Goal: Information Seeking & Learning: Learn about a topic

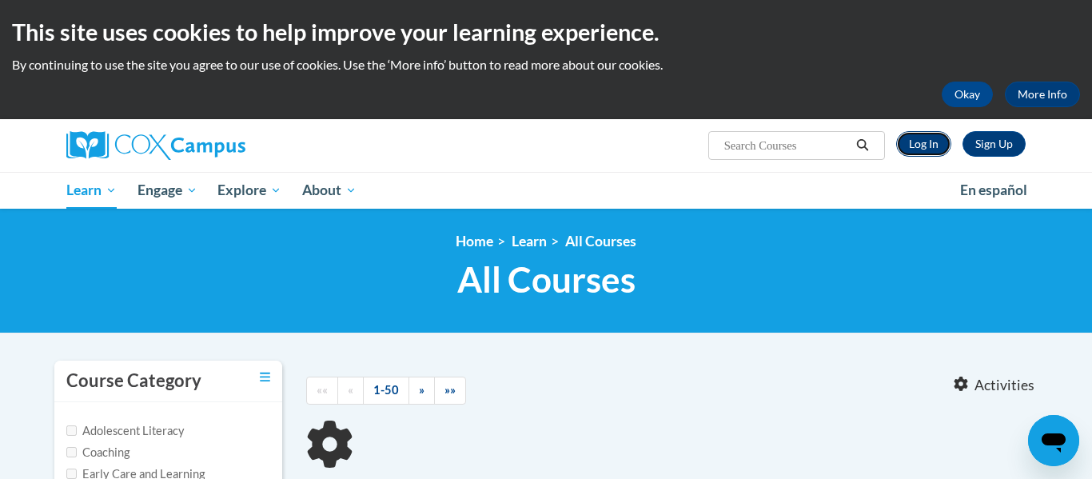
click at [922, 146] on link "Log In" at bounding box center [923, 144] width 55 height 26
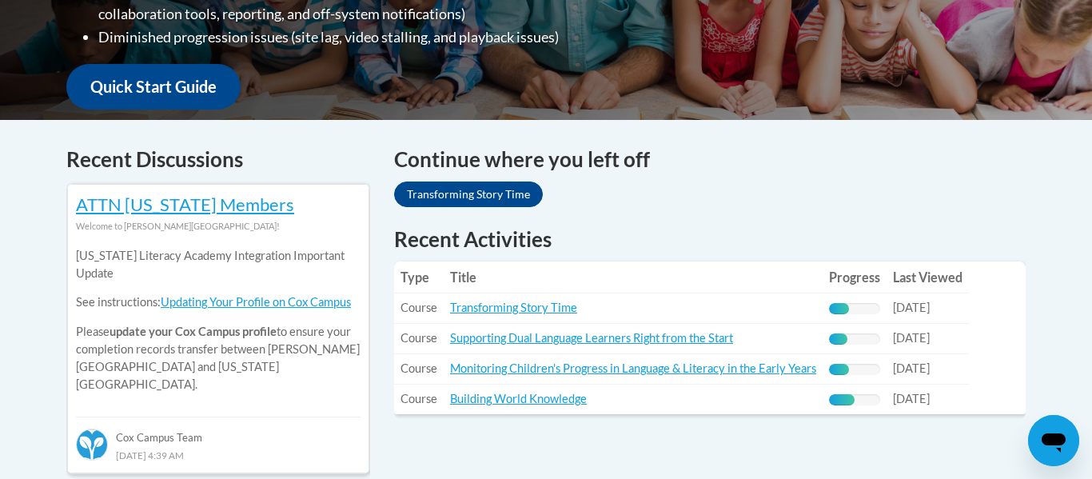
scroll to position [561, 0]
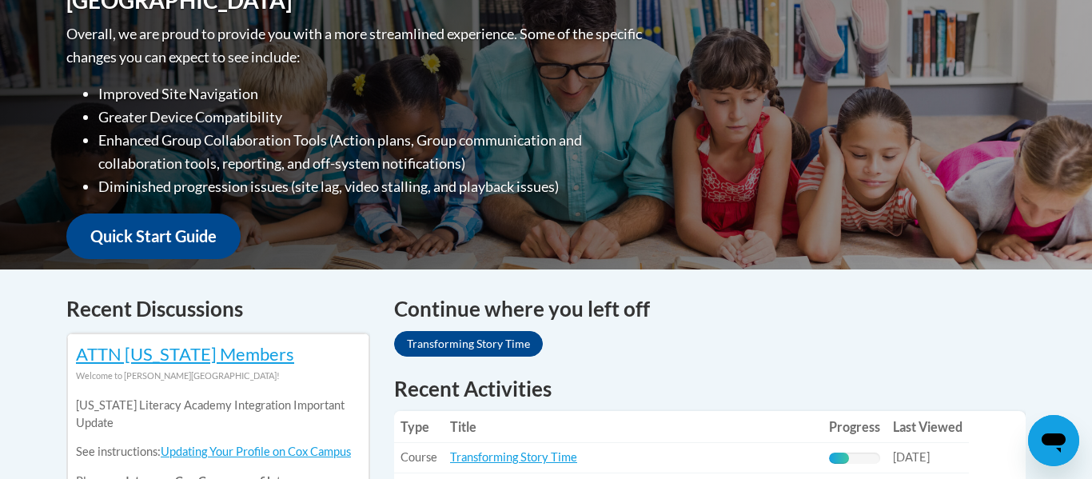
drag, startPoint x: 562, startPoint y: 346, endPoint x: 784, endPoint y: -34, distance: 440.4
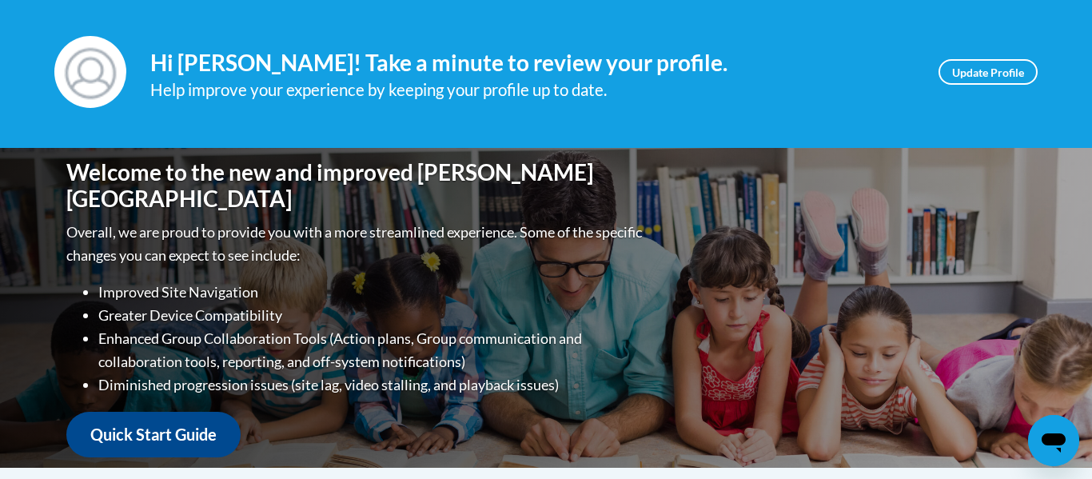
click at [741, 220] on div "Welcome to the new and improved Cox Campus Overall, we are proud to provide you…" at bounding box center [545, 308] width 1007 height 320
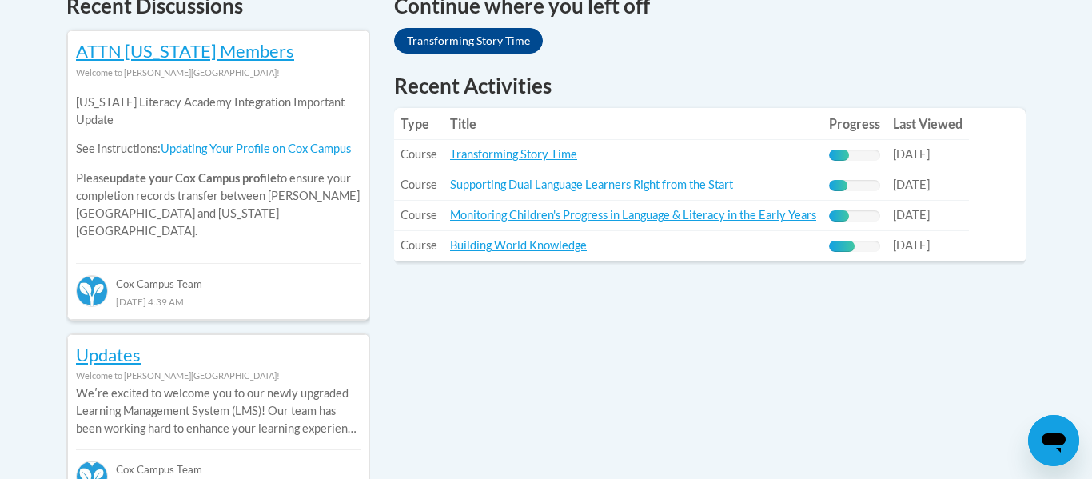
scroll to position [684, 0]
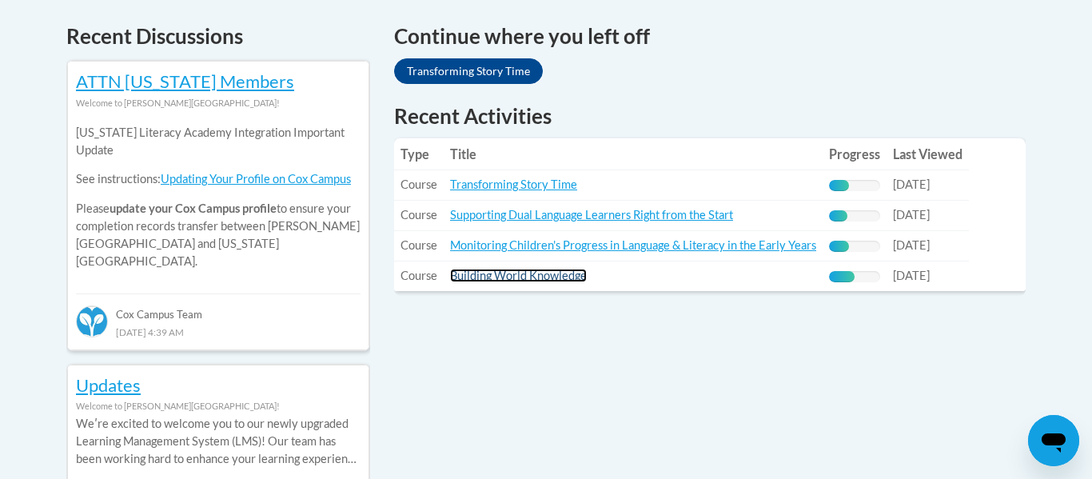
click at [512, 278] on link "Building World Knowledge" at bounding box center [518, 276] width 137 height 14
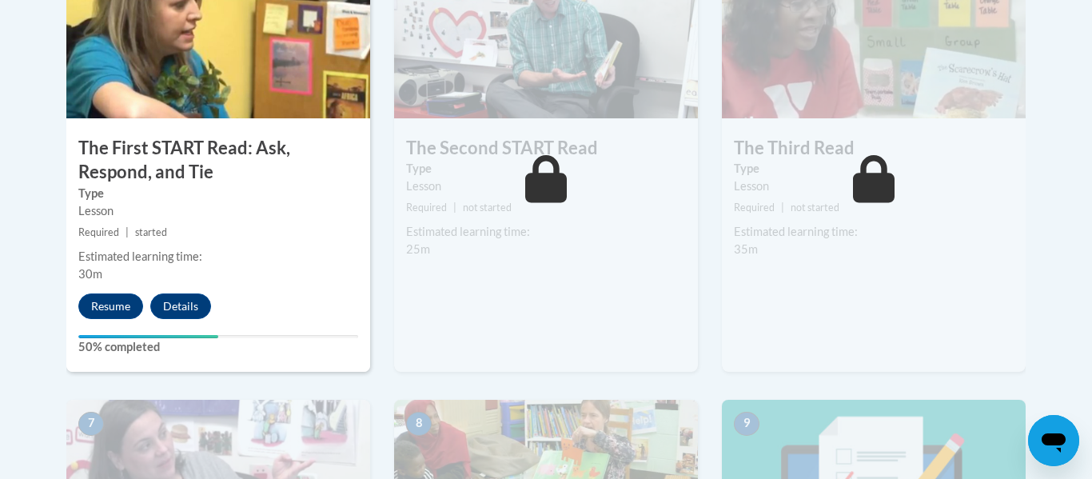
scroll to position [1027, 0]
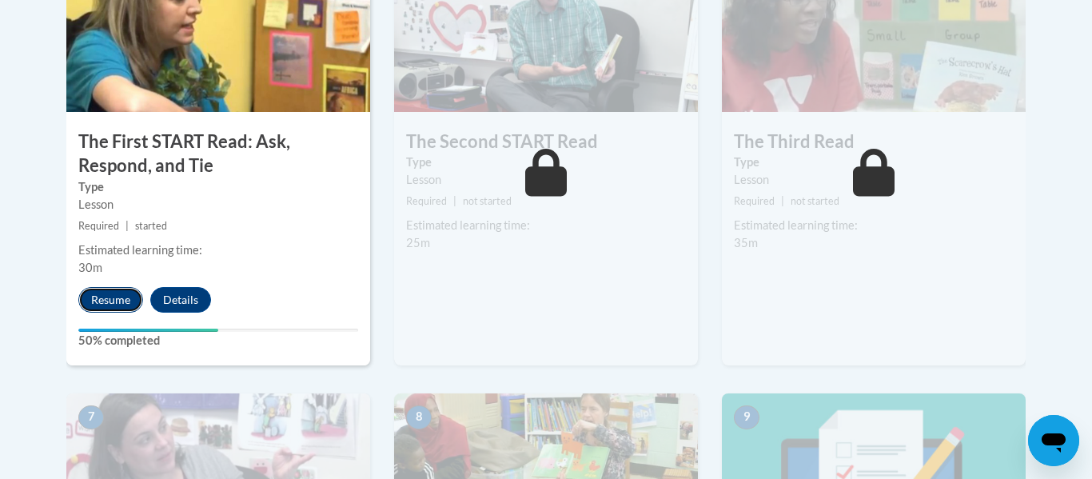
click at [126, 293] on button "Resume" at bounding box center [110, 300] width 65 height 26
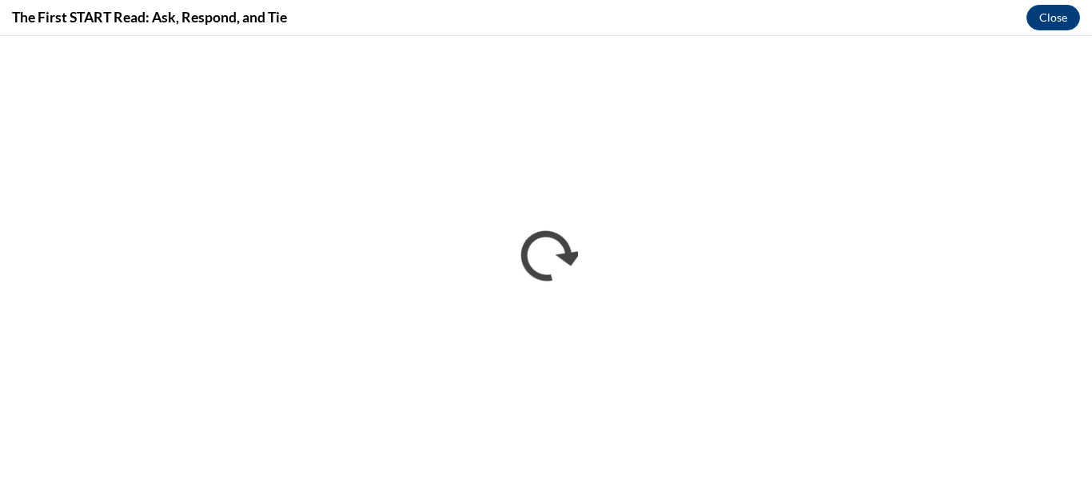
scroll to position [0, 0]
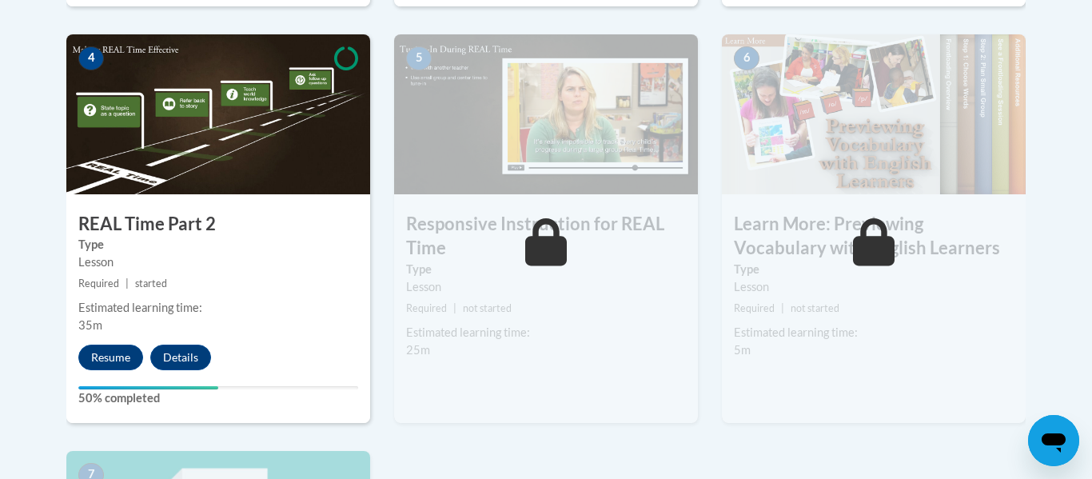
scroll to position [923, 0]
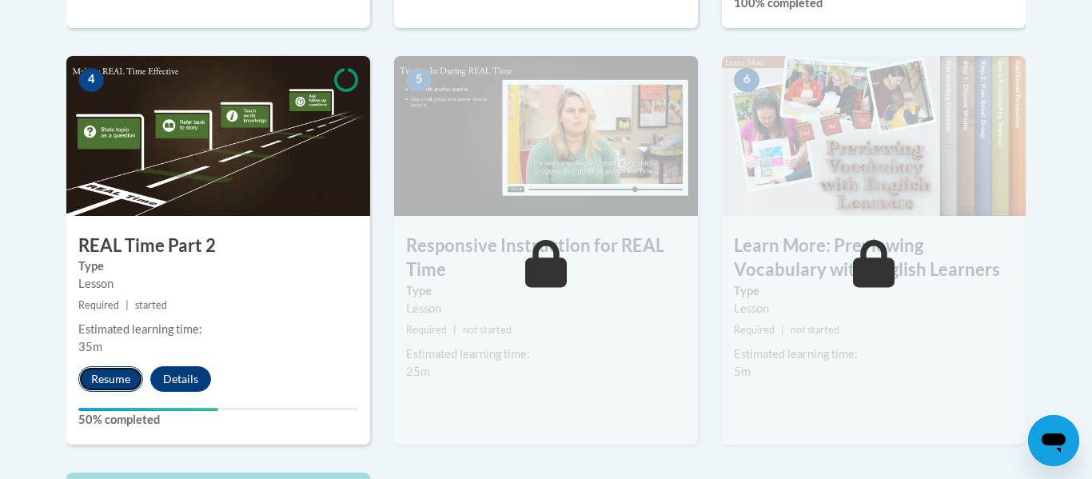
click at [122, 382] on button "Resume" at bounding box center [110, 379] width 65 height 26
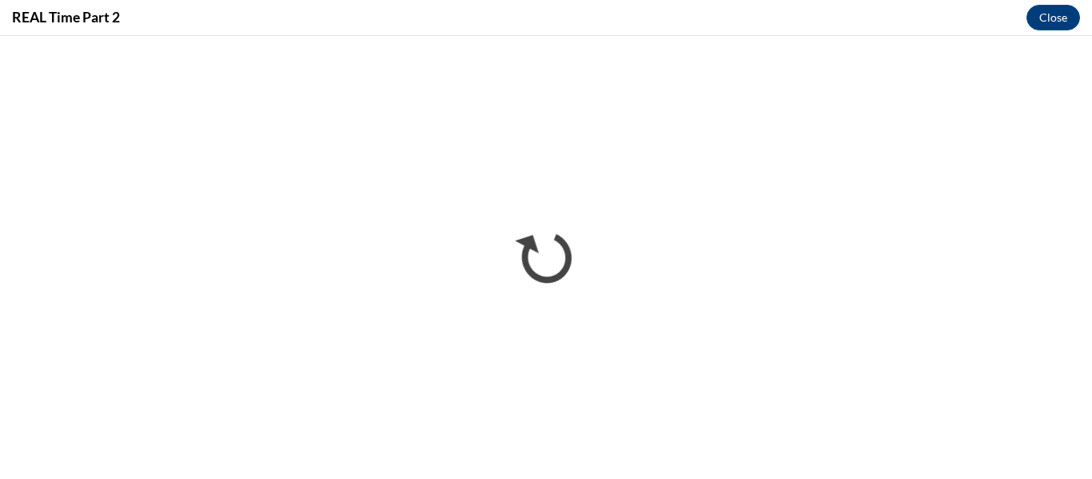
scroll to position [0, 0]
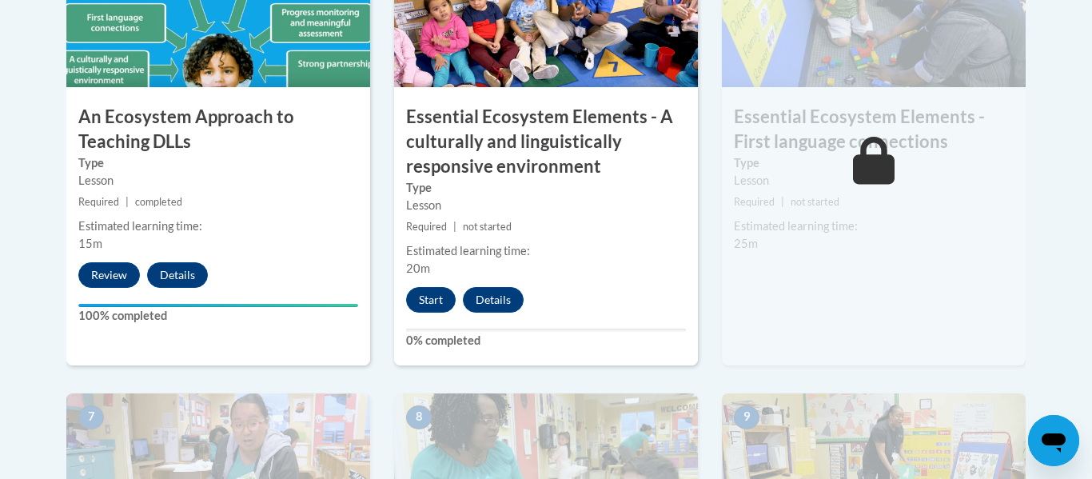
scroll to position [1091, 0]
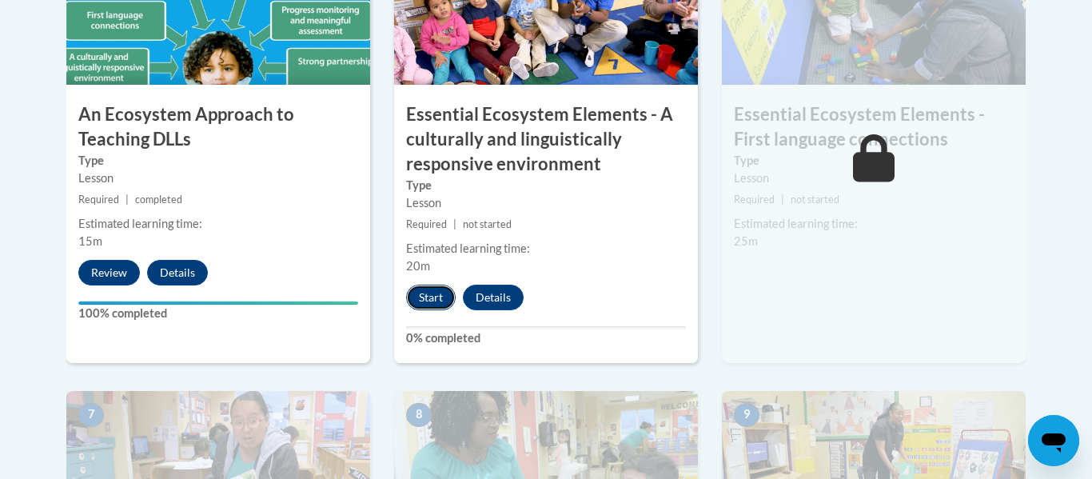
click at [423, 291] on button "Start" at bounding box center [431, 298] width 50 height 26
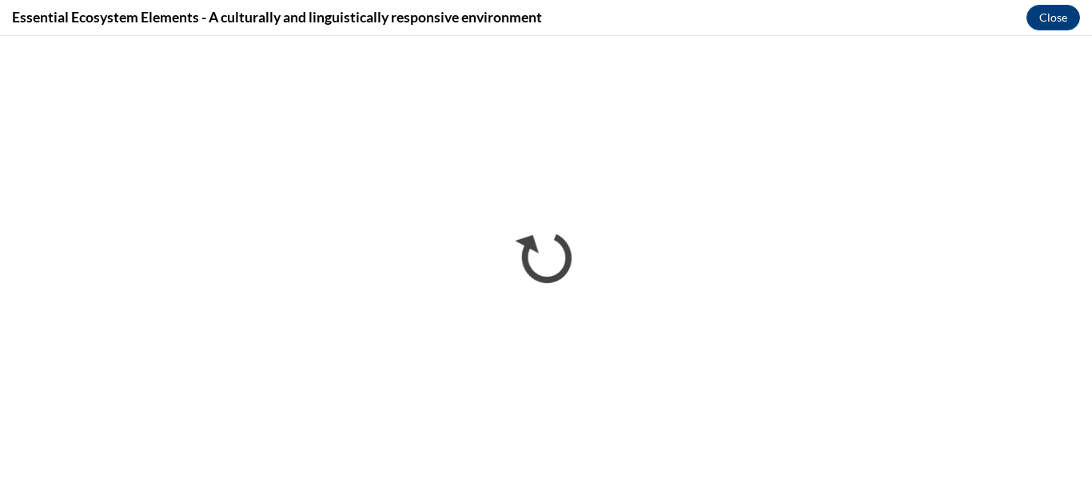
scroll to position [0, 0]
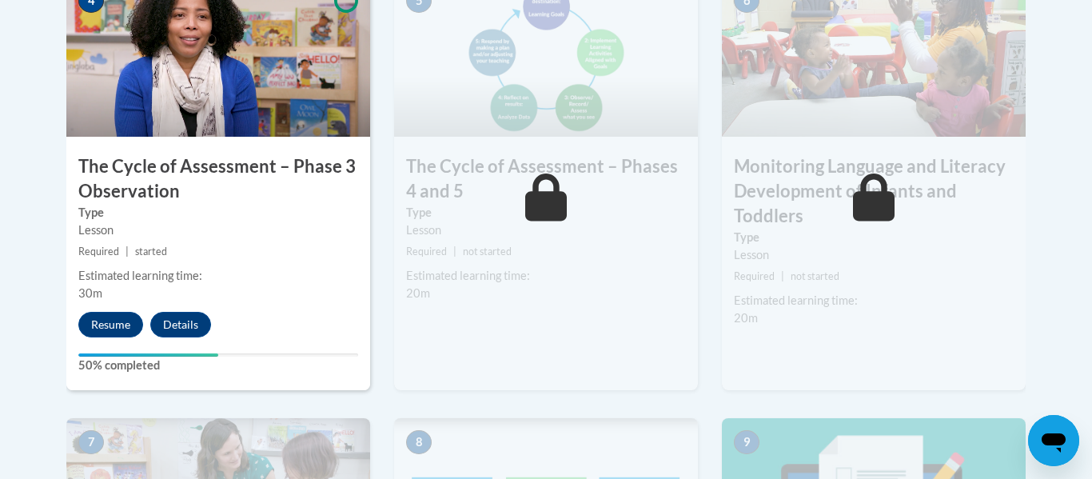
scroll to position [1040, 0]
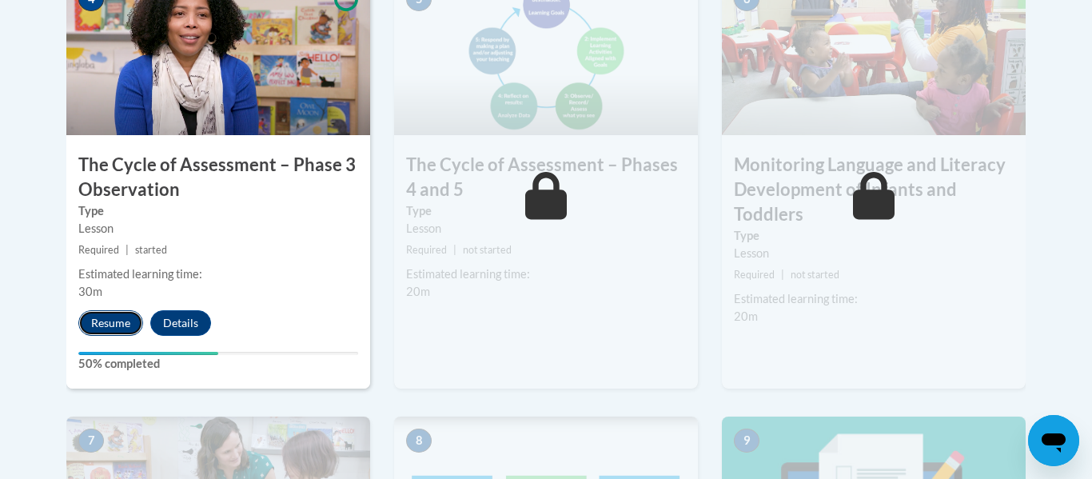
click at [127, 325] on button "Resume" at bounding box center [110, 323] width 65 height 26
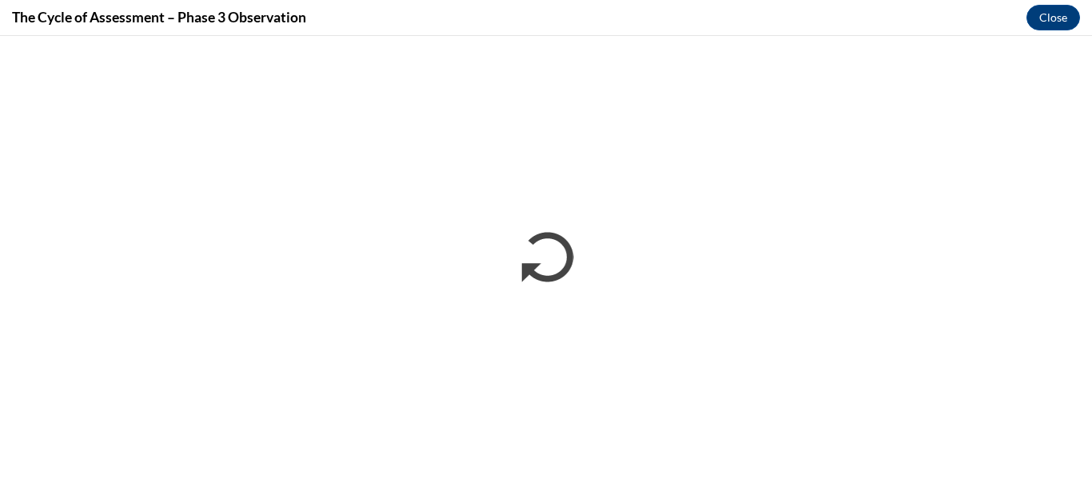
scroll to position [0, 0]
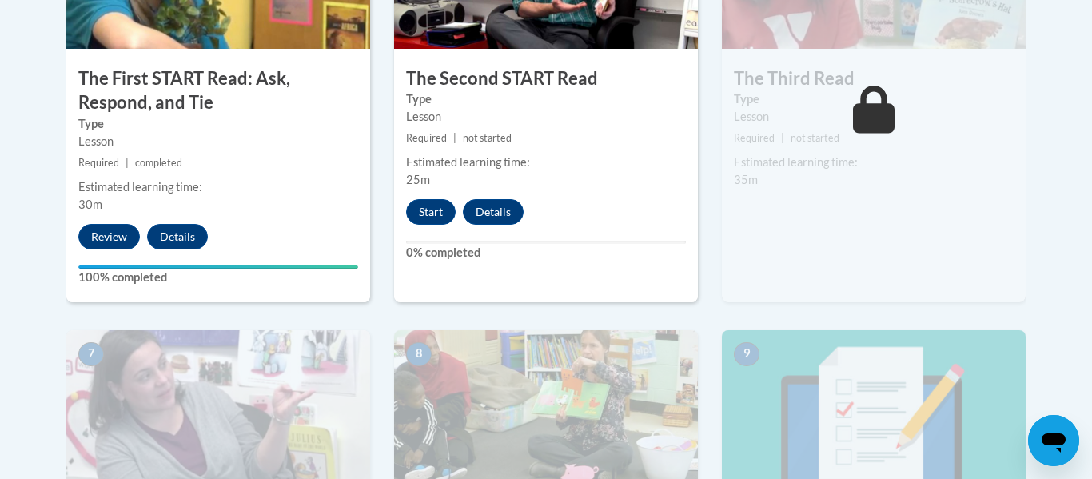
scroll to position [1091, 0]
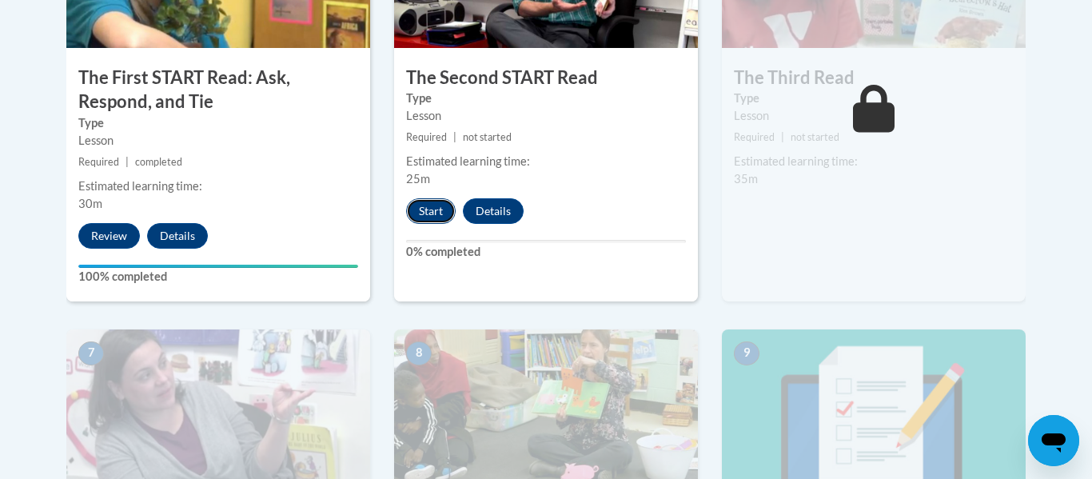
click at [428, 211] on button "Start" at bounding box center [431, 211] width 50 height 26
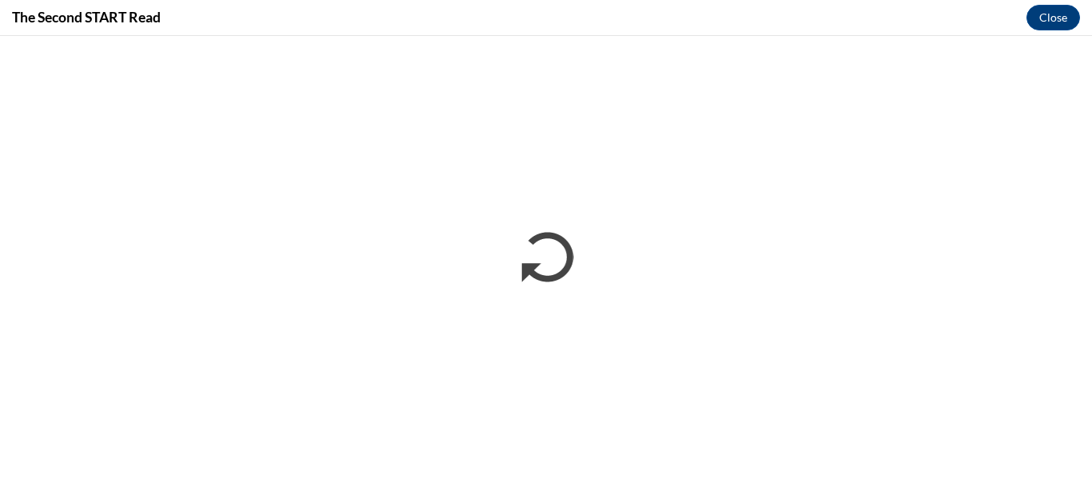
scroll to position [0, 0]
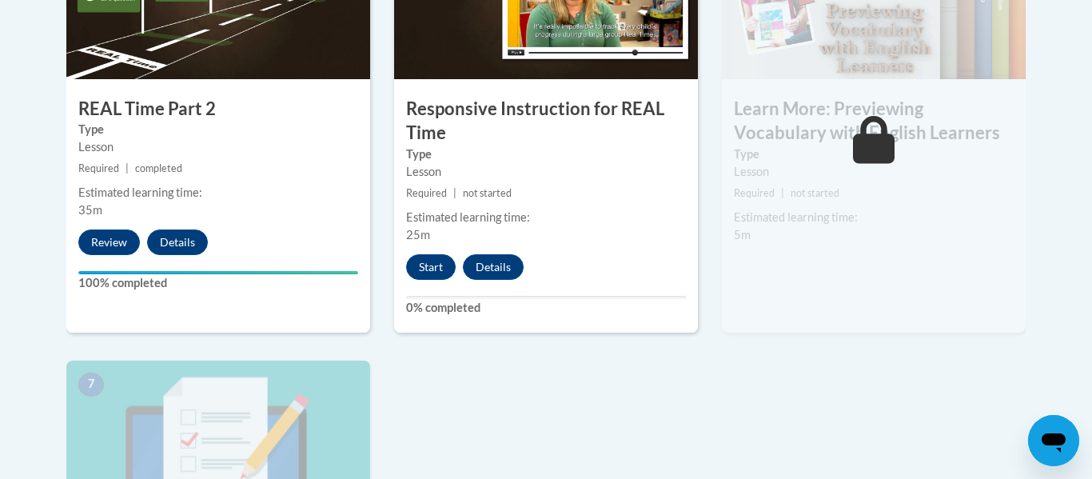
scroll to position [1063, 0]
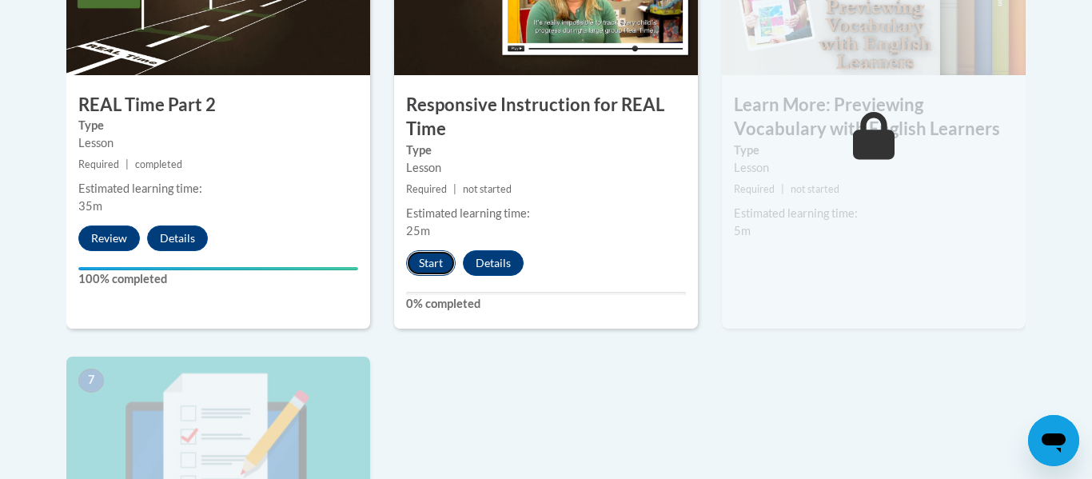
click at [432, 263] on button "Start" at bounding box center [431, 263] width 50 height 26
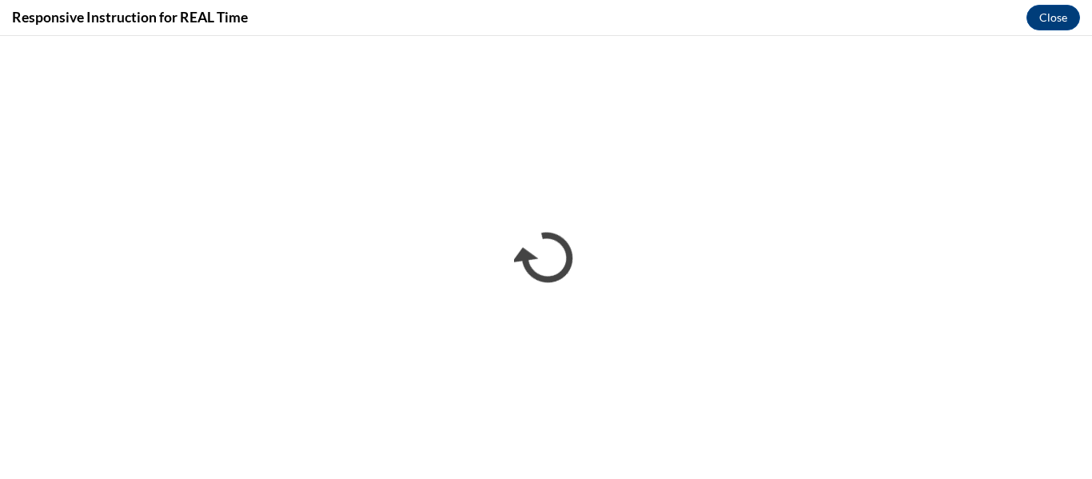
scroll to position [0, 0]
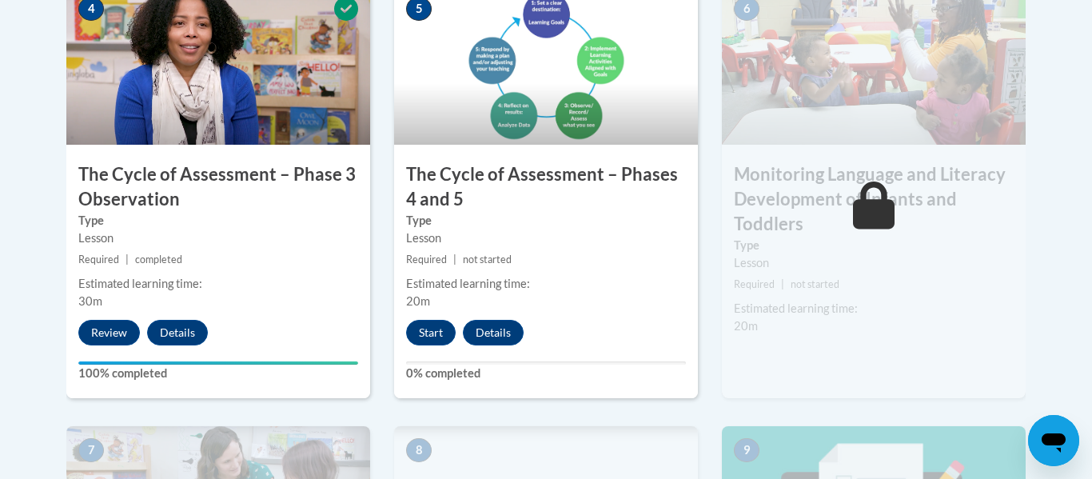
scroll to position [1048, 0]
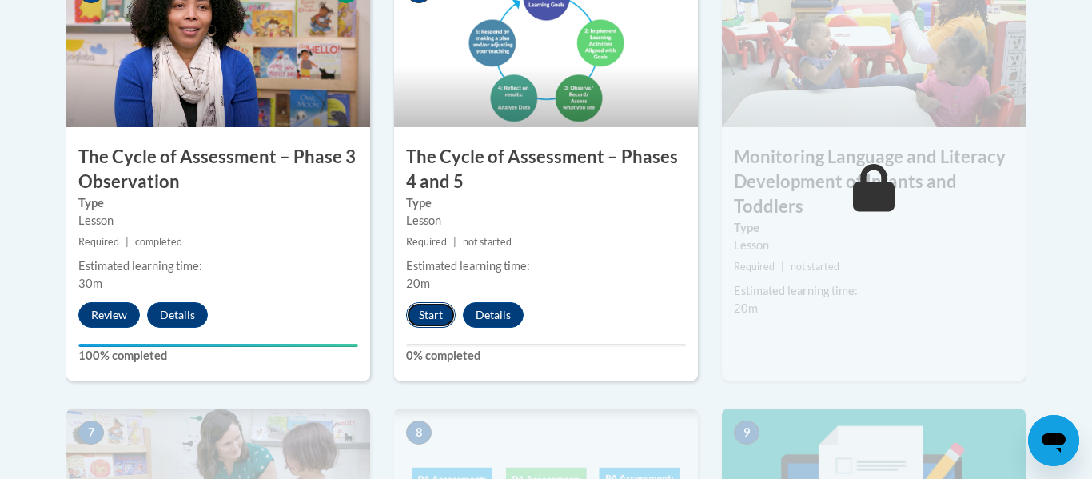
click at [433, 313] on button "Start" at bounding box center [431, 315] width 50 height 26
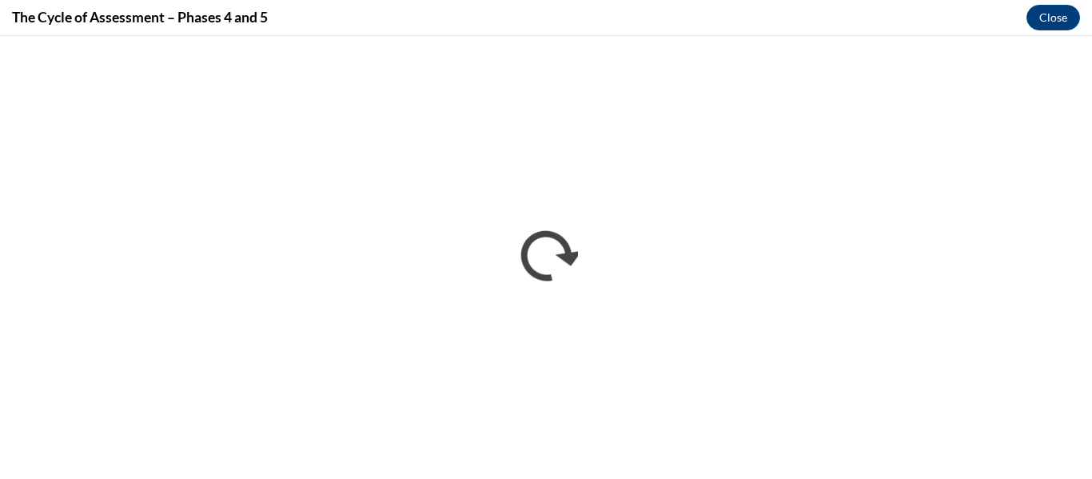
scroll to position [0, 0]
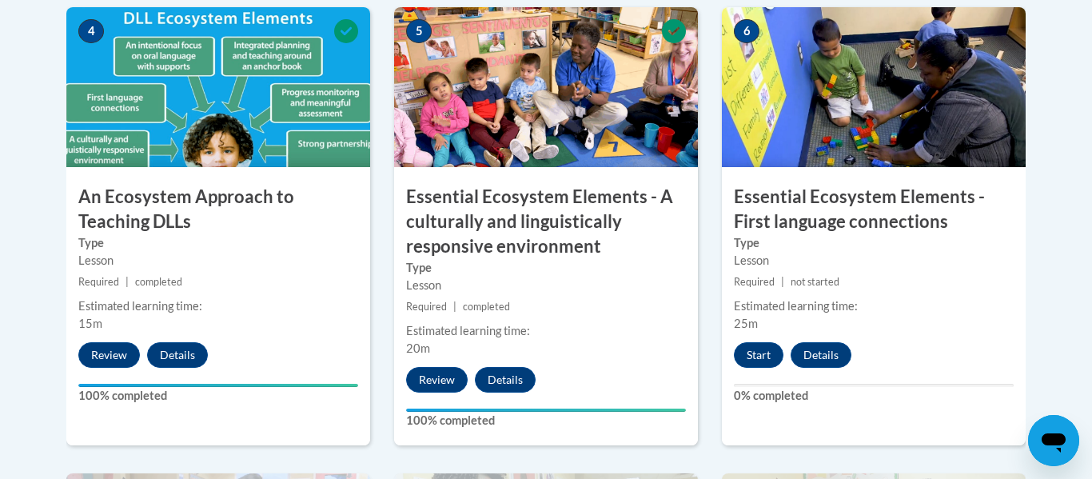
scroll to position [964, 0]
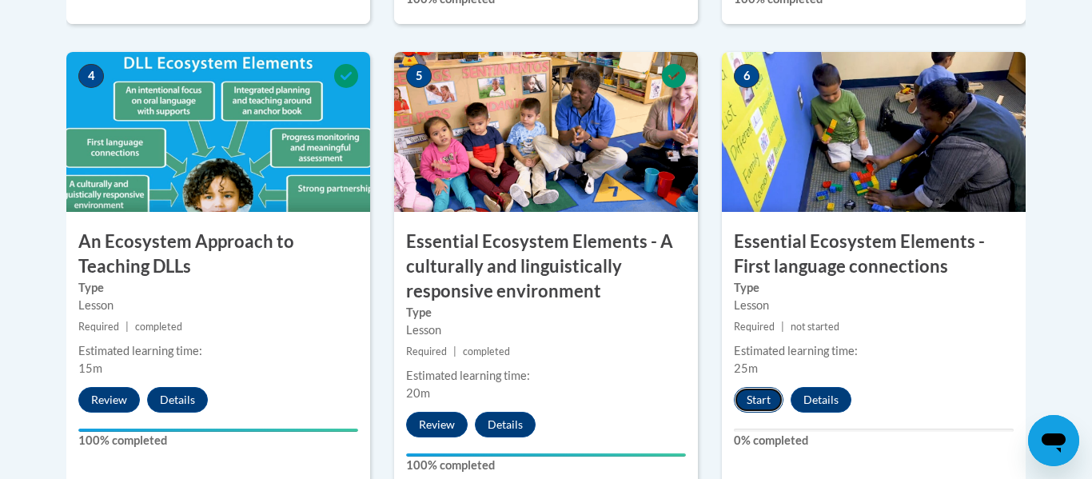
click at [747, 393] on button "Start" at bounding box center [759, 400] width 50 height 26
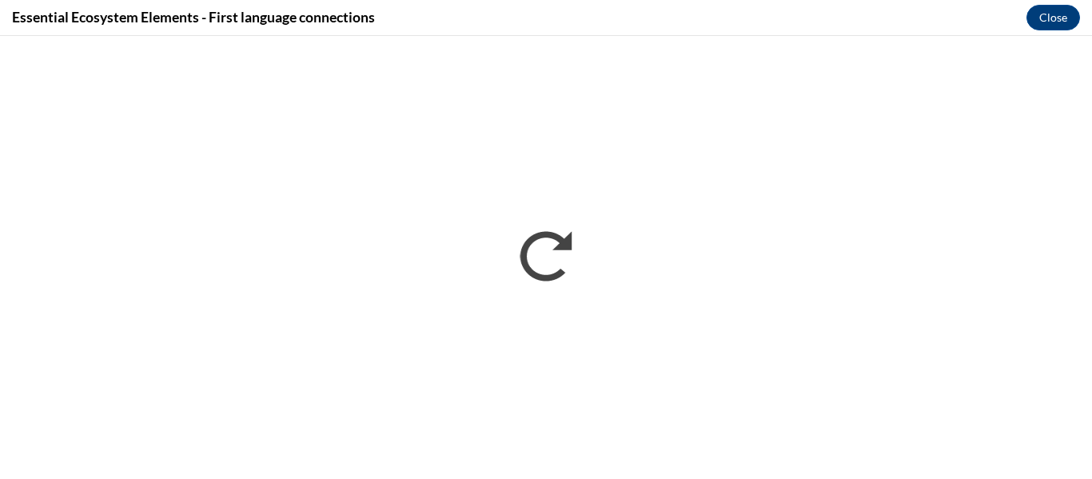
scroll to position [0, 0]
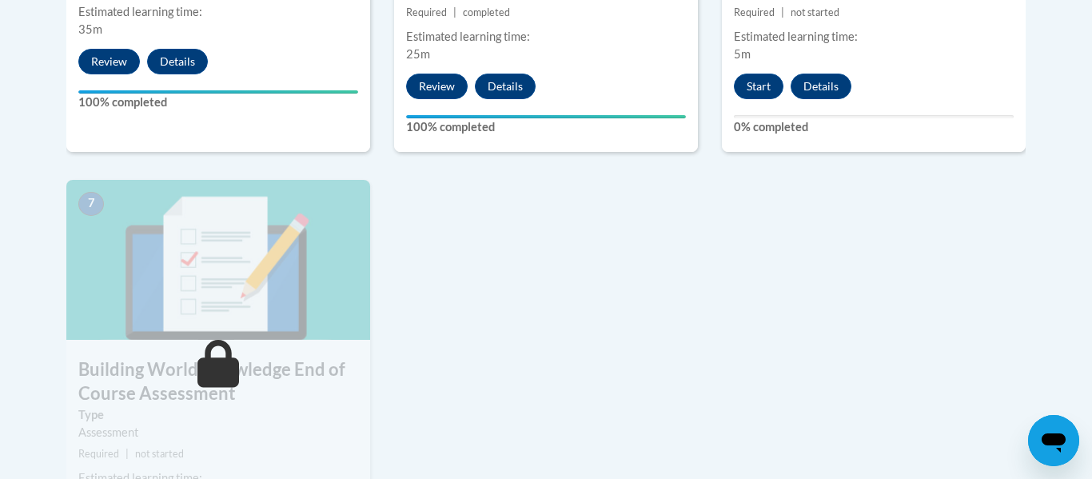
scroll to position [1241, 0]
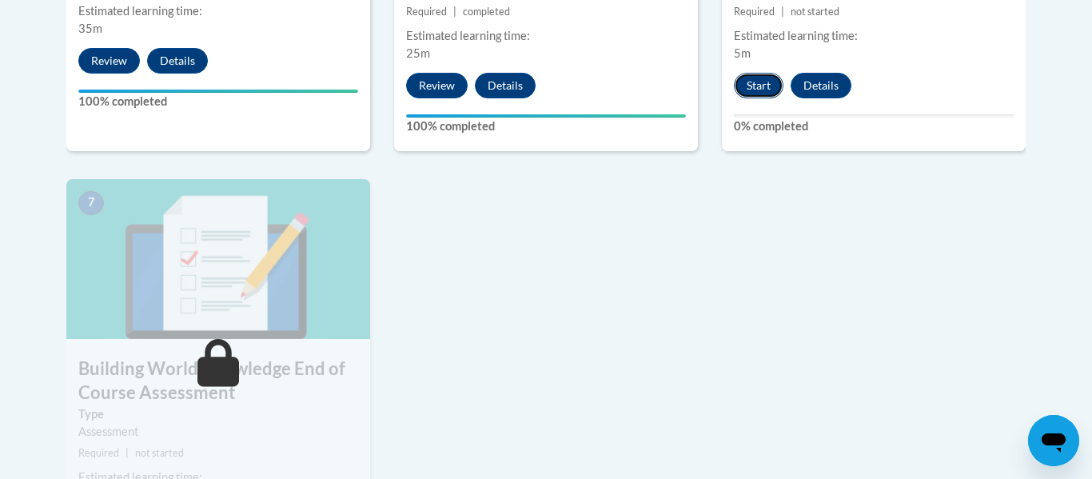
click at [745, 90] on button "Start" at bounding box center [759, 86] width 50 height 26
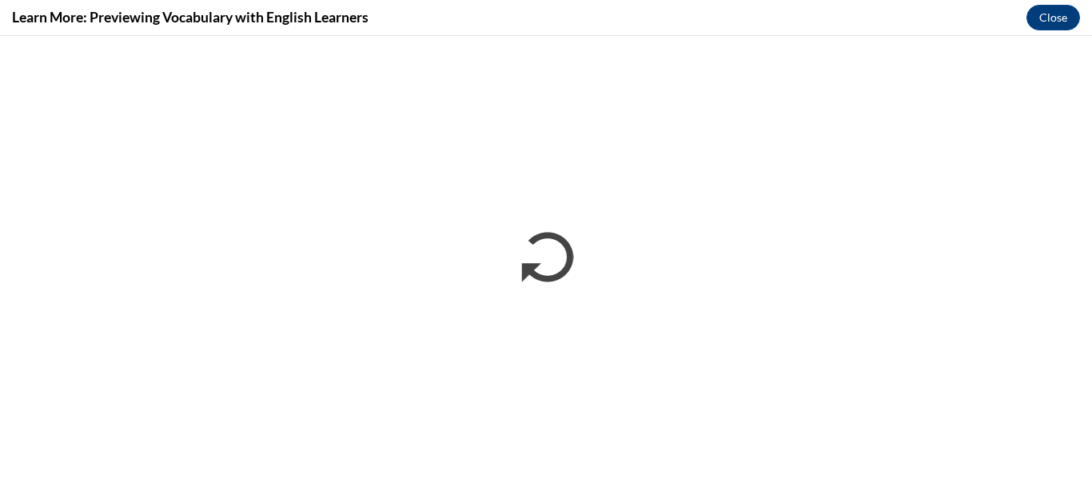
scroll to position [0, 0]
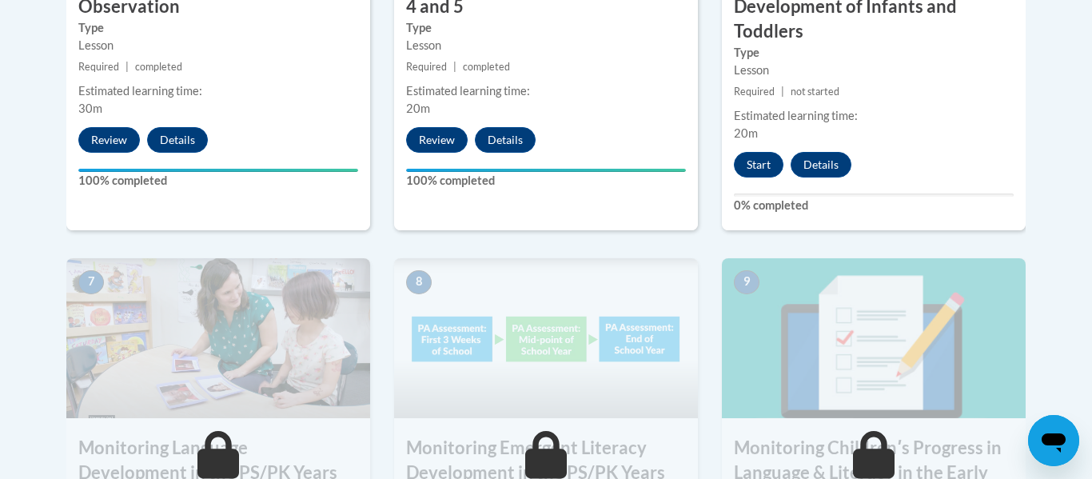
scroll to position [1203, 0]
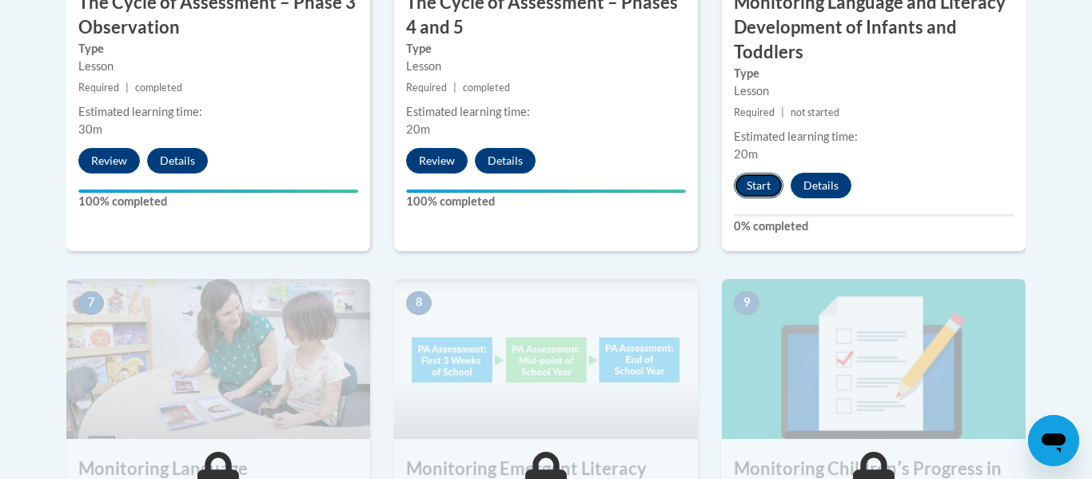
click at [747, 181] on button "Start" at bounding box center [759, 186] width 50 height 26
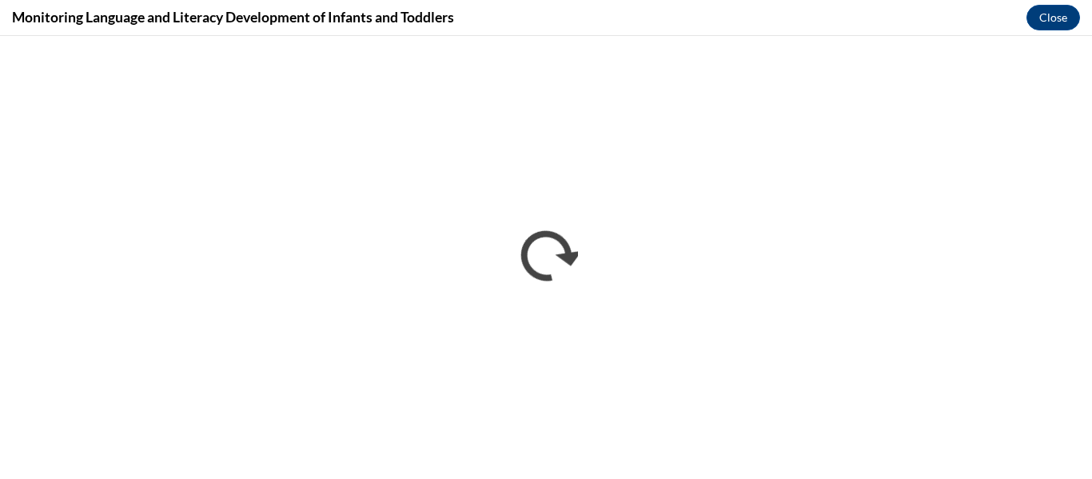
scroll to position [0, 0]
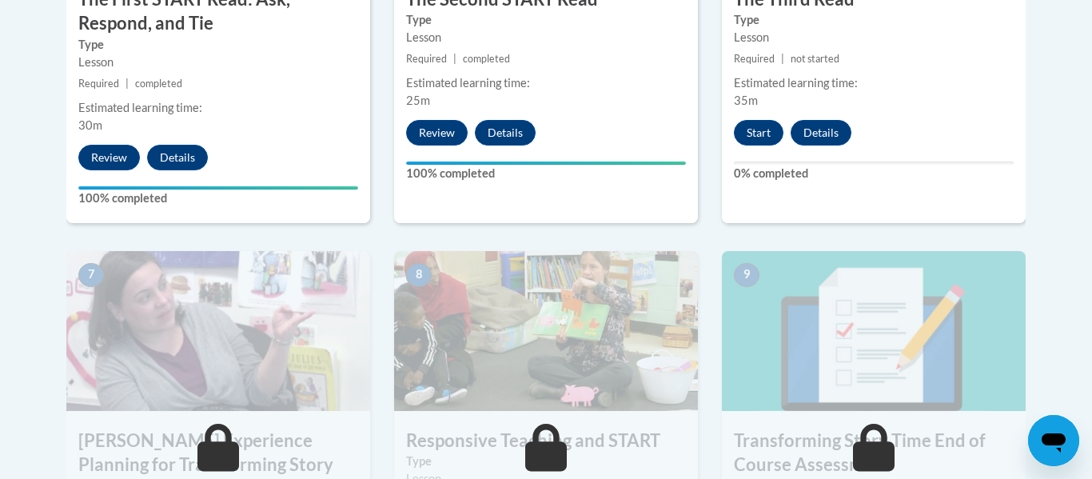
scroll to position [1167, 0]
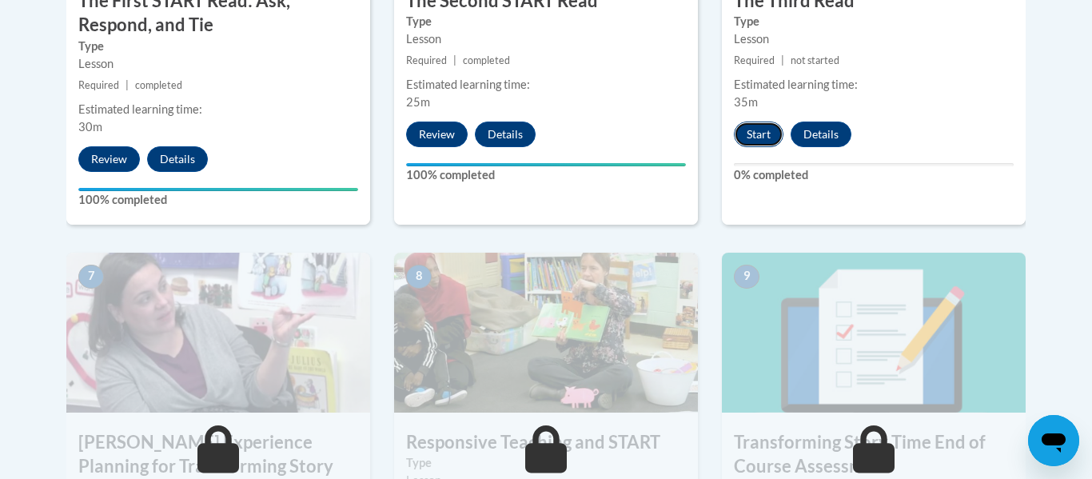
click at [762, 129] on button "Start" at bounding box center [759, 135] width 50 height 26
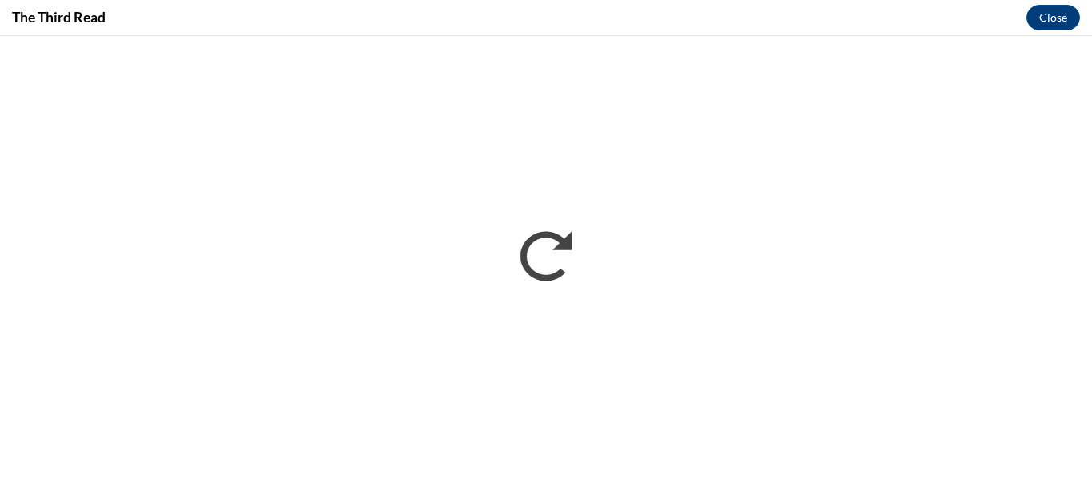
scroll to position [0, 0]
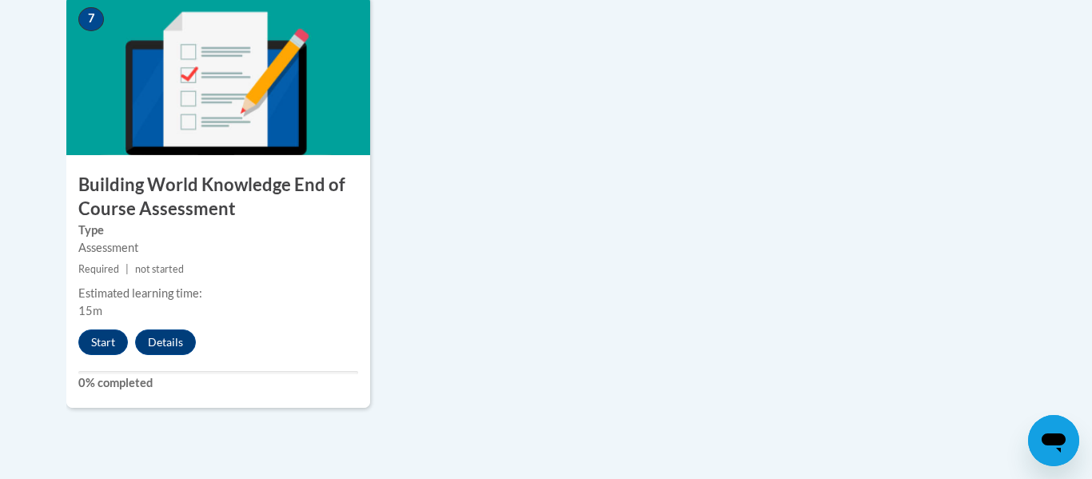
scroll to position [1440, 0]
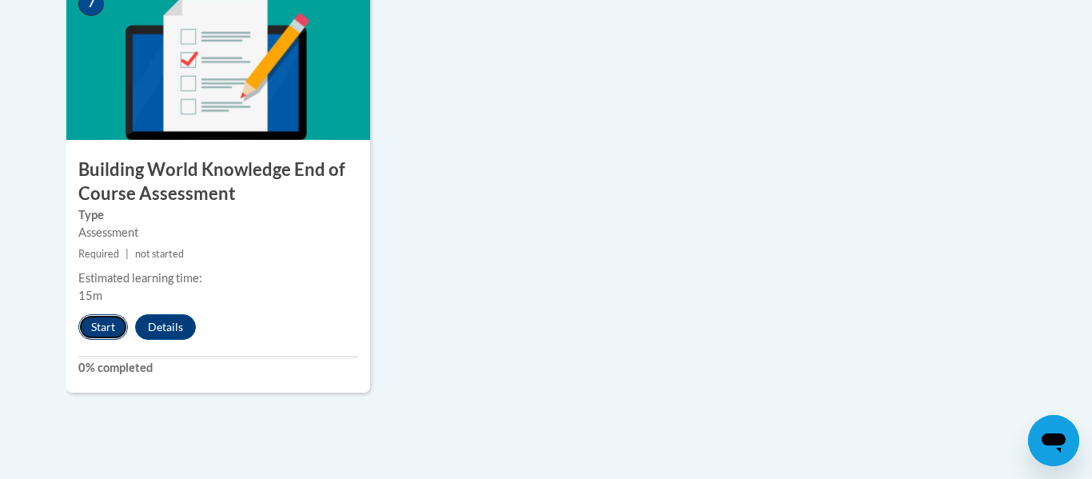
click at [104, 324] on button "Start" at bounding box center [103, 327] width 50 height 26
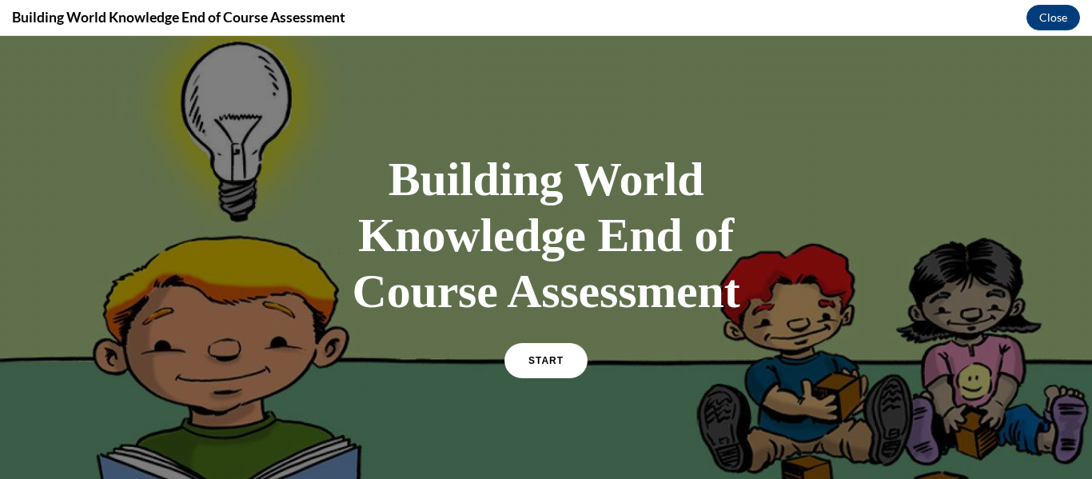
scroll to position [0, 0]
click at [553, 358] on span "START" at bounding box center [546, 361] width 37 height 12
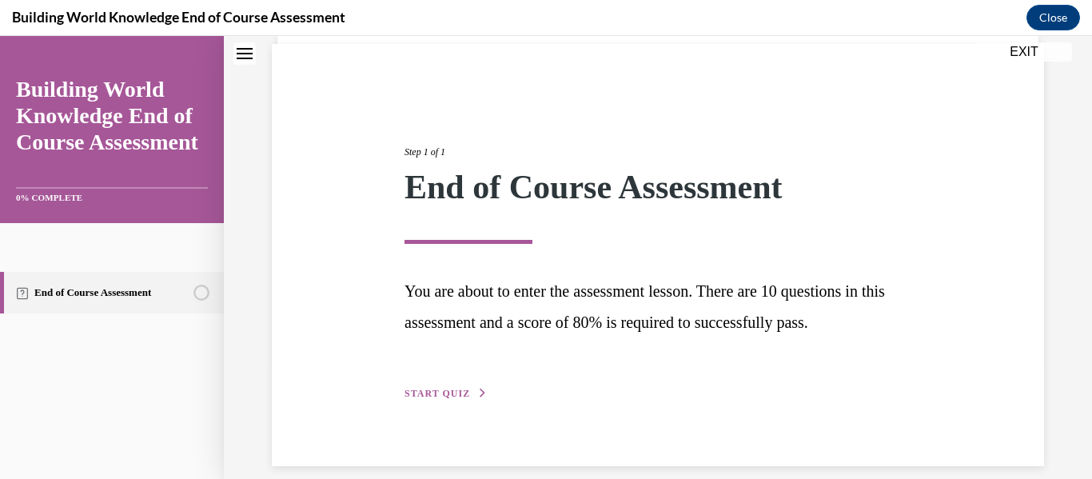
scroll to position [134, 0]
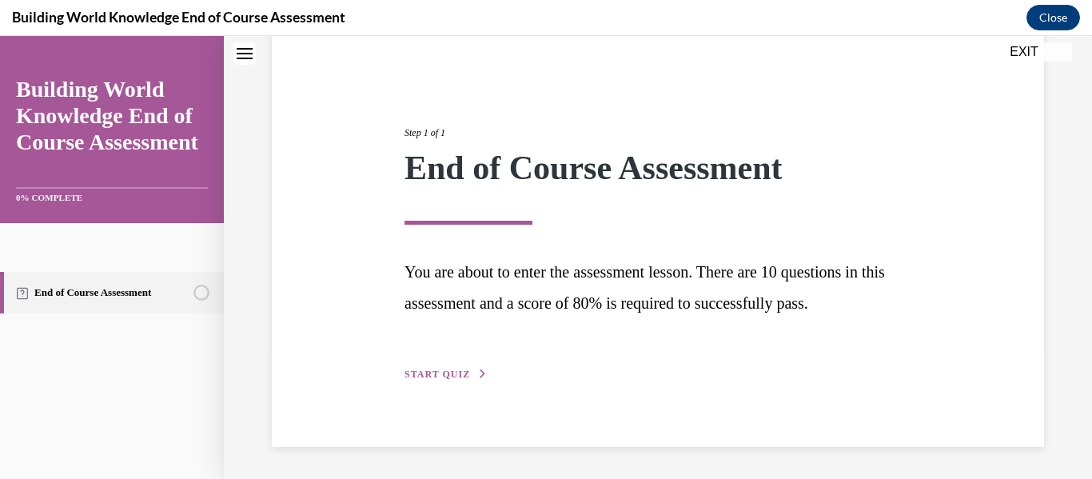
click at [440, 372] on span "START QUIZ" at bounding box center [438, 374] width 66 height 11
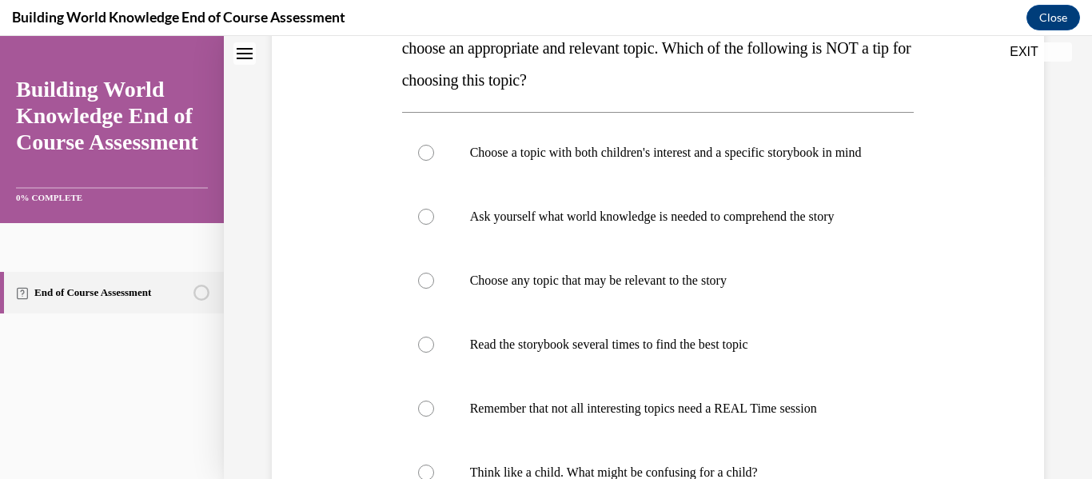
scroll to position [307, 0]
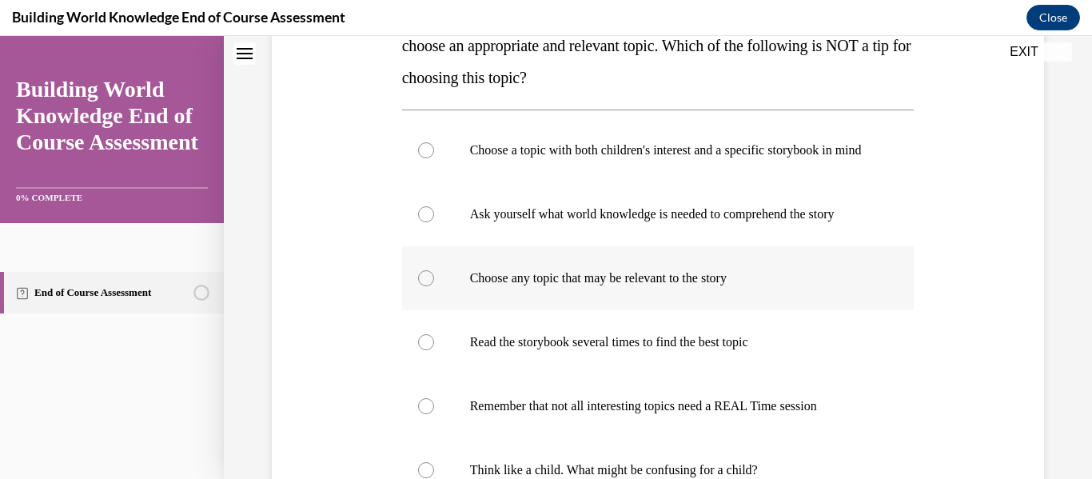
click at [497, 285] on p "Choose any topic that may be relevant to the story" at bounding box center [672, 278] width 405 height 16
click at [434, 285] on input "Choose any topic that may be relevant to the story" at bounding box center [426, 278] width 16 height 16
radio input "true"
click at [506, 333] on label "Read the storybook several times to find the best topic" at bounding box center [658, 342] width 513 height 64
click at [434, 334] on input "Read the storybook several times to find the best topic" at bounding box center [426, 342] width 16 height 16
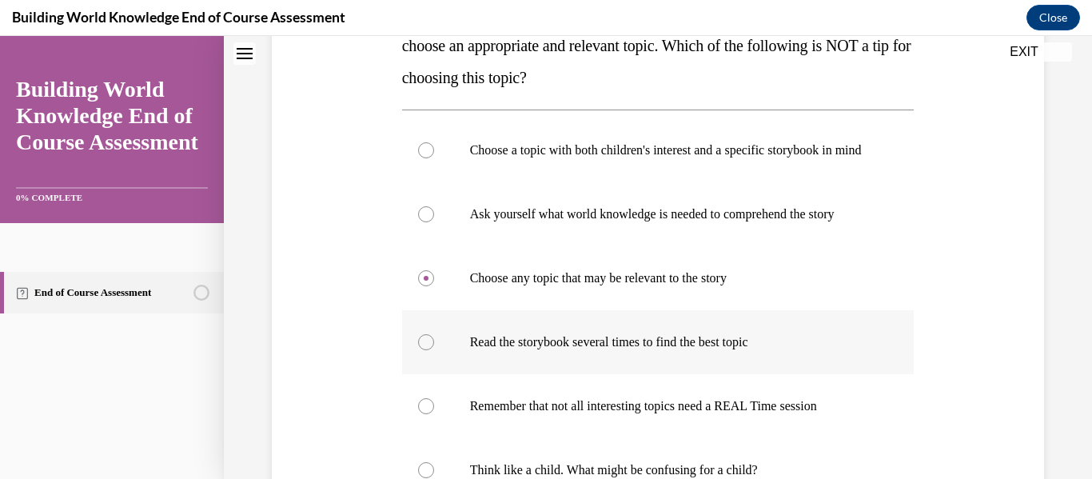
radio input "true"
click at [520, 397] on label "Remember that not all interesting topics need a REAL Time session" at bounding box center [658, 406] width 513 height 64
click at [434, 398] on input "Remember that not all interesting topics need a REAL Time session" at bounding box center [426, 406] width 16 height 16
radio input "true"
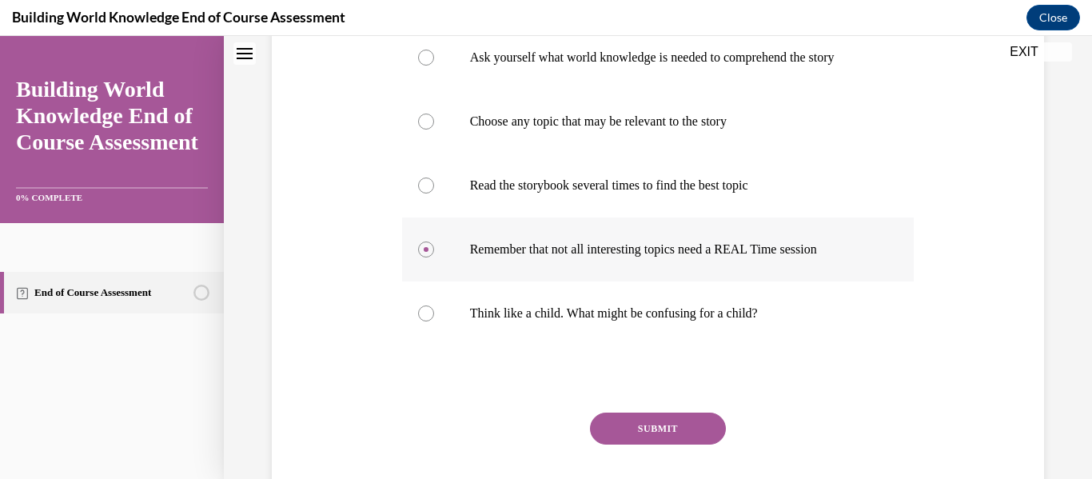
scroll to position [491, 0]
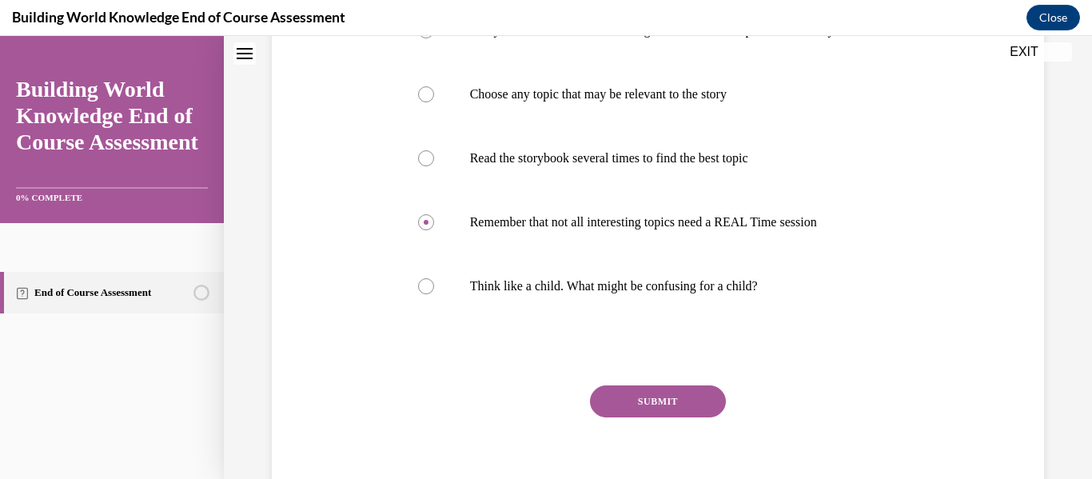
click at [644, 416] on button "SUBMIT" at bounding box center [658, 401] width 136 height 32
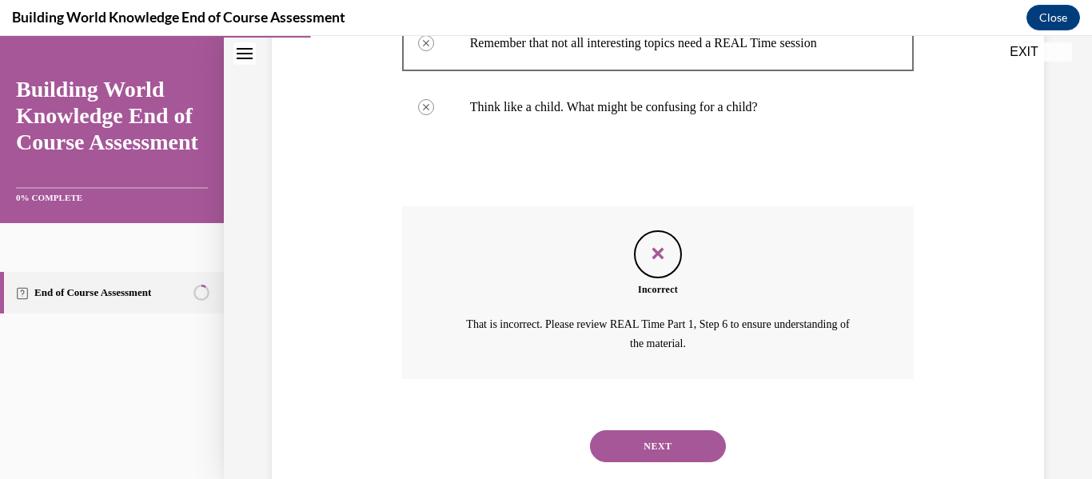
scroll to position [725, 0]
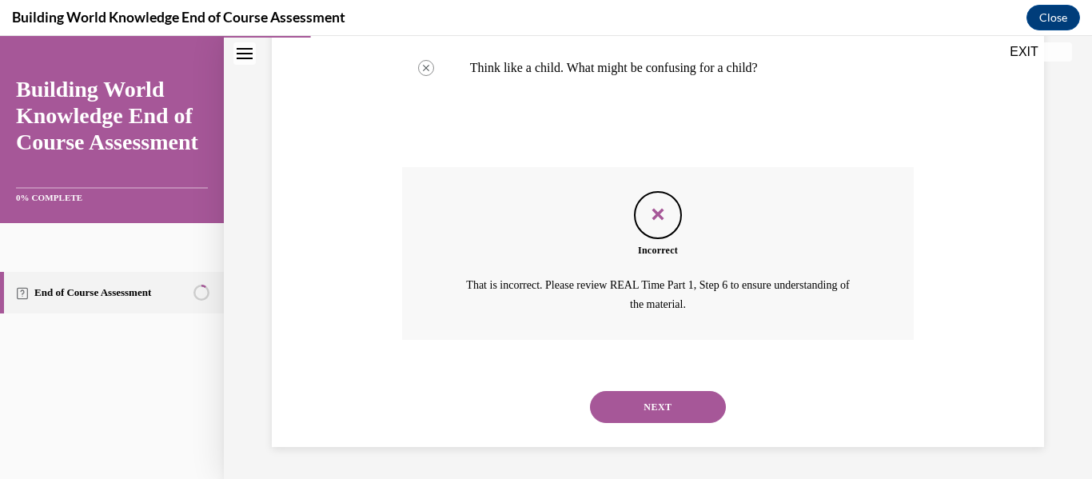
click at [652, 400] on button "NEXT" at bounding box center [658, 407] width 136 height 32
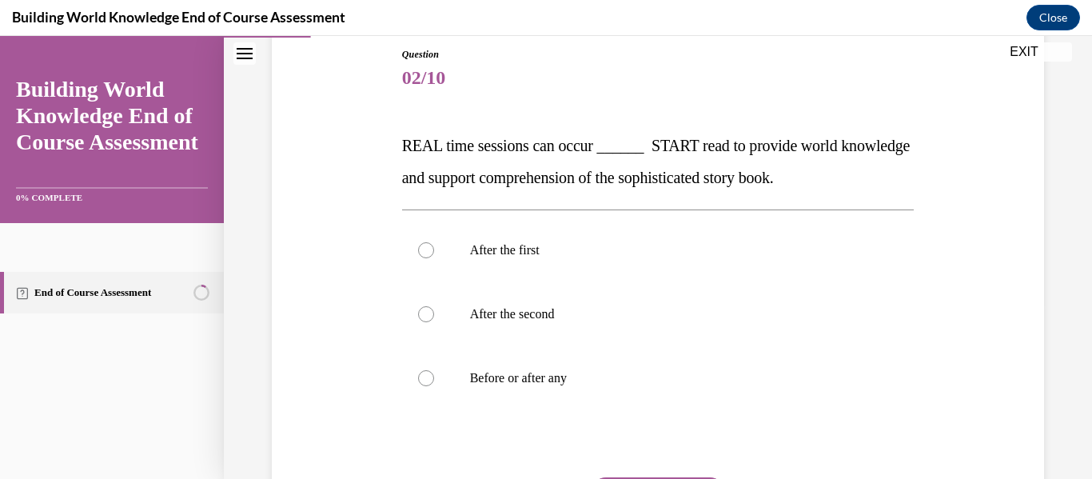
scroll to position [178, 0]
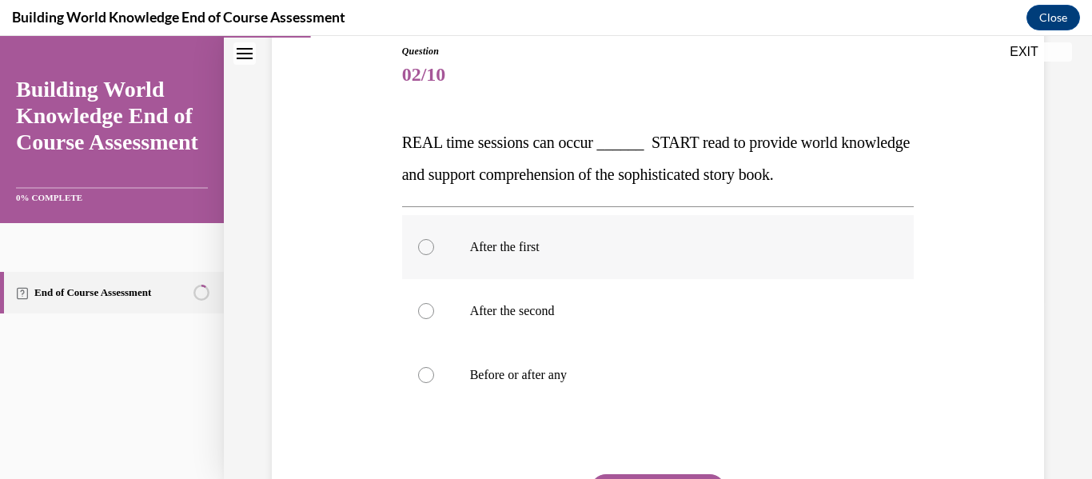
click at [648, 274] on label "After the first" at bounding box center [658, 247] width 513 height 64
click at [434, 255] on input "After the first" at bounding box center [426, 247] width 16 height 16
radio input "true"
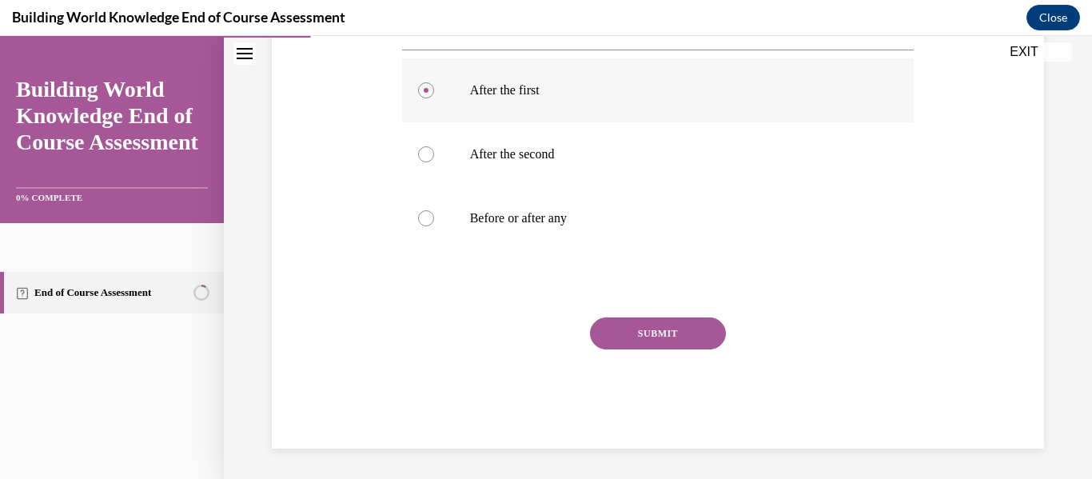
scroll to position [337, 0]
click at [614, 211] on p "Before or after any" at bounding box center [672, 217] width 405 height 16
click at [434, 211] on input "Before or after any" at bounding box center [426, 217] width 16 height 16
radio input "true"
click at [655, 325] on button "SUBMIT" at bounding box center [658, 332] width 136 height 32
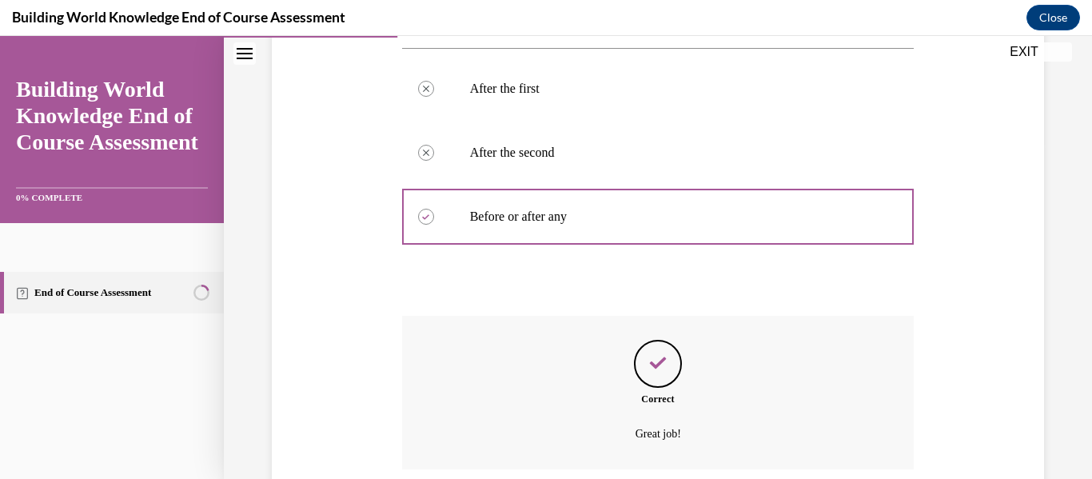
scroll to position [466, 0]
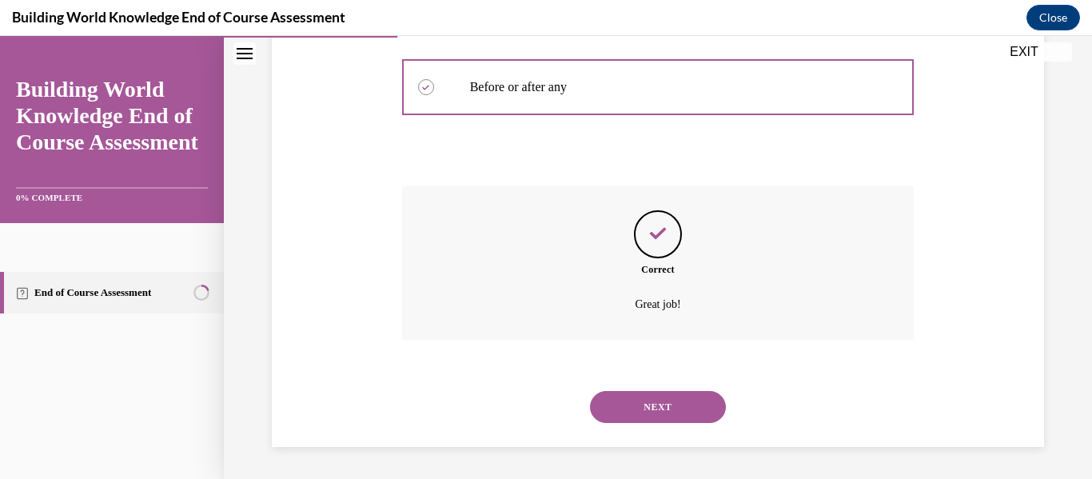
click at [663, 401] on button "NEXT" at bounding box center [658, 407] width 136 height 32
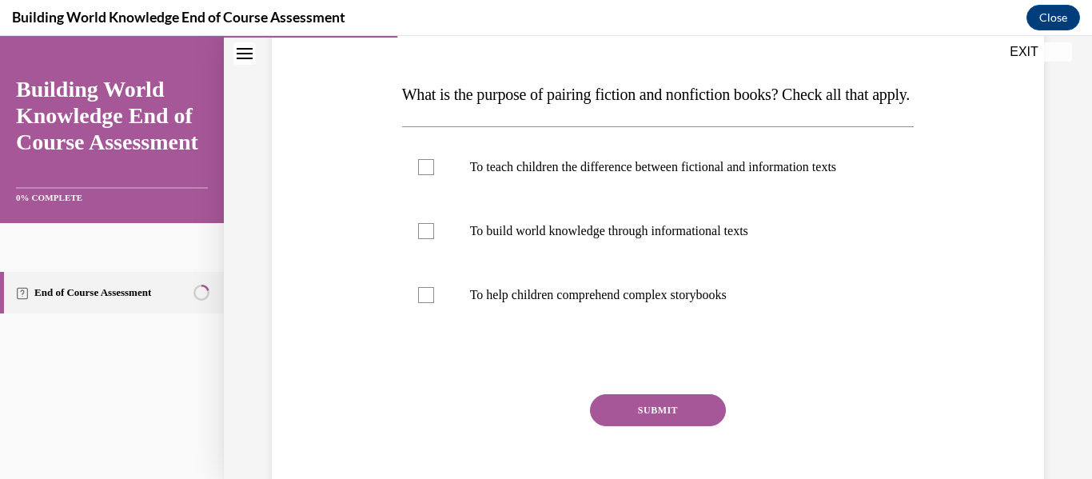
scroll to position [228, 0]
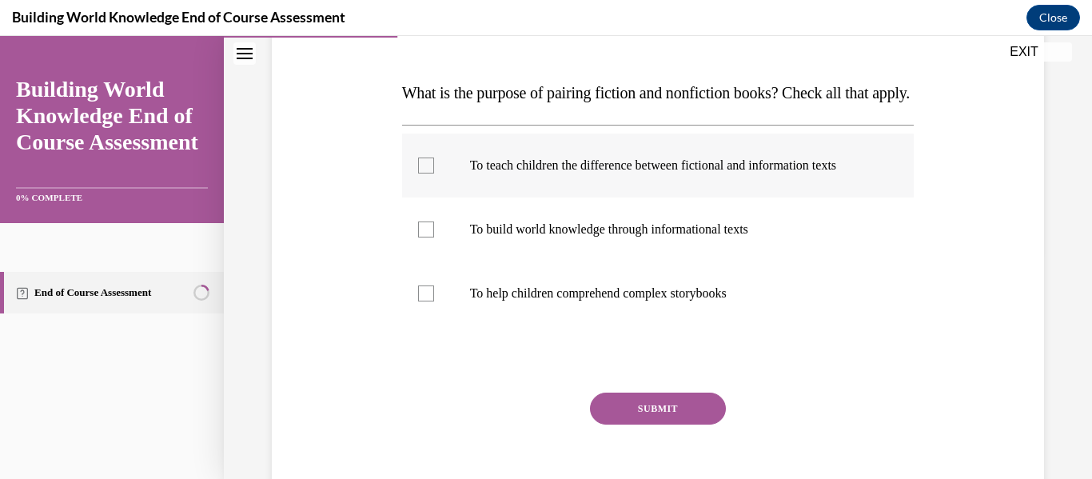
click at [664, 198] on label "To teach children the difference between fictional and information texts" at bounding box center [658, 166] width 513 height 64
click at [434, 174] on input "To teach children the difference between fictional and information texts" at bounding box center [426, 166] width 16 height 16
checkbox input "true"
click at [662, 313] on label "To help children comprehend complex storybooks" at bounding box center [658, 293] width 513 height 64
click at [434, 301] on input "To help children comprehend complex storybooks" at bounding box center [426, 293] width 16 height 16
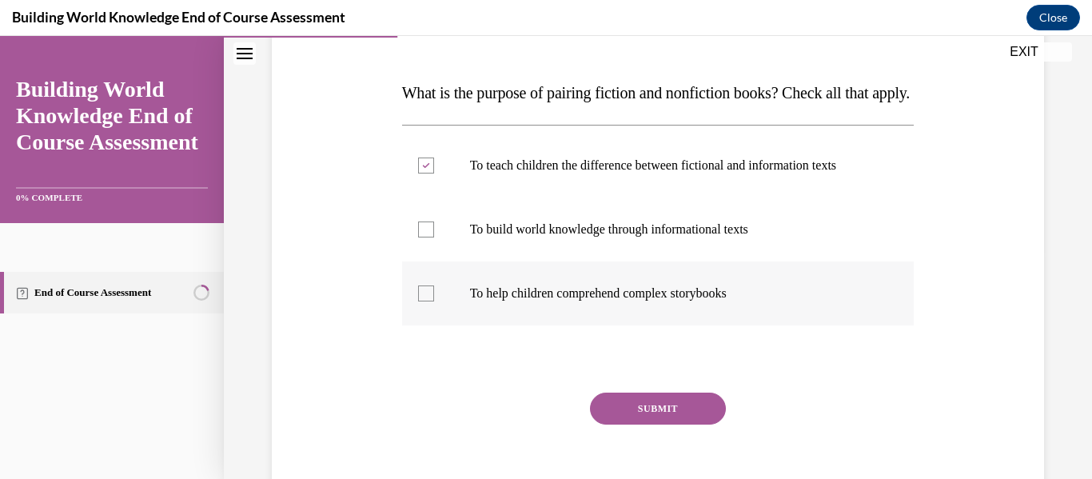
checkbox input "true"
click at [656, 261] on label "To build world knowledge through informational texts" at bounding box center [658, 230] width 513 height 64
click at [434, 237] on input "To build world knowledge through informational texts" at bounding box center [426, 229] width 16 height 16
checkbox input "true"
click at [680, 425] on button "SUBMIT" at bounding box center [658, 409] width 136 height 32
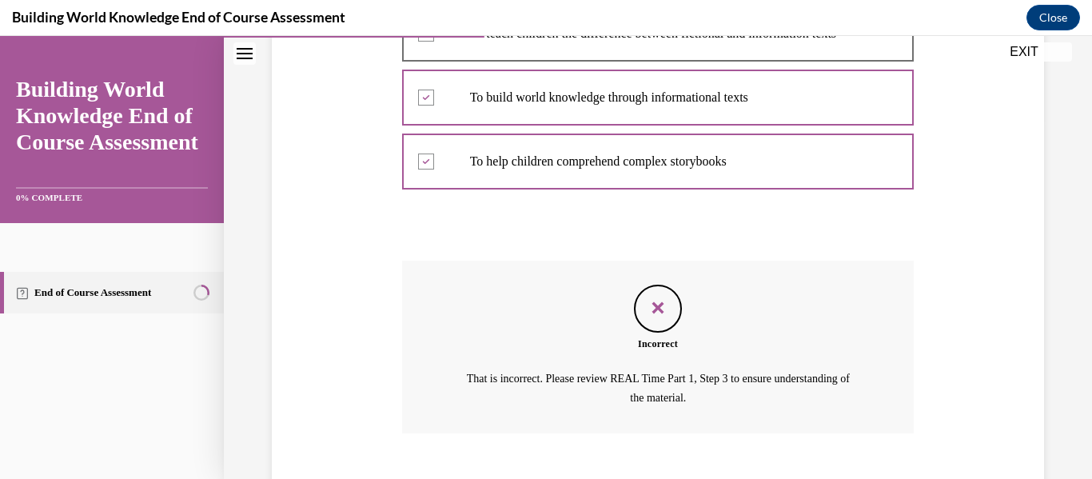
scroll to position [485, 0]
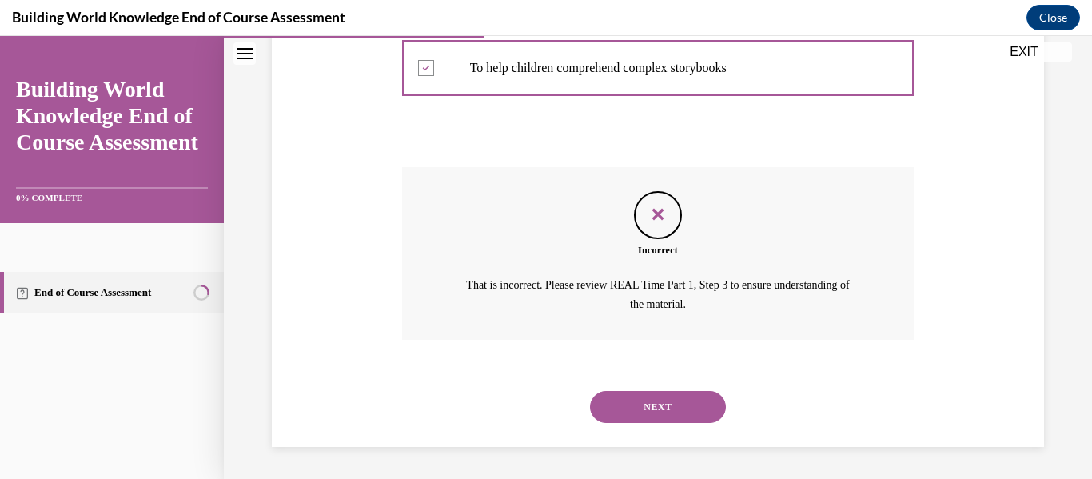
click at [668, 407] on button "NEXT" at bounding box center [658, 407] width 136 height 32
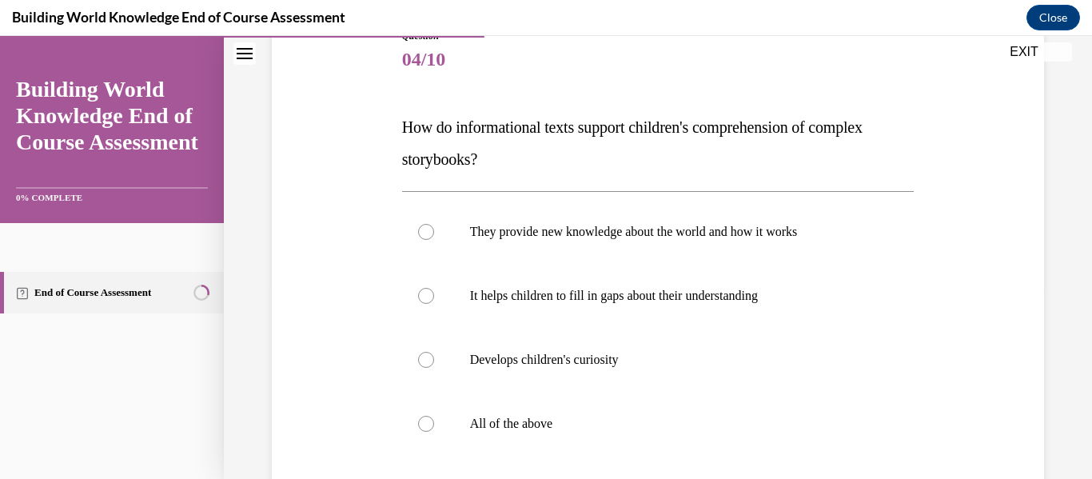
scroll to position [211, 0]
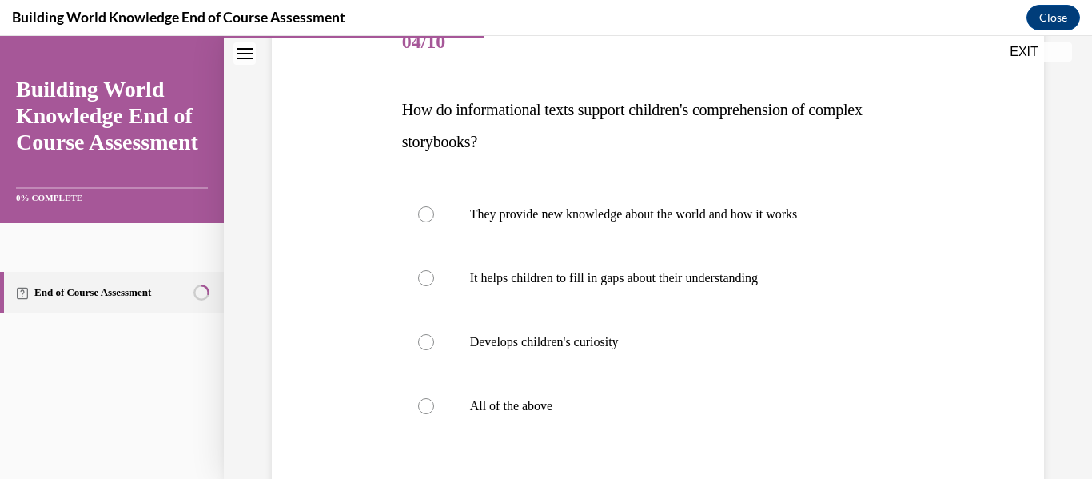
click at [668, 407] on p "All of the above" at bounding box center [672, 406] width 405 height 16
click at [434, 407] on input "All of the above" at bounding box center [426, 406] width 16 height 16
radio input "true"
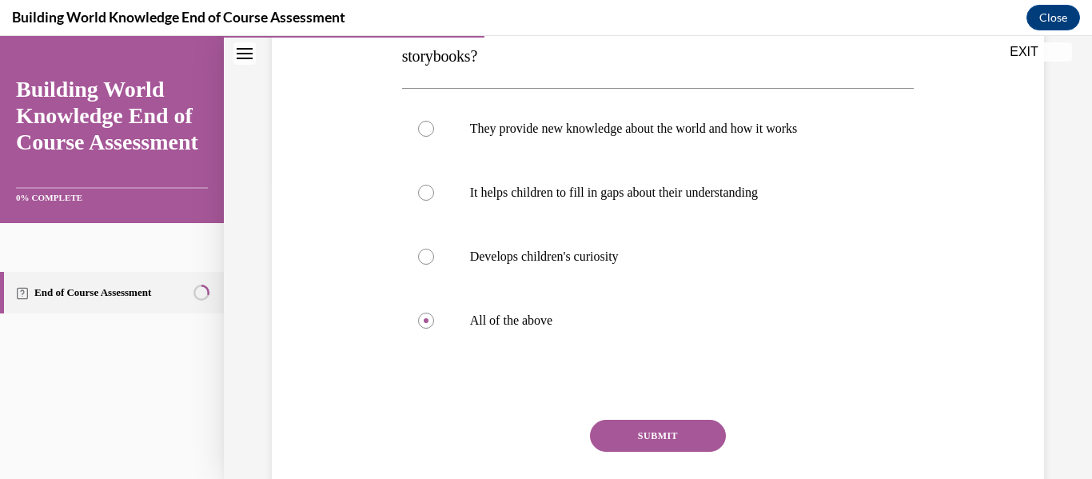
click at [669, 421] on button "SUBMIT" at bounding box center [658, 436] width 136 height 32
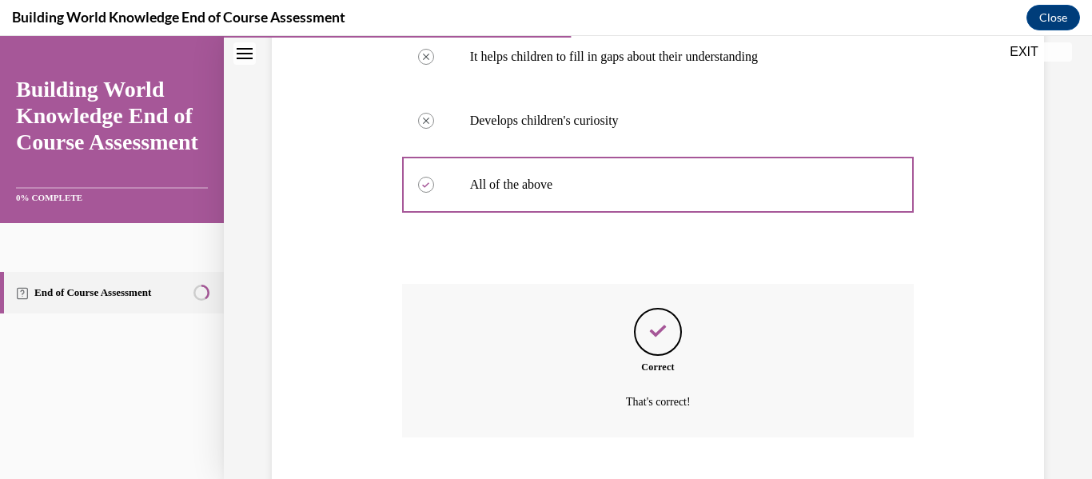
scroll to position [530, 0]
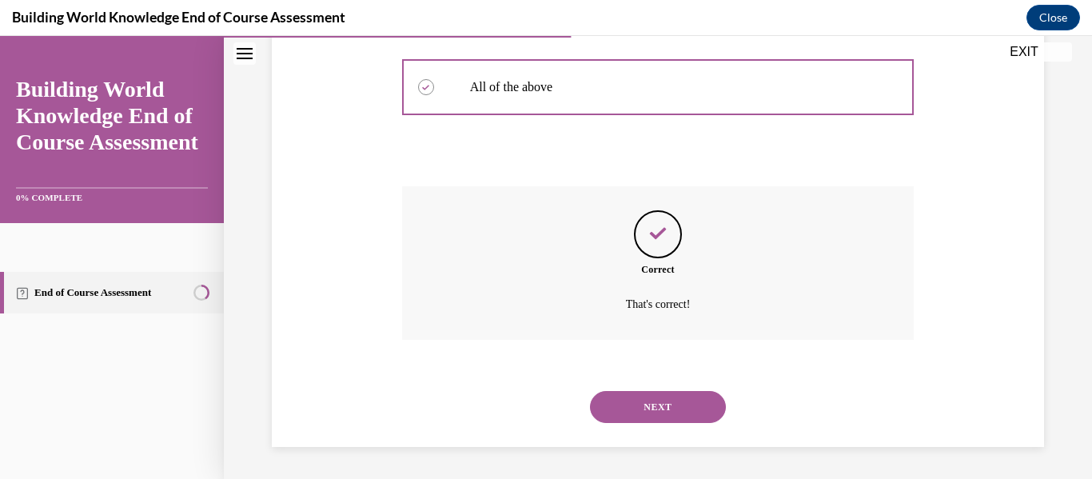
click at [660, 389] on div "NEXT" at bounding box center [658, 407] width 513 height 64
click at [660, 405] on button "NEXT" at bounding box center [658, 407] width 136 height 32
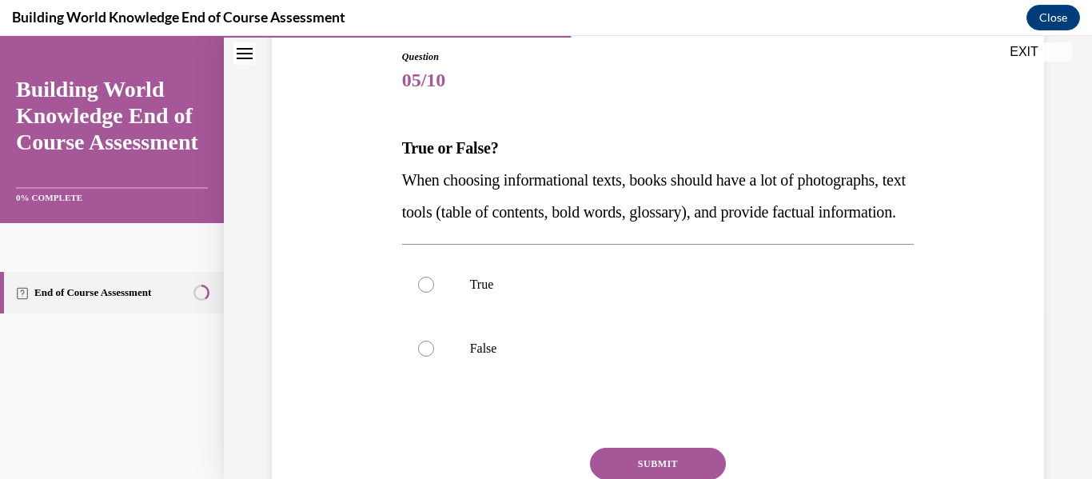
scroll to position [174, 0]
click at [660, 292] on p "True" at bounding box center [672, 284] width 405 height 16
click at [434, 292] on input "True" at bounding box center [426, 284] width 16 height 16
radio input "true"
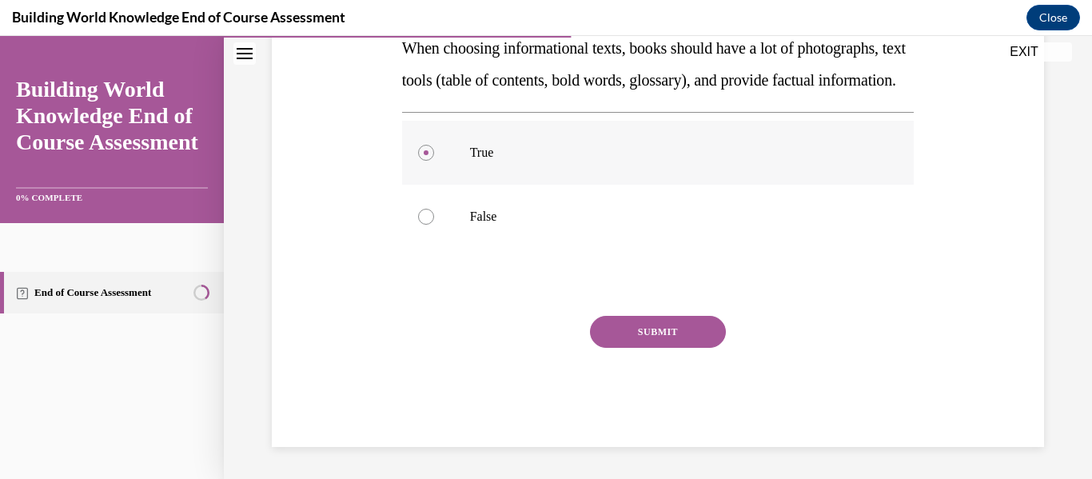
scroll to position [312, 0]
click at [665, 348] on button "SUBMIT" at bounding box center [658, 332] width 136 height 32
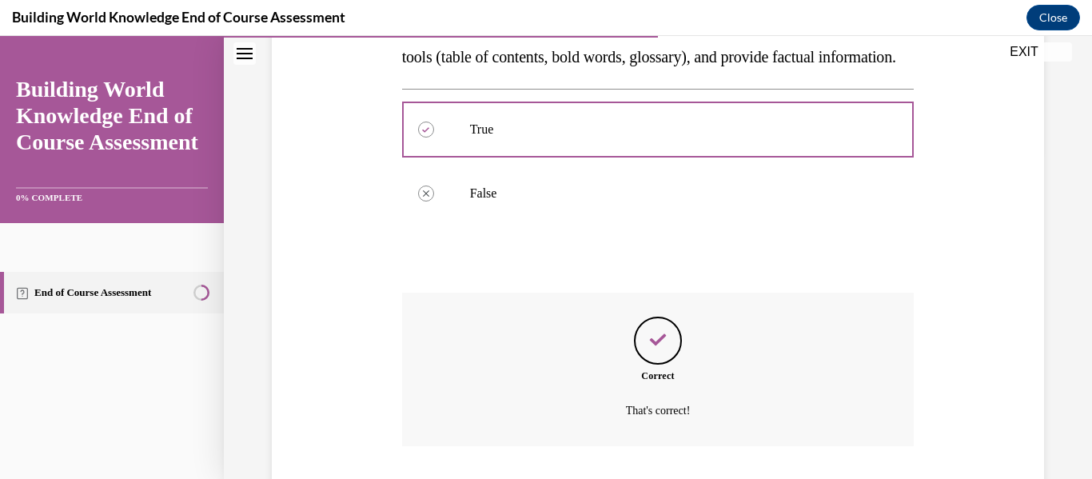
scroll to position [466, 0]
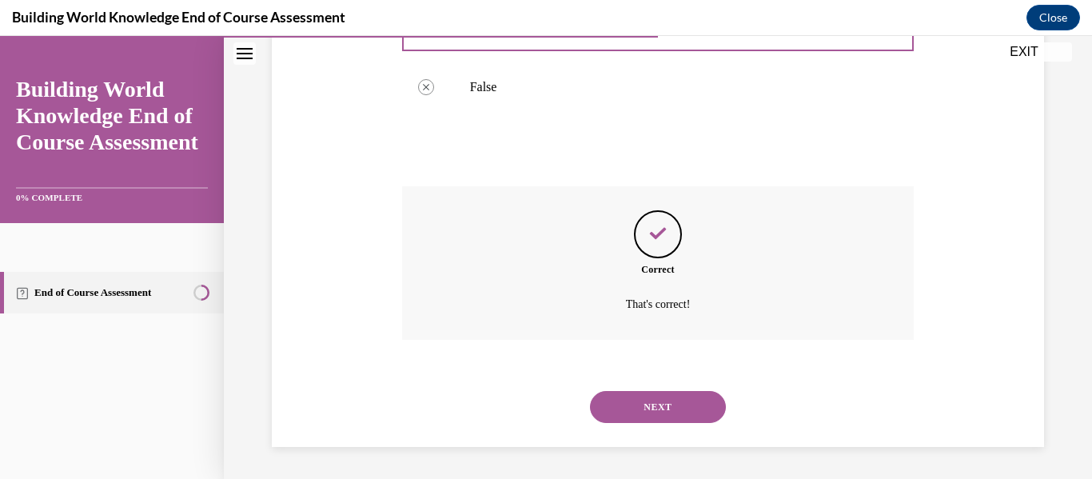
click at [662, 399] on button "NEXT" at bounding box center [658, 407] width 136 height 32
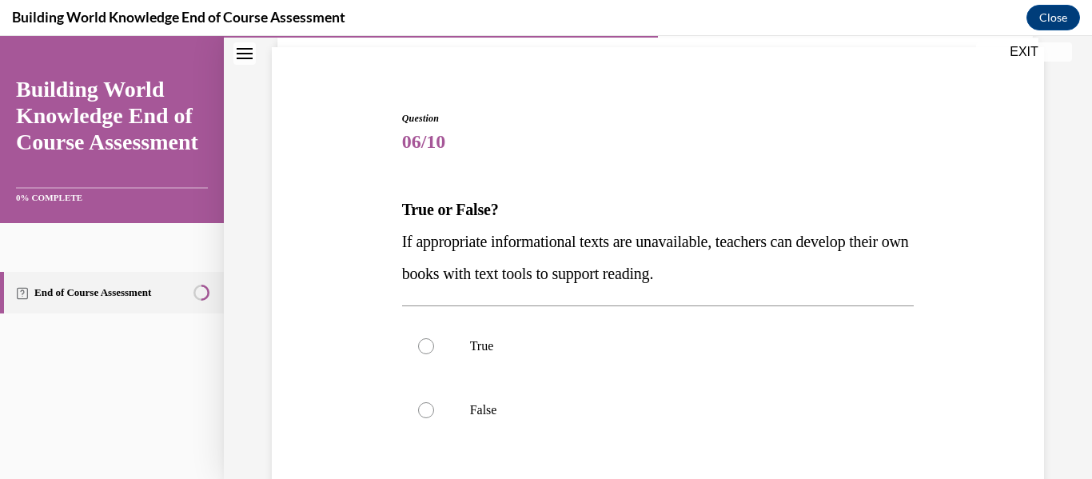
scroll to position [120, 0]
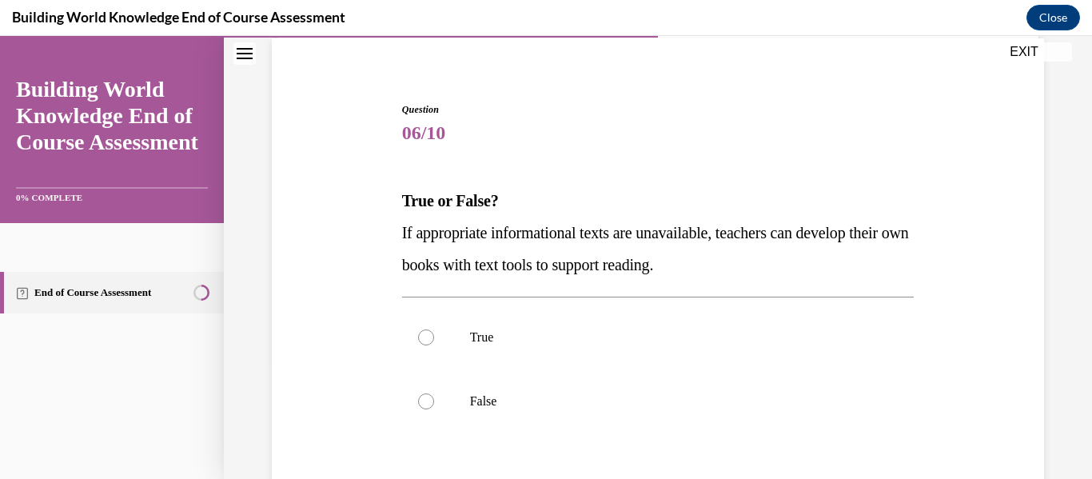
click at [662, 399] on p "False" at bounding box center [672, 401] width 405 height 16
click at [434, 399] on input "False" at bounding box center [426, 401] width 16 height 16
radio input "true"
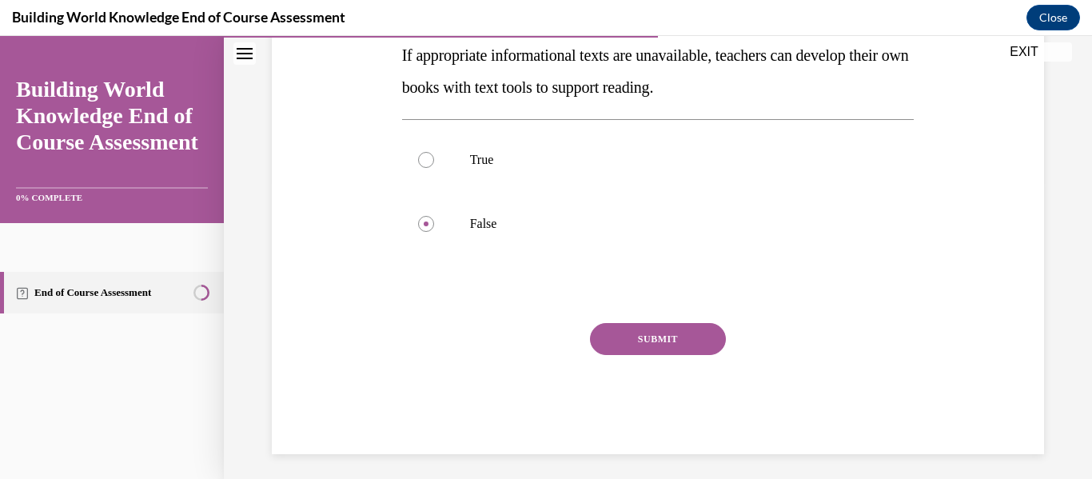
scroll to position [298, 0]
click at [657, 329] on button "SUBMIT" at bounding box center [658, 338] width 136 height 32
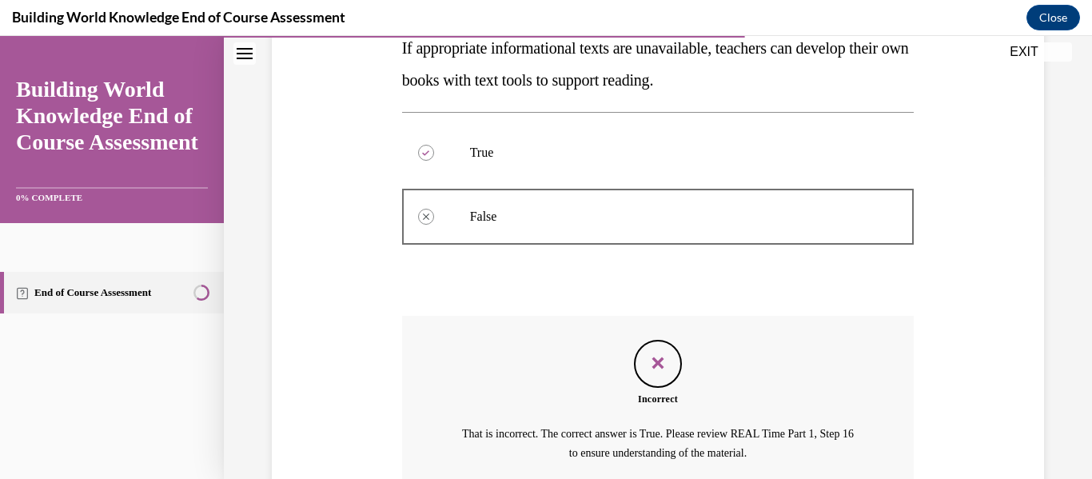
scroll to position [453, 0]
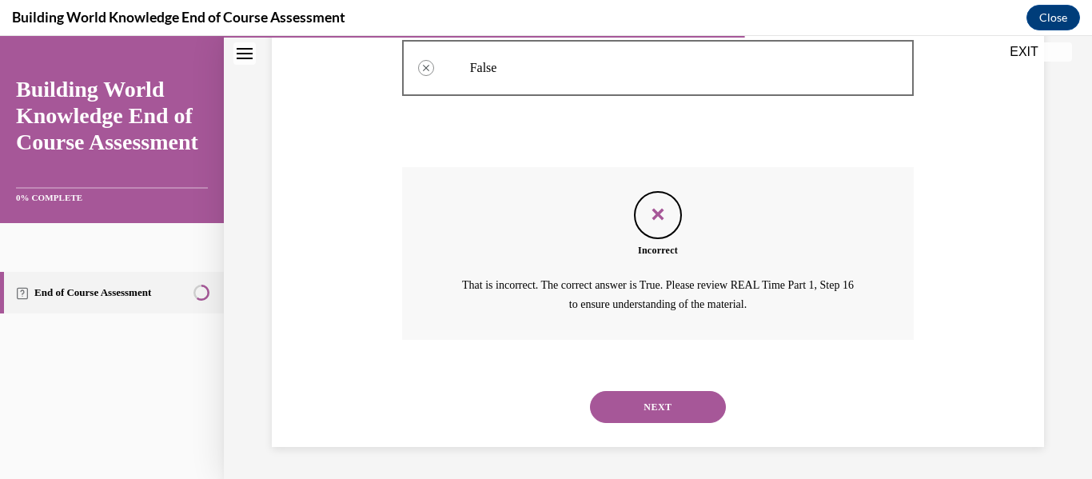
click at [656, 391] on button "NEXT" at bounding box center [658, 407] width 136 height 32
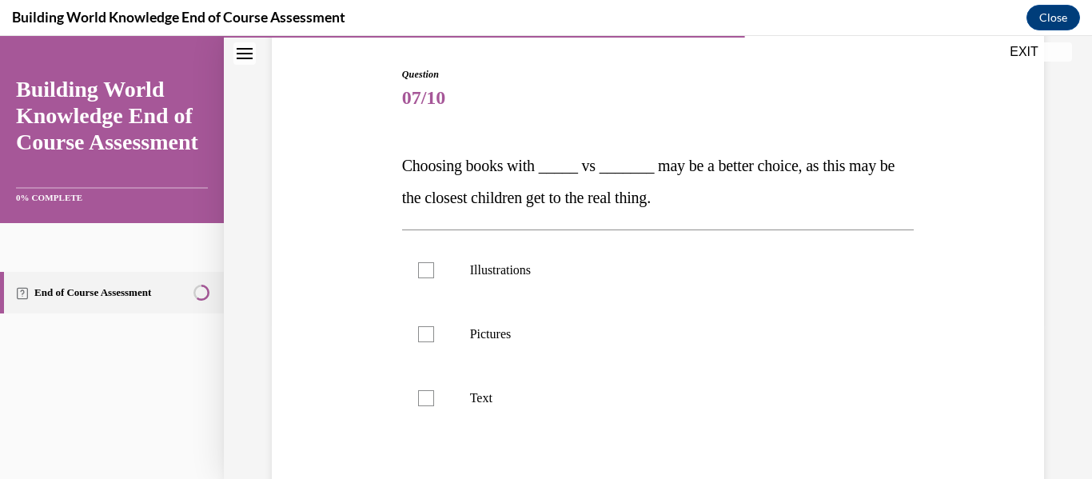
scroll to position [158, 0]
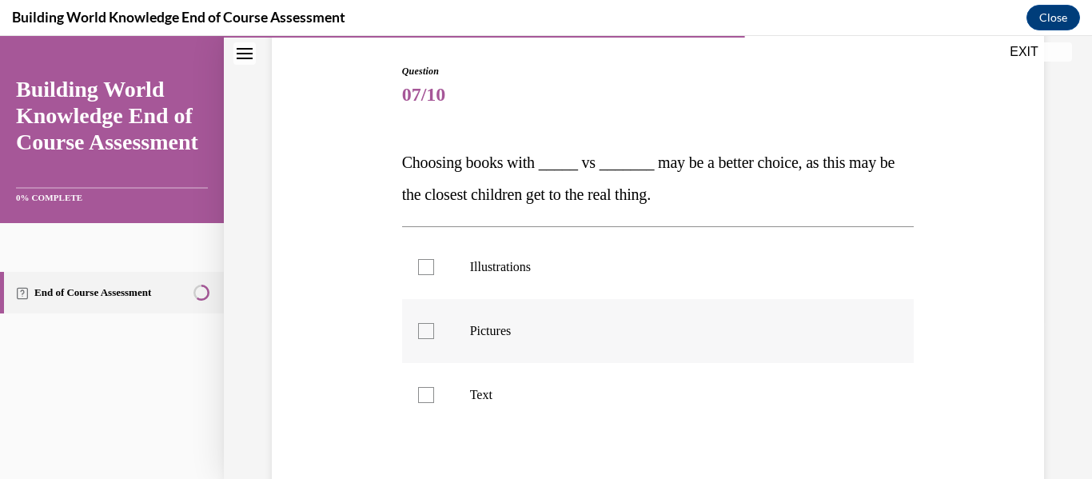
click at [656, 337] on p "Pictures" at bounding box center [672, 331] width 405 height 16
click at [434, 337] on input "Pictures" at bounding box center [426, 331] width 16 height 16
checkbox input "true"
click at [659, 278] on label "Illustrations" at bounding box center [658, 267] width 513 height 64
click at [434, 275] on input "Illustrations" at bounding box center [426, 267] width 16 height 16
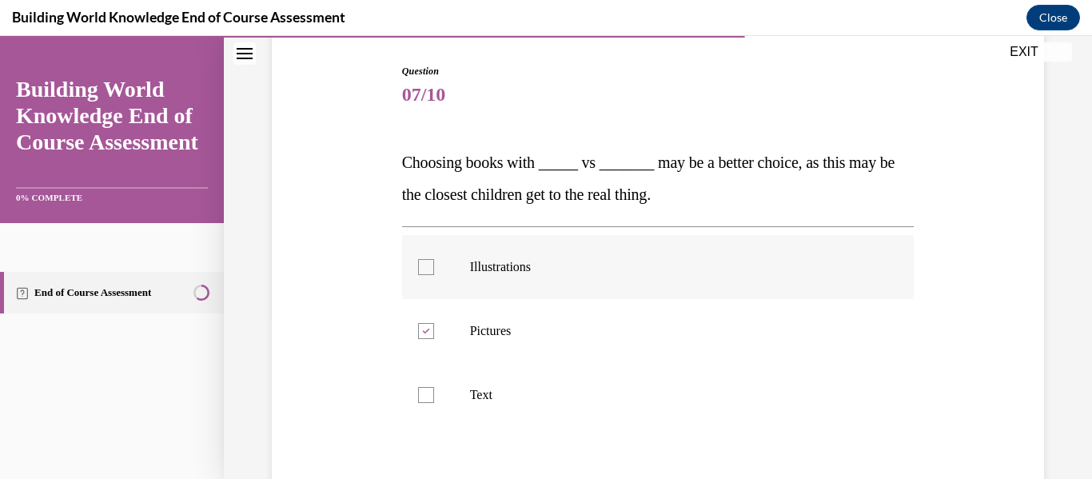
checkbox input "true"
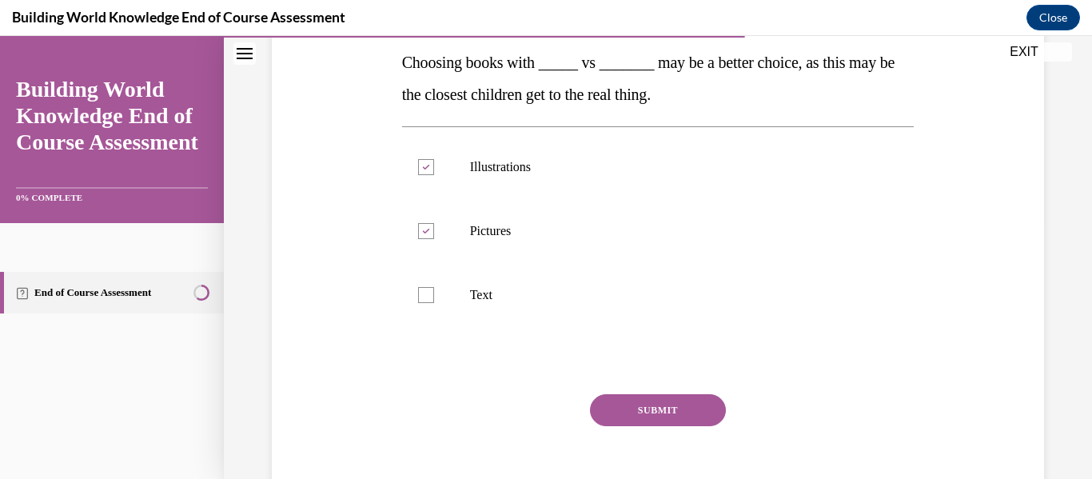
click at [664, 397] on button "SUBMIT" at bounding box center [658, 410] width 136 height 32
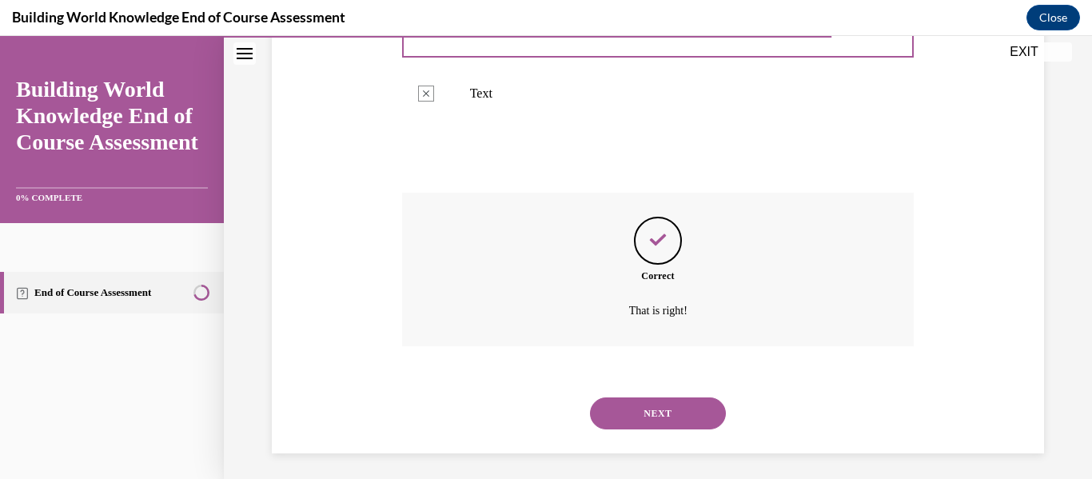
scroll to position [466, 0]
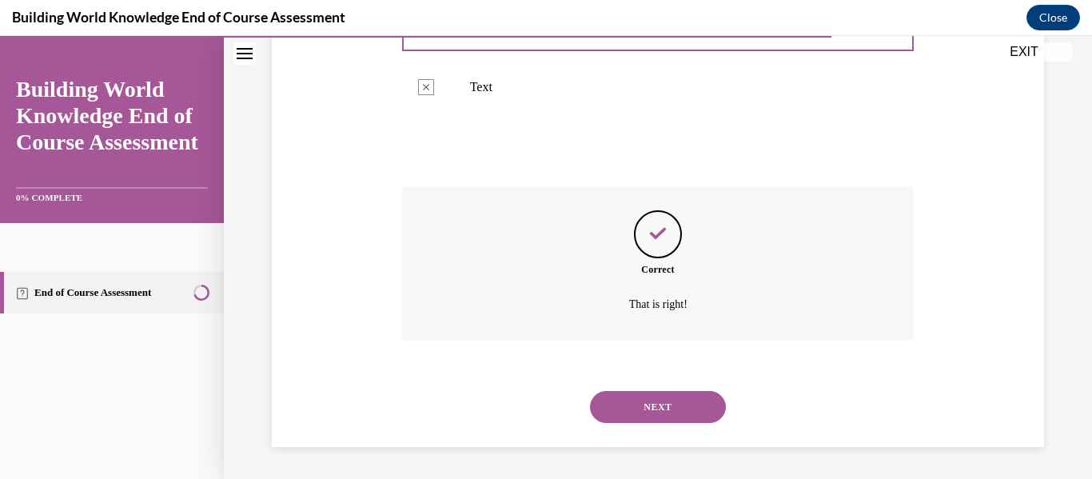
click at [662, 403] on button "NEXT" at bounding box center [658, 407] width 136 height 32
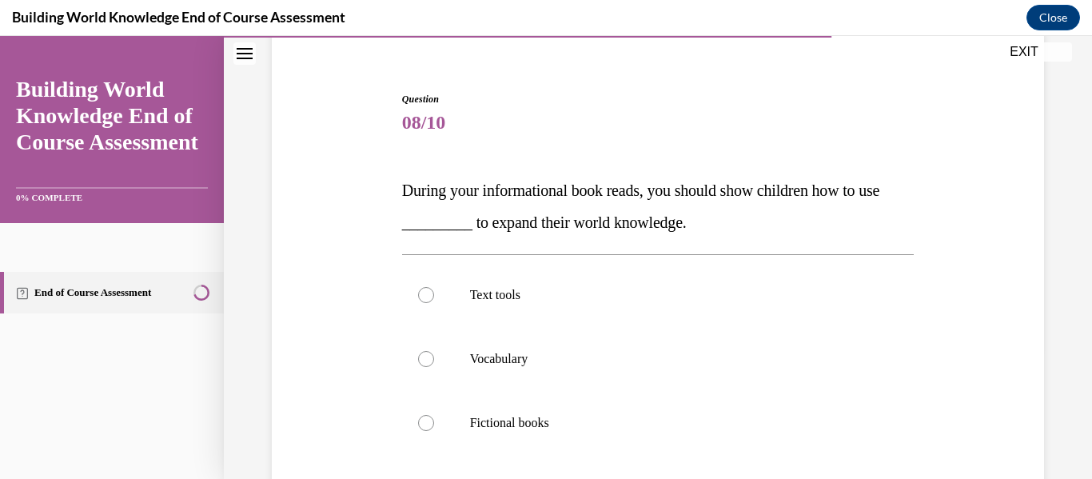
scroll to position [138, 0]
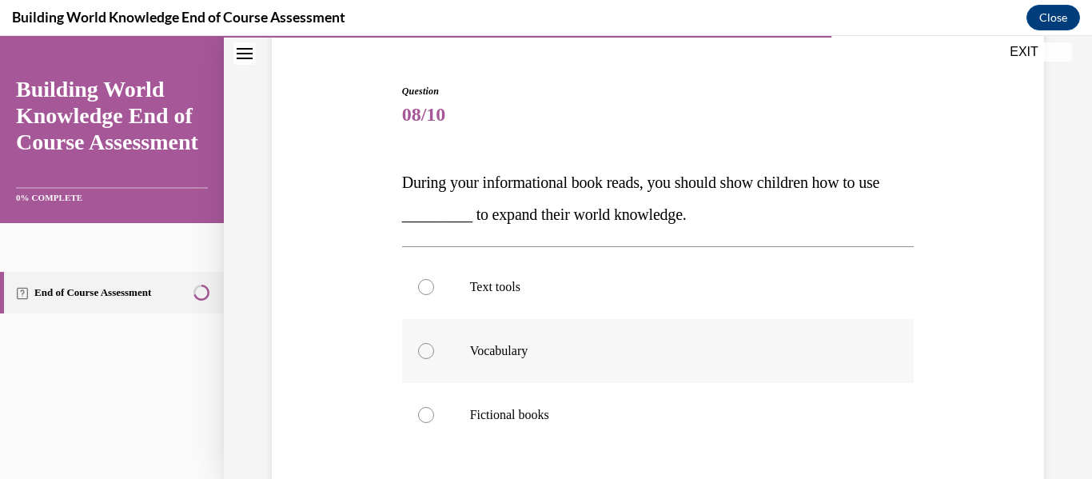
click at [660, 364] on label "Vocabulary" at bounding box center [658, 351] width 513 height 64
click at [434, 359] on input "Vocabulary" at bounding box center [426, 351] width 16 height 16
radio input "true"
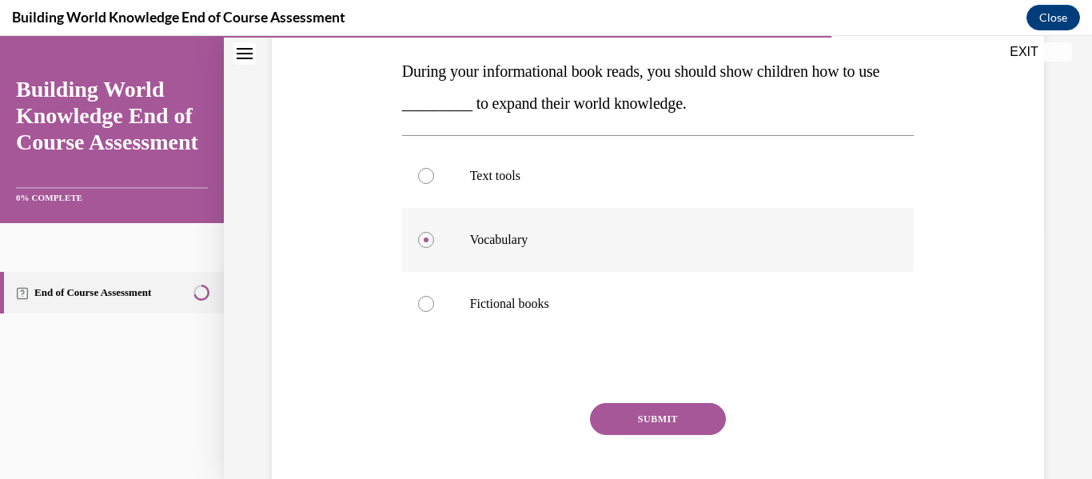
scroll to position [263, 0]
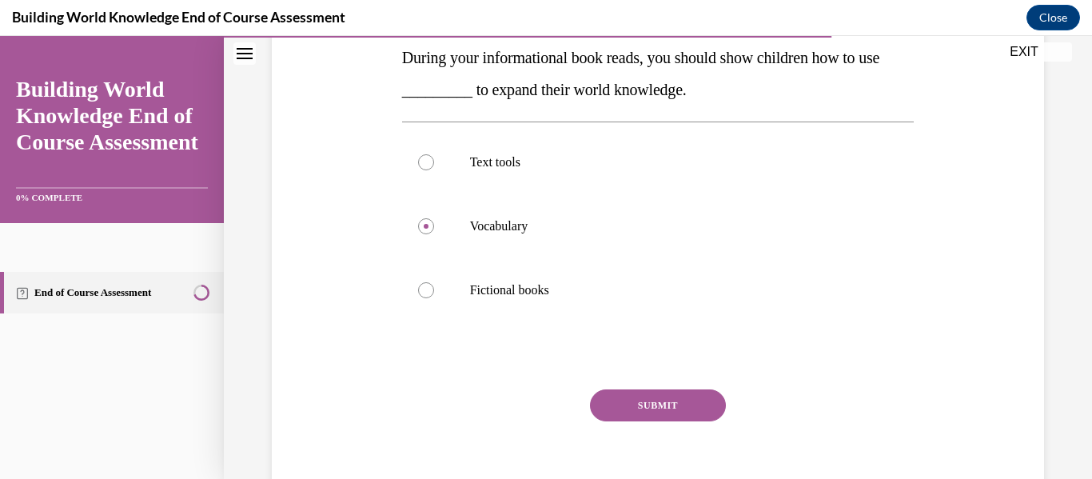
click at [663, 395] on button "SUBMIT" at bounding box center [658, 405] width 136 height 32
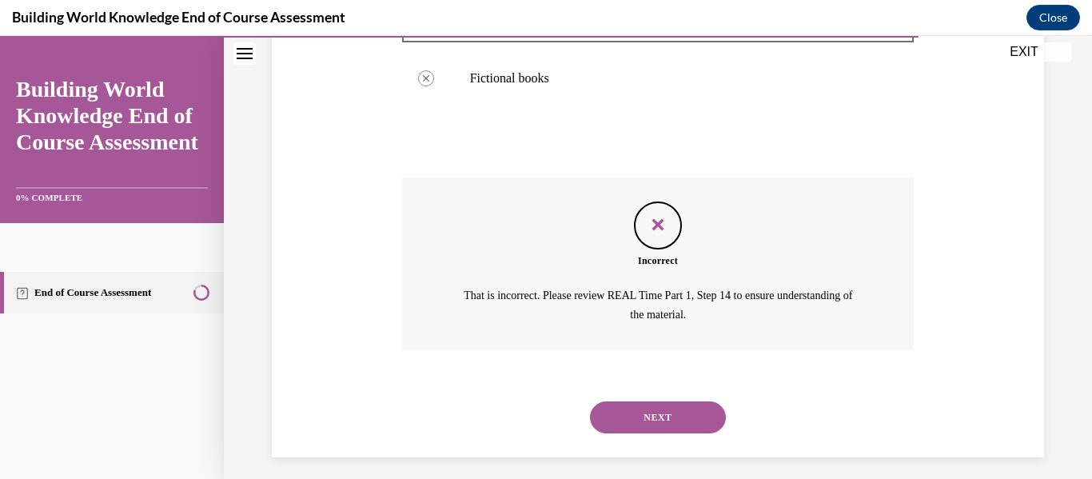
scroll to position [485, 0]
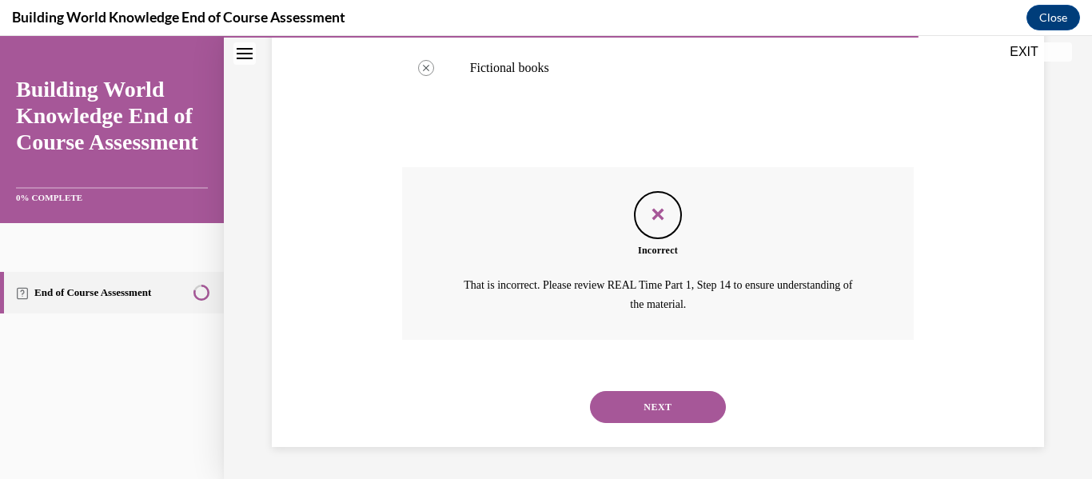
click at [666, 405] on button "NEXT" at bounding box center [658, 407] width 136 height 32
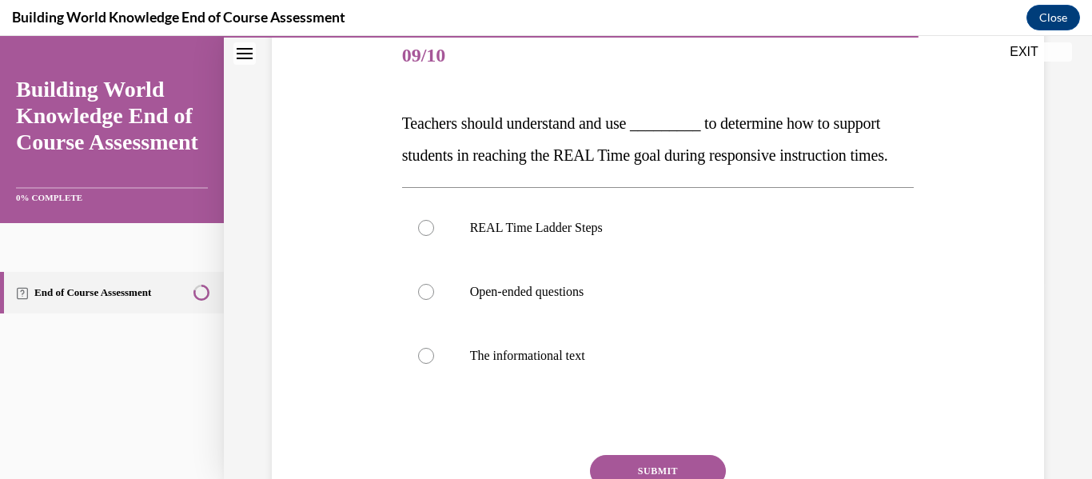
scroll to position [198, 0]
click at [672, 299] on p "Open-ended questions" at bounding box center [672, 291] width 405 height 16
click at [434, 299] on input "Open-ended questions" at bounding box center [426, 291] width 16 height 16
radio input "true"
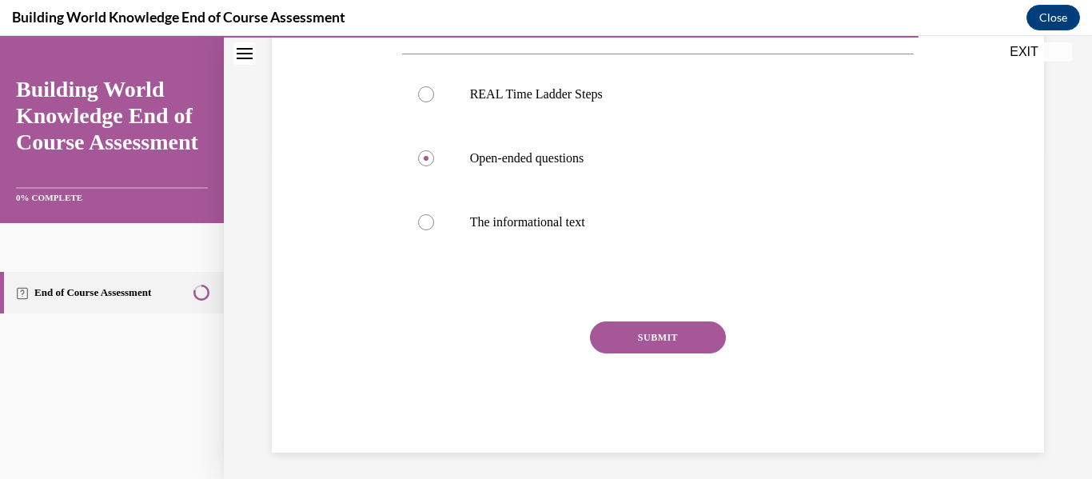
click at [676, 353] on button "SUBMIT" at bounding box center [658, 337] width 136 height 32
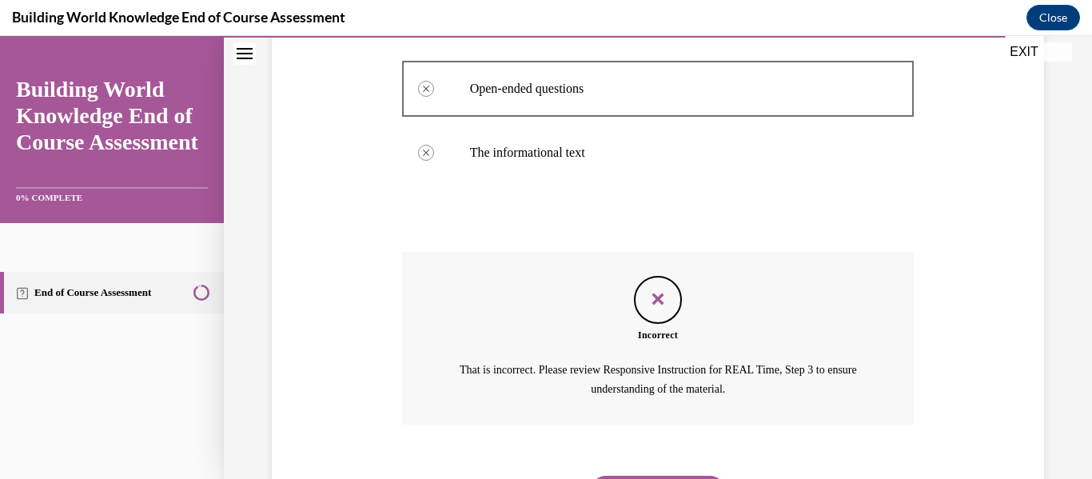
scroll to position [517, 0]
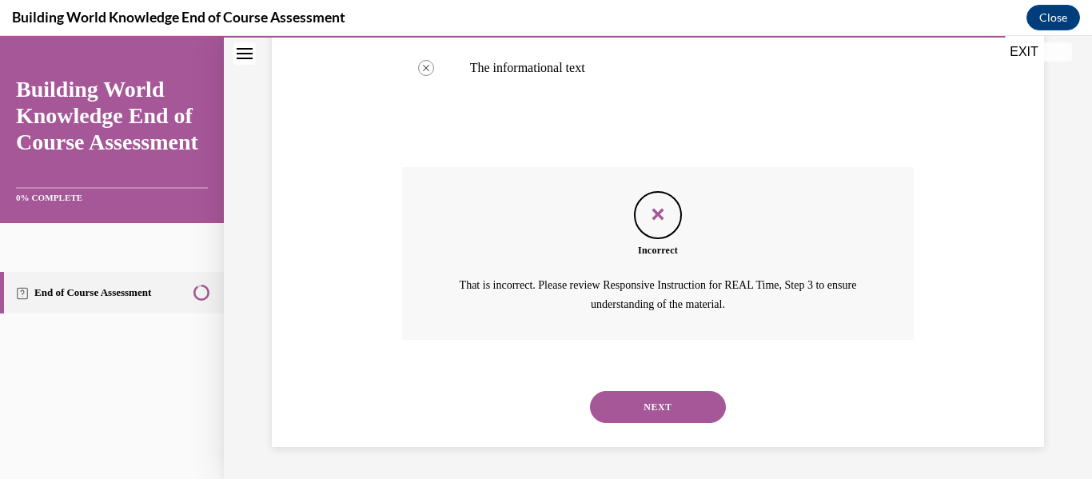
click at [675, 403] on button "NEXT" at bounding box center [658, 407] width 136 height 32
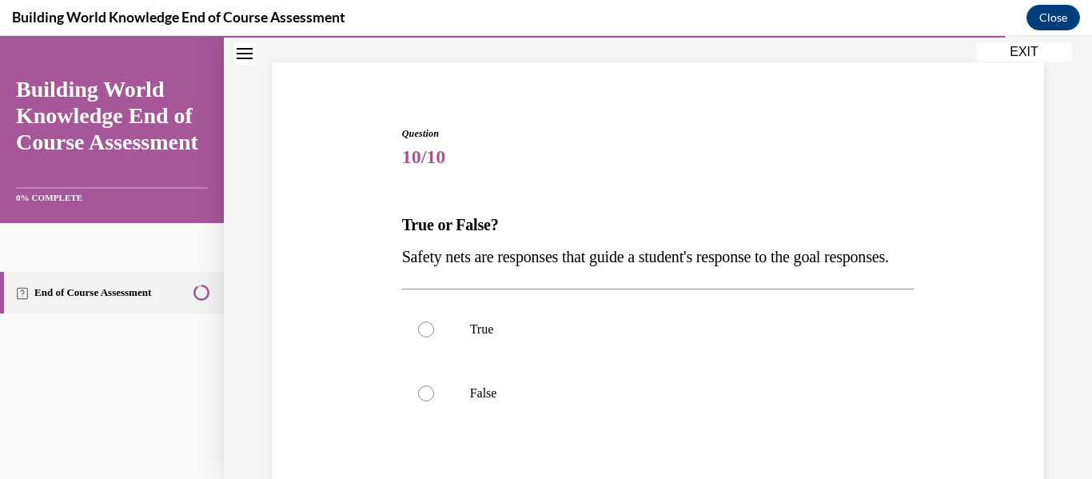
scroll to position [102, 0]
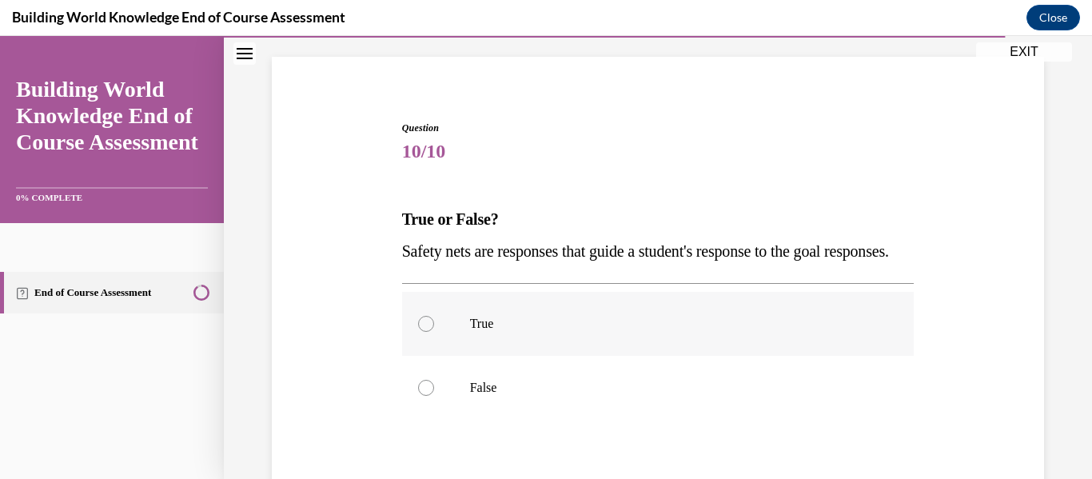
click at [646, 332] on p "True" at bounding box center [672, 324] width 405 height 16
click at [434, 332] on input "True" at bounding box center [426, 324] width 16 height 16
radio input "true"
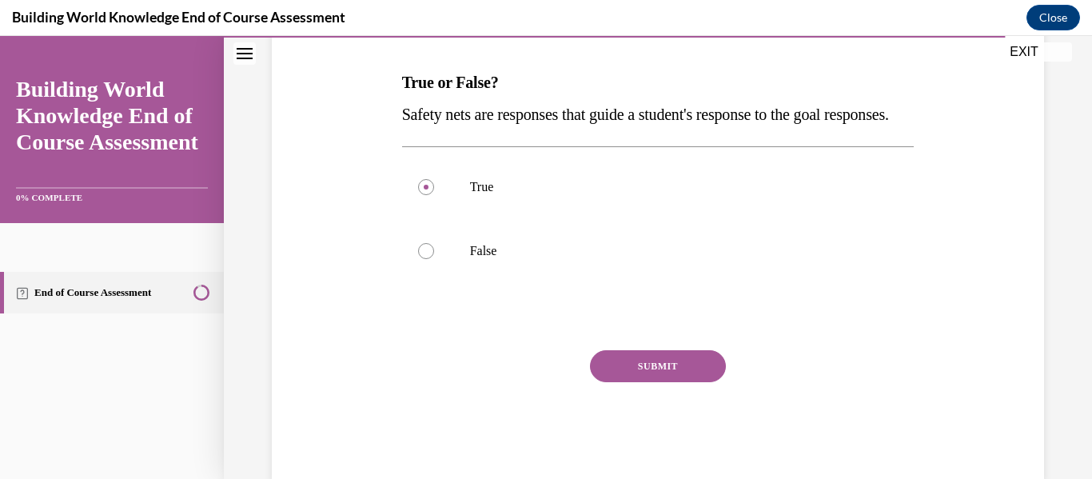
click at [668, 382] on button "SUBMIT" at bounding box center [658, 366] width 136 height 32
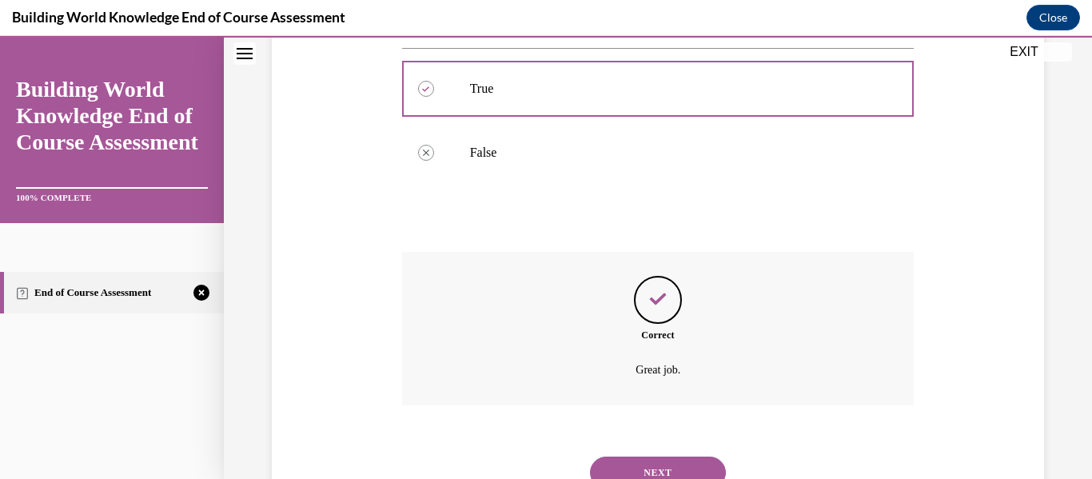
scroll to position [434, 0]
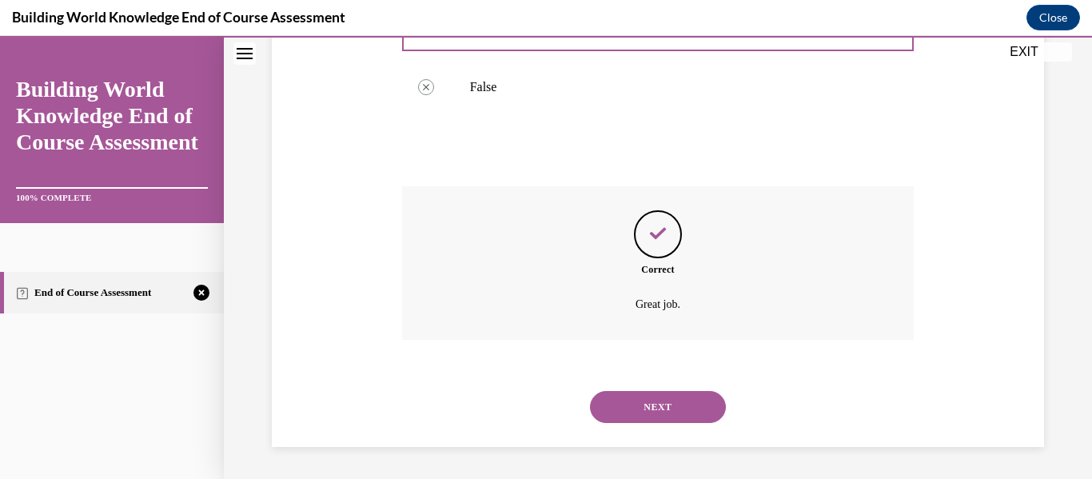
click at [661, 402] on button "NEXT" at bounding box center [658, 407] width 136 height 32
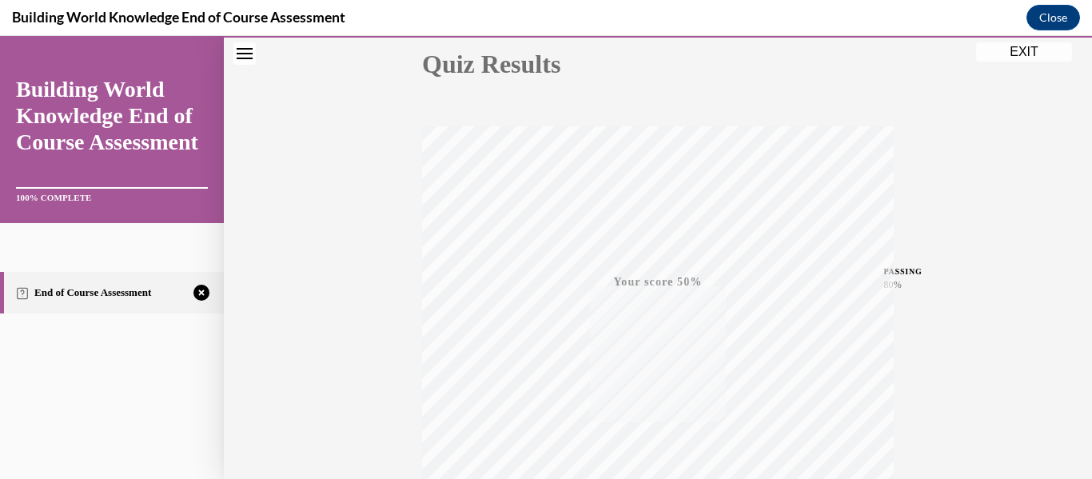
scroll to position [377, 0]
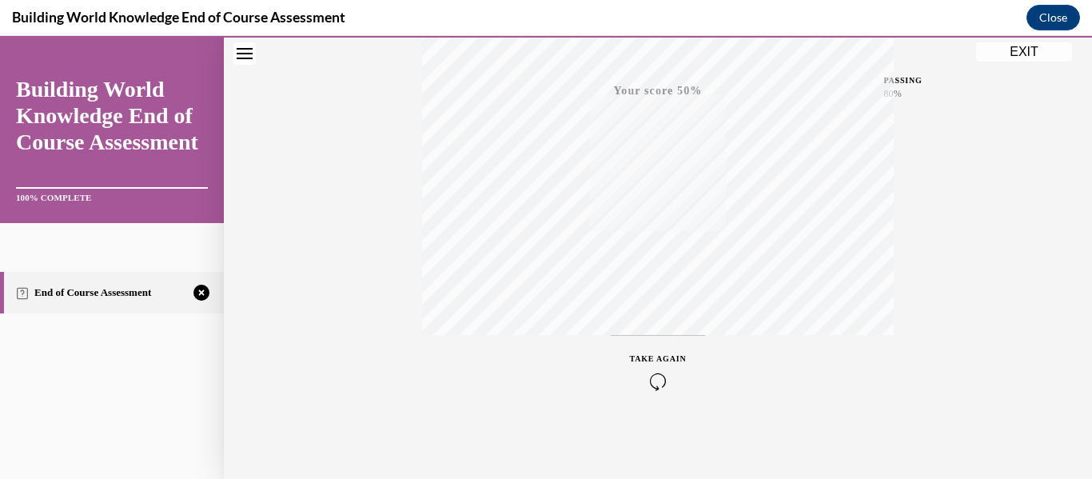
click at [668, 378] on icon "button" at bounding box center [658, 382] width 57 height 18
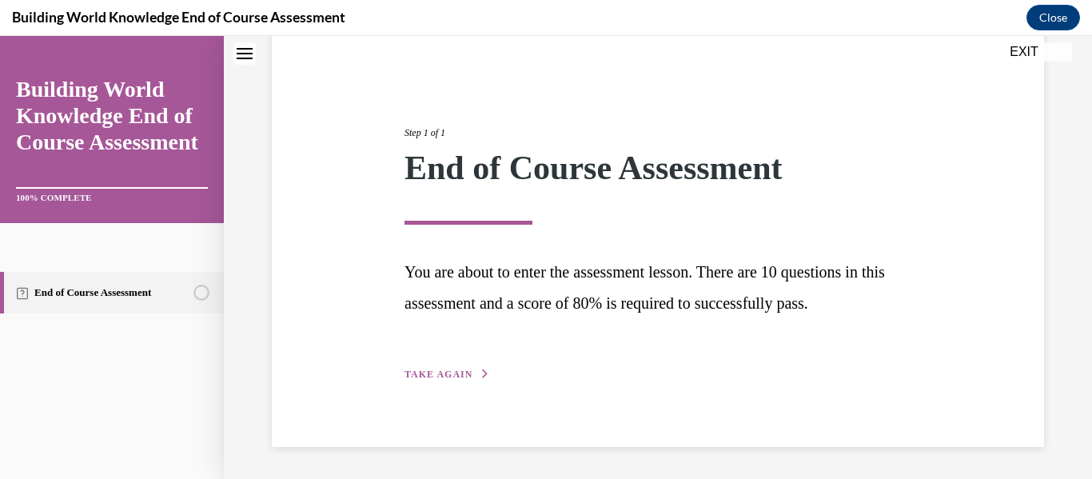
scroll to position [134, 0]
click at [465, 368] on button "TAKE AGAIN" at bounding box center [448, 374] width 86 height 14
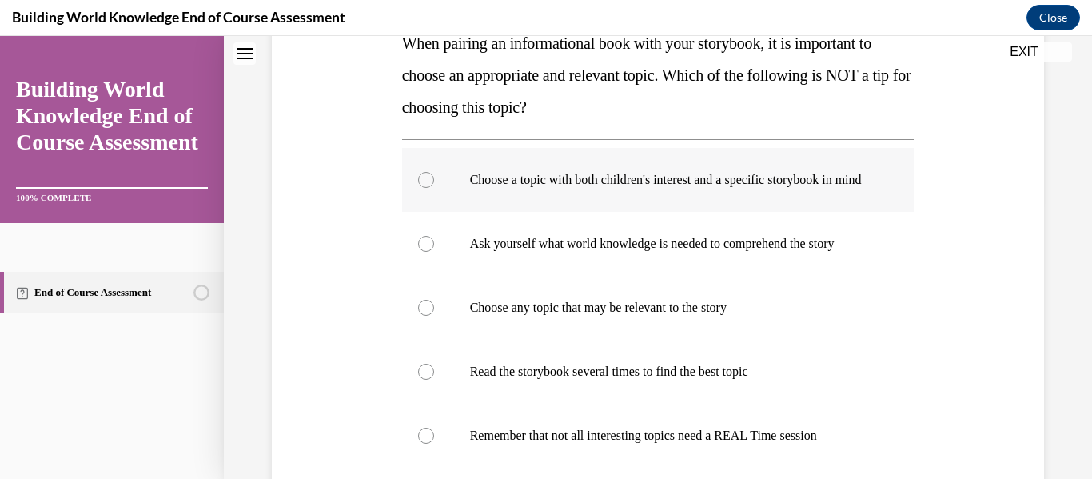
scroll to position [278, 0]
click at [521, 332] on label "Choose any topic that may be relevant to the story" at bounding box center [658, 307] width 513 height 64
click at [434, 315] on input "Choose any topic that may be relevant to the story" at bounding box center [426, 307] width 16 height 16
radio input "true"
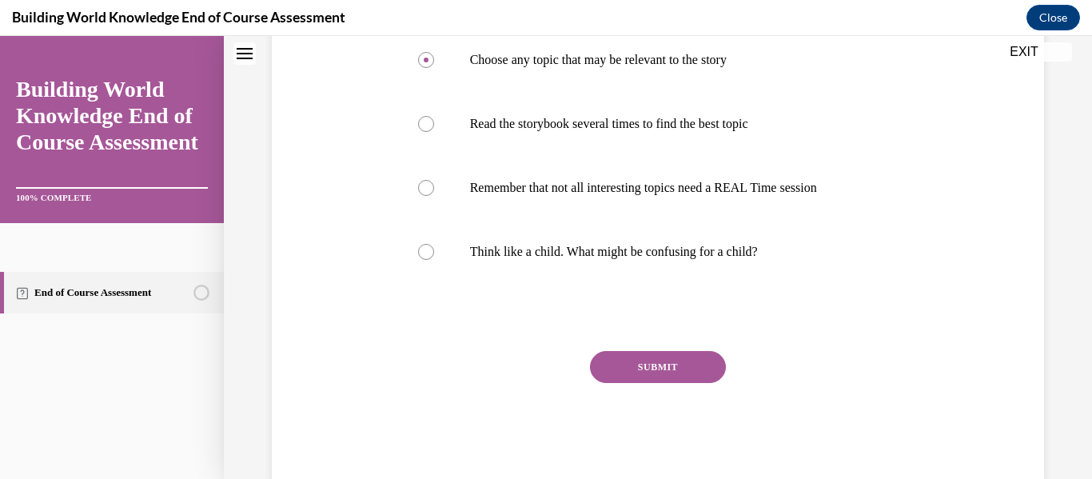
click at [649, 374] on button "SUBMIT" at bounding box center [658, 367] width 136 height 32
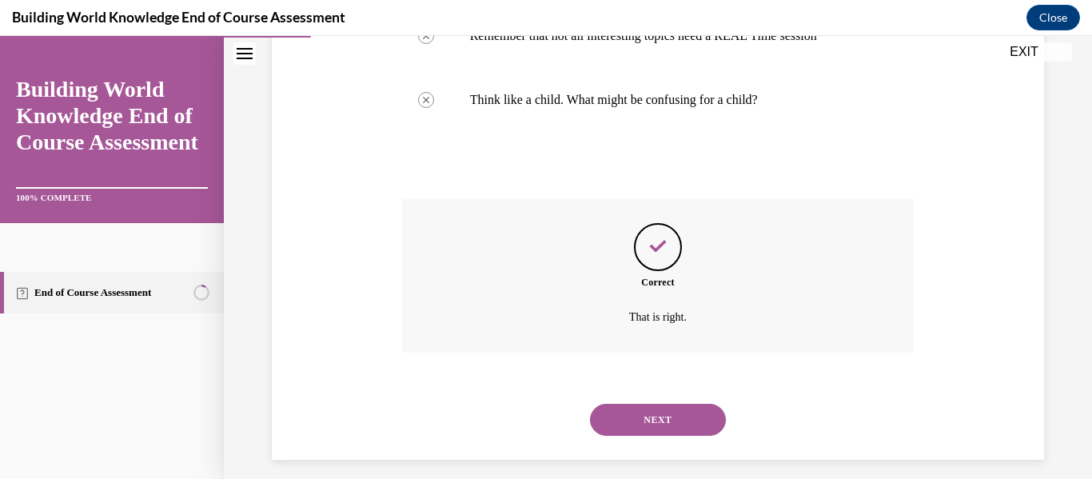
scroll to position [706, 0]
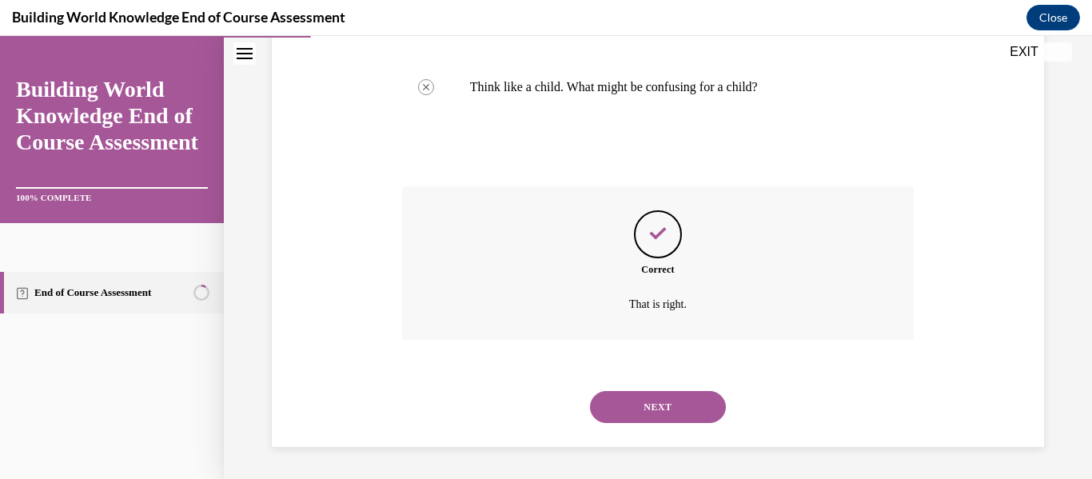
click at [656, 405] on button "NEXT" at bounding box center [658, 407] width 136 height 32
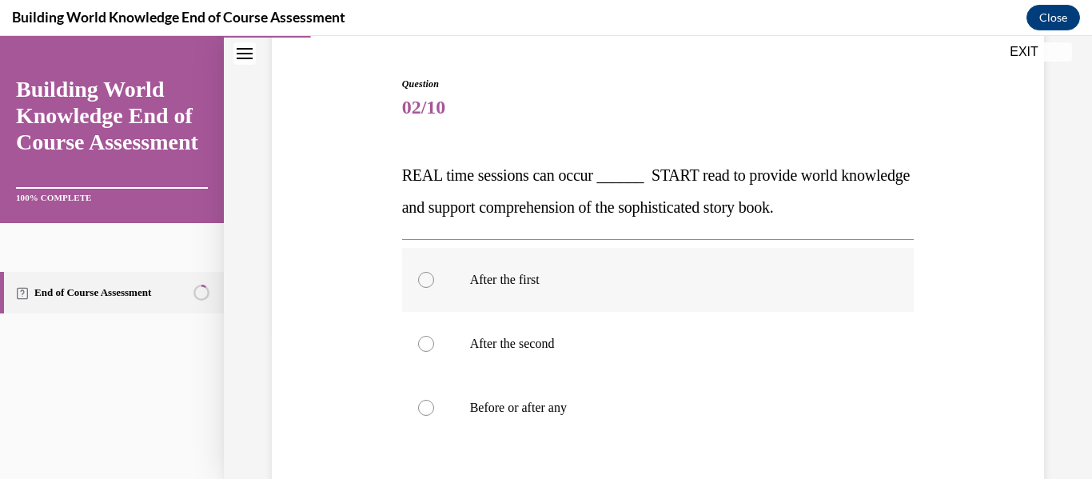
scroll to position [189, 0]
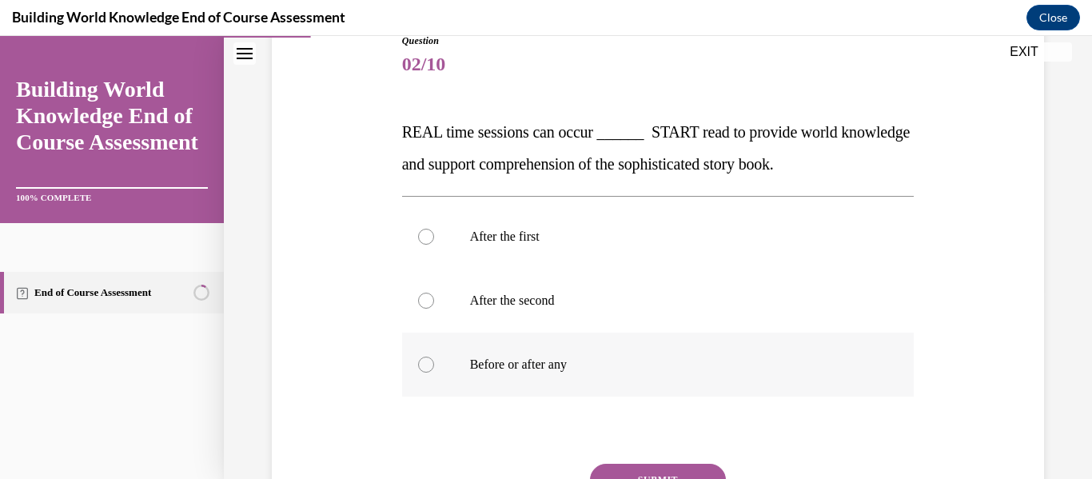
click at [647, 387] on label "Before or after any" at bounding box center [658, 365] width 513 height 64
click at [434, 373] on input "Before or after any" at bounding box center [426, 365] width 16 height 16
radio input "true"
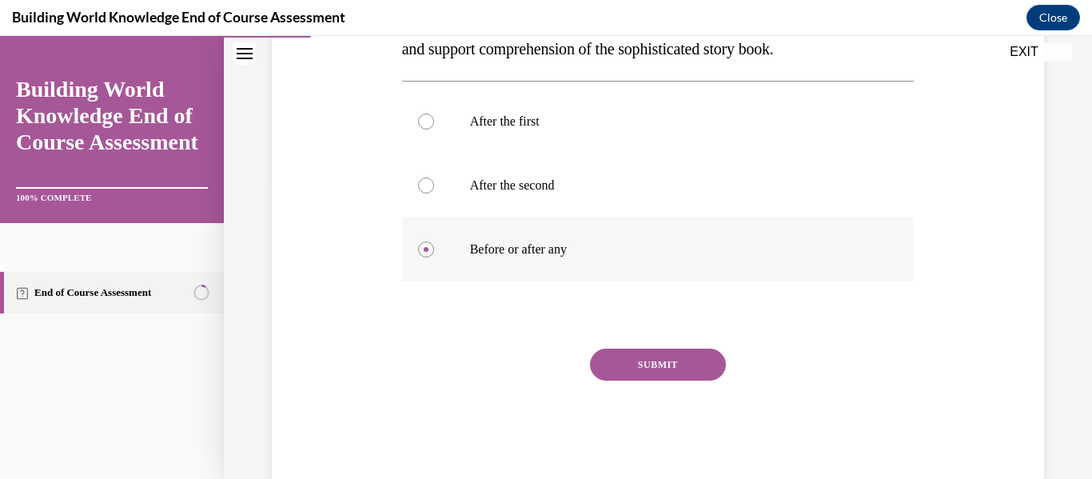
scroll to position [309, 0]
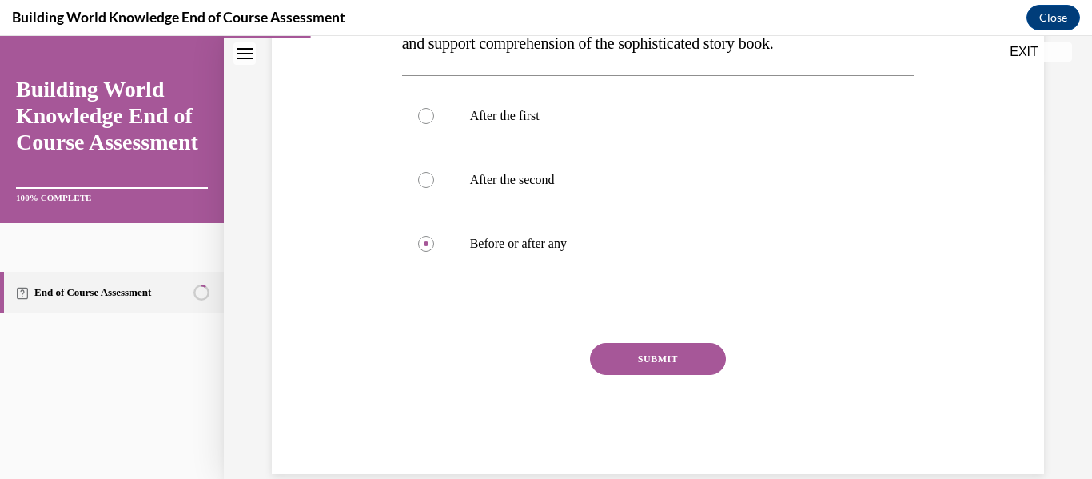
click at [648, 378] on div "SUBMIT" at bounding box center [658, 383] width 513 height 80
click at [648, 373] on button "SUBMIT" at bounding box center [658, 359] width 136 height 32
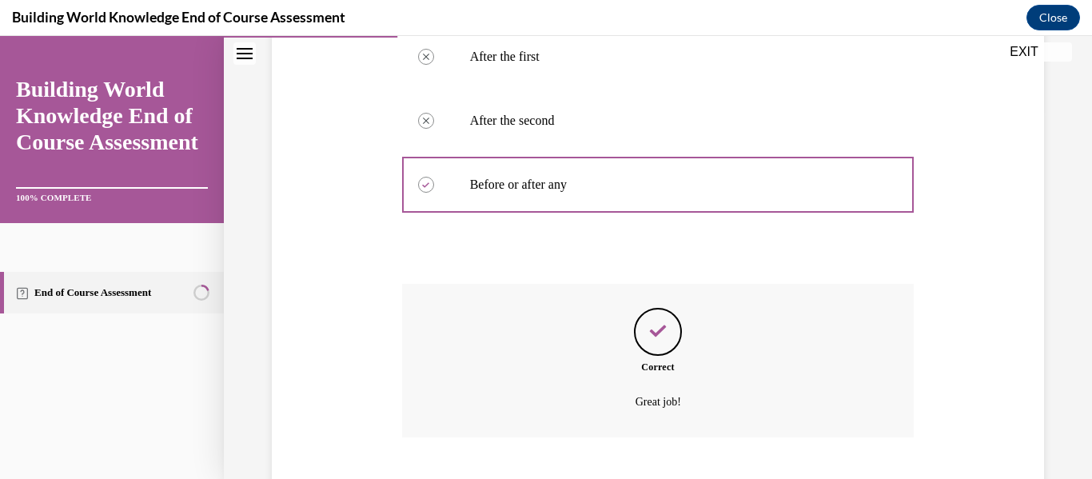
scroll to position [466, 0]
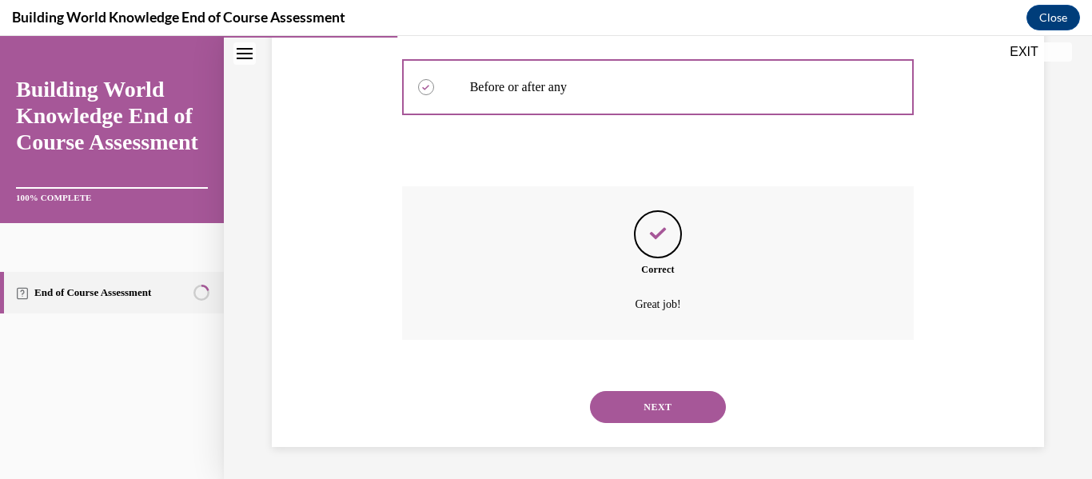
click at [653, 397] on button "NEXT" at bounding box center [658, 407] width 136 height 32
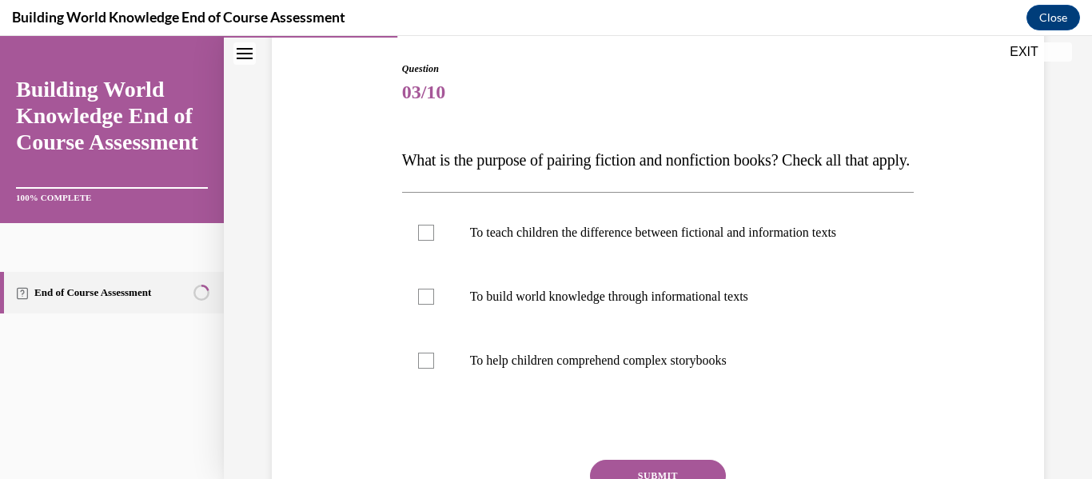
scroll to position [201, 0]
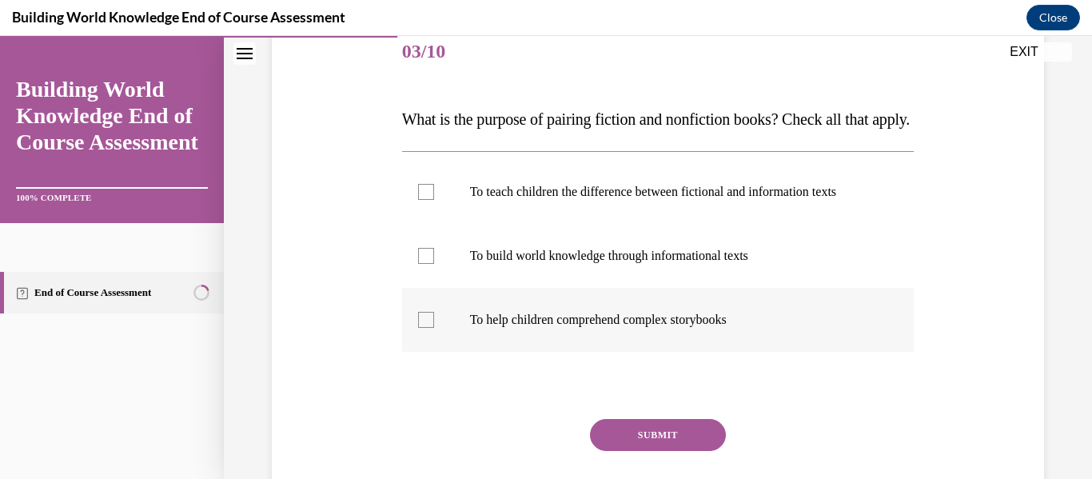
click at [642, 352] on label "To help children comprehend complex storybooks" at bounding box center [658, 320] width 513 height 64
click at [434, 328] on input "To help children comprehend complex storybooks" at bounding box center [426, 320] width 16 height 16
checkbox input "true"
click at [635, 288] on label "To build world knowledge through informational texts" at bounding box center [658, 256] width 513 height 64
click at [434, 264] on input "To build world knowledge through informational texts" at bounding box center [426, 256] width 16 height 16
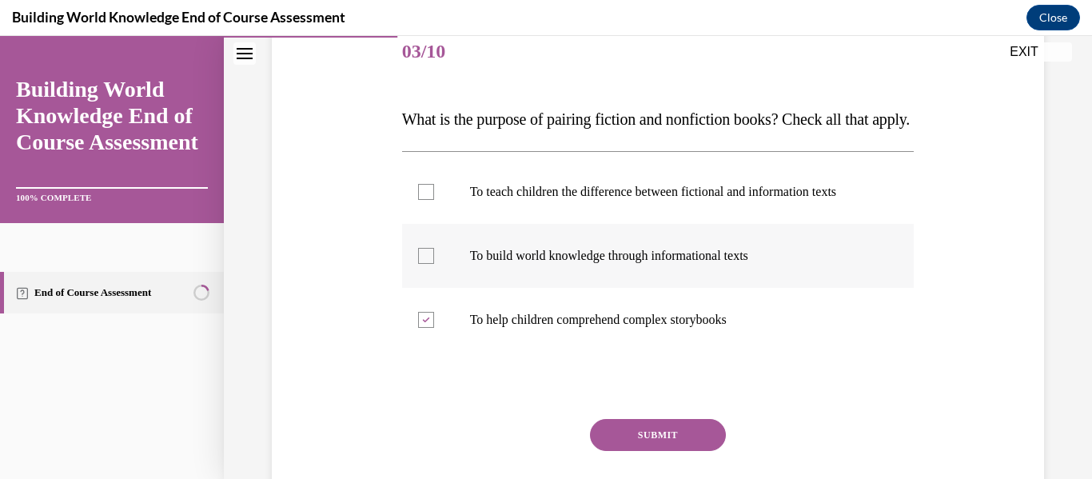
checkbox input "true"
click at [651, 224] on label "To teach children the difference between fictional and information texts" at bounding box center [658, 192] width 513 height 64
click at [434, 200] on input "To teach children the difference between fictional and information texts" at bounding box center [426, 192] width 16 height 16
checkbox input "true"
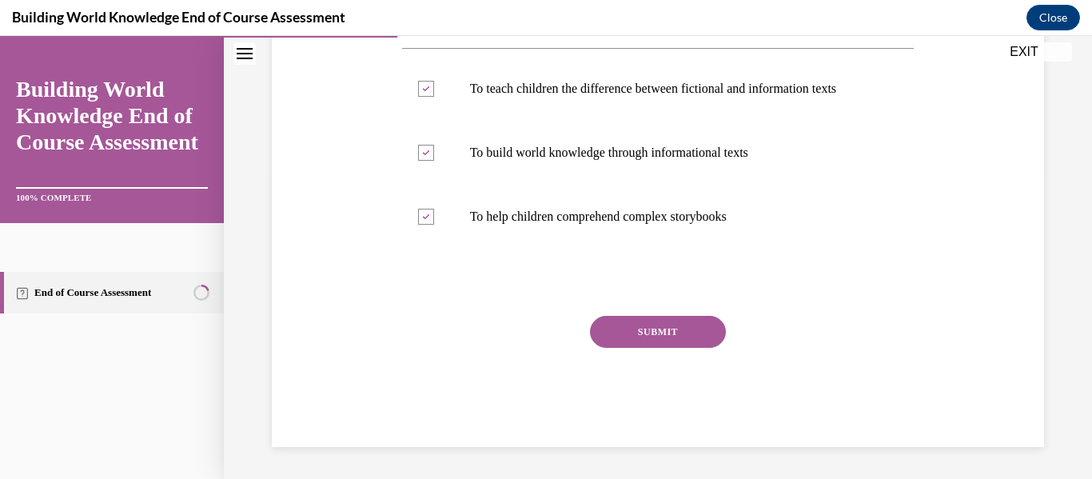
click at [673, 321] on button "SUBMIT" at bounding box center [658, 332] width 136 height 32
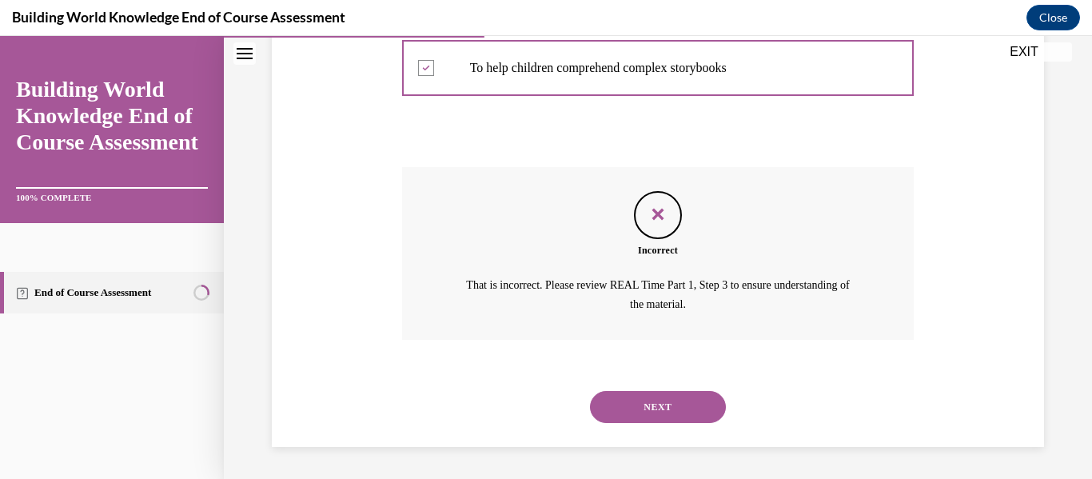
scroll to position [485, 0]
click at [674, 415] on button "NEXT" at bounding box center [658, 407] width 136 height 32
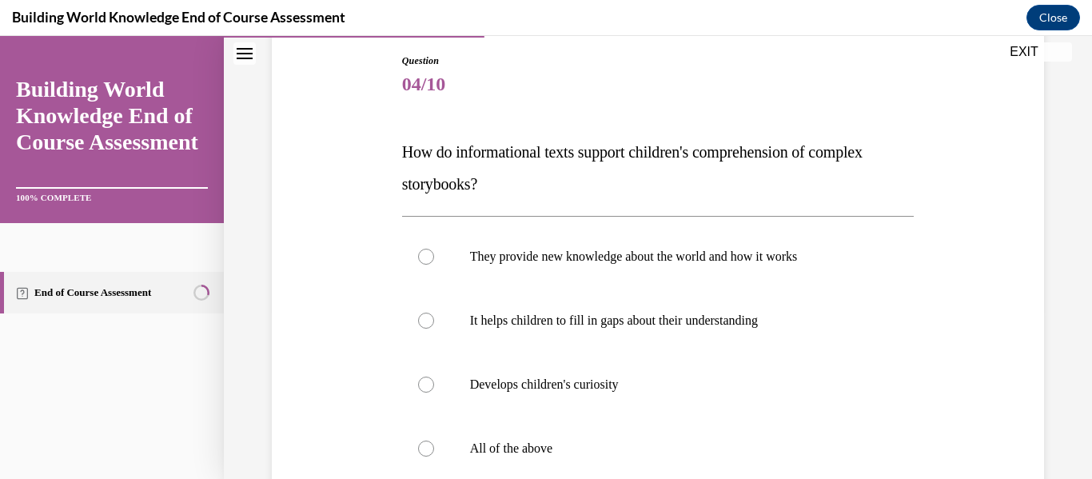
scroll to position [180, 0]
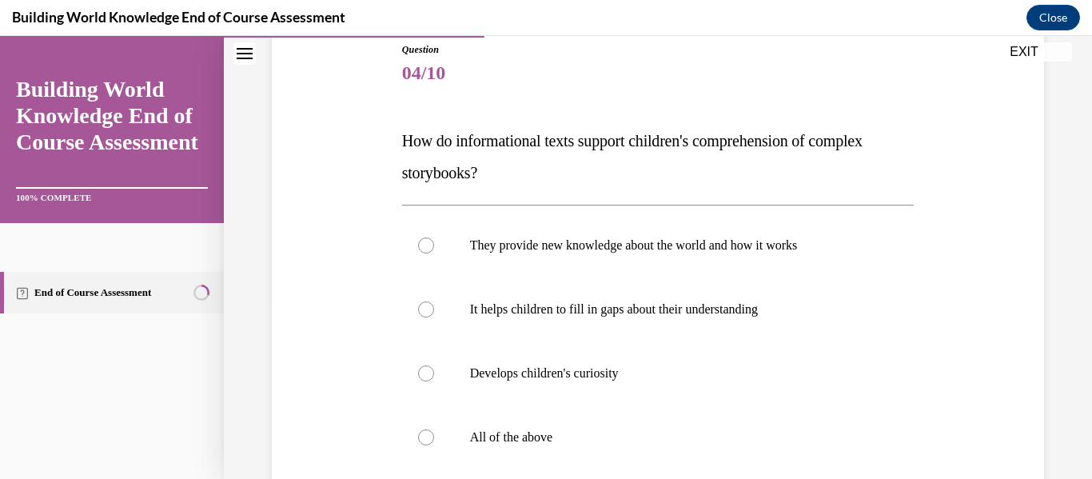
click at [674, 415] on label "All of the above" at bounding box center [658, 437] width 513 height 64
click at [434, 429] on input "All of the above" at bounding box center [426, 437] width 16 height 16
radio input "true"
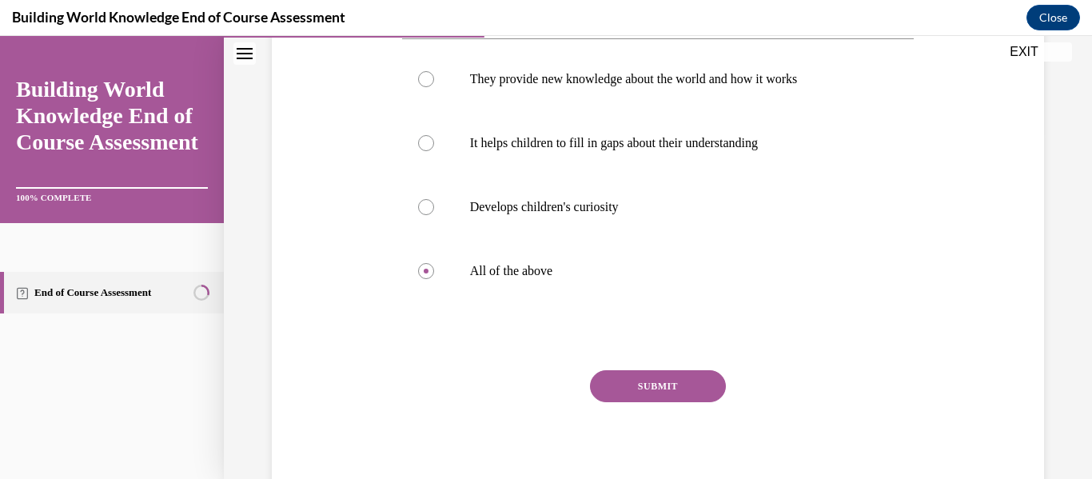
scroll to position [349, 0]
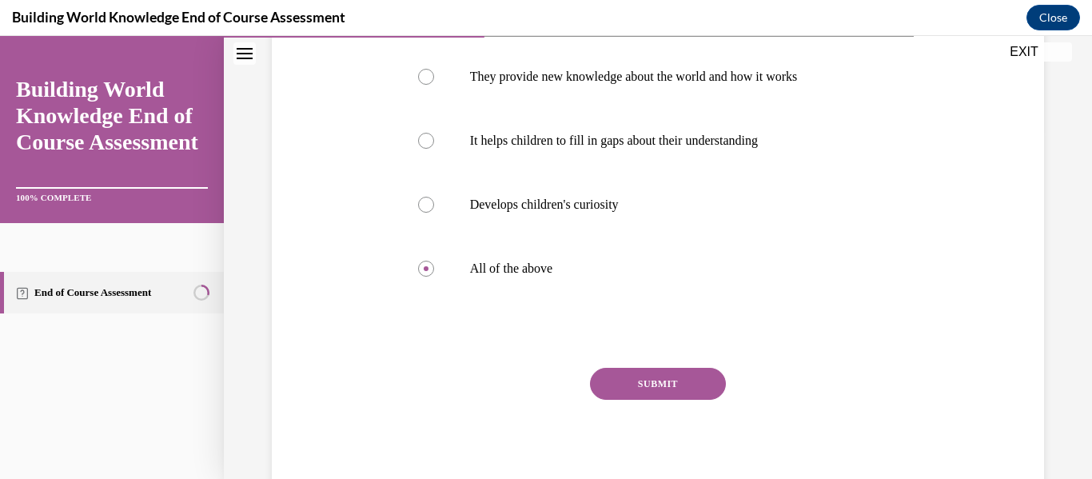
click at [678, 365] on div "Question 04/10 How do informational texts support children's comprehension of c…" at bounding box center [658, 186] width 513 height 625
click at [680, 376] on button "SUBMIT" at bounding box center [658, 384] width 136 height 32
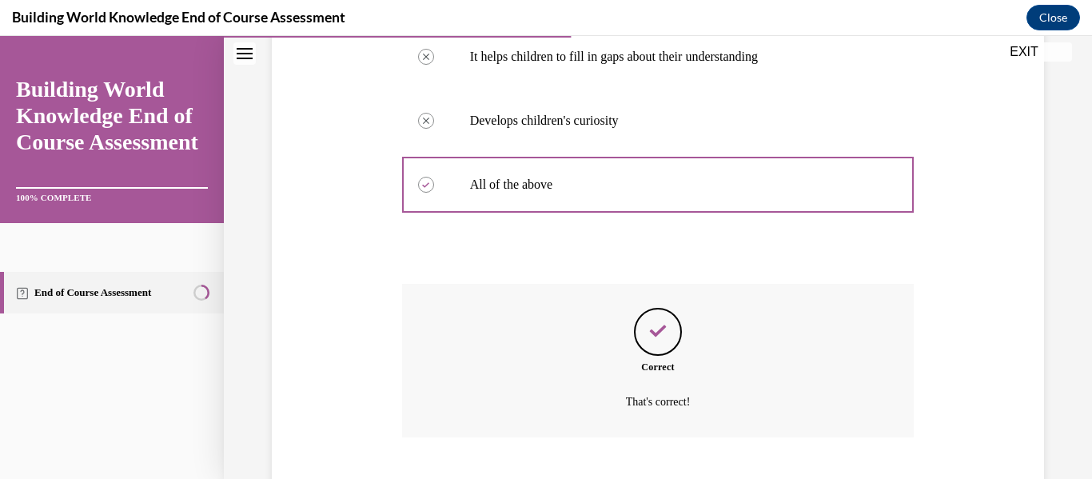
scroll to position [530, 0]
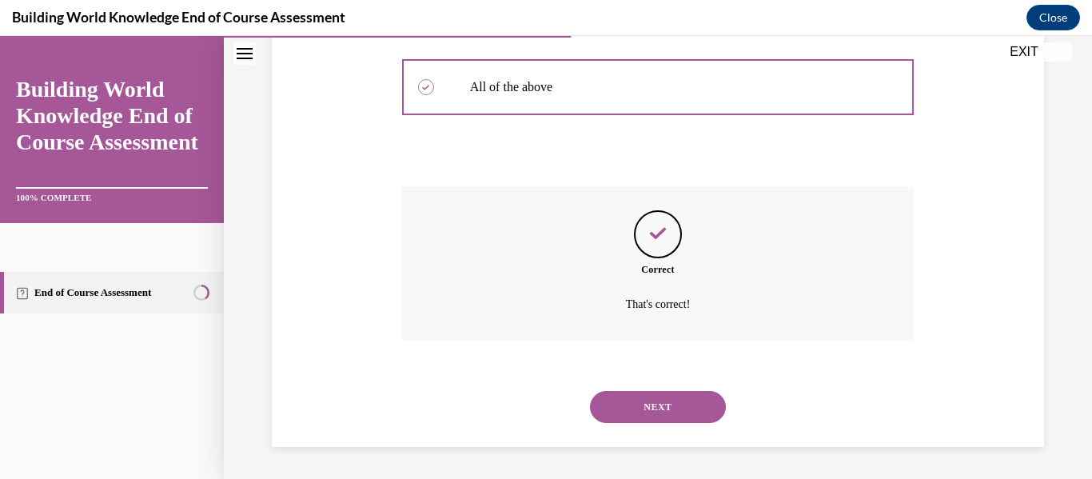
click at [650, 427] on div "NEXT" at bounding box center [658, 407] width 513 height 64
click at [641, 391] on button "NEXT" at bounding box center [658, 407] width 136 height 32
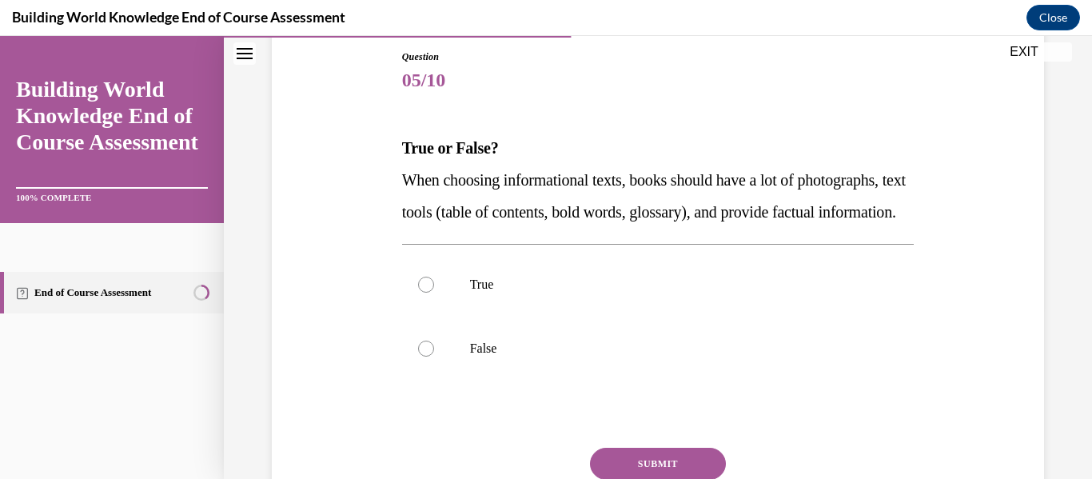
scroll to position [264, 0]
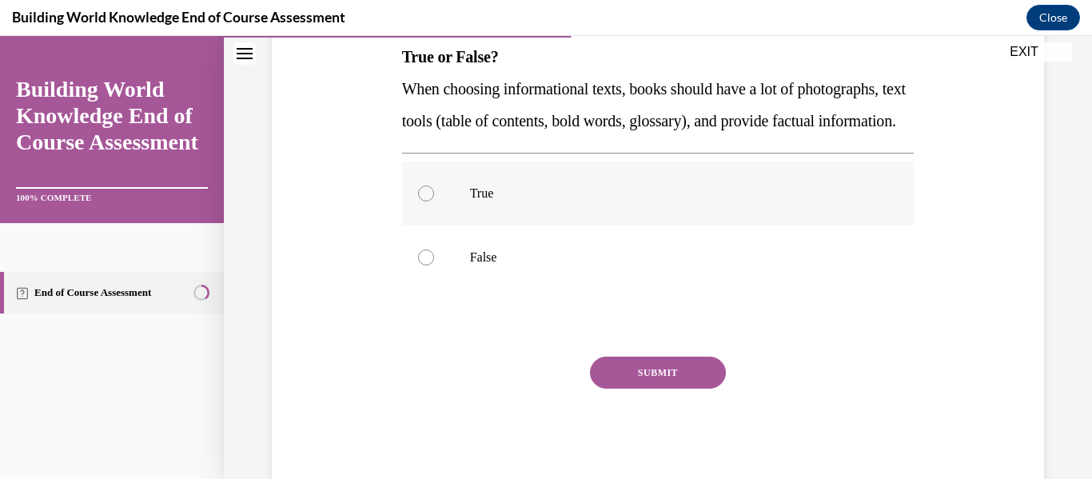
click at [641, 225] on label "True" at bounding box center [658, 194] width 513 height 64
click at [434, 201] on input "True" at bounding box center [426, 194] width 16 height 16
radio input "true"
click at [656, 389] on button "SUBMIT" at bounding box center [658, 373] width 136 height 32
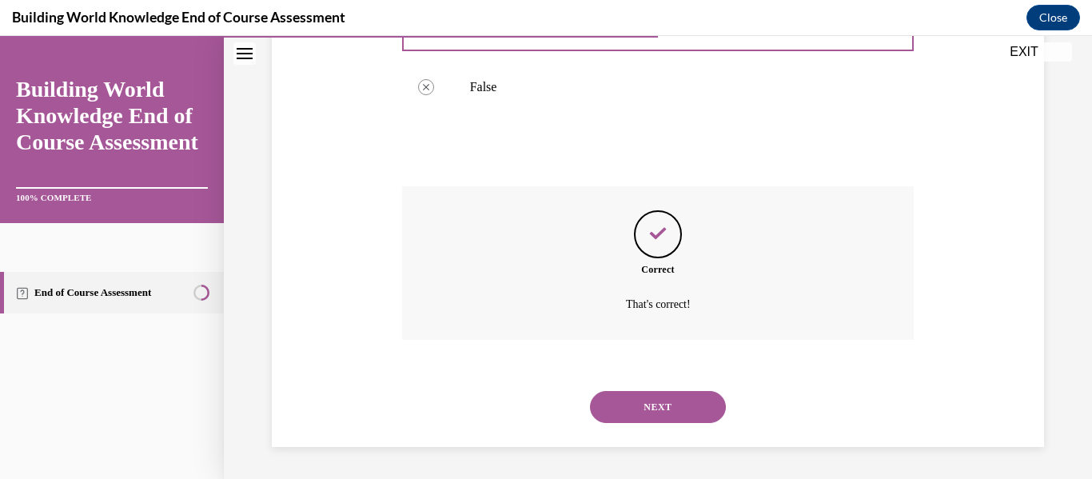
scroll to position [466, 0]
click at [656, 409] on button "NEXT" at bounding box center [658, 407] width 136 height 32
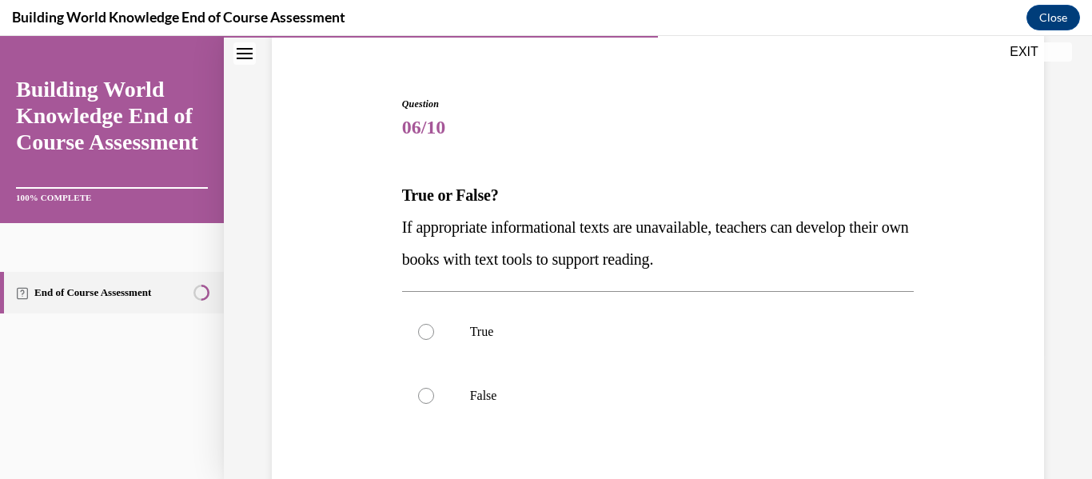
scroll to position [130, 0]
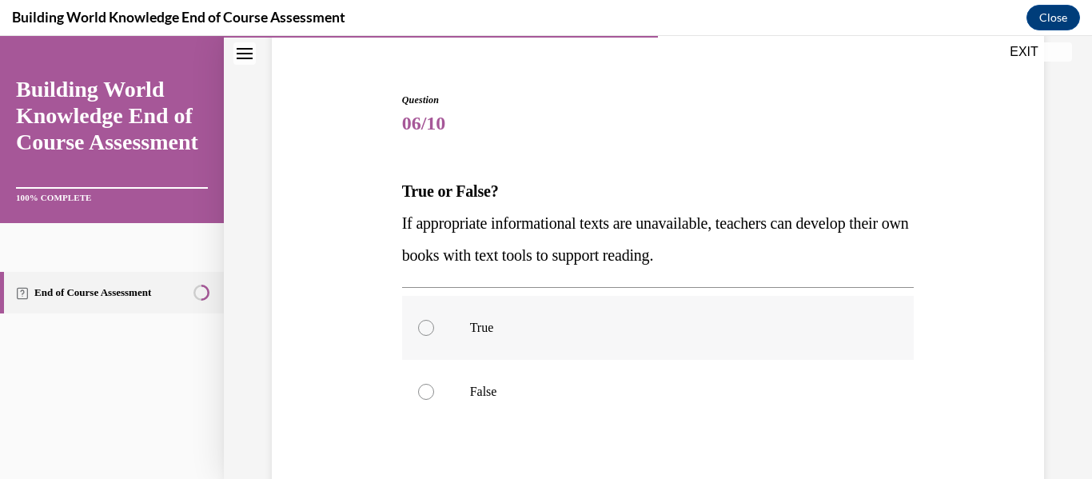
click at [643, 353] on label "True" at bounding box center [658, 328] width 513 height 64
click at [434, 336] on input "True" at bounding box center [426, 328] width 16 height 16
radio input "true"
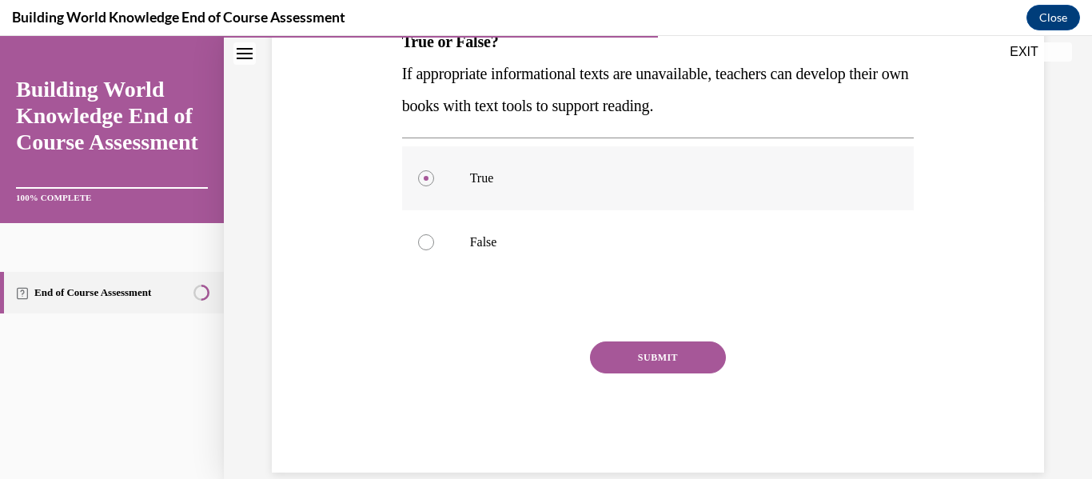
scroll to position [285, 0]
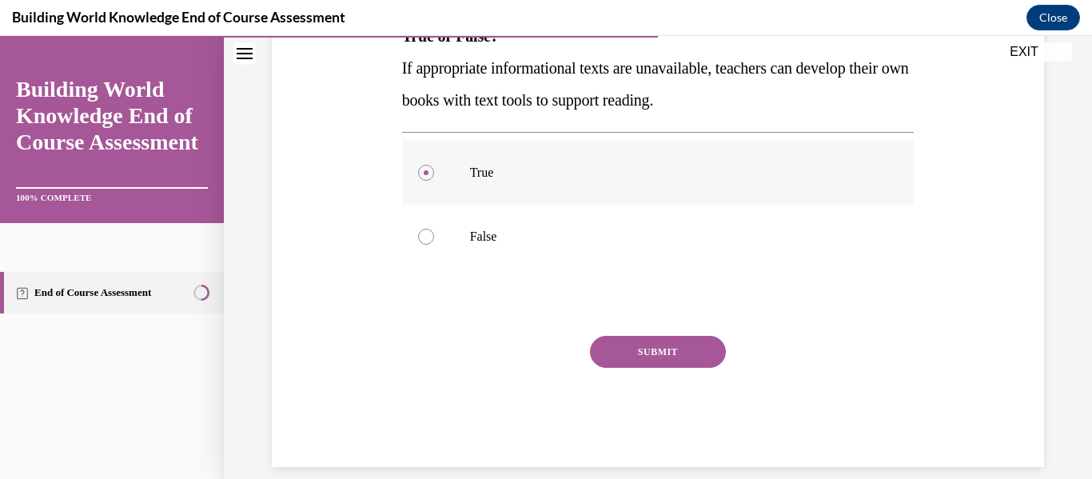
click at [643, 353] on button "SUBMIT" at bounding box center [658, 352] width 136 height 32
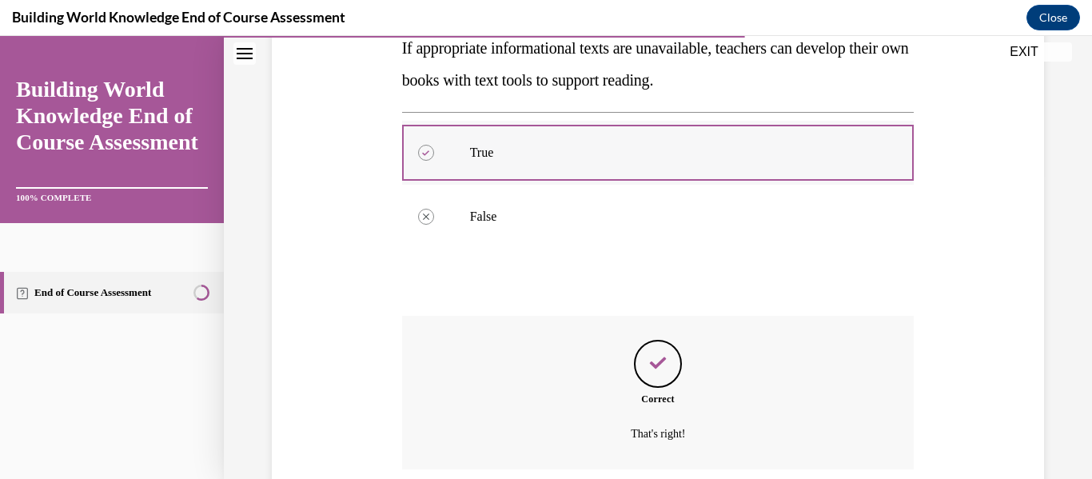
scroll to position [434, 0]
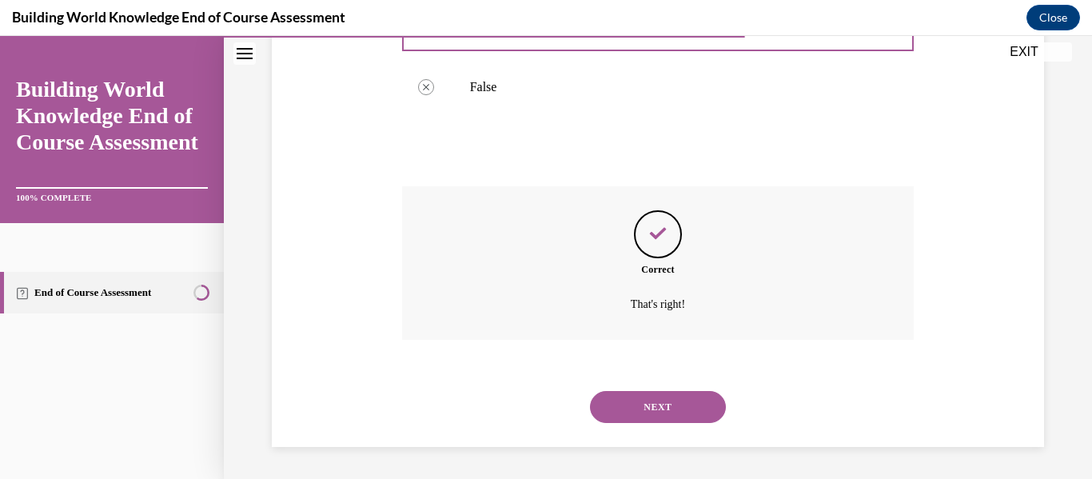
click at [649, 414] on button "NEXT" at bounding box center [658, 407] width 136 height 32
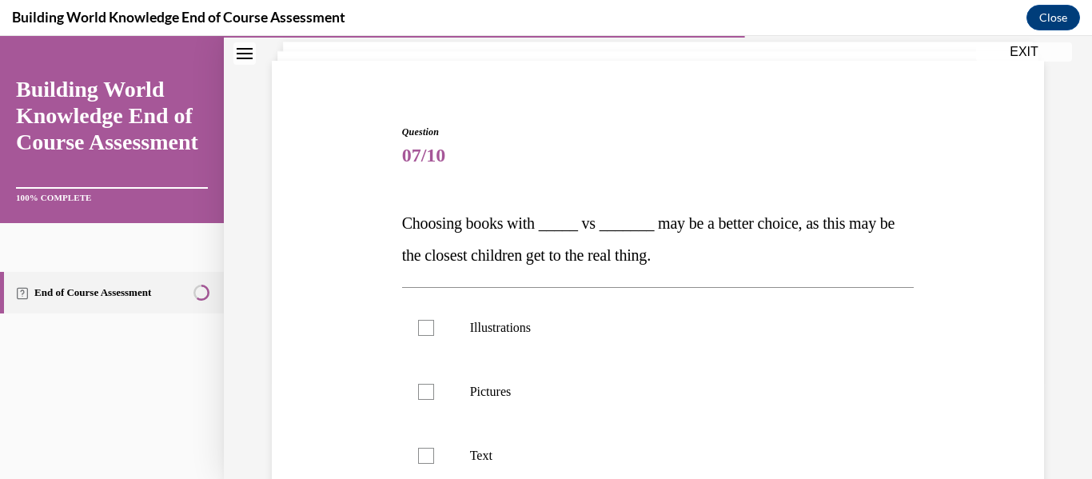
scroll to position [106, 0]
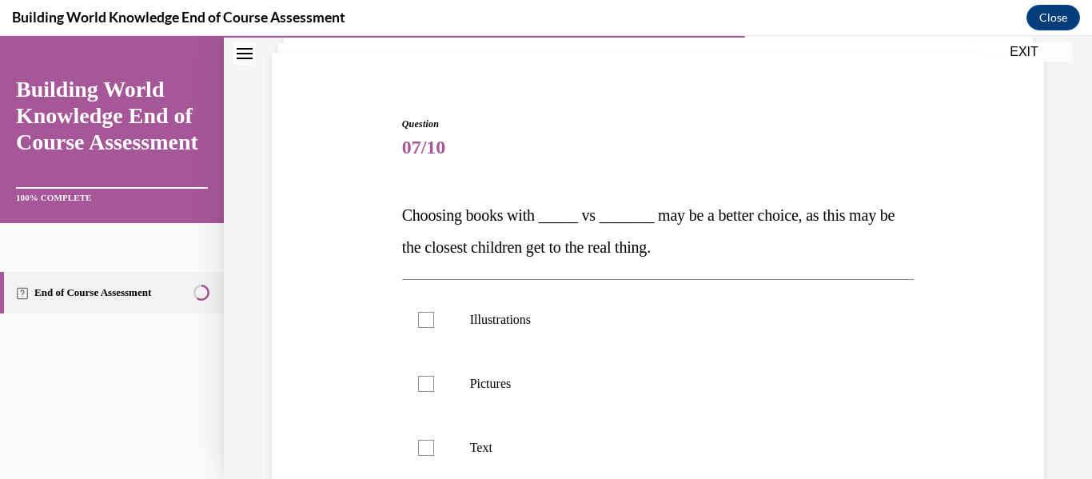
click at [649, 414] on label "Pictures" at bounding box center [658, 384] width 513 height 64
click at [434, 392] on input "Pictures" at bounding box center [426, 384] width 16 height 16
checkbox input "true"
click at [647, 444] on p "Text" at bounding box center [672, 448] width 405 height 16
click at [434, 444] on input "Text" at bounding box center [426, 448] width 16 height 16
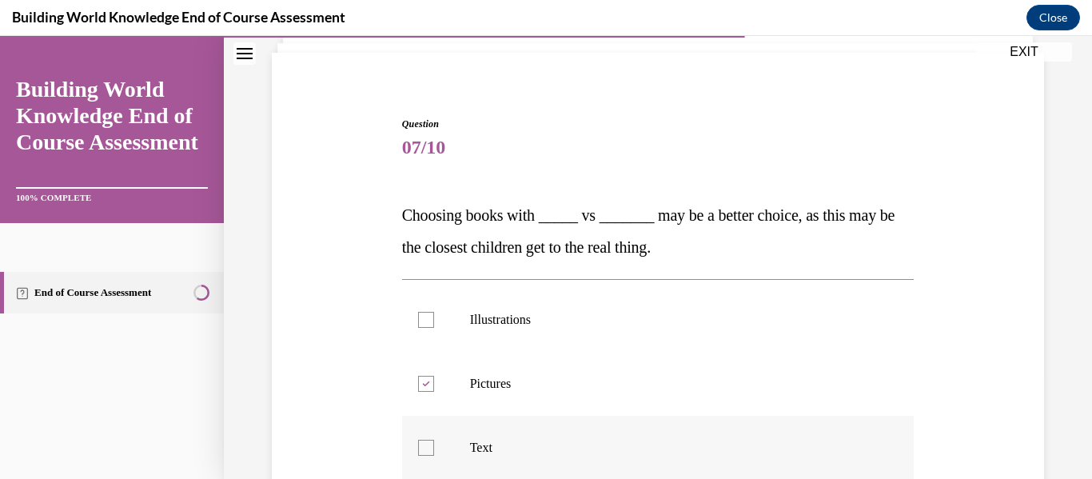
checkbox input "true"
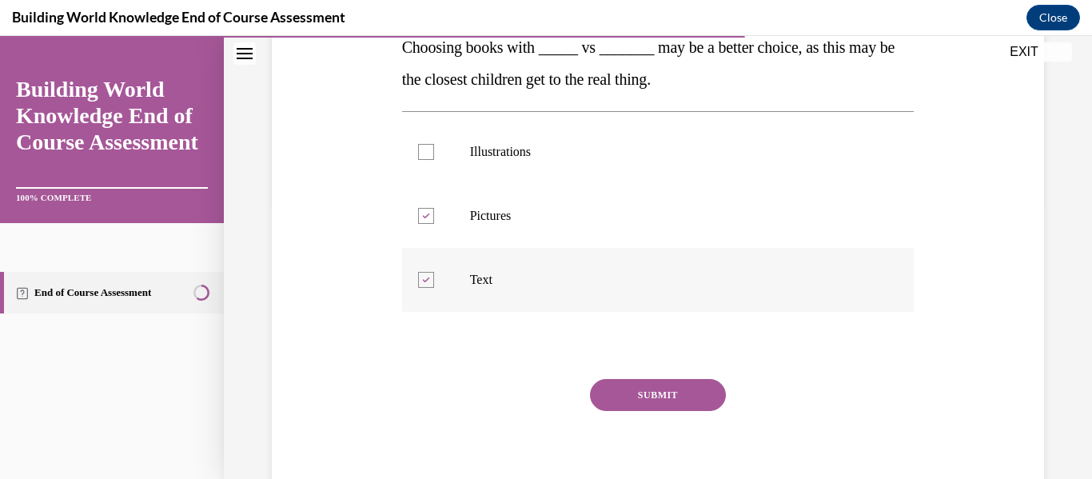
scroll to position [274, 0]
click at [658, 398] on button "SUBMIT" at bounding box center [658, 394] width 136 height 32
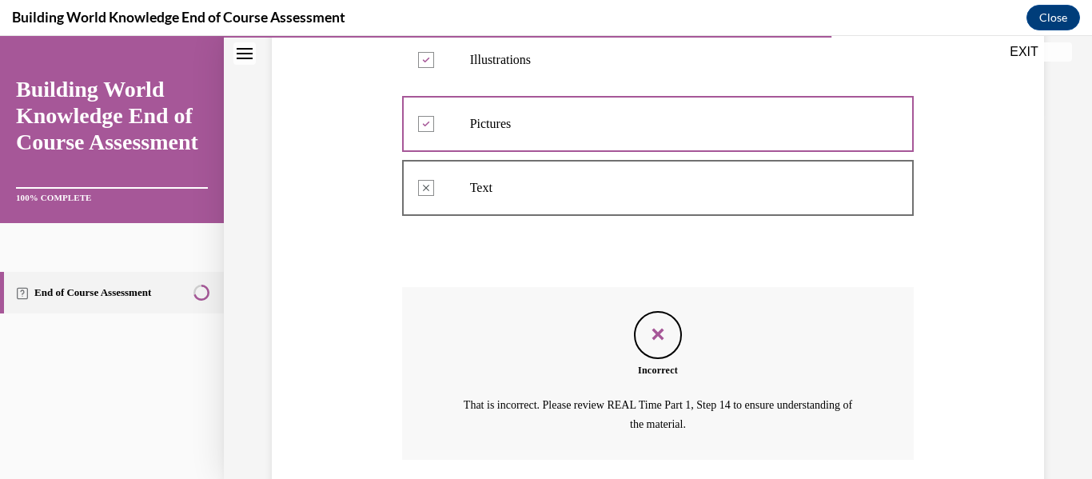
scroll to position [485, 0]
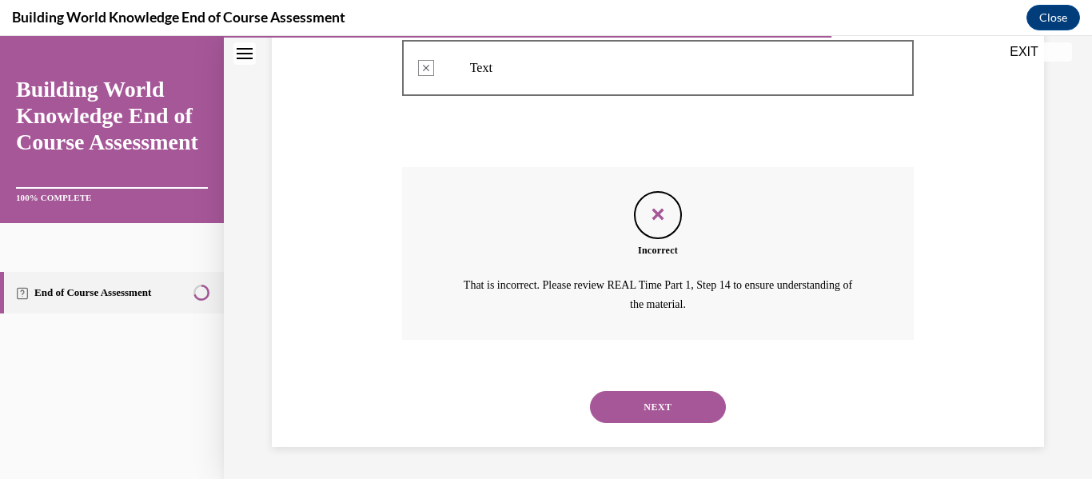
click at [658, 414] on button "NEXT" at bounding box center [658, 407] width 136 height 32
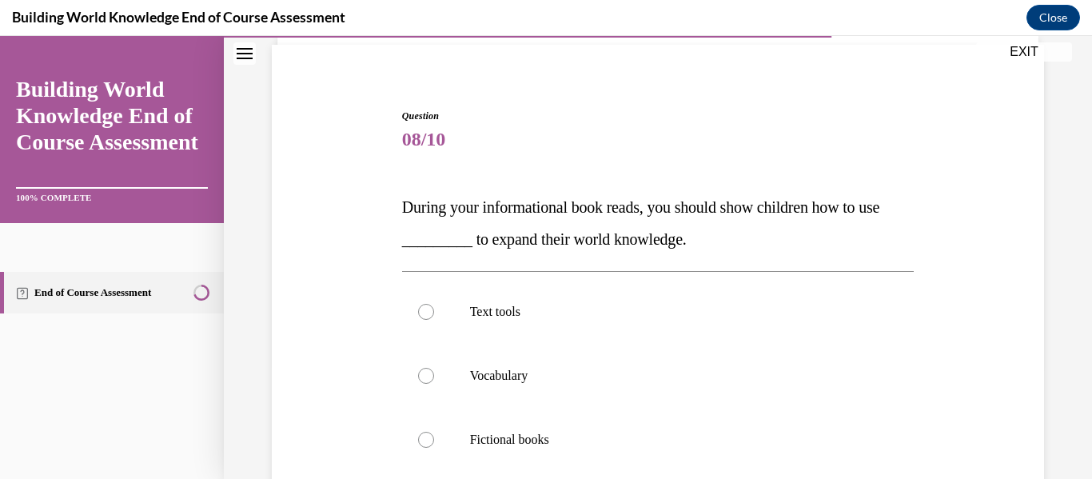
scroll to position [129, 0]
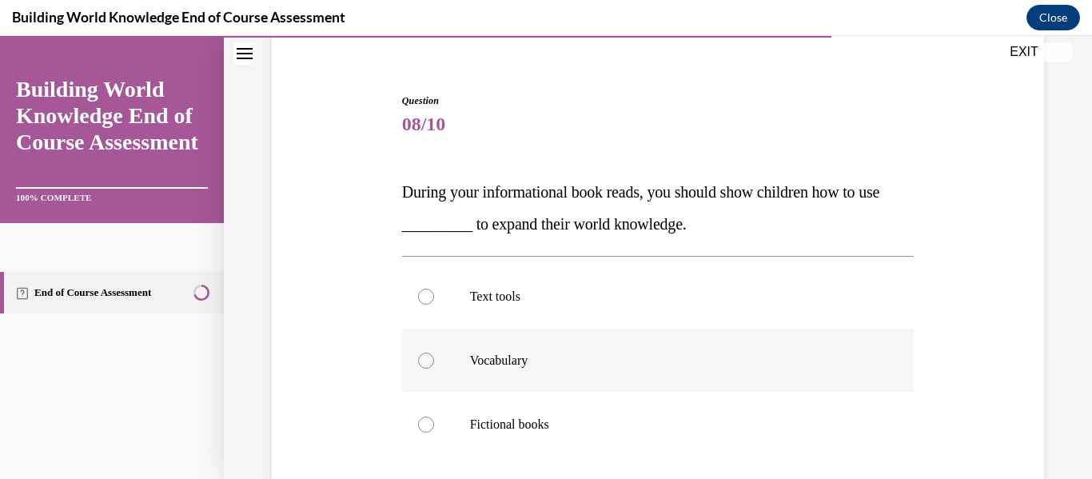
click at [663, 381] on label "Vocabulary" at bounding box center [658, 361] width 513 height 64
click at [434, 369] on input "Vocabulary" at bounding box center [426, 361] width 16 height 16
radio input "true"
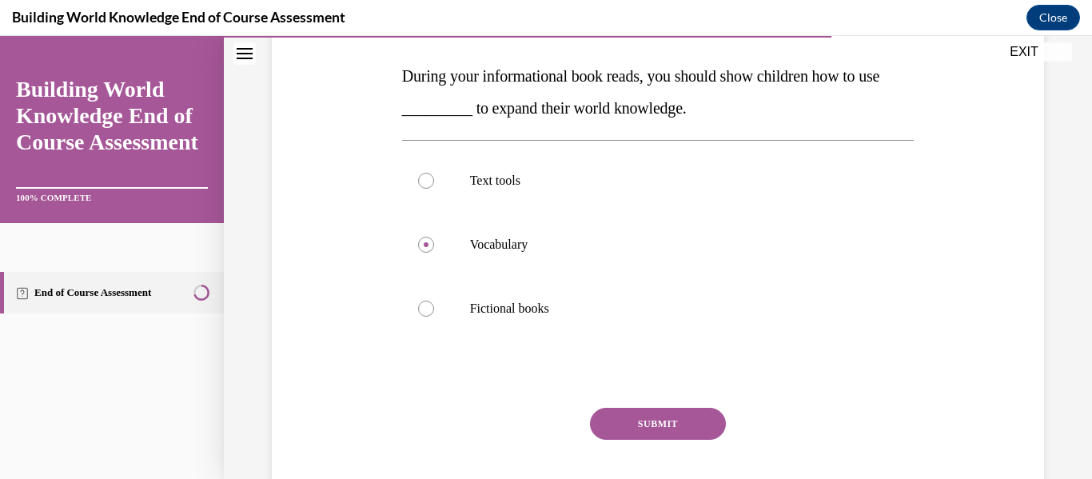
click at [667, 424] on button "SUBMIT" at bounding box center [658, 424] width 136 height 32
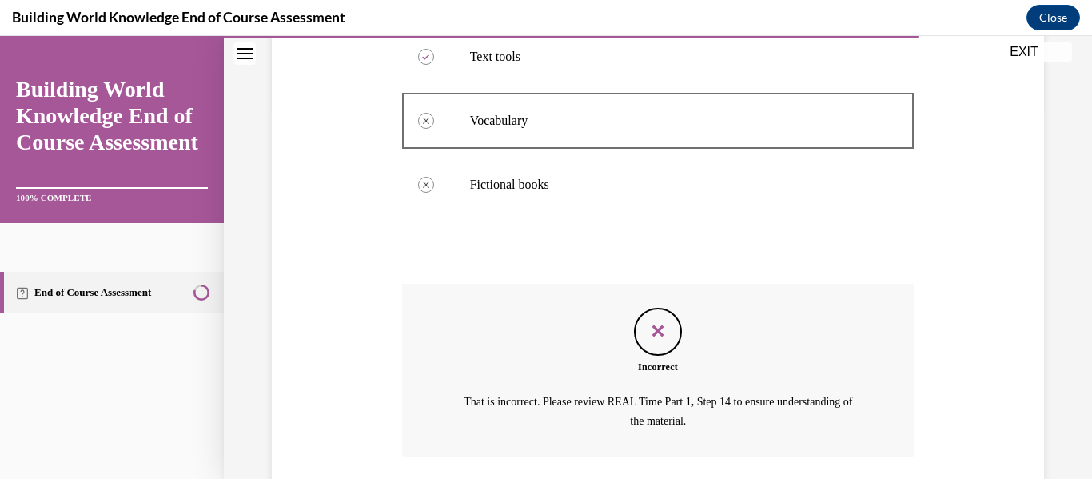
scroll to position [485, 0]
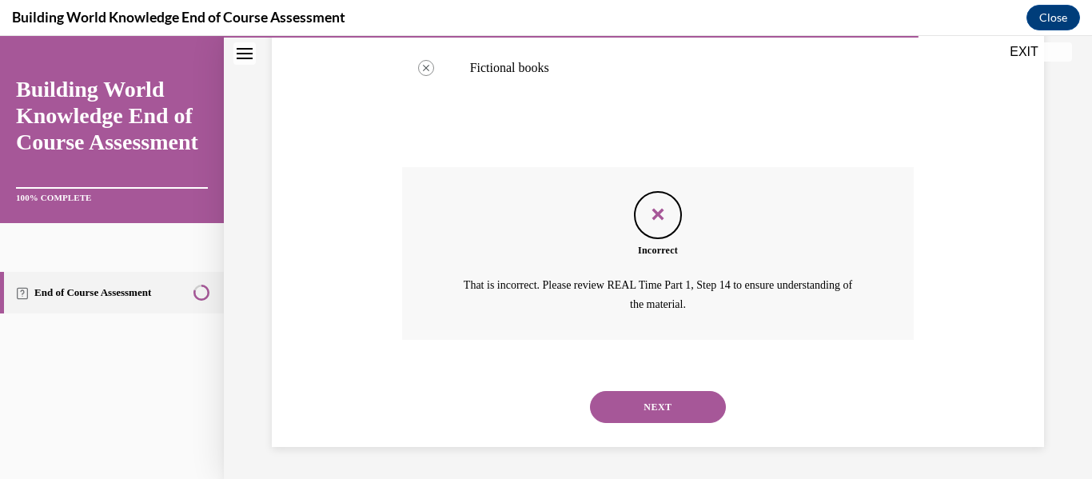
click at [666, 409] on button "NEXT" at bounding box center [658, 407] width 136 height 32
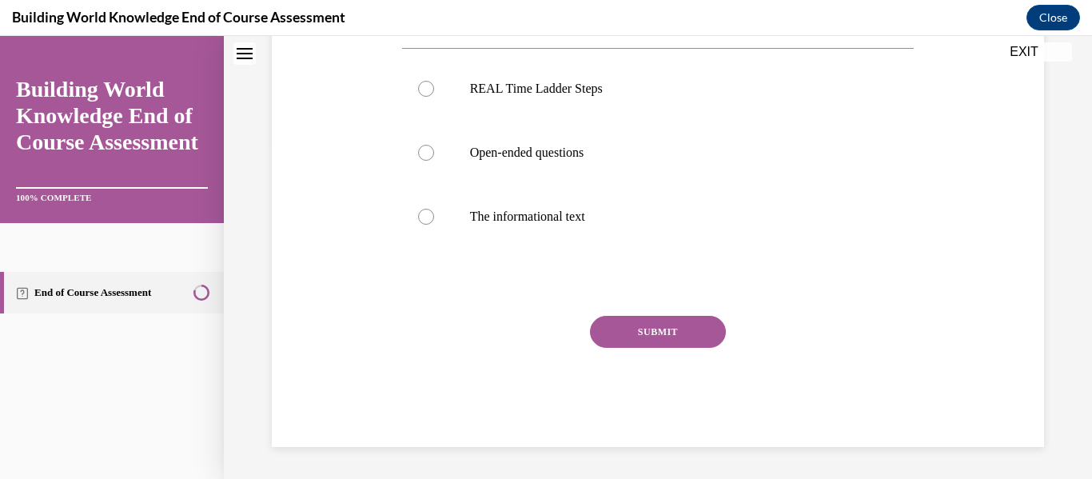
scroll to position [0, 0]
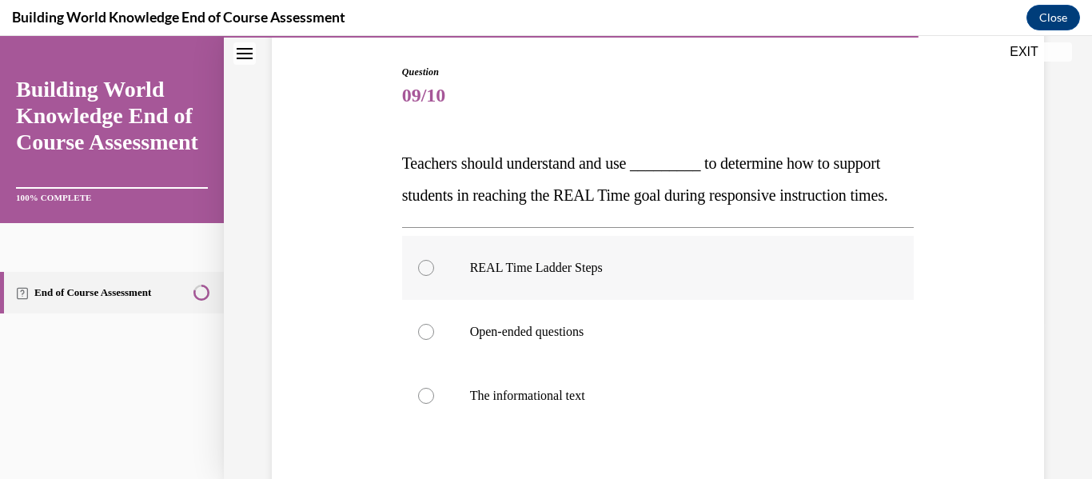
click at [641, 300] on label "REAL Time Ladder Steps" at bounding box center [658, 268] width 513 height 64
click at [434, 276] on input "REAL Time Ladder Steps" at bounding box center [426, 268] width 16 height 16
radio input "true"
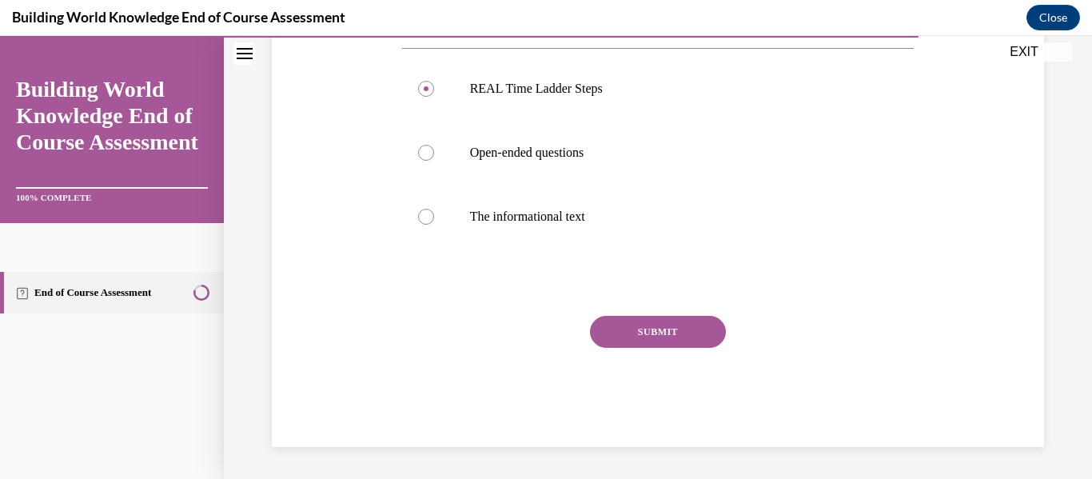
click at [642, 324] on button "SUBMIT" at bounding box center [658, 332] width 136 height 32
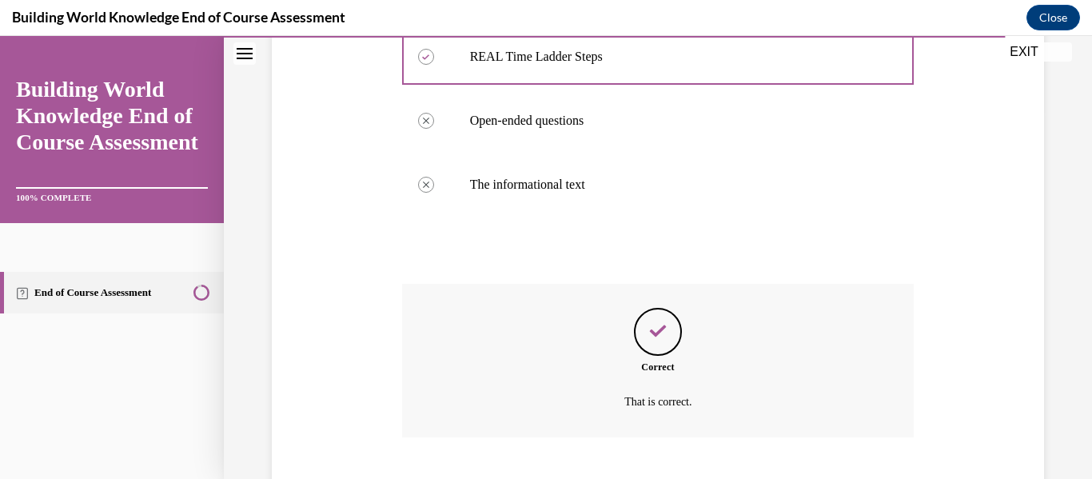
scroll to position [498, 0]
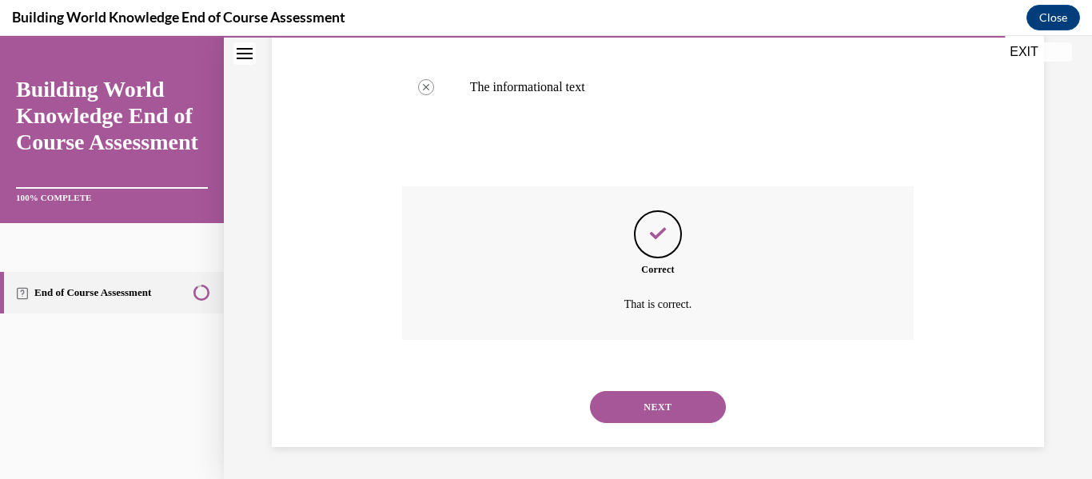
click at [659, 402] on button "NEXT" at bounding box center [658, 407] width 136 height 32
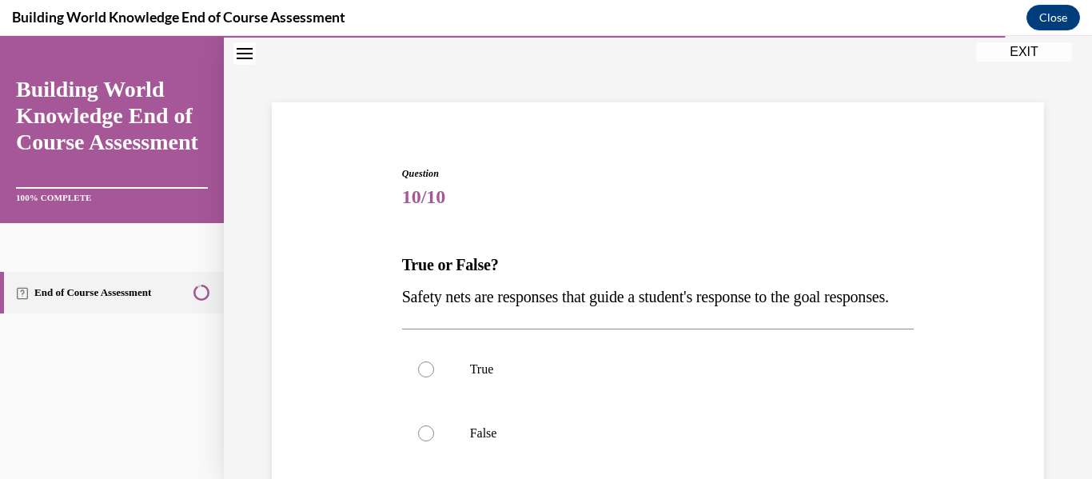
scroll to position [74, 0]
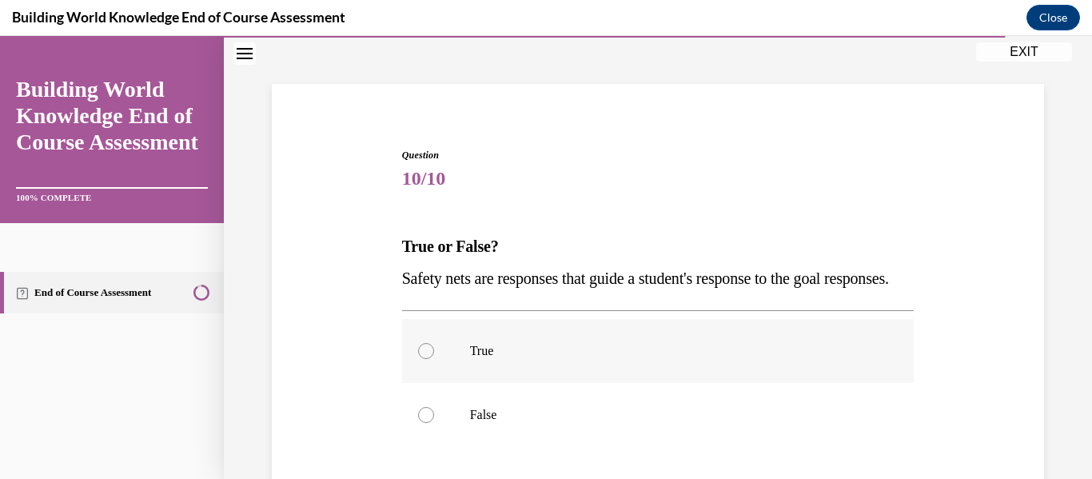
click at [654, 359] on p "True" at bounding box center [672, 351] width 405 height 16
click at [434, 359] on input "True" at bounding box center [426, 351] width 16 height 16
radio input "true"
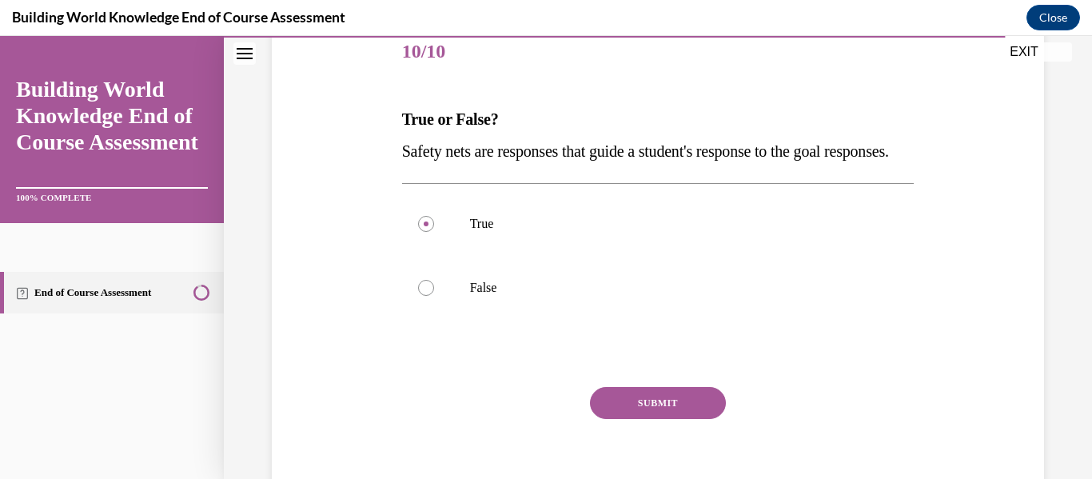
click at [660, 419] on button "SUBMIT" at bounding box center [658, 403] width 136 height 32
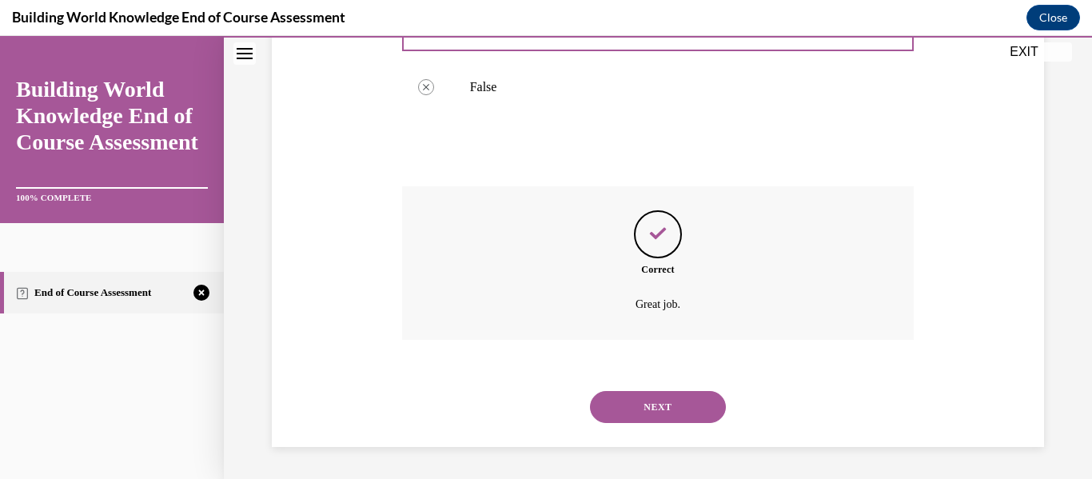
scroll to position [434, 0]
click at [660, 415] on button "NEXT" at bounding box center [658, 407] width 136 height 32
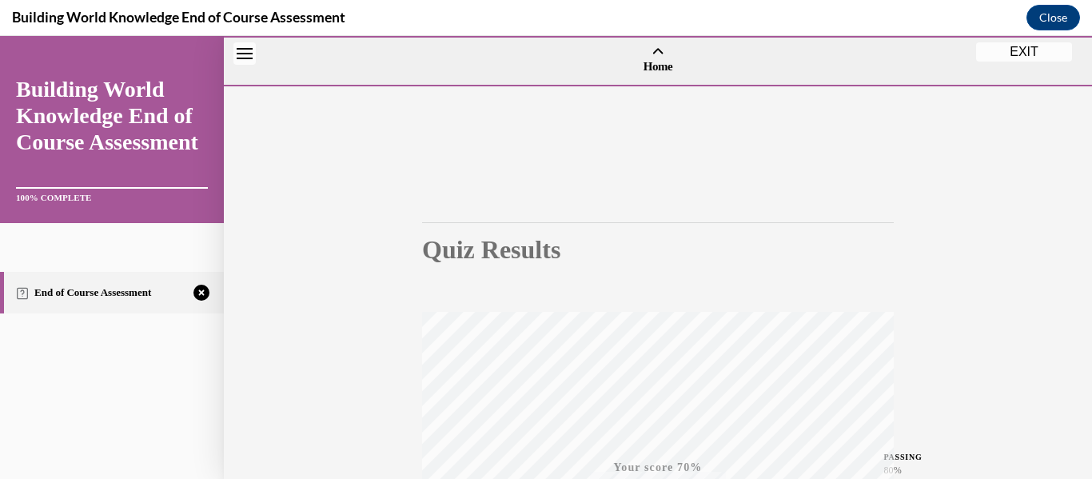
scroll to position [377, 0]
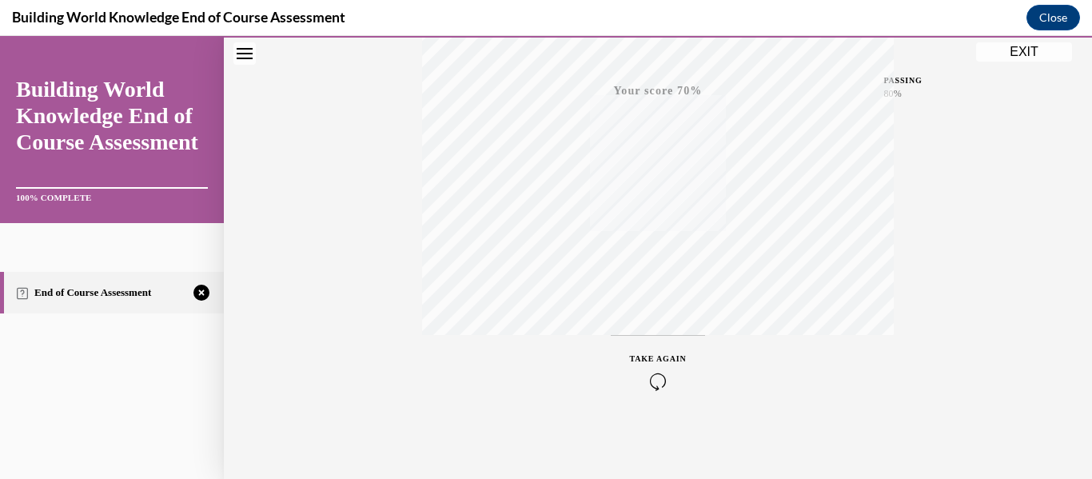
click at [657, 383] on icon "button" at bounding box center [658, 382] width 57 height 18
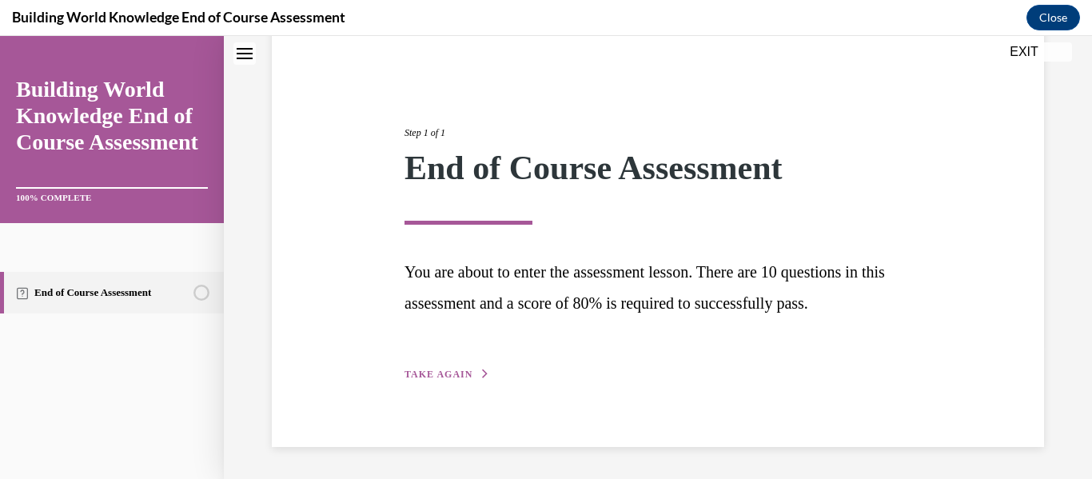
scroll to position [134, 0]
click at [449, 367] on button "TAKE AGAIN" at bounding box center [448, 374] width 86 height 14
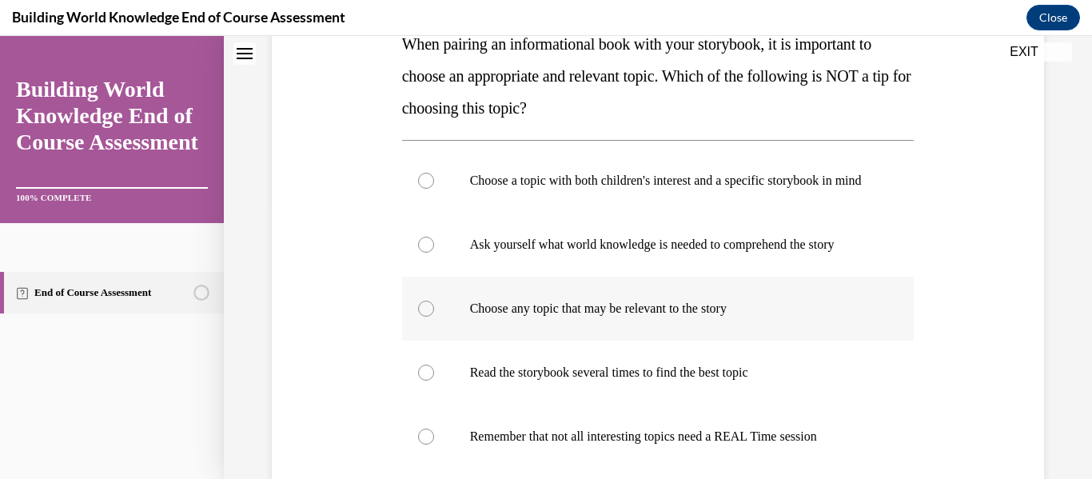
click at [536, 337] on label "Choose any topic that may be relevant to the story" at bounding box center [658, 309] width 513 height 64
click at [434, 317] on input "Choose any topic that may be relevant to the story" at bounding box center [426, 309] width 16 height 16
radio input "true"
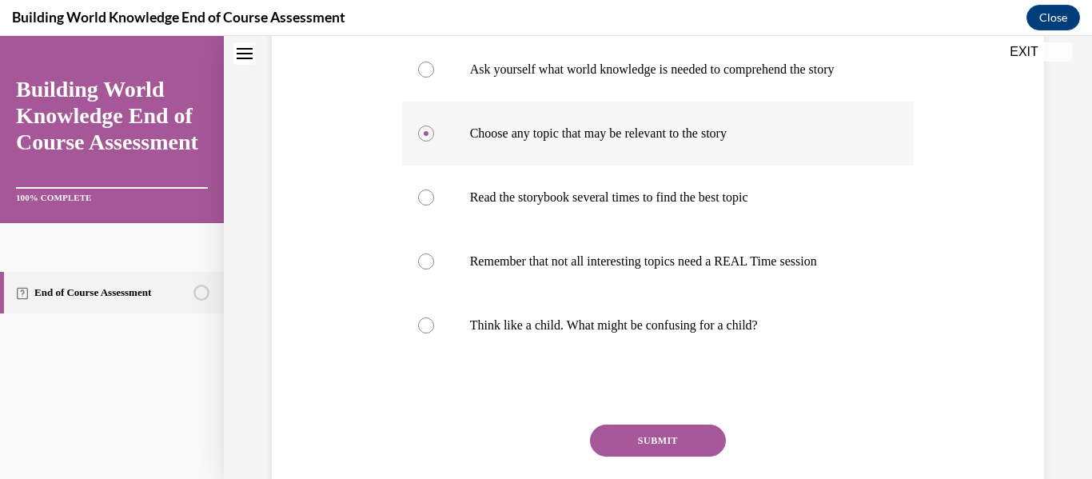
scroll to position [475, 0]
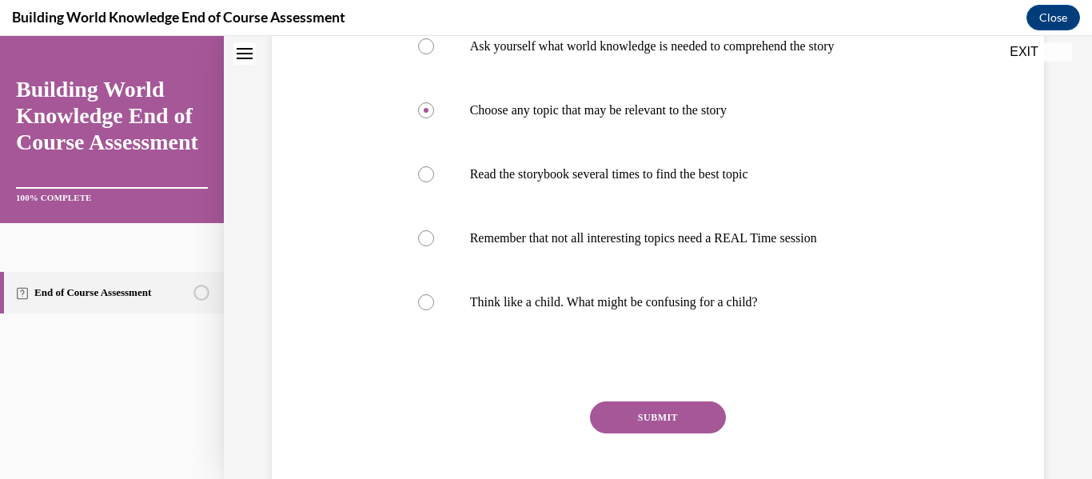
click at [636, 433] on button "SUBMIT" at bounding box center [658, 417] width 136 height 32
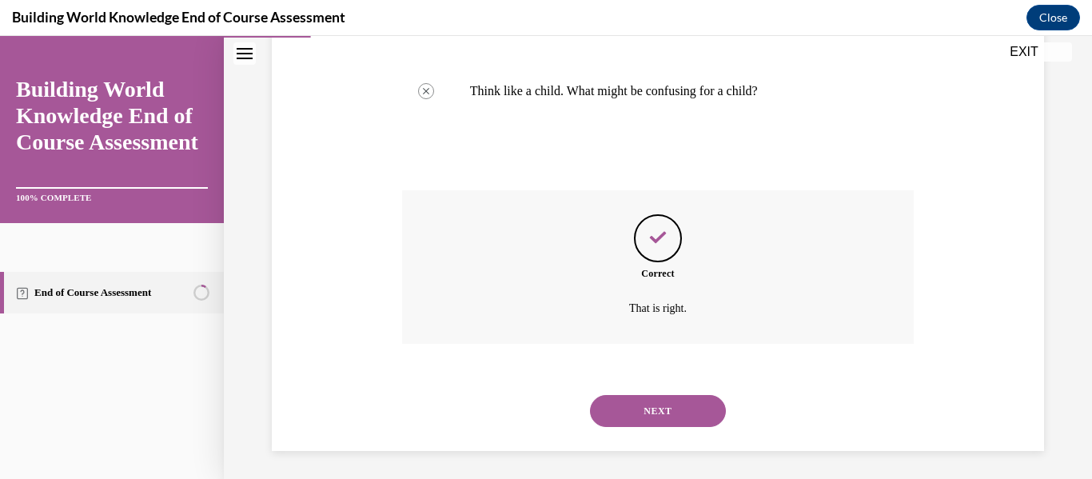
scroll to position [706, 0]
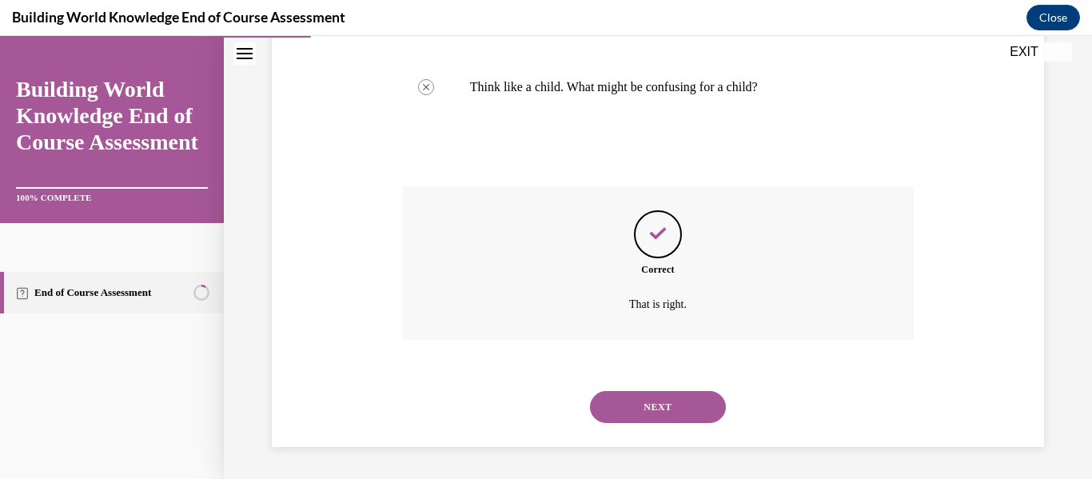
click at [631, 404] on button "NEXT" at bounding box center [658, 407] width 136 height 32
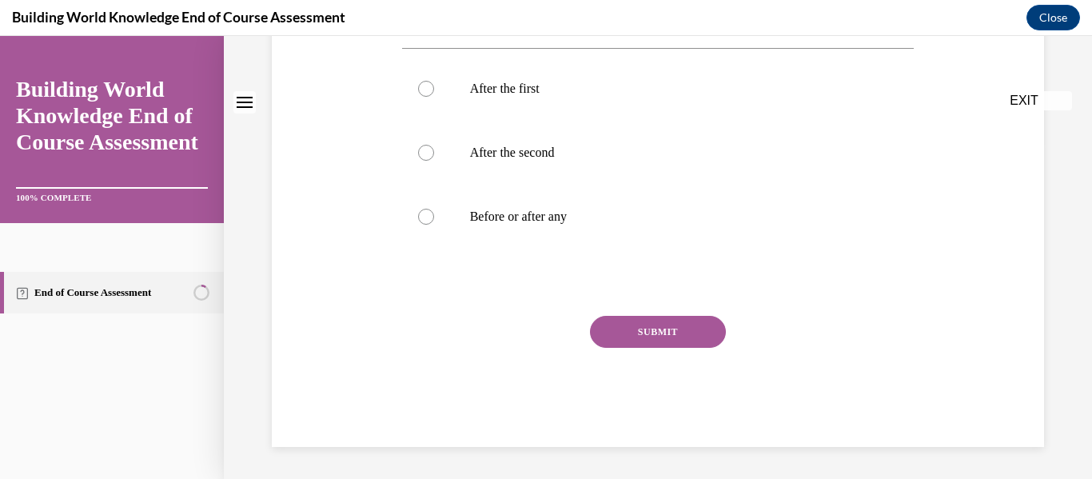
scroll to position [0, 0]
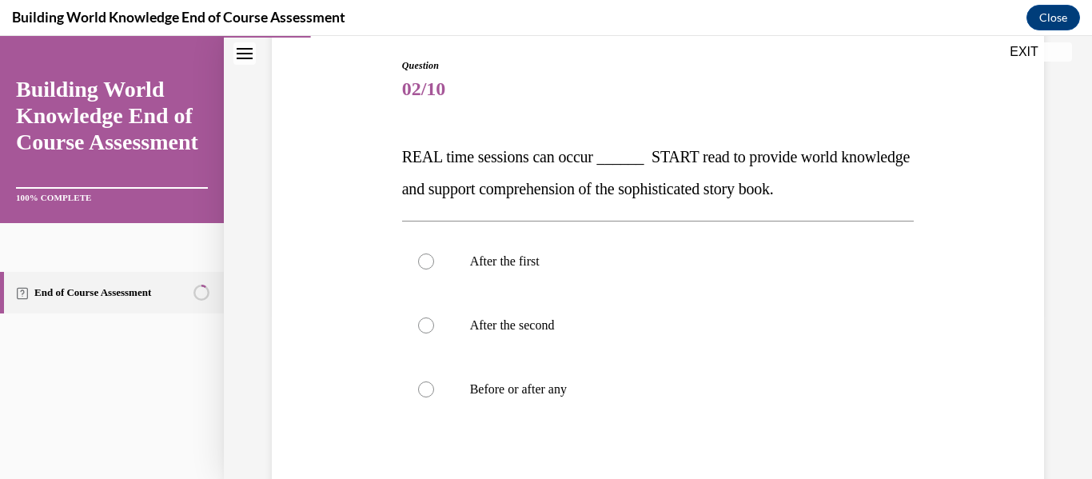
click at [631, 404] on label "Before or after any" at bounding box center [658, 389] width 513 height 64
click at [434, 397] on input "Before or after any" at bounding box center [426, 389] width 16 height 16
radio input "true"
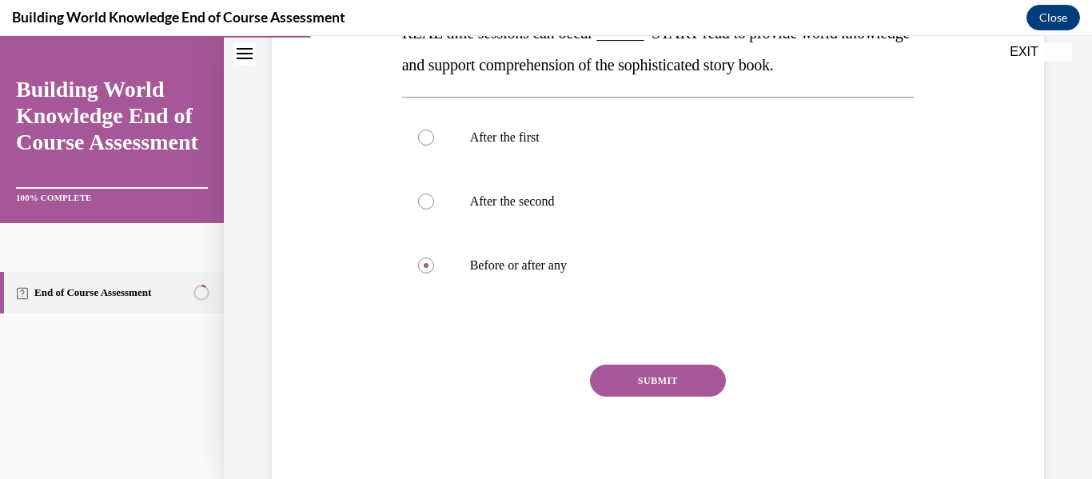
scroll to position [305, 0]
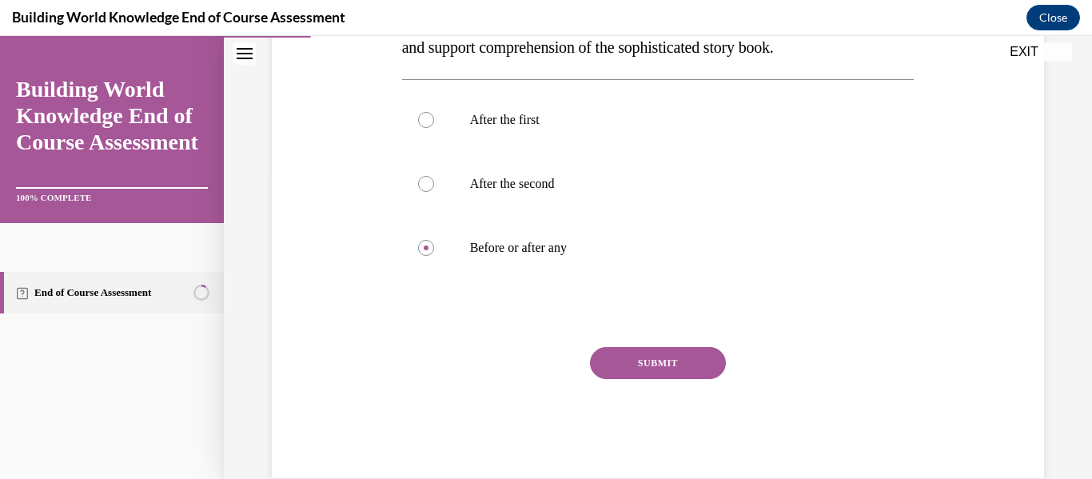
click at [648, 369] on button "SUBMIT" at bounding box center [658, 363] width 136 height 32
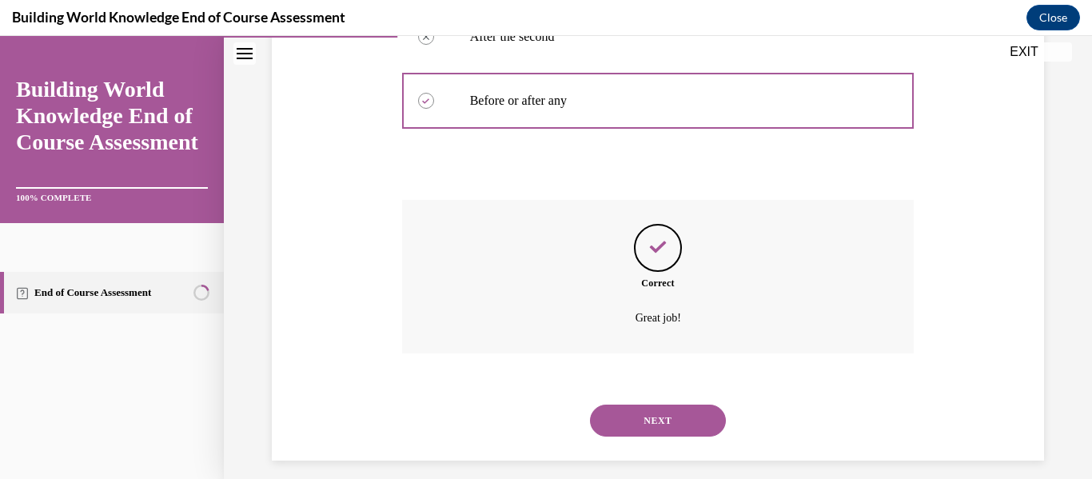
scroll to position [466, 0]
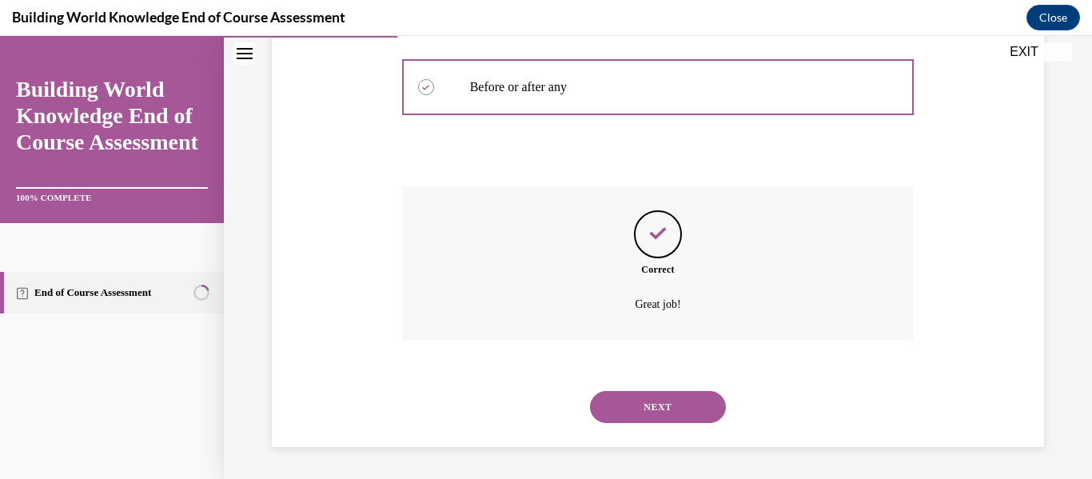
click at [653, 410] on button "NEXT" at bounding box center [658, 407] width 136 height 32
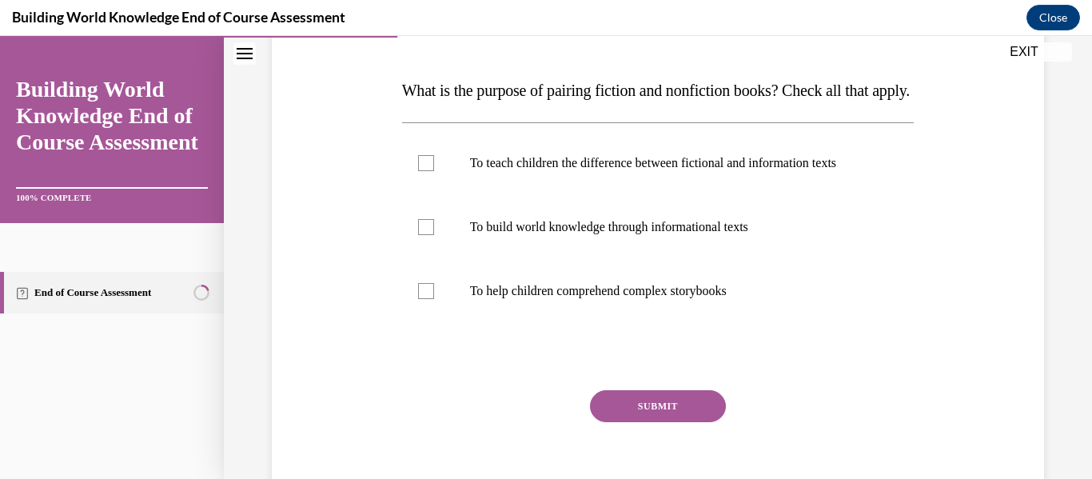
scroll to position [231, 0]
click at [648, 322] on label "To help children comprehend complex storybooks" at bounding box center [658, 290] width 513 height 64
click at [434, 298] on input "To help children comprehend complex storybooks" at bounding box center [426, 290] width 16 height 16
checkbox input "true"
click at [648, 258] on label "To build world knowledge through informational texts" at bounding box center [658, 226] width 513 height 64
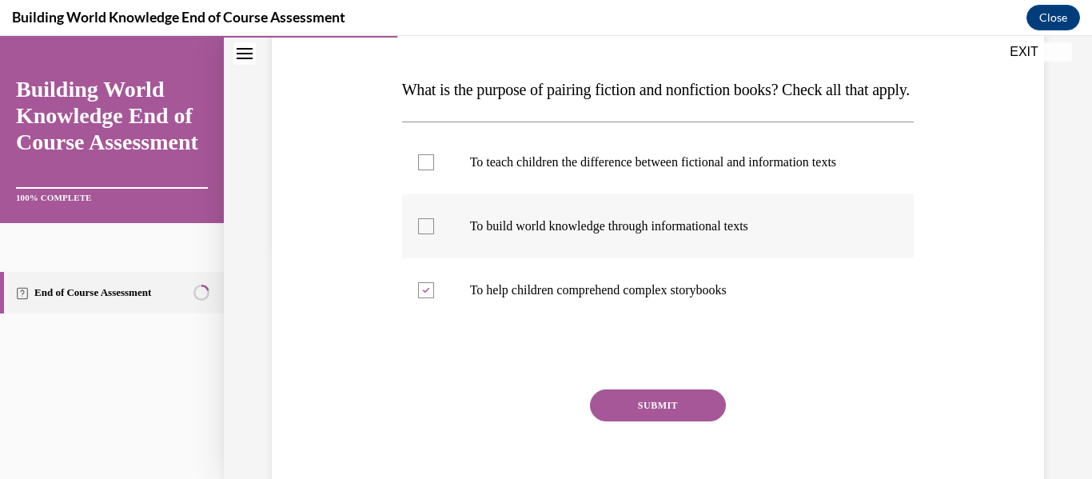
click at [434, 234] on input "To build world knowledge through informational texts" at bounding box center [426, 226] width 16 height 16
checkbox input "true"
click at [646, 170] on p "To teach children the difference between fictional and information texts" at bounding box center [672, 162] width 405 height 16
click at [434, 170] on input "To teach children the difference between fictional and information texts" at bounding box center [426, 162] width 16 height 16
checkbox input "true"
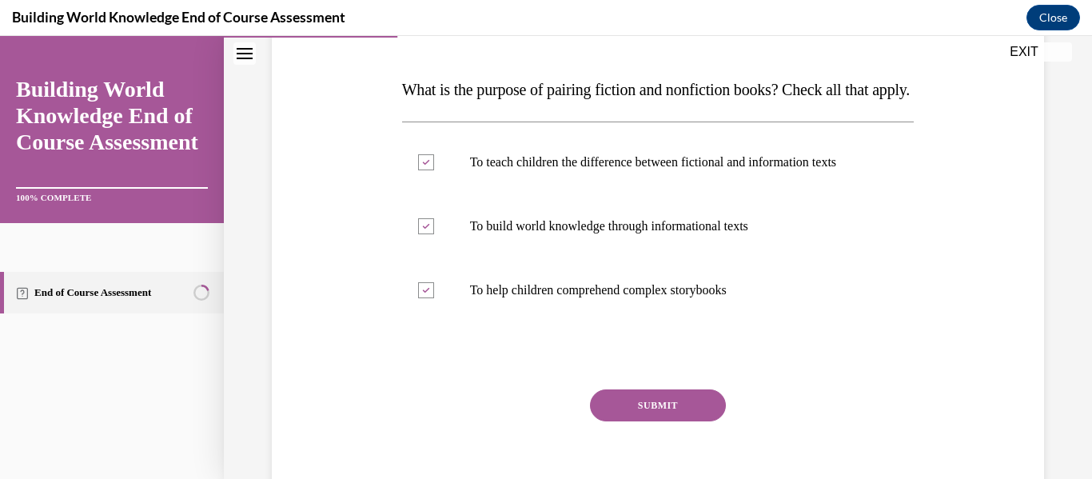
click at [685, 421] on button "SUBMIT" at bounding box center [658, 405] width 136 height 32
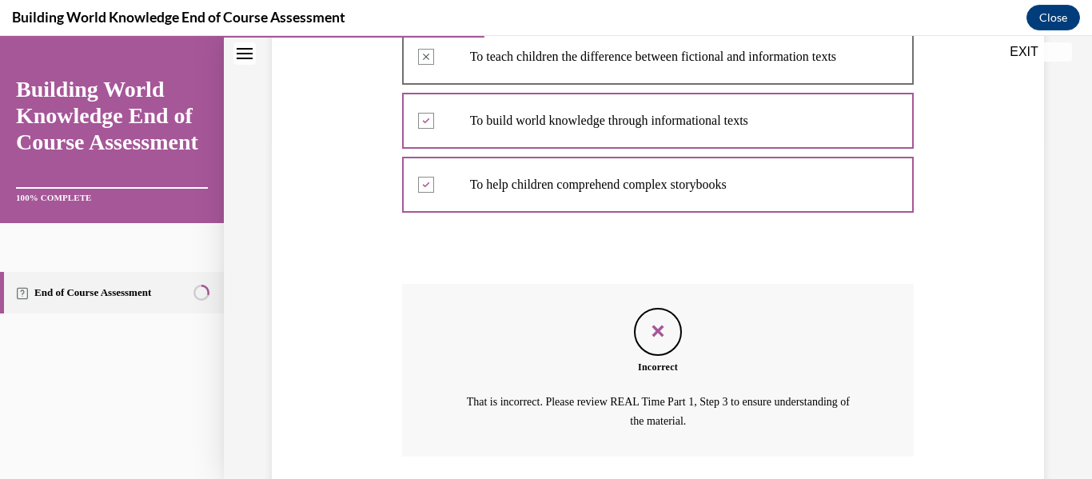
scroll to position [485, 0]
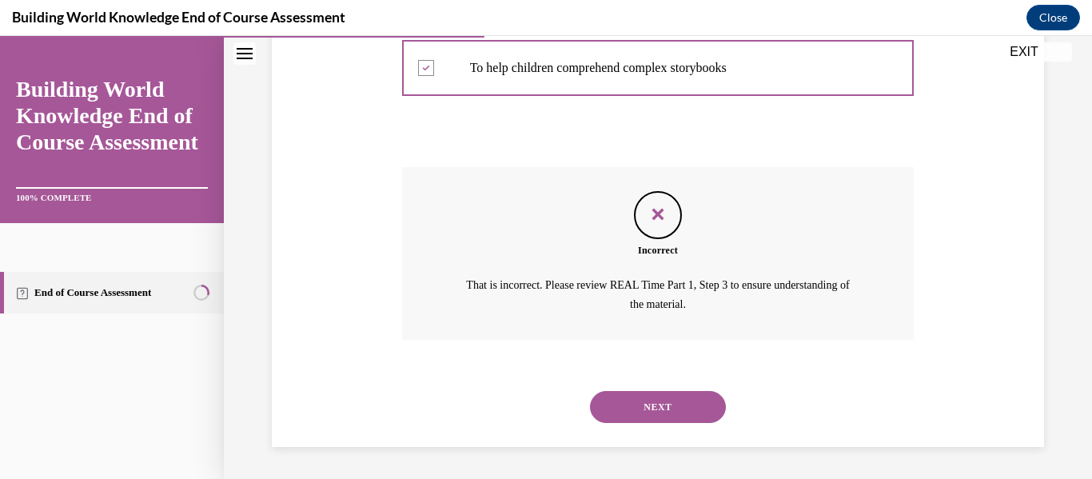
click at [666, 405] on button "NEXT" at bounding box center [658, 407] width 136 height 32
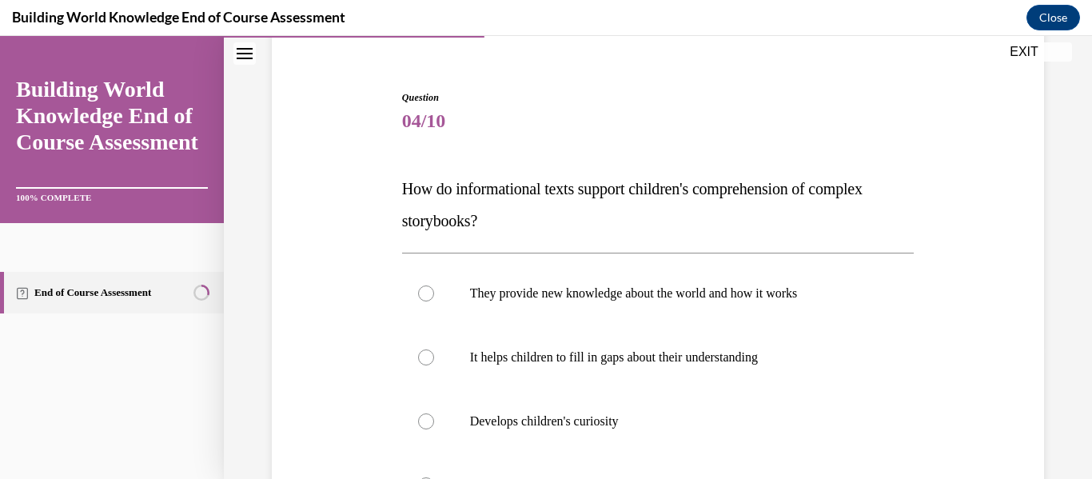
scroll to position [143, 0]
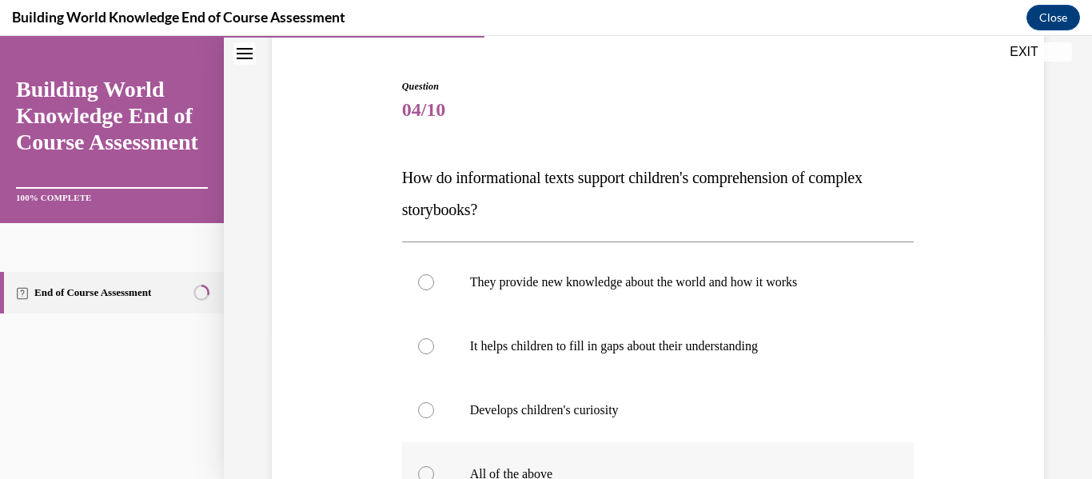
click at [672, 455] on label "All of the above" at bounding box center [658, 474] width 513 height 64
click at [434, 466] on input "All of the above" at bounding box center [426, 474] width 16 height 16
radio input "true"
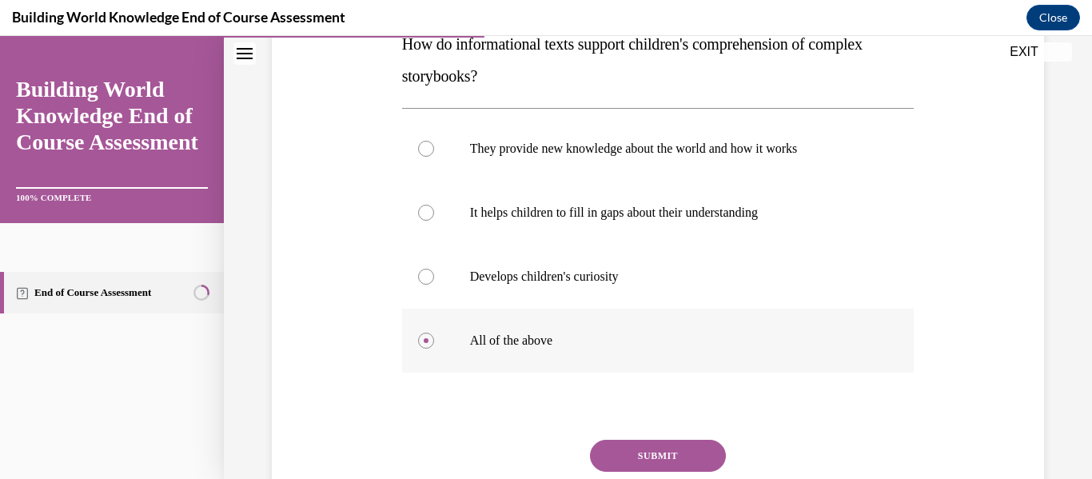
click at [672, 455] on button "SUBMIT" at bounding box center [658, 456] width 136 height 32
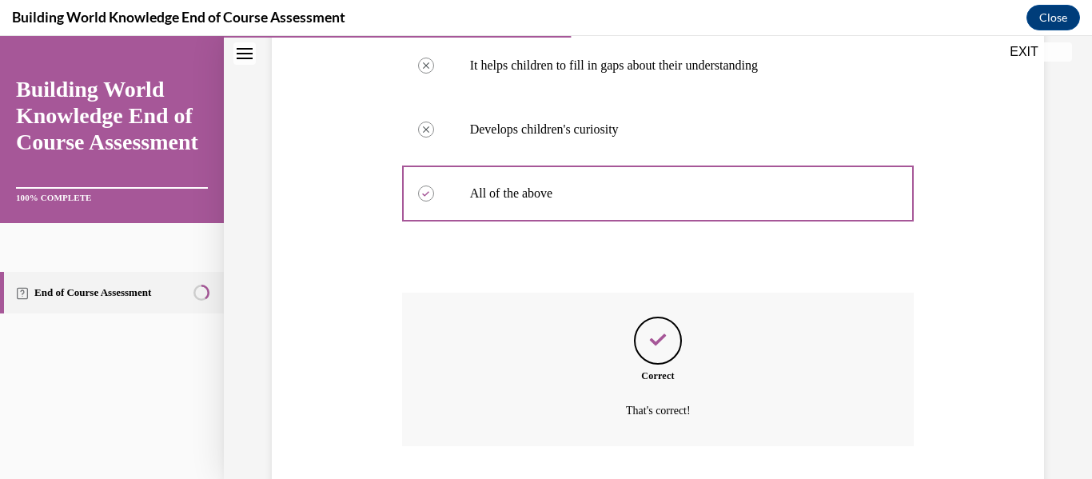
scroll to position [530, 0]
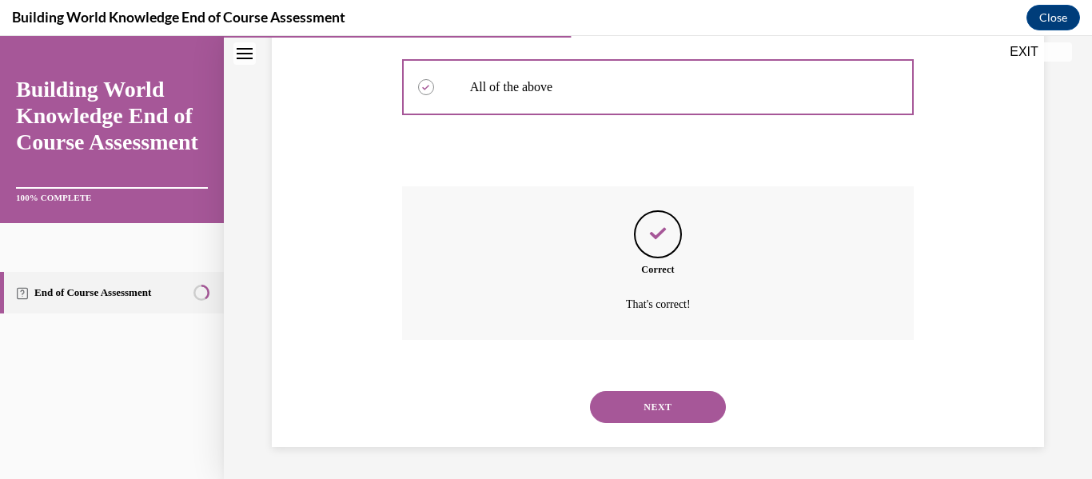
click at [652, 413] on button "NEXT" at bounding box center [658, 407] width 136 height 32
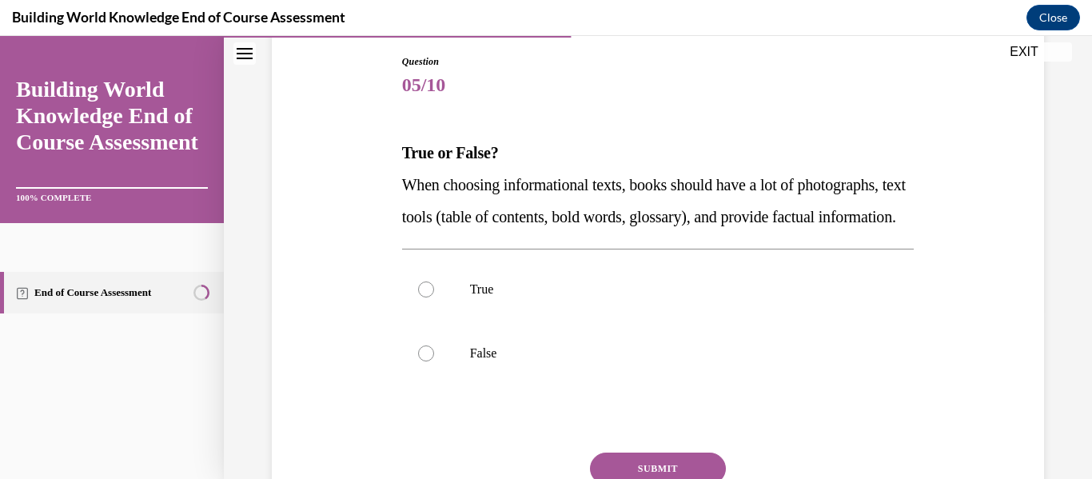
scroll to position [176, 0]
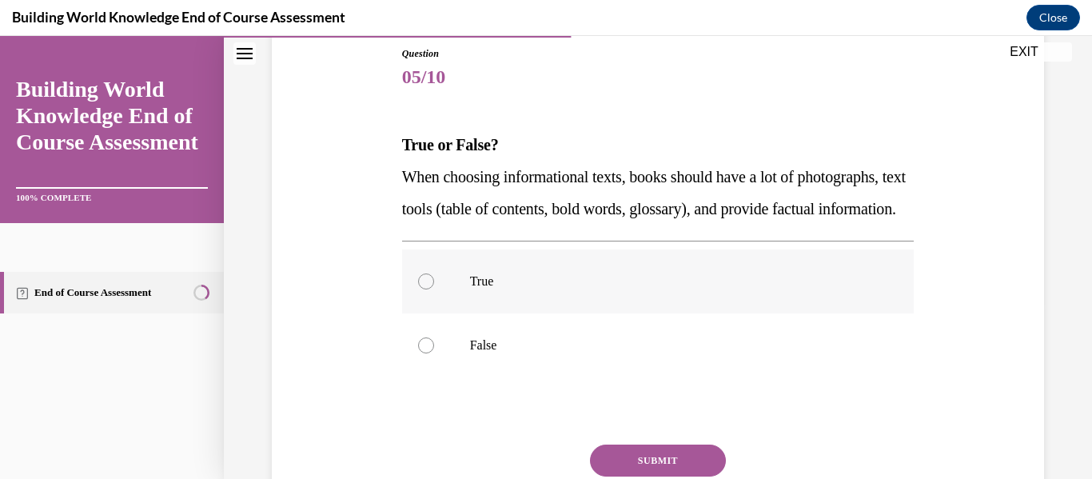
click at [640, 302] on label "True" at bounding box center [658, 281] width 513 height 64
click at [434, 289] on input "True" at bounding box center [426, 281] width 16 height 16
radio input "true"
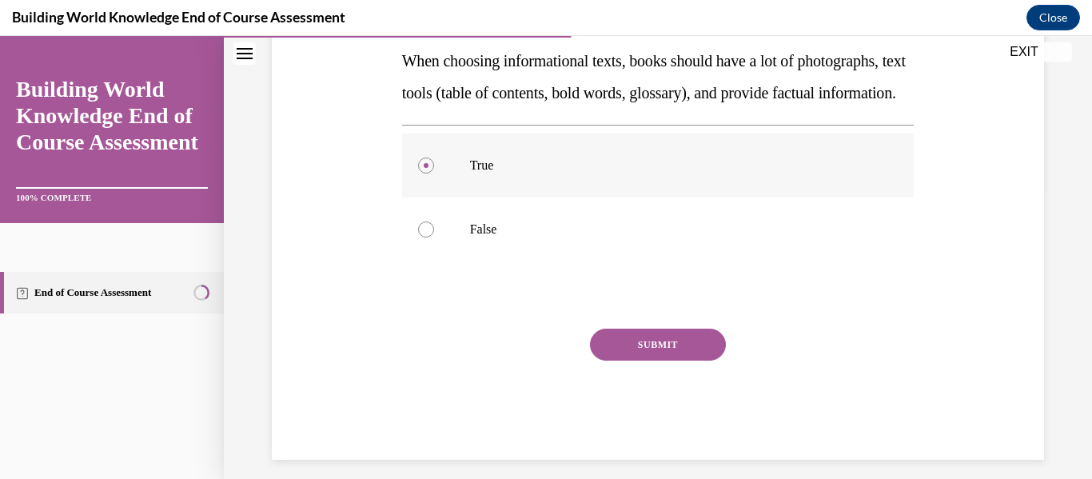
scroll to position [300, 0]
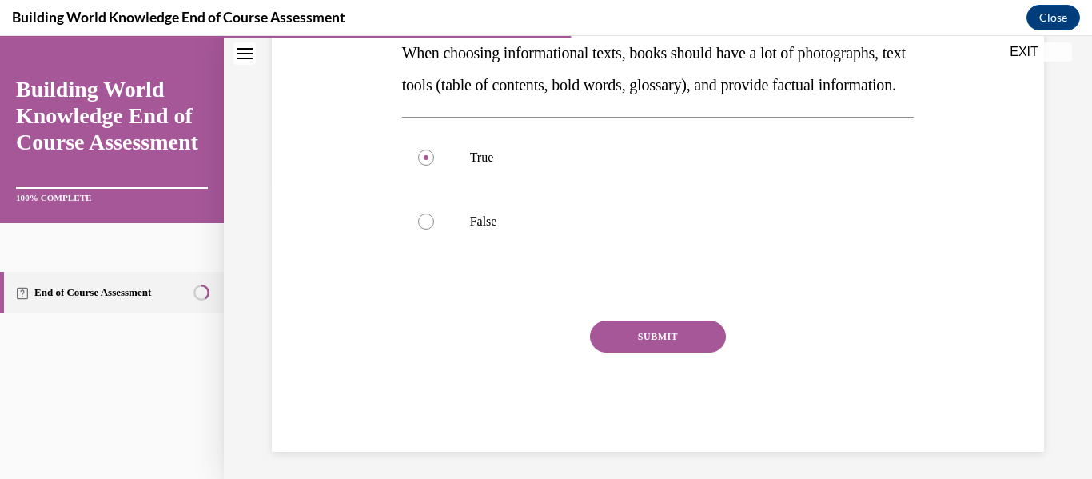
click at [645, 353] on button "SUBMIT" at bounding box center [658, 337] width 136 height 32
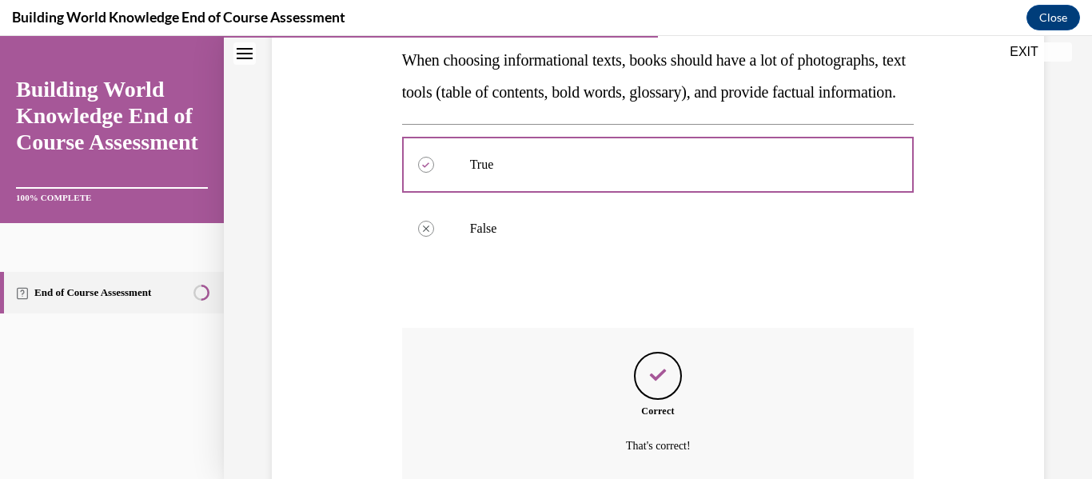
scroll to position [435, 0]
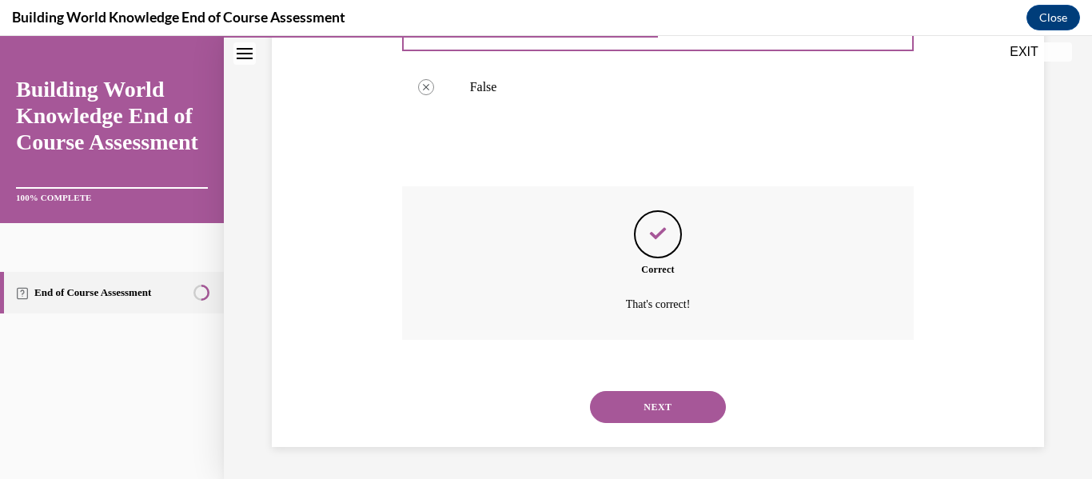
click at [659, 423] on button "NEXT" at bounding box center [658, 407] width 136 height 32
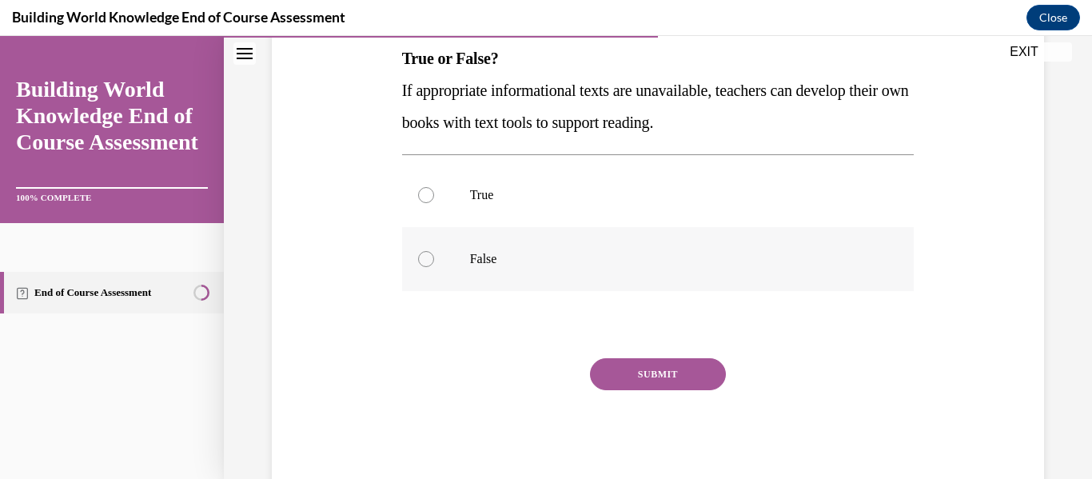
scroll to position [305, 0]
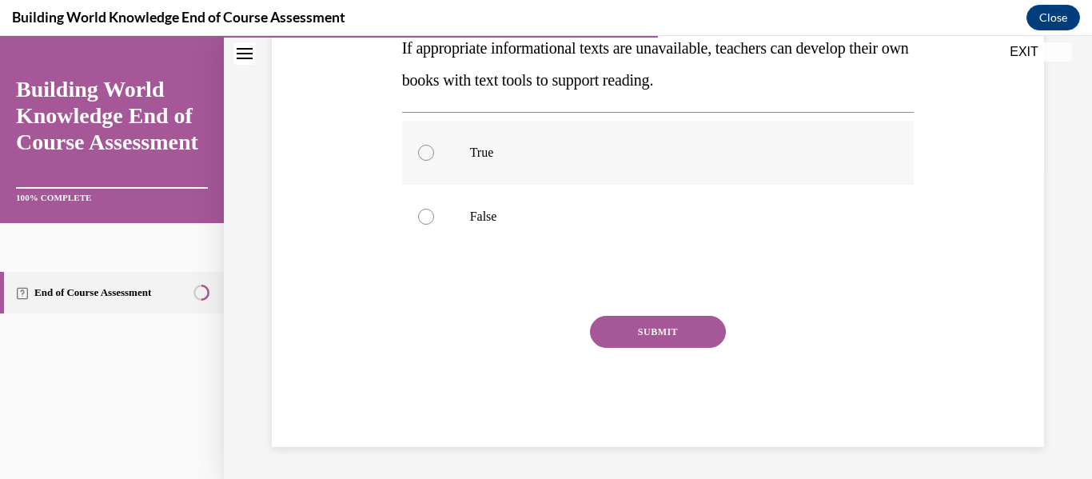
click at [651, 175] on label "True" at bounding box center [658, 153] width 513 height 64
click at [434, 161] on input "True" at bounding box center [426, 153] width 16 height 16
radio input "true"
click at [674, 340] on button "SUBMIT" at bounding box center [658, 332] width 136 height 32
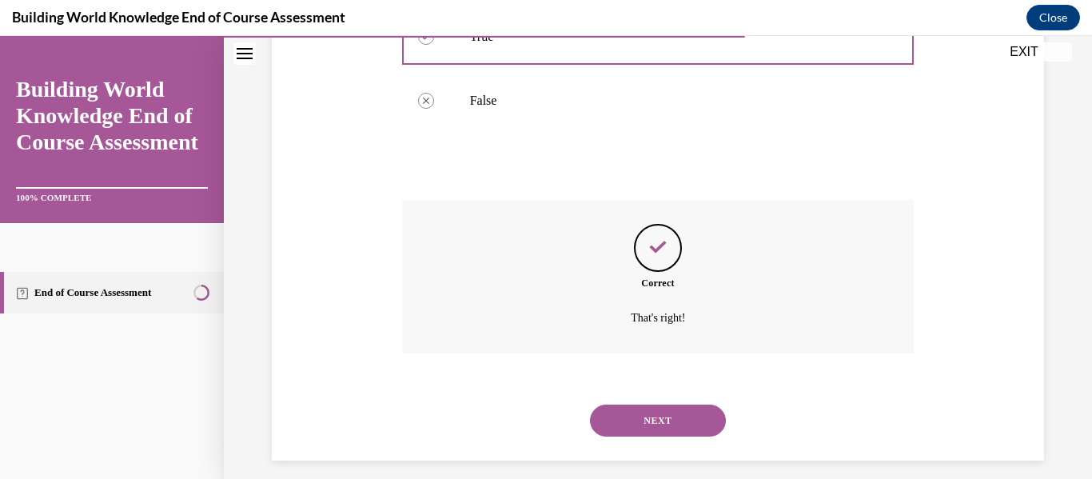
scroll to position [434, 0]
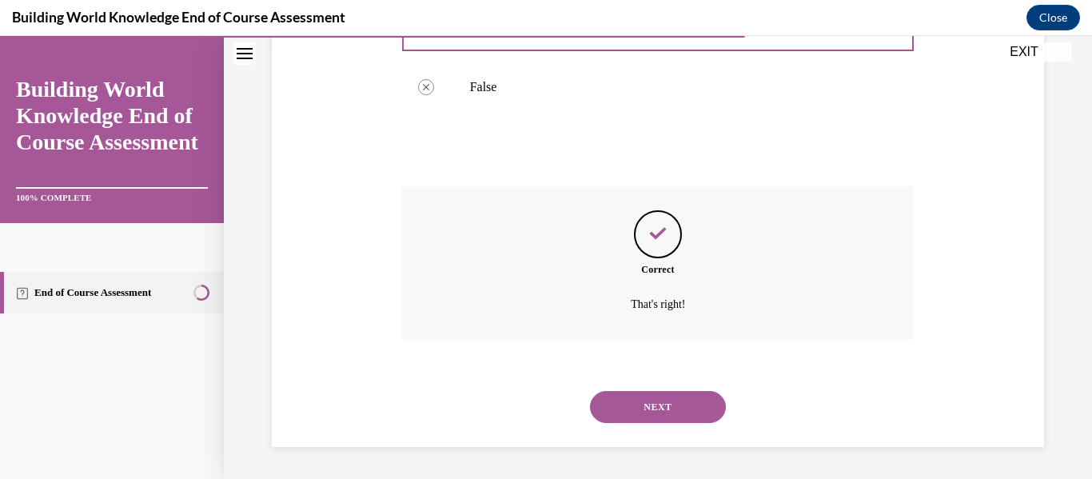
click at [671, 401] on button "NEXT" at bounding box center [658, 407] width 136 height 32
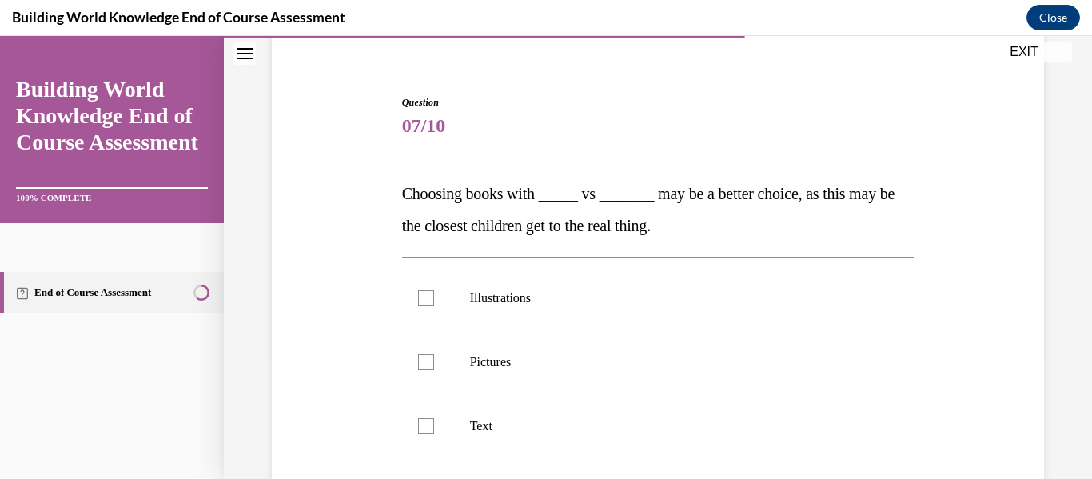
scroll to position [143, 0]
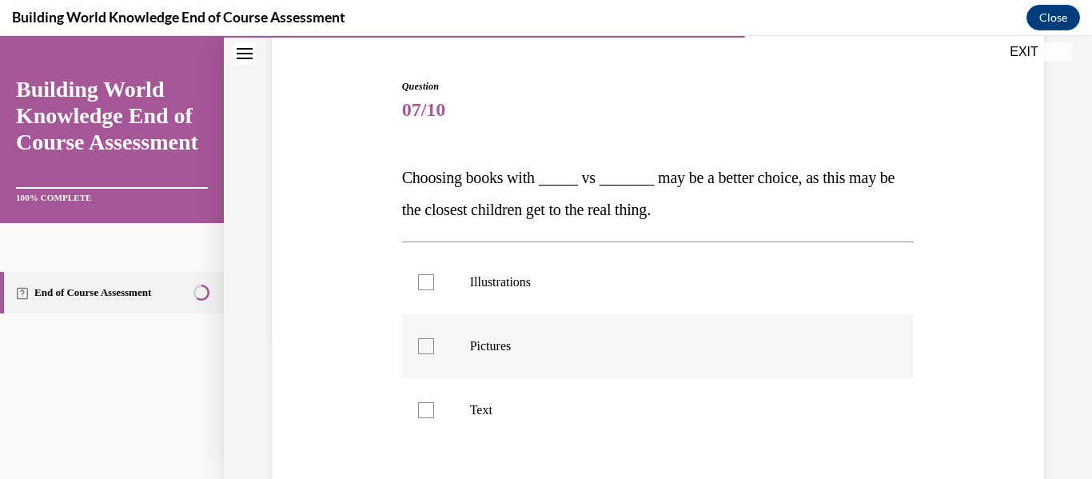
click at [664, 369] on label "Pictures" at bounding box center [658, 346] width 513 height 64
click at [434, 354] on input "Pictures" at bounding box center [426, 346] width 16 height 16
checkbox input "true"
click at [674, 428] on label "Text" at bounding box center [658, 410] width 513 height 64
click at [434, 418] on input "Text" at bounding box center [426, 410] width 16 height 16
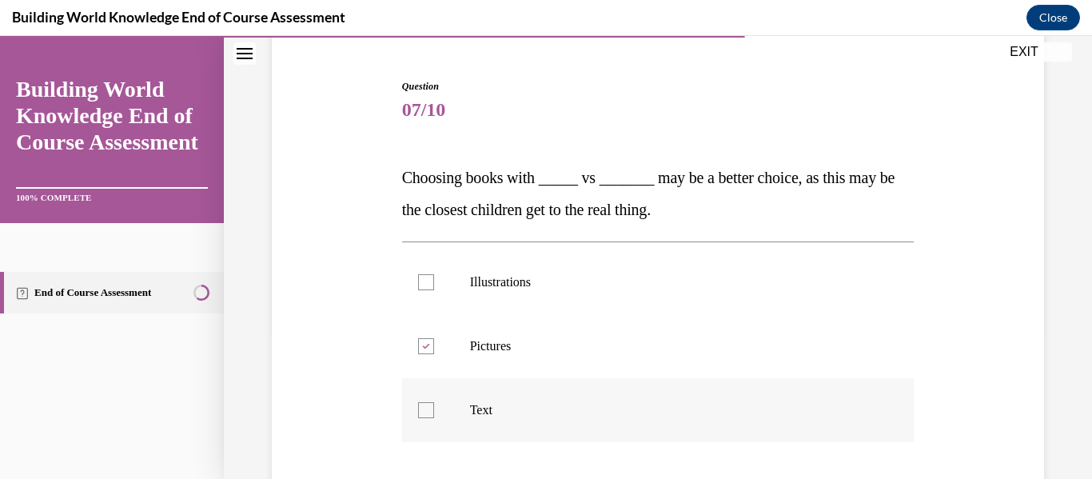
checkbox input "true"
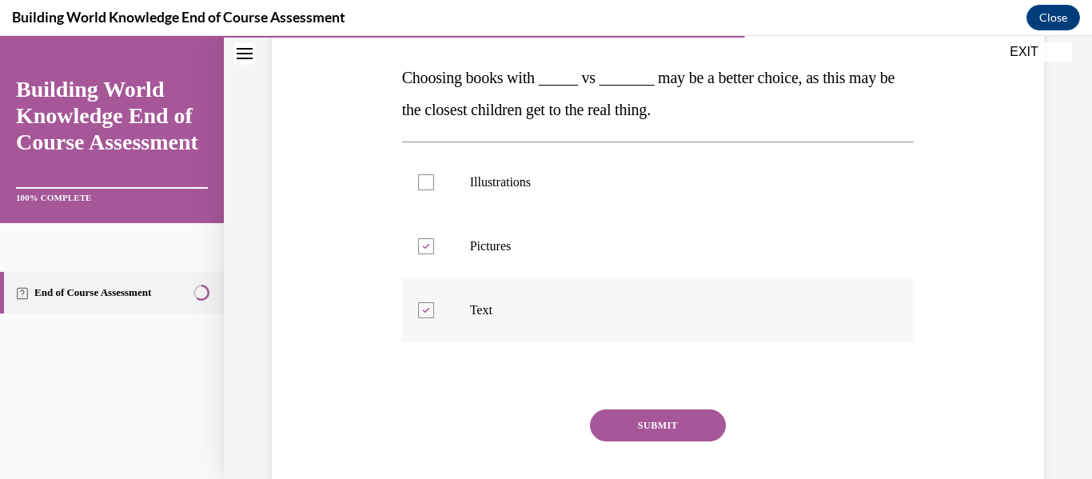
click at [674, 428] on button "SUBMIT" at bounding box center [658, 425] width 136 height 32
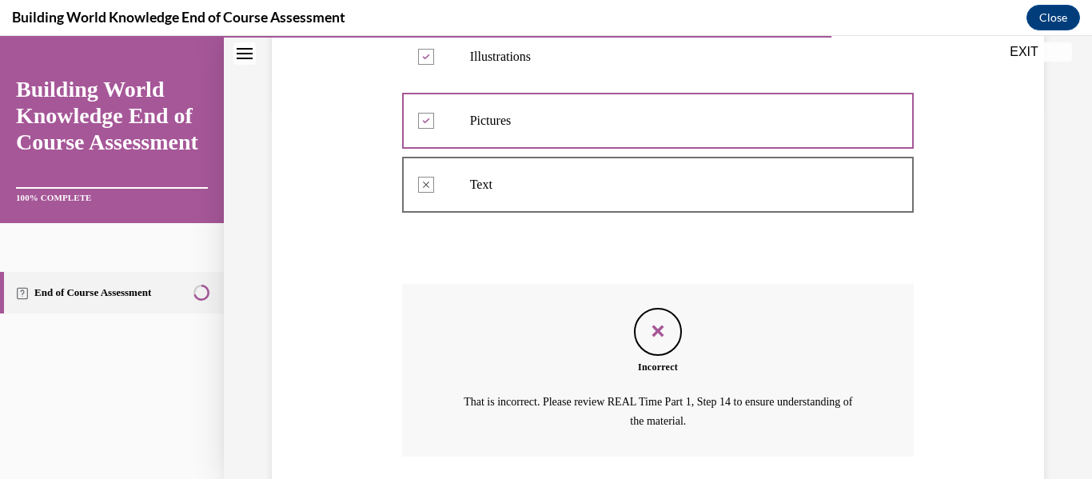
scroll to position [485, 0]
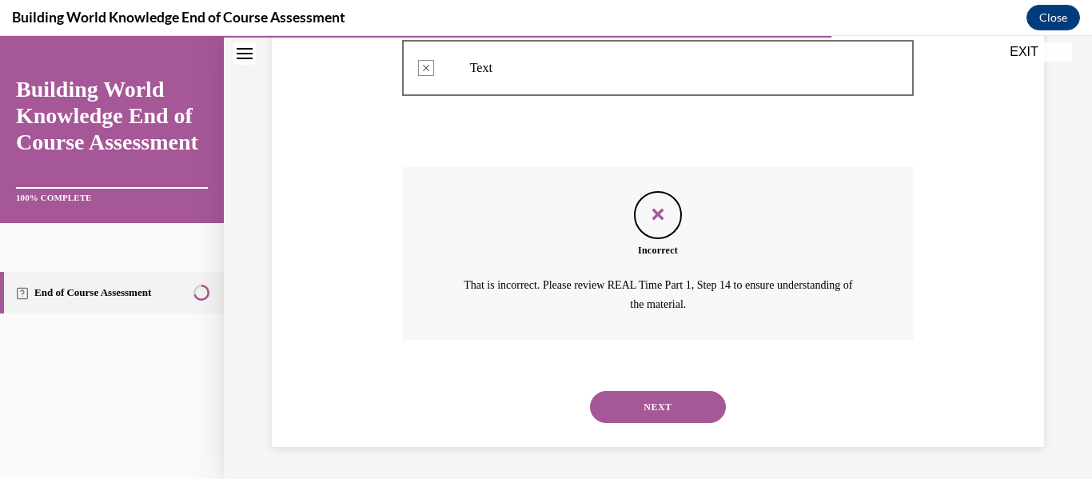
click at [674, 428] on div "NEXT" at bounding box center [658, 407] width 513 height 64
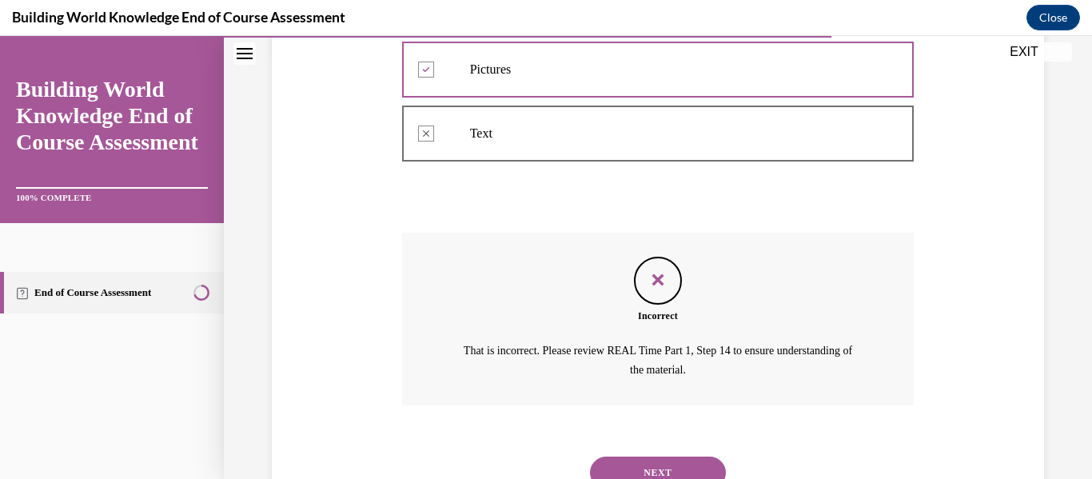
scroll to position [441, 0]
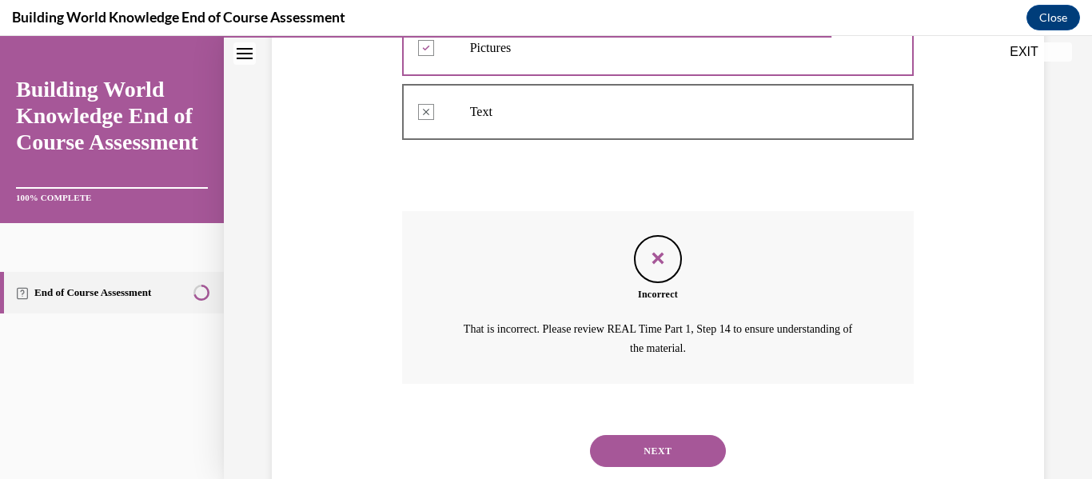
click at [671, 437] on button "NEXT" at bounding box center [658, 451] width 136 height 32
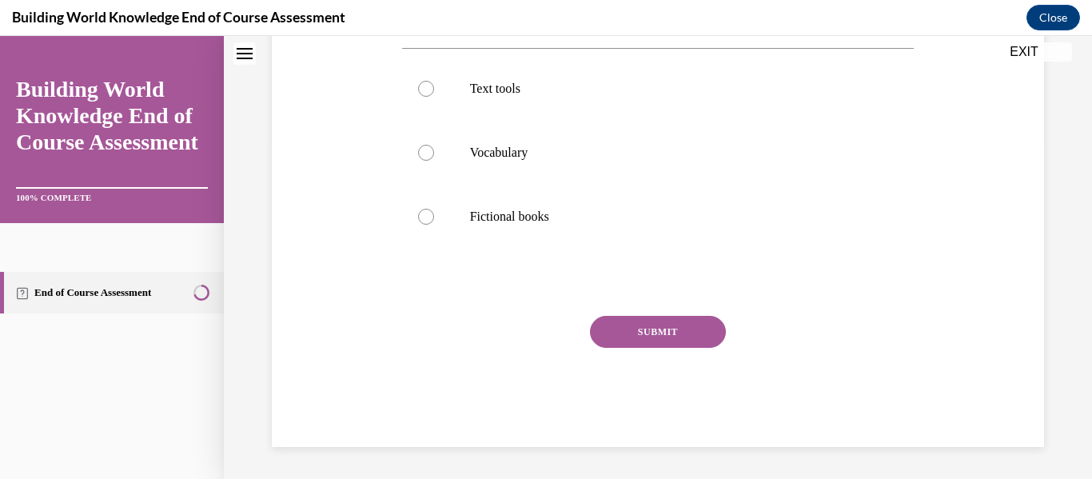
scroll to position [0, 0]
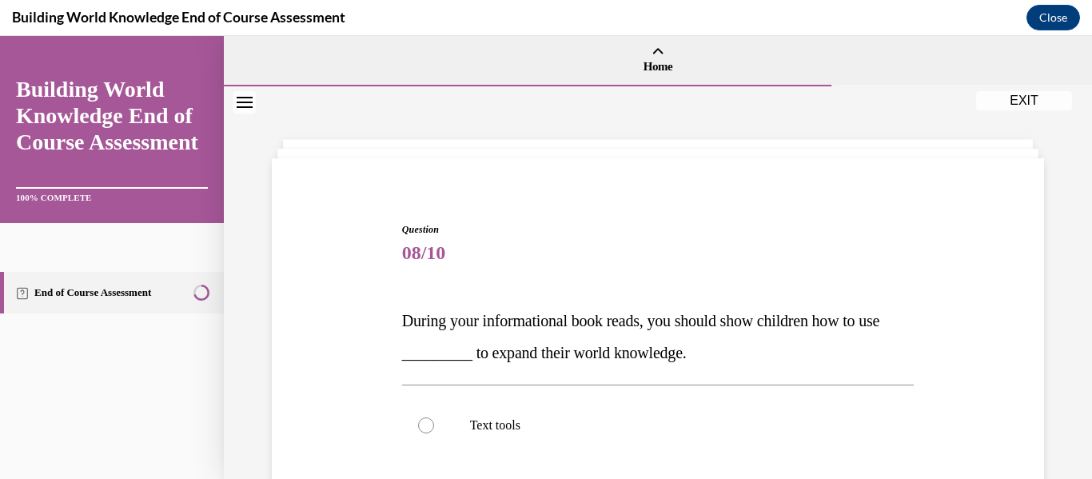
click at [233, 98] on button "Close navigation menu" at bounding box center [244, 102] width 22 height 22
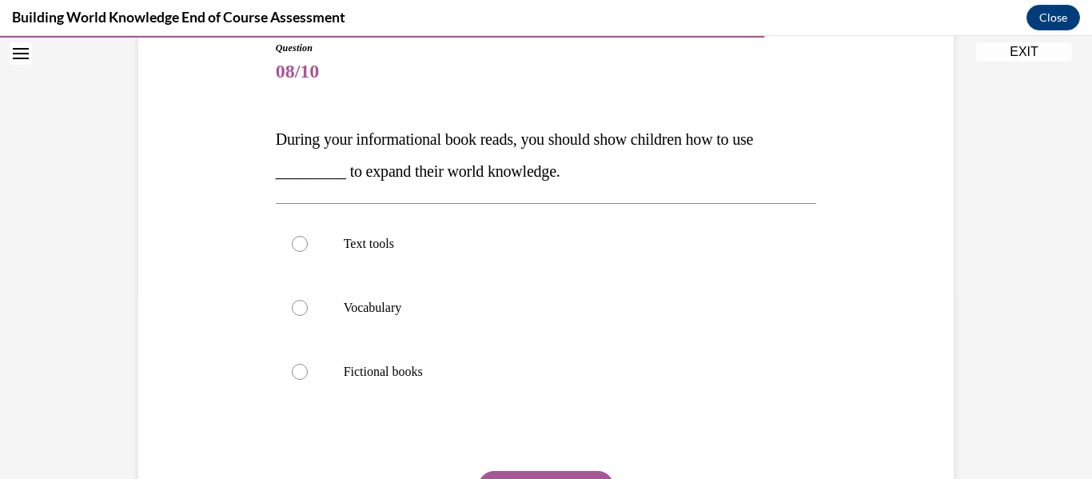
scroll to position [184, 0]
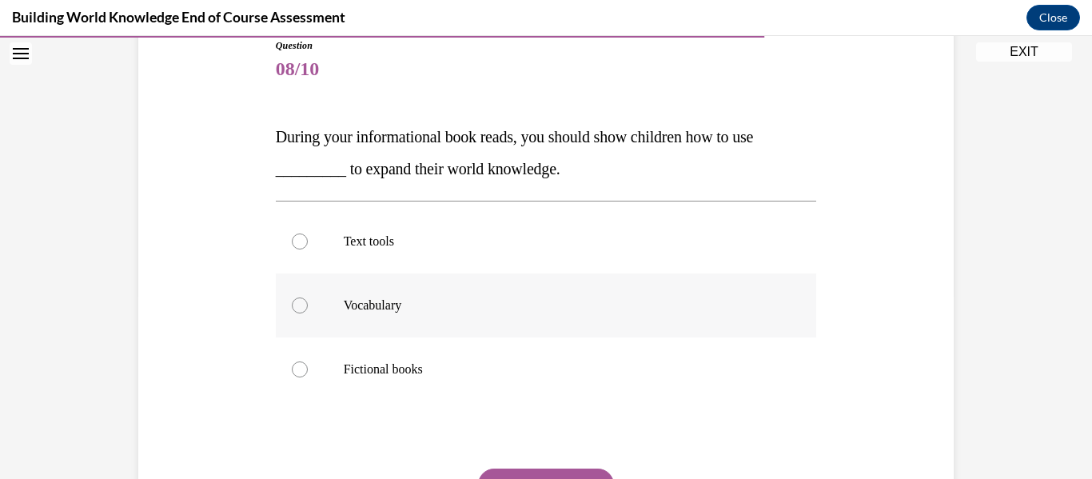
click at [431, 326] on label "Vocabulary" at bounding box center [546, 305] width 541 height 64
click at [308, 313] on input "Vocabulary" at bounding box center [300, 305] width 16 height 16
radio input "true"
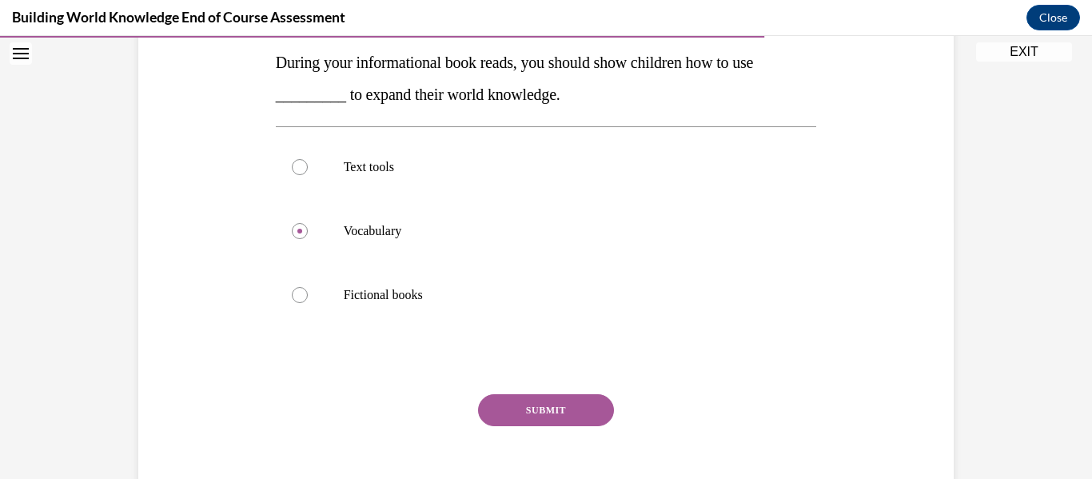
click at [533, 412] on button "SUBMIT" at bounding box center [546, 410] width 136 height 32
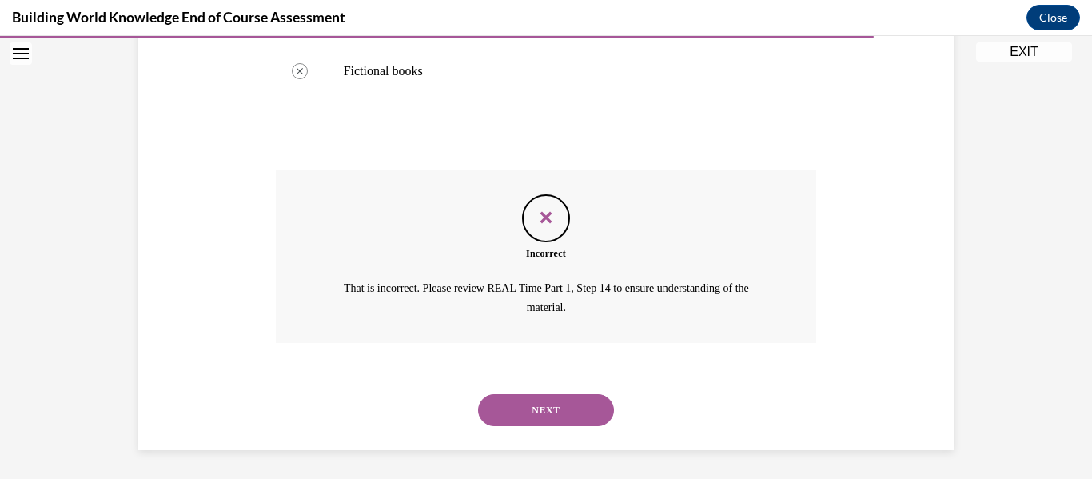
scroll to position [485, 0]
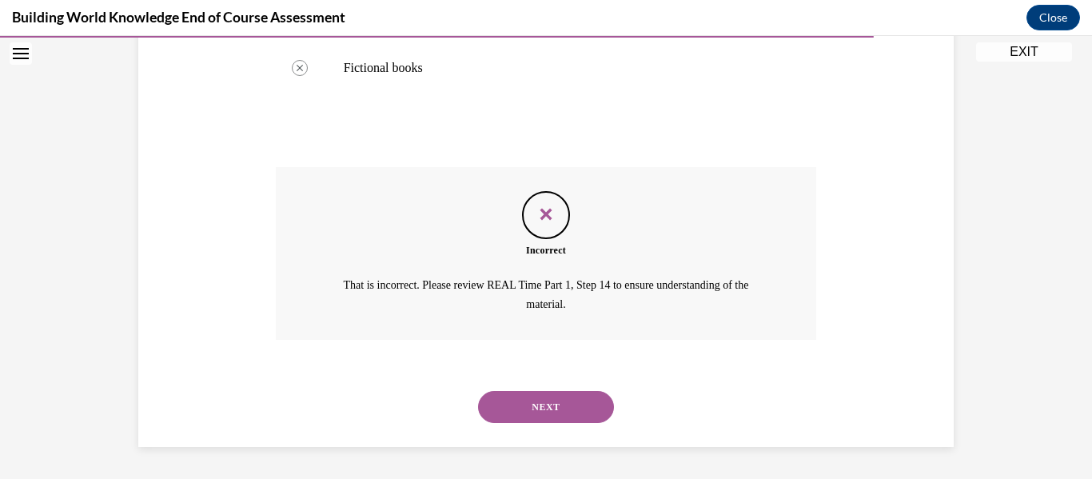
click at [995, 57] on button "EXIT" at bounding box center [1024, 51] width 96 height 19
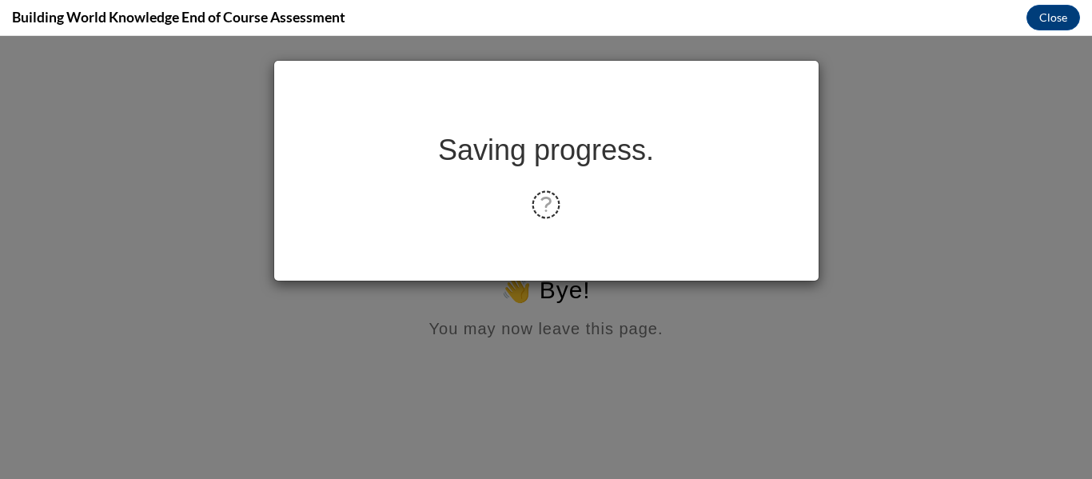
scroll to position [0, 0]
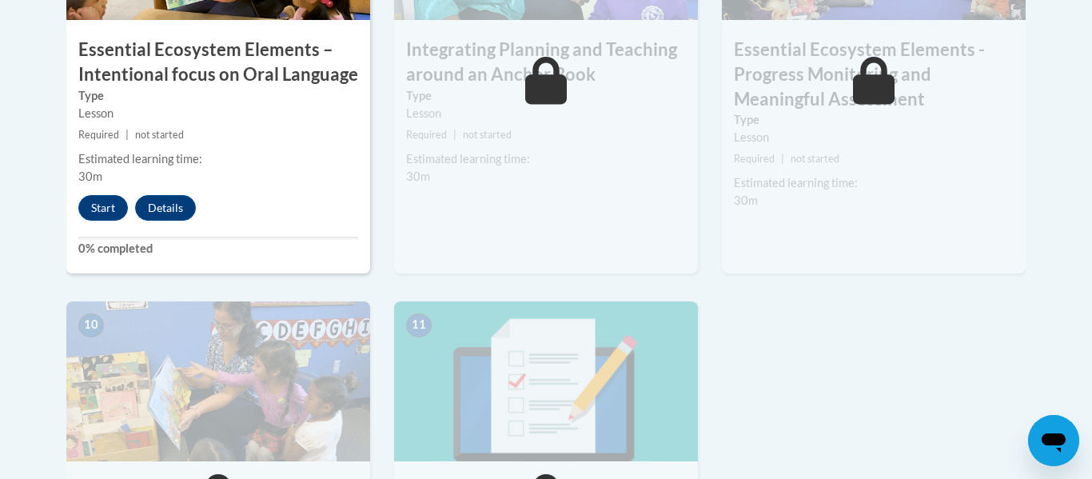
scroll to position [1625, 0]
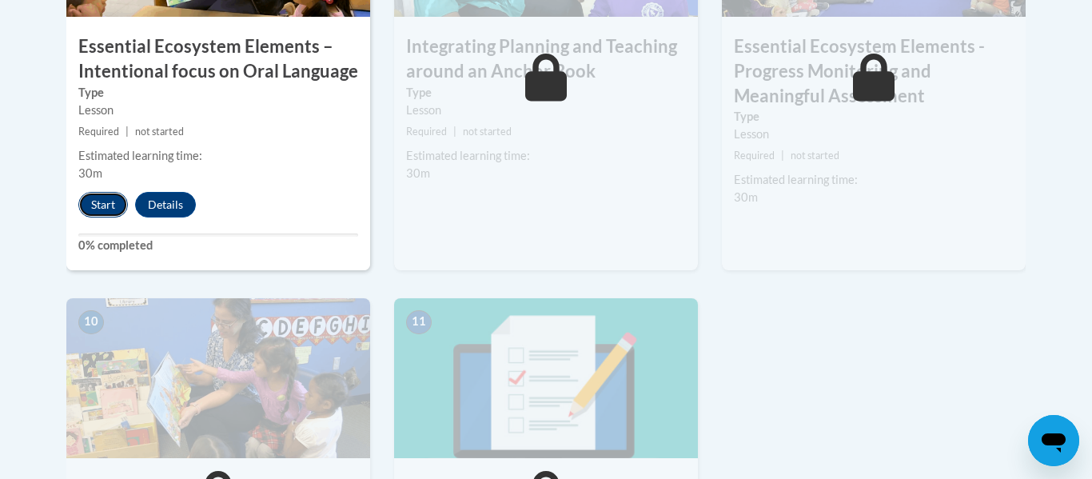
click at [110, 203] on button "Start" at bounding box center [103, 205] width 50 height 26
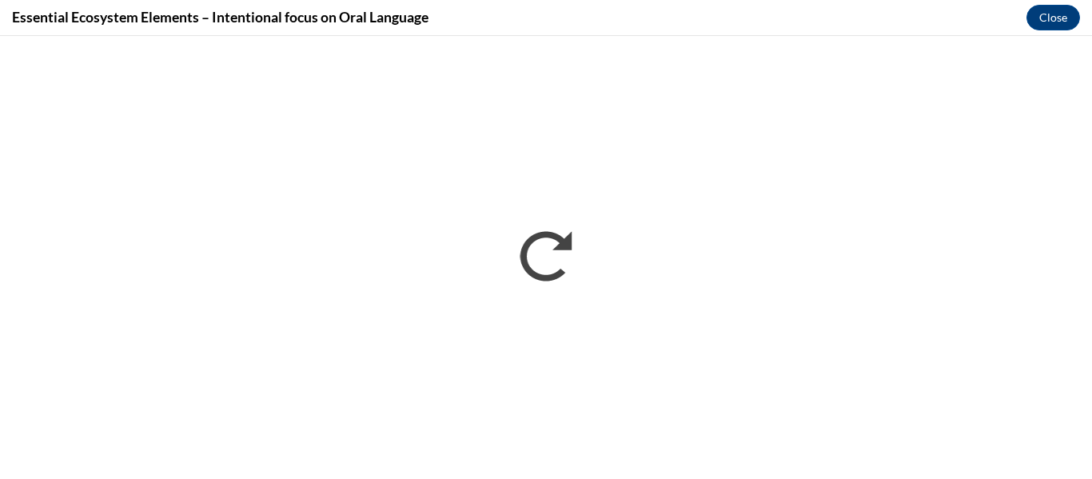
scroll to position [0, 0]
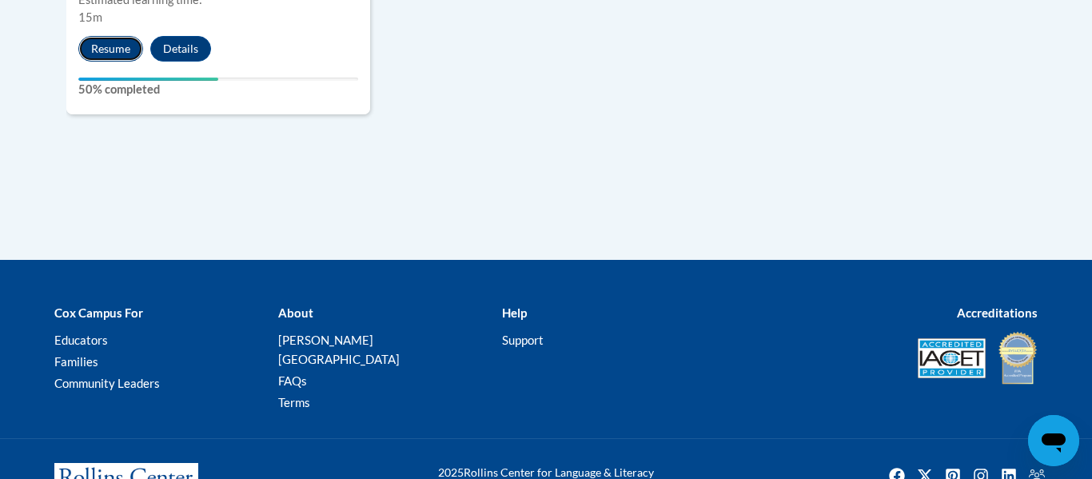
click at [120, 42] on button "Resume" at bounding box center [110, 49] width 65 height 26
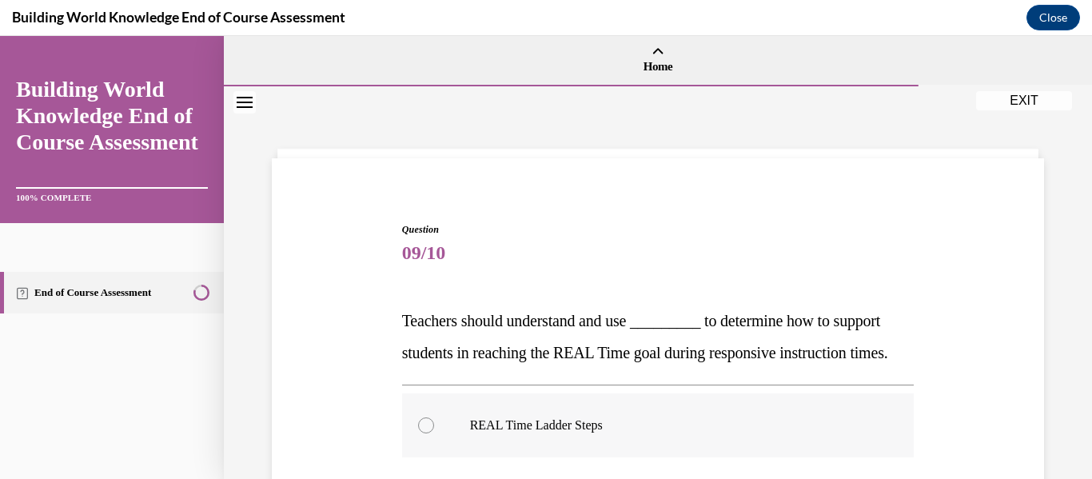
click at [654, 443] on label "REAL Time Ladder Steps" at bounding box center [658, 425] width 513 height 64
click at [434, 433] on input "REAL Time Ladder Steps" at bounding box center [426, 425] width 16 height 16
radio input "true"
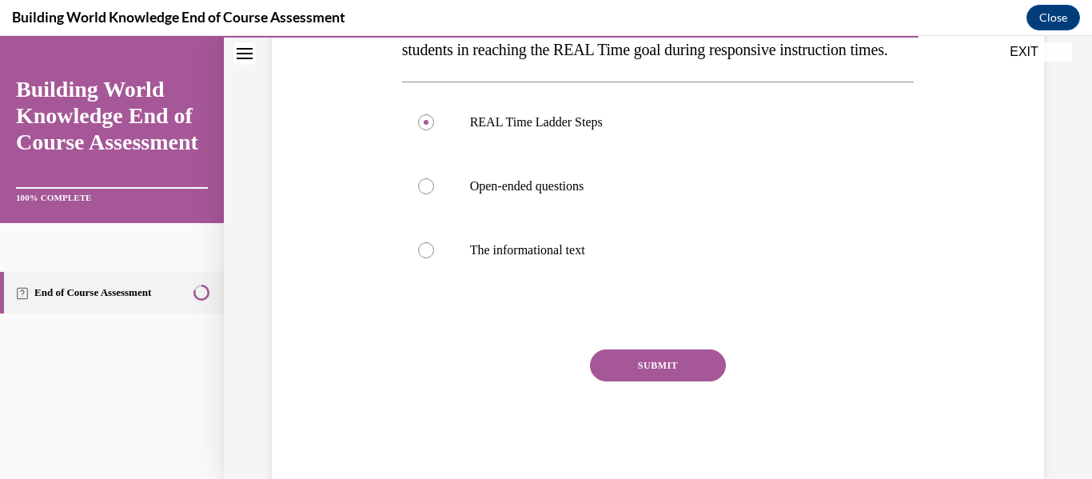
click at [662, 381] on button "SUBMIT" at bounding box center [658, 365] width 136 height 32
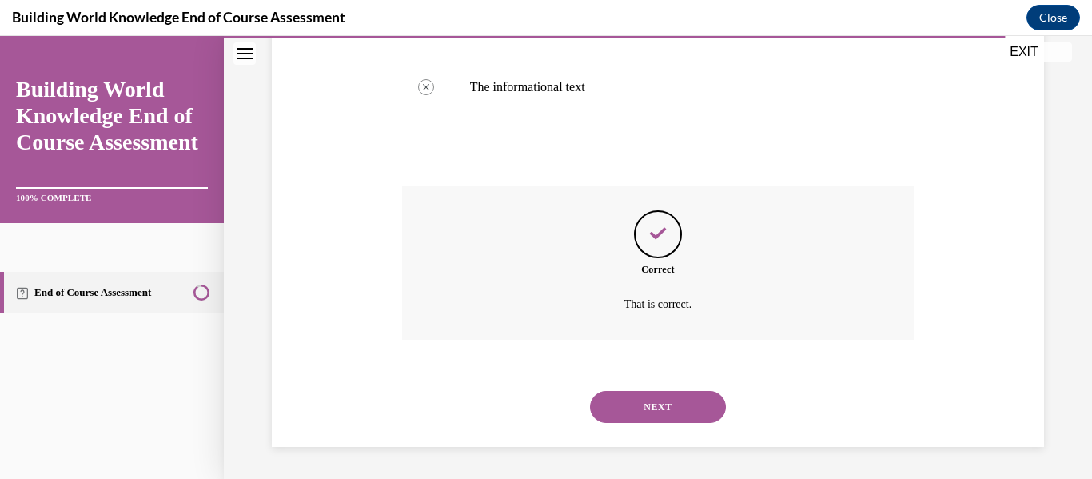
scroll to position [498, 0]
click at [629, 405] on button "NEXT" at bounding box center [658, 407] width 136 height 32
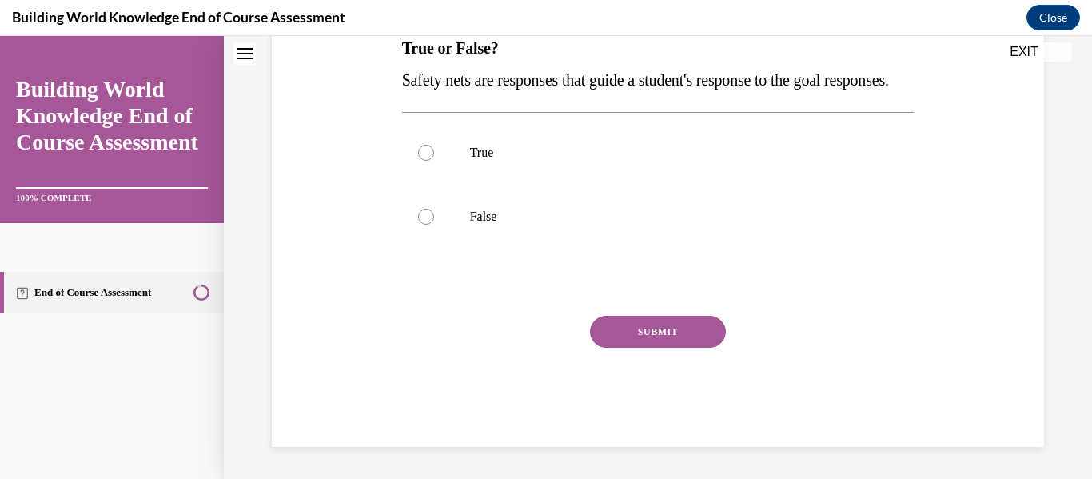
scroll to position [0, 0]
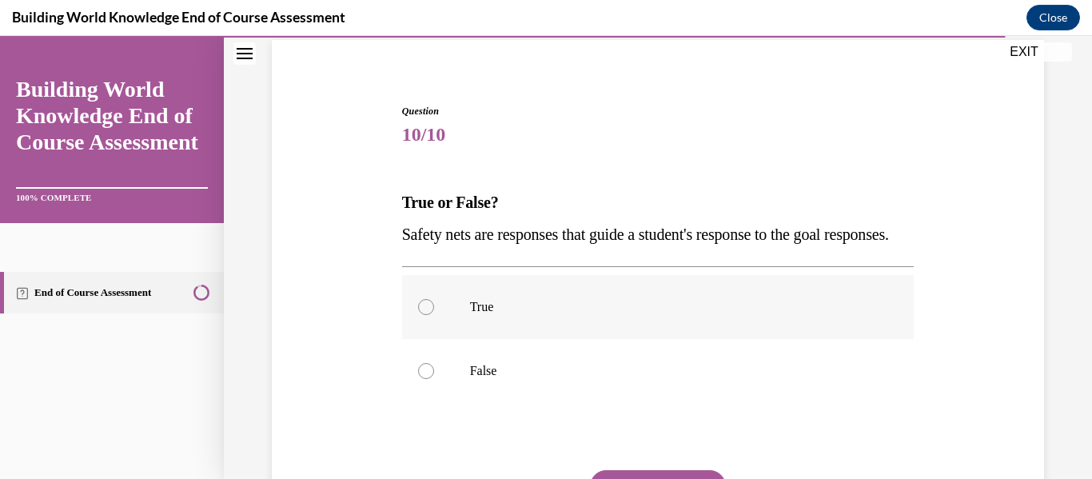
click at [616, 318] on label "True" at bounding box center [658, 307] width 513 height 64
click at [434, 315] on input "True" at bounding box center [426, 307] width 16 height 16
radio input "true"
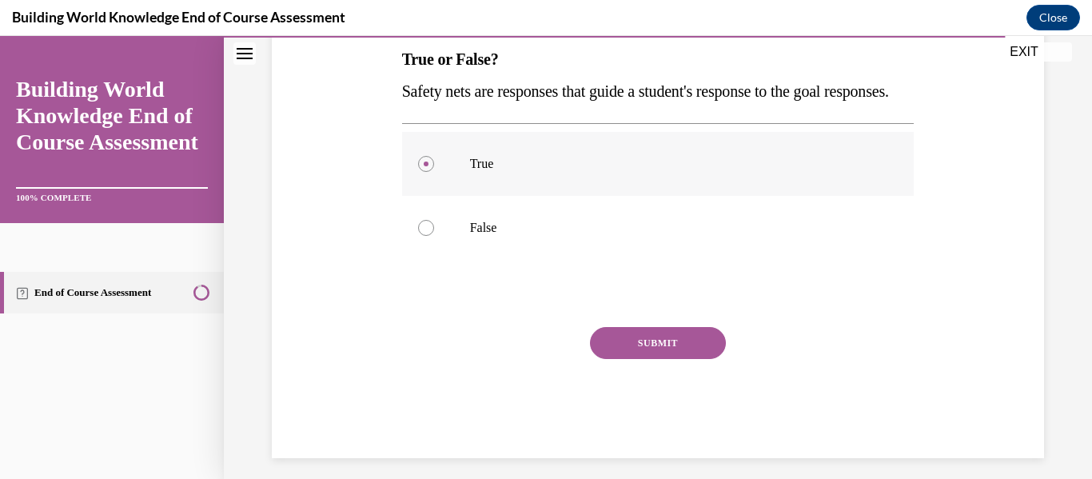
scroll to position [284, 0]
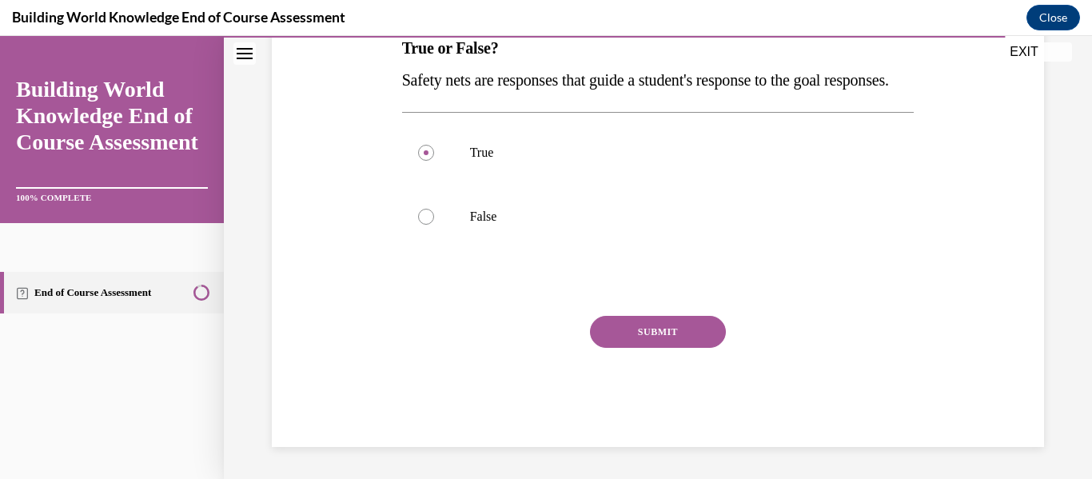
click at [626, 331] on div "Question 10/10 True or False? Safety nets are responses that guide a student's …" at bounding box center [658, 198] width 513 height 497
click at [628, 342] on button "SUBMIT" at bounding box center [658, 332] width 136 height 32
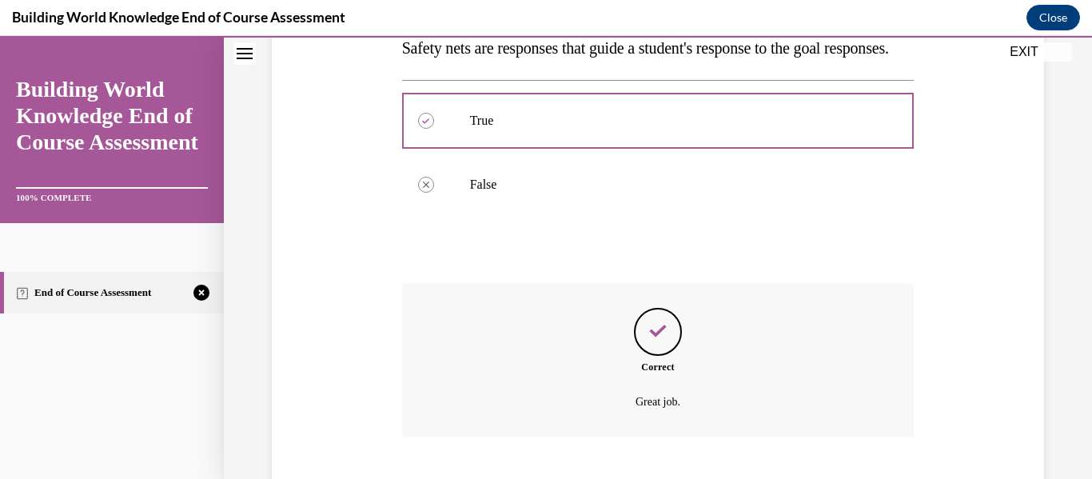
scroll to position [434, 0]
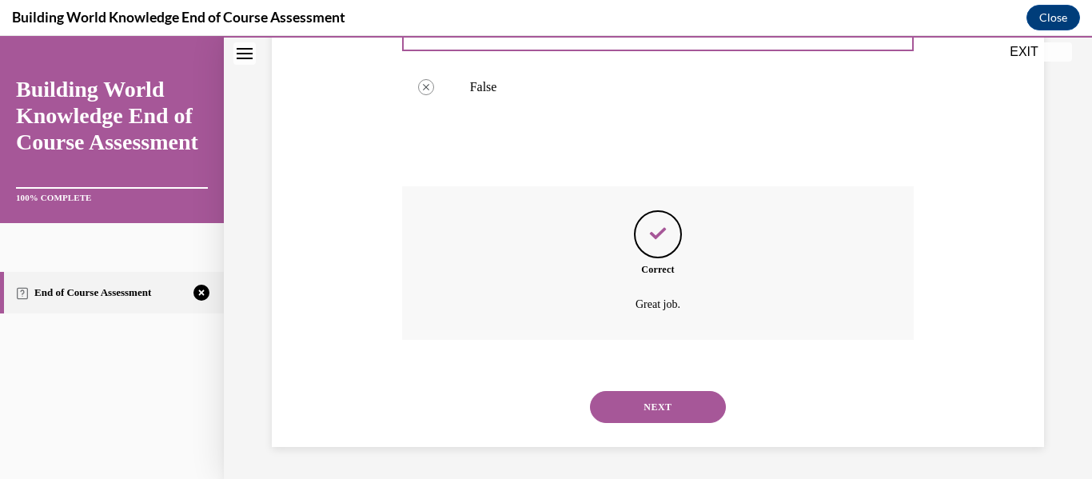
click at [639, 391] on button "NEXT" at bounding box center [658, 407] width 136 height 32
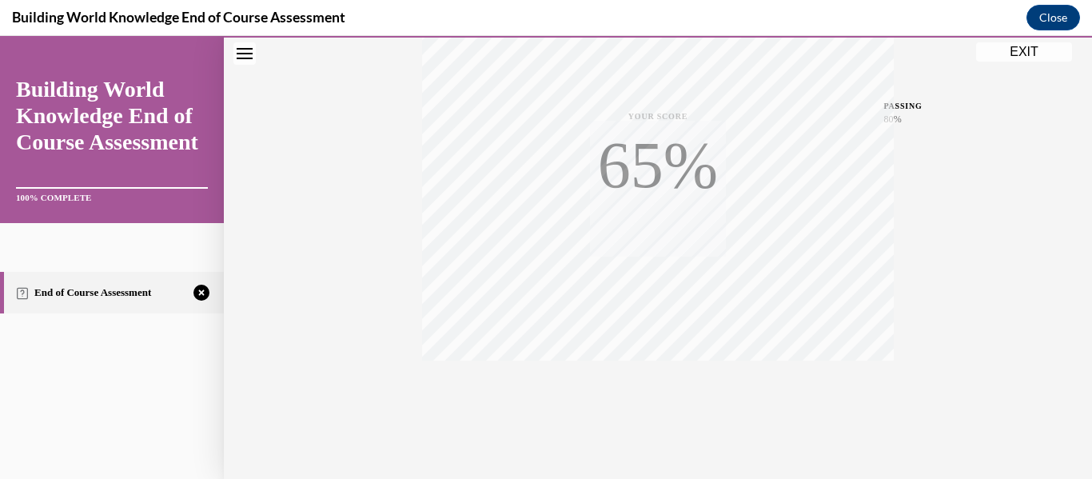
scroll to position [377, 0]
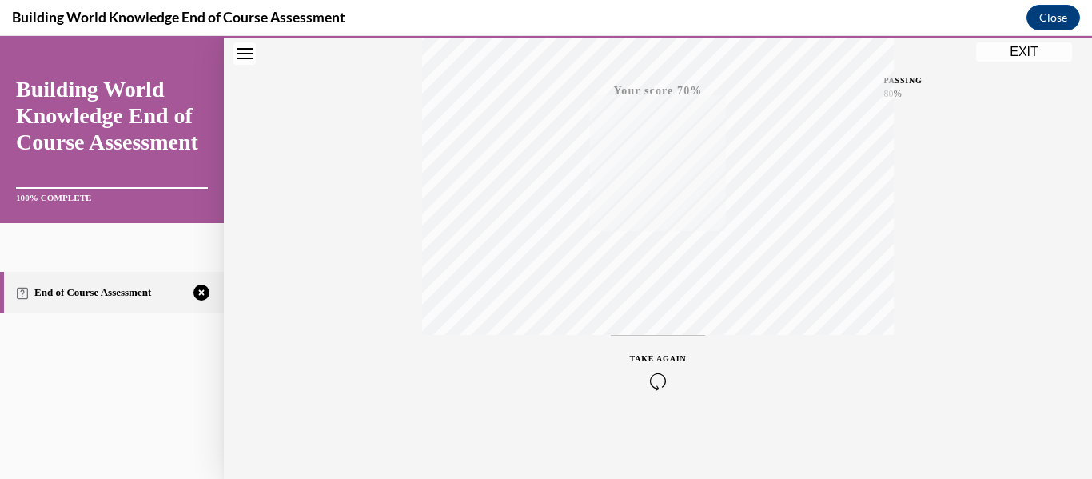
click at [644, 381] on icon "button" at bounding box center [658, 382] width 57 height 18
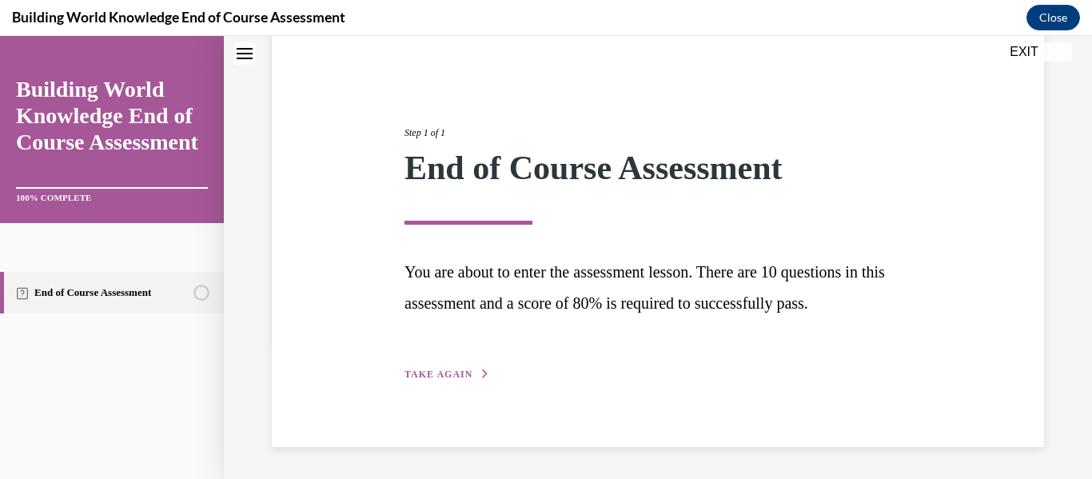
scroll to position [134, 0]
click at [452, 392] on div "Step 1 of 1 End of Course Assessment You are about to enter the assessment less…" at bounding box center [658, 236] width 772 height 422
click at [454, 382] on div "Step 1 of 1 End of Course Assessment You are about to enter the assessment less…" at bounding box center [658, 236] width 531 height 294
click at [454, 379] on button "TAKE AGAIN" at bounding box center [448, 374] width 86 height 14
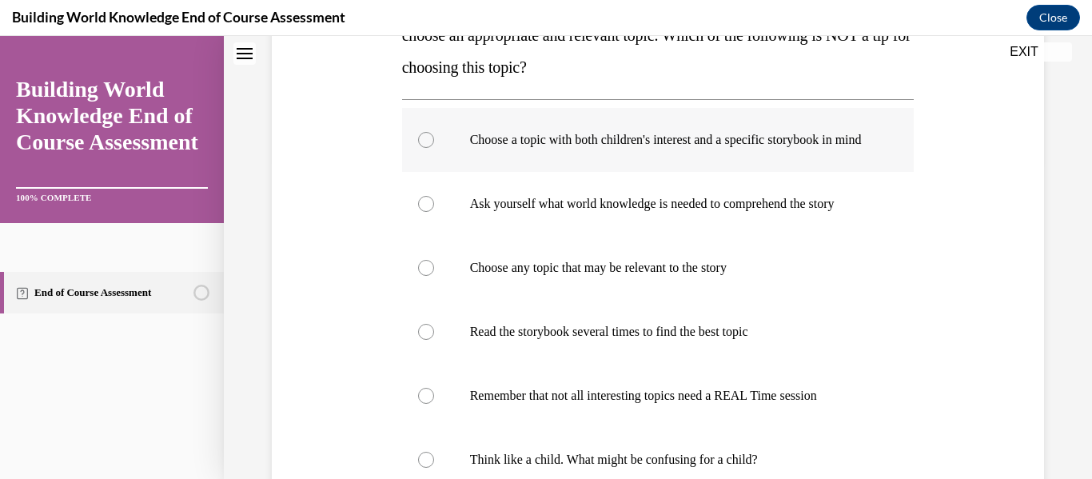
scroll to position [318, 0]
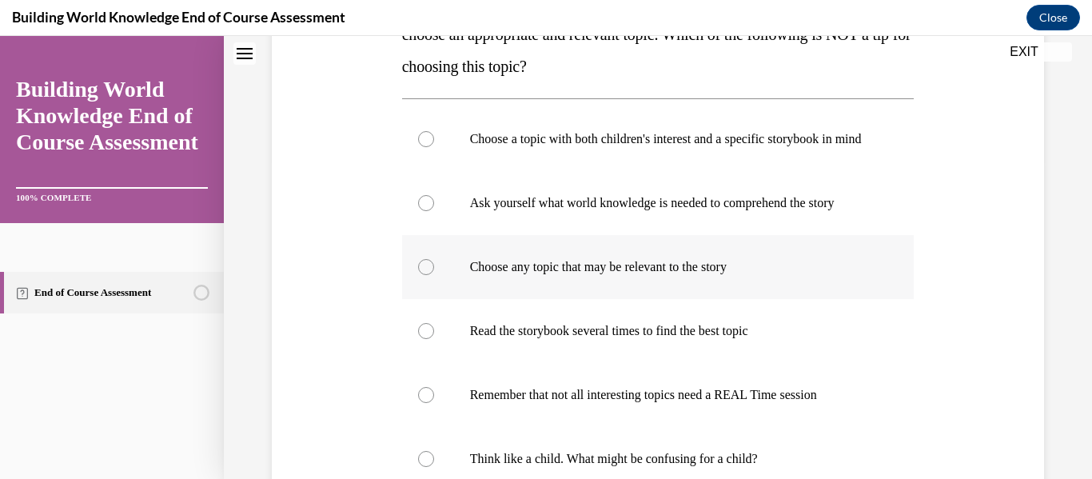
click at [500, 299] on label "Choose any topic that may be relevant to the story" at bounding box center [658, 267] width 513 height 64
click at [434, 275] on input "Choose any topic that may be relevant to the story" at bounding box center [426, 267] width 16 height 16
radio input "true"
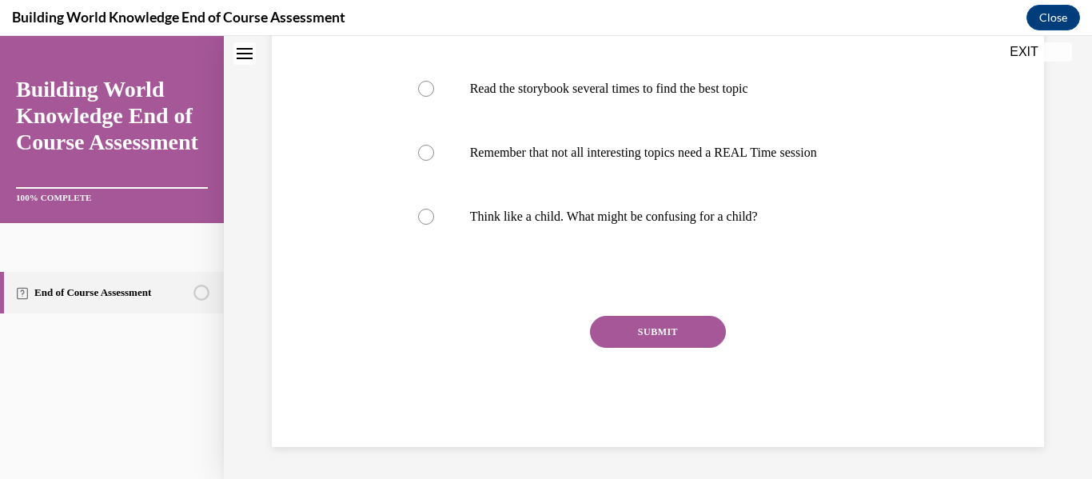
click at [655, 342] on button "SUBMIT" at bounding box center [658, 332] width 136 height 32
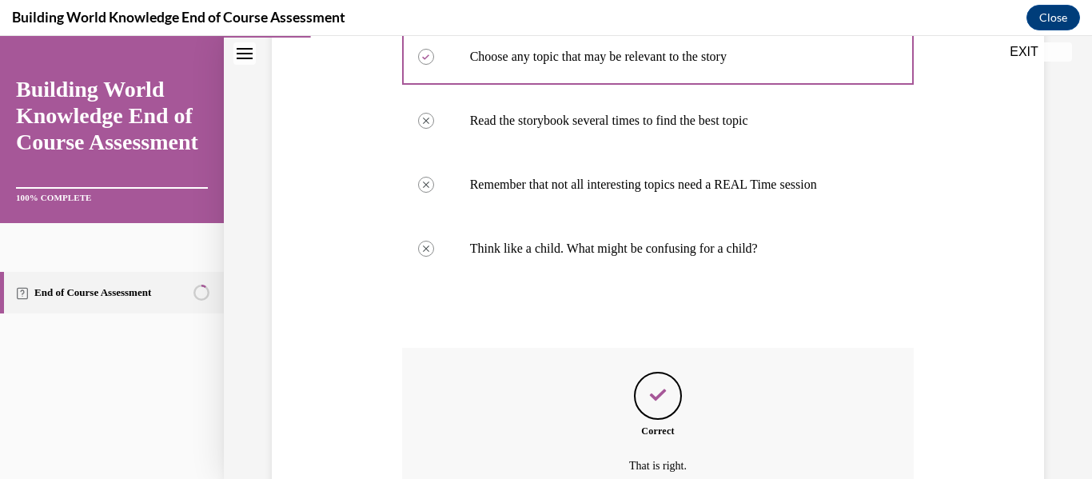
scroll to position [706, 0]
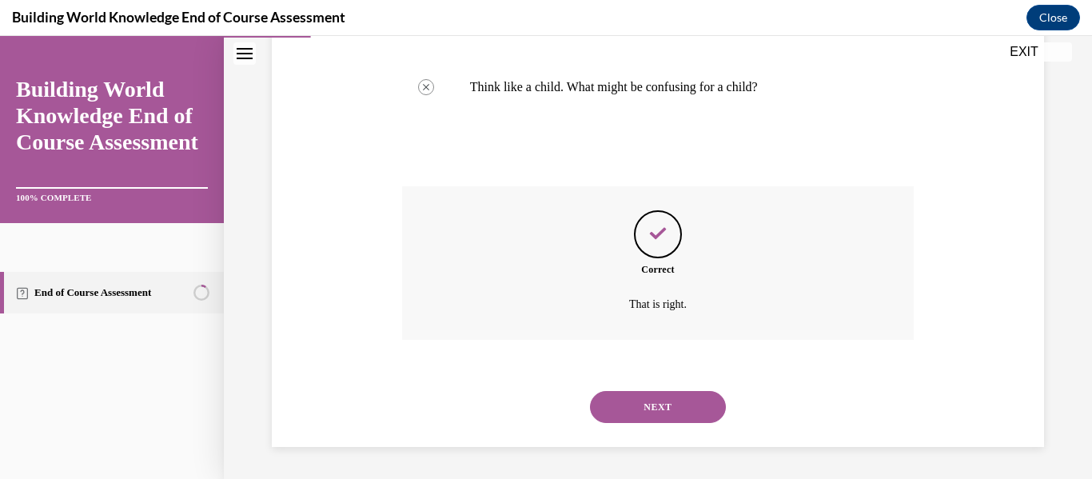
click at [665, 399] on button "NEXT" at bounding box center [658, 407] width 136 height 32
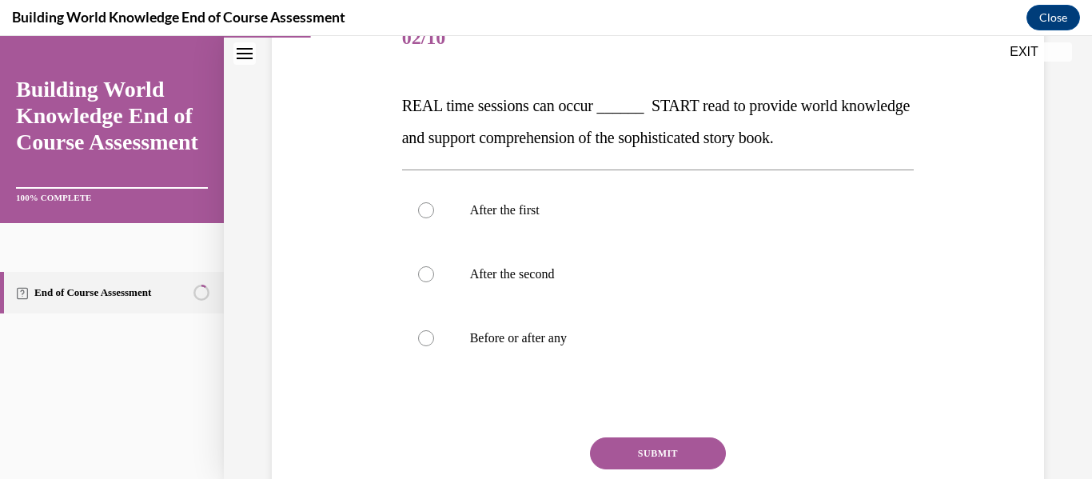
scroll to position [219, 0]
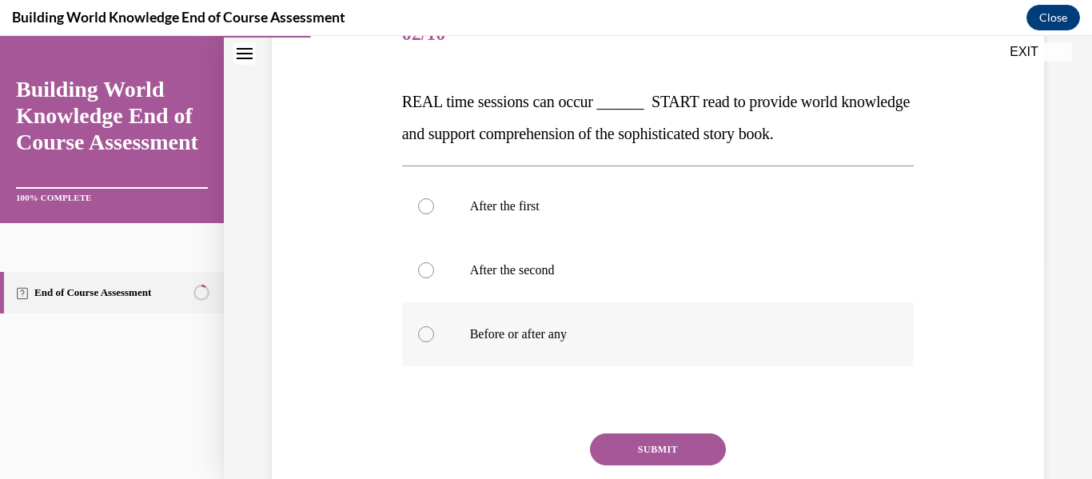
click at [661, 332] on p "Before or after any" at bounding box center [672, 334] width 405 height 16
click at [434, 332] on input "Before or after any" at bounding box center [426, 334] width 16 height 16
radio input "true"
click at [680, 442] on button "SUBMIT" at bounding box center [658, 449] width 136 height 32
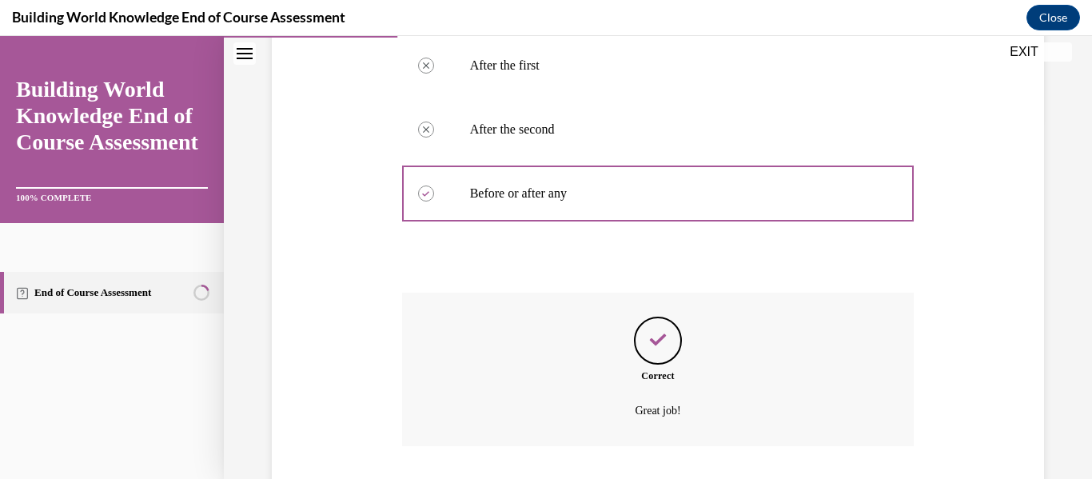
scroll to position [466, 0]
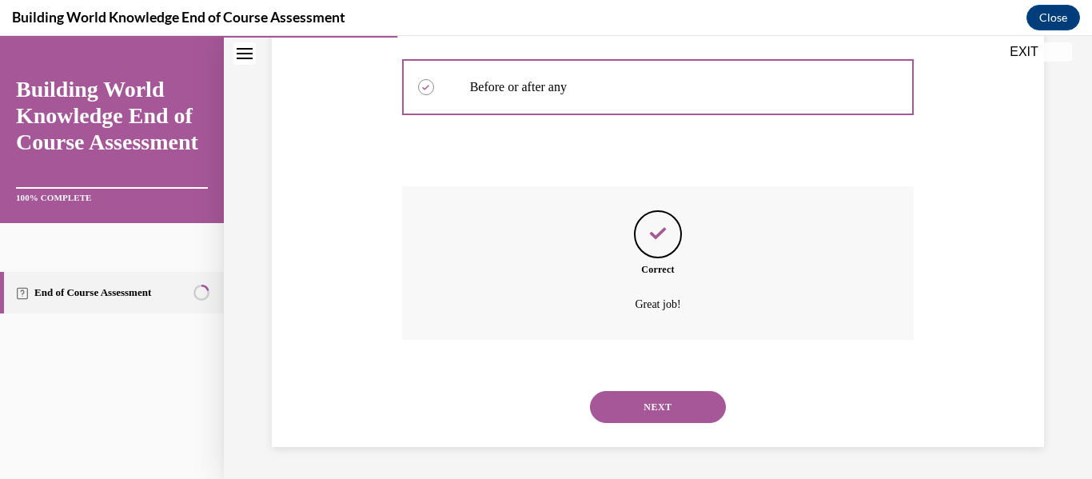
click at [669, 402] on button "NEXT" at bounding box center [658, 407] width 136 height 32
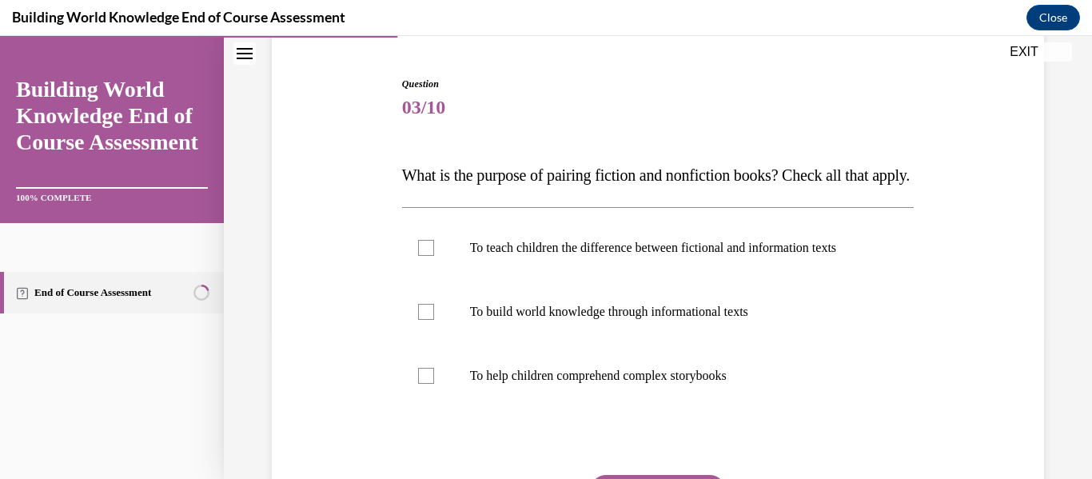
scroll to position [205, 0]
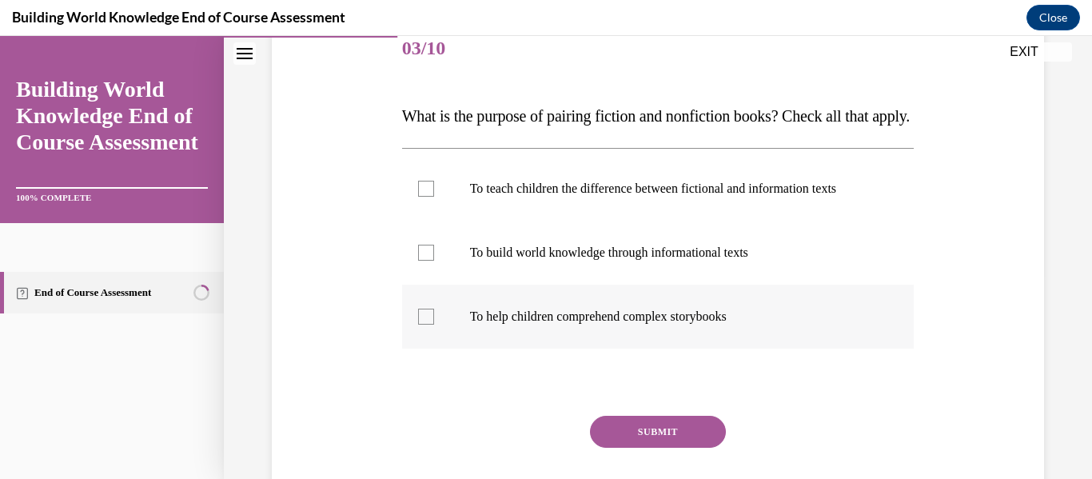
click at [657, 349] on label "To help children comprehend complex storybooks" at bounding box center [658, 317] width 513 height 64
click at [434, 325] on input "To help children comprehend complex storybooks" at bounding box center [426, 317] width 16 height 16
checkbox input "true"
click at [688, 221] on label "To teach children the difference between fictional and information texts" at bounding box center [658, 189] width 513 height 64
click at [434, 197] on input "To teach children the difference between fictional and information texts" at bounding box center [426, 189] width 16 height 16
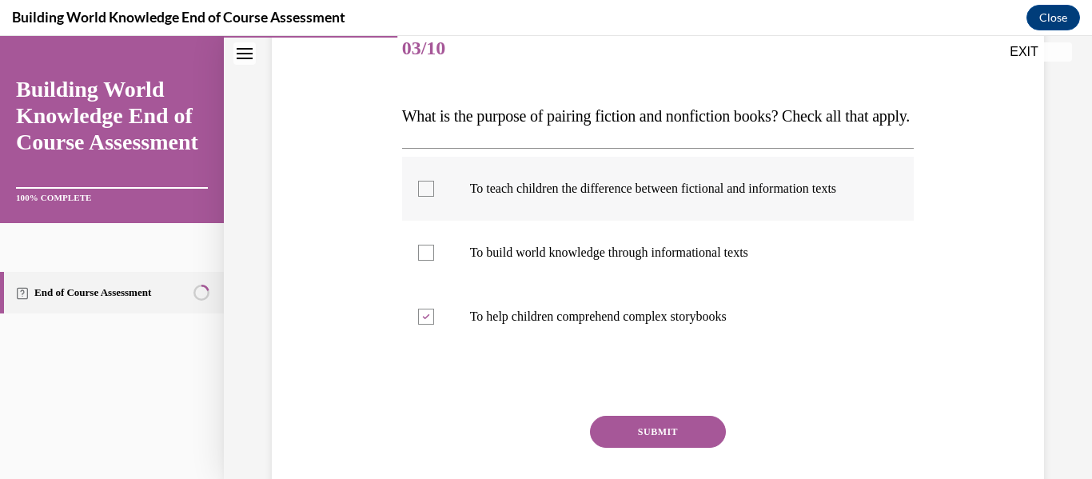
checkbox input "true"
click at [672, 448] on button "SUBMIT" at bounding box center [658, 432] width 136 height 32
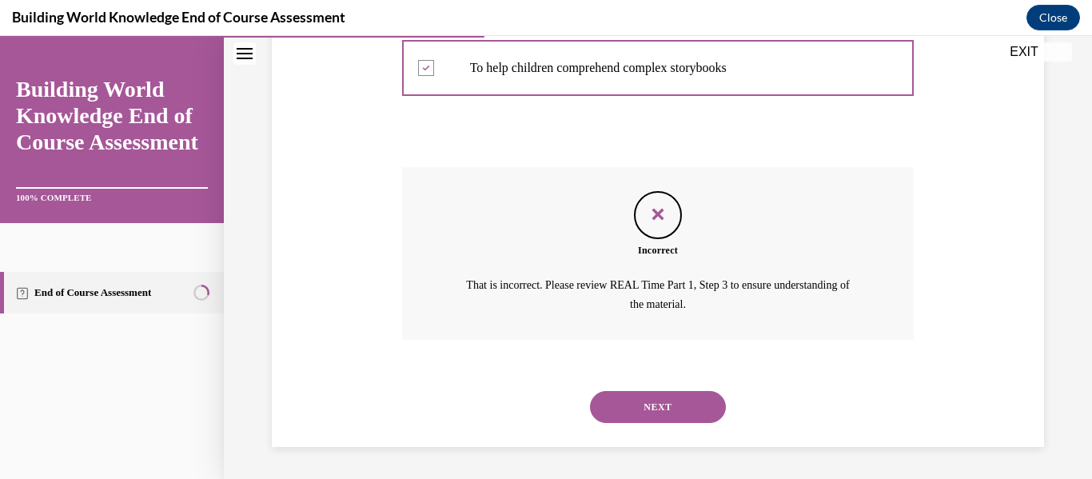
scroll to position [485, 0]
click at [672, 403] on button "NEXT" at bounding box center [658, 407] width 136 height 32
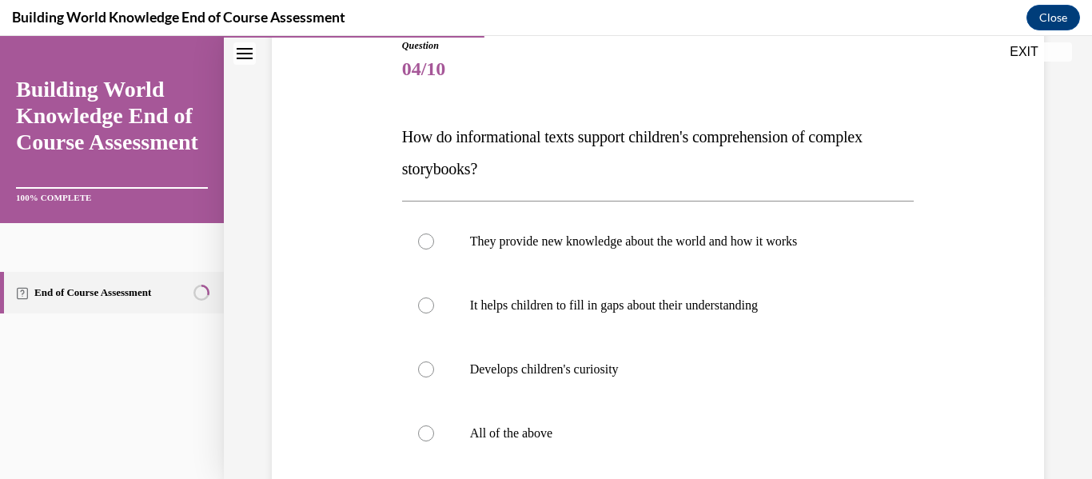
scroll to position [185, 0]
click at [670, 412] on label "All of the above" at bounding box center [658, 433] width 513 height 64
click at [434, 425] on input "All of the above" at bounding box center [426, 433] width 16 height 16
radio input "true"
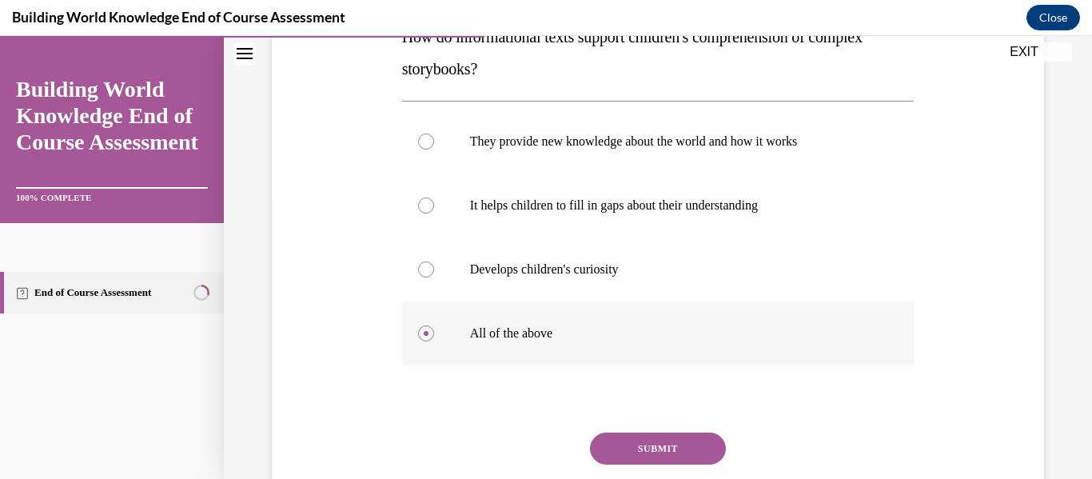
scroll to position [288, 0]
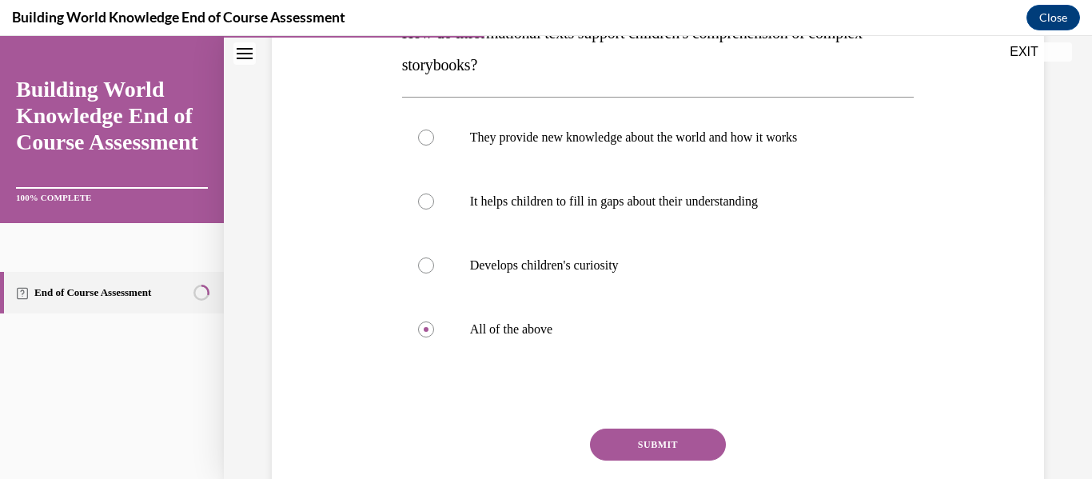
click at [669, 462] on div "SUBMIT" at bounding box center [658, 469] width 513 height 80
click at [664, 446] on button "SUBMIT" at bounding box center [658, 445] width 136 height 32
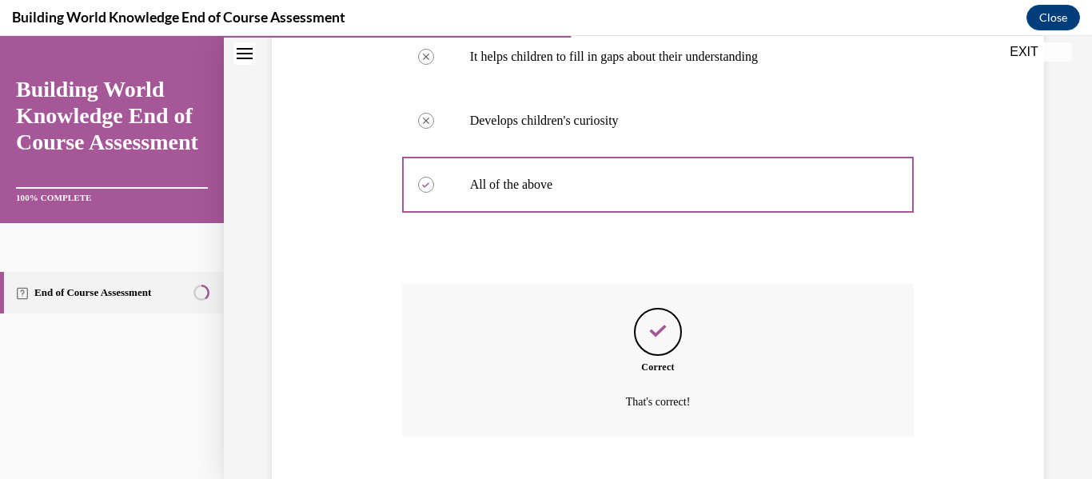
scroll to position [530, 0]
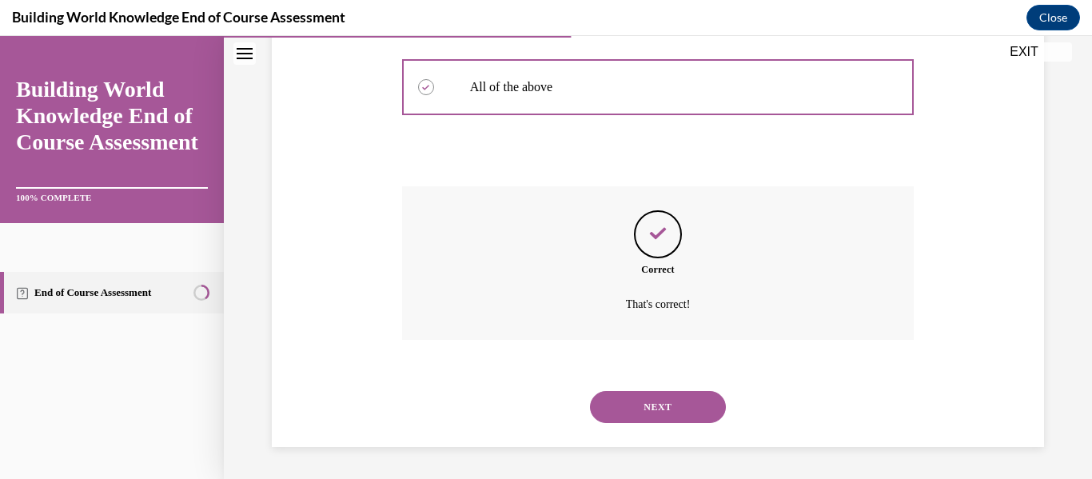
click at [663, 417] on button "NEXT" at bounding box center [658, 407] width 136 height 32
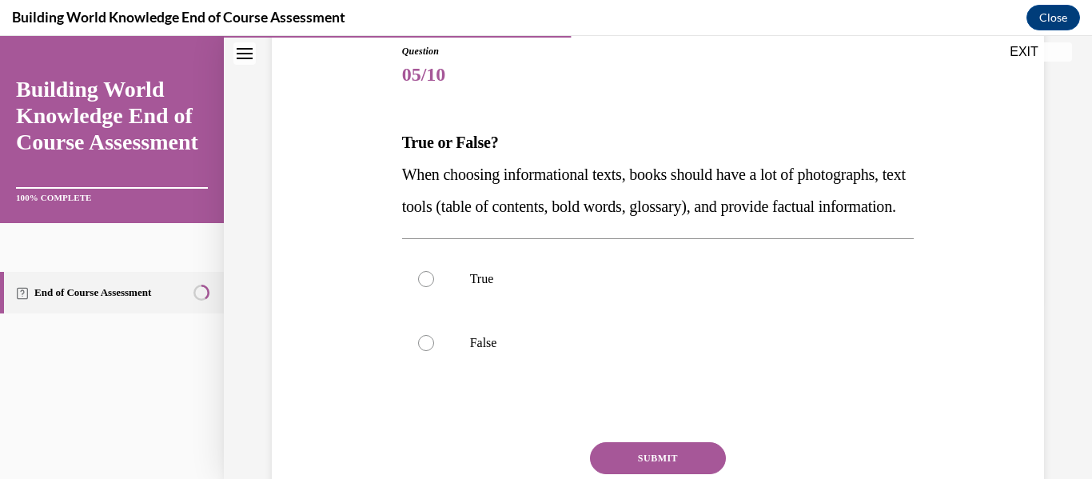
scroll to position [181, 0]
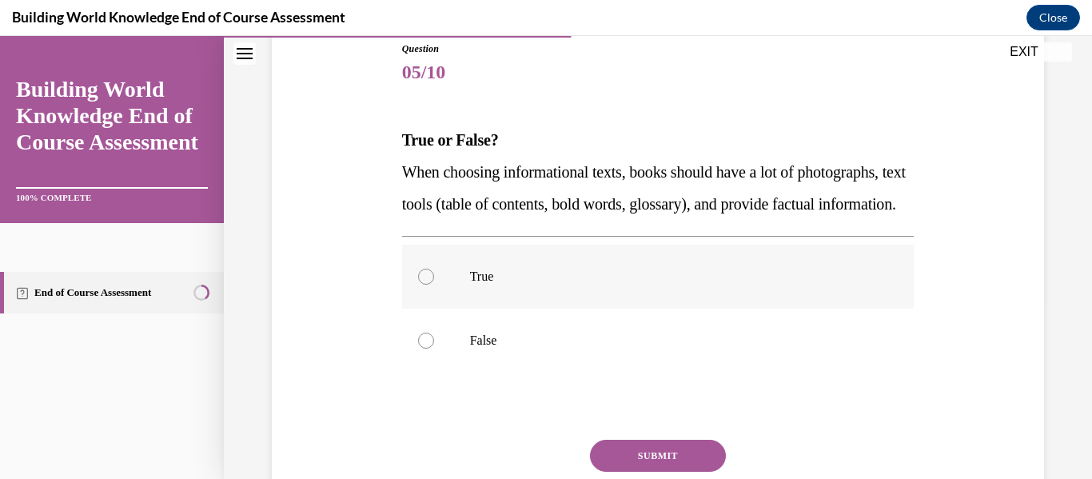
click at [671, 309] on label "True" at bounding box center [658, 277] width 513 height 64
click at [434, 285] on input "True" at bounding box center [426, 277] width 16 height 16
radio input "true"
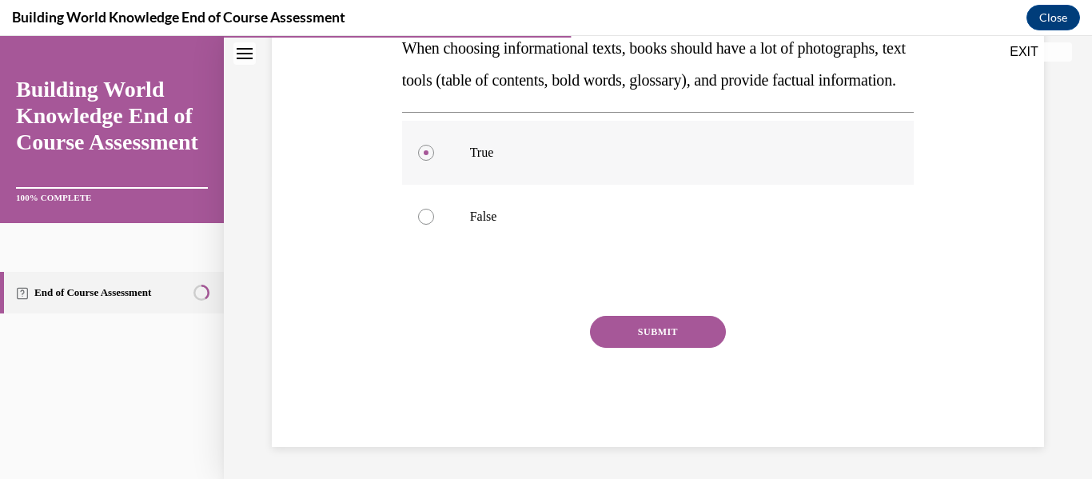
scroll to position [322, 0]
click at [672, 344] on button "SUBMIT" at bounding box center [658, 332] width 136 height 32
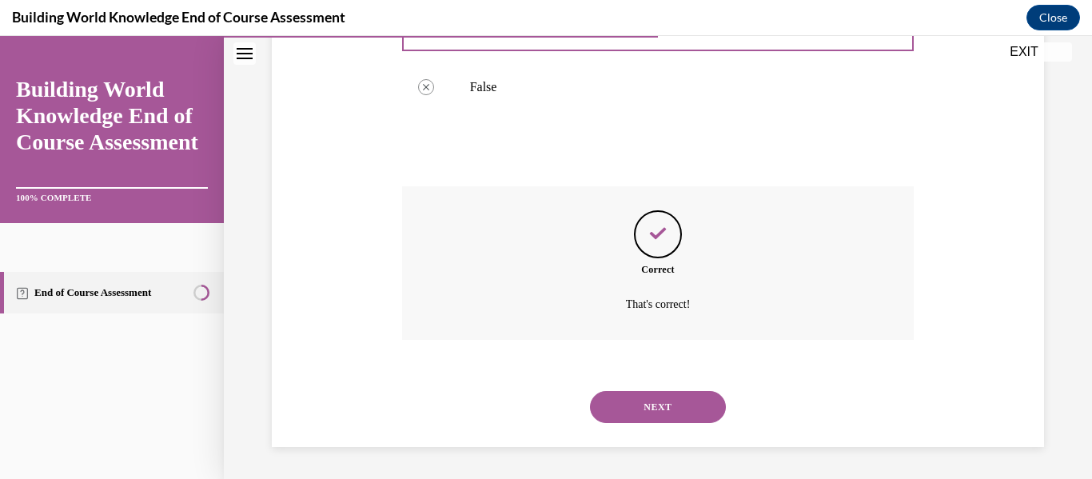
scroll to position [466, 0]
click at [667, 396] on button "NEXT" at bounding box center [658, 407] width 136 height 32
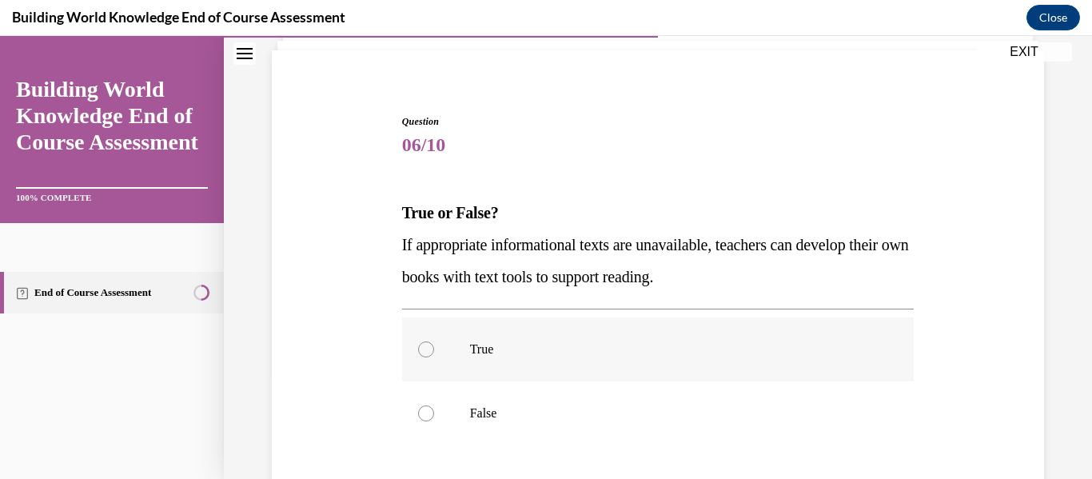
click at [640, 344] on p "True" at bounding box center [672, 349] width 405 height 16
click at [434, 344] on input "True" at bounding box center [426, 349] width 16 height 16
radio input "true"
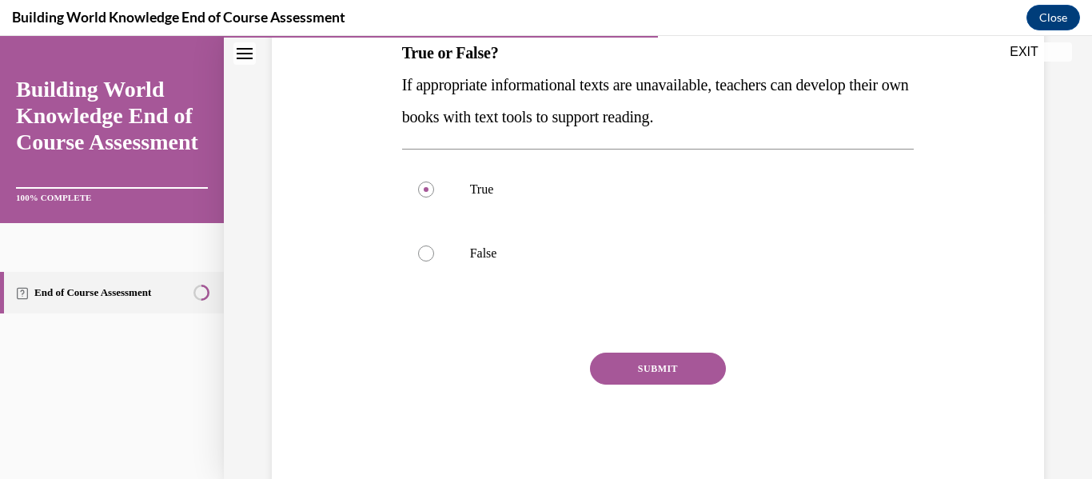
click at [642, 353] on button "SUBMIT" at bounding box center [658, 369] width 136 height 32
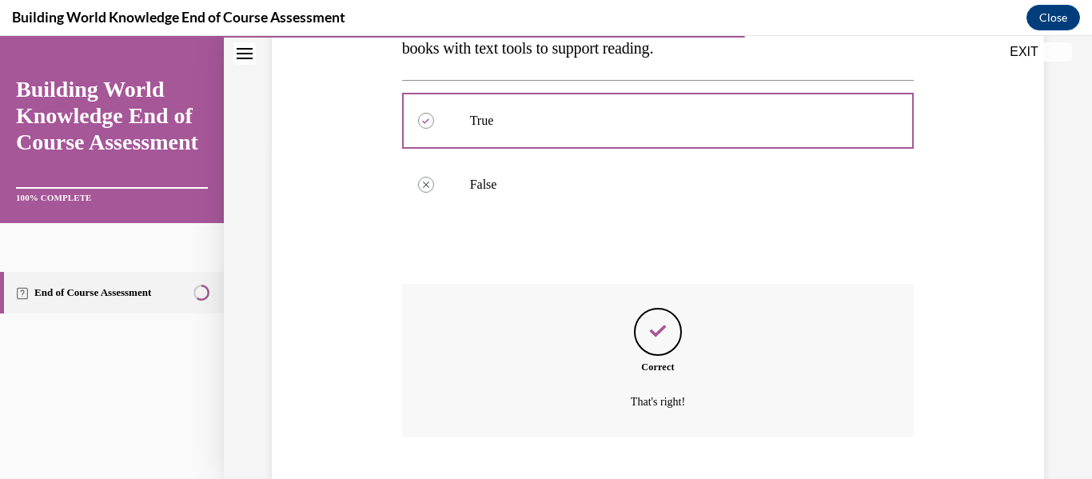
scroll to position [434, 0]
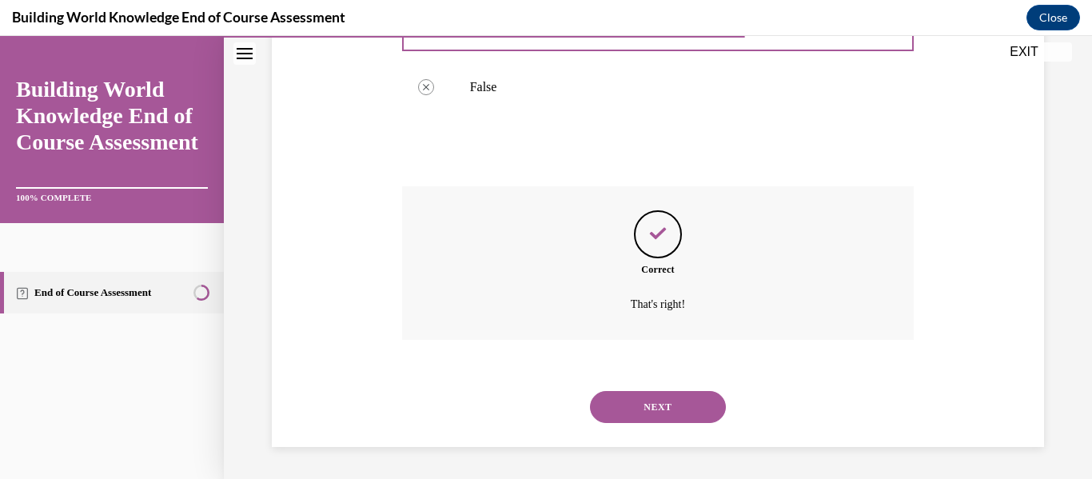
click at [652, 392] on button "NEXT" at bounding box center [658, 407] width 136 height 32
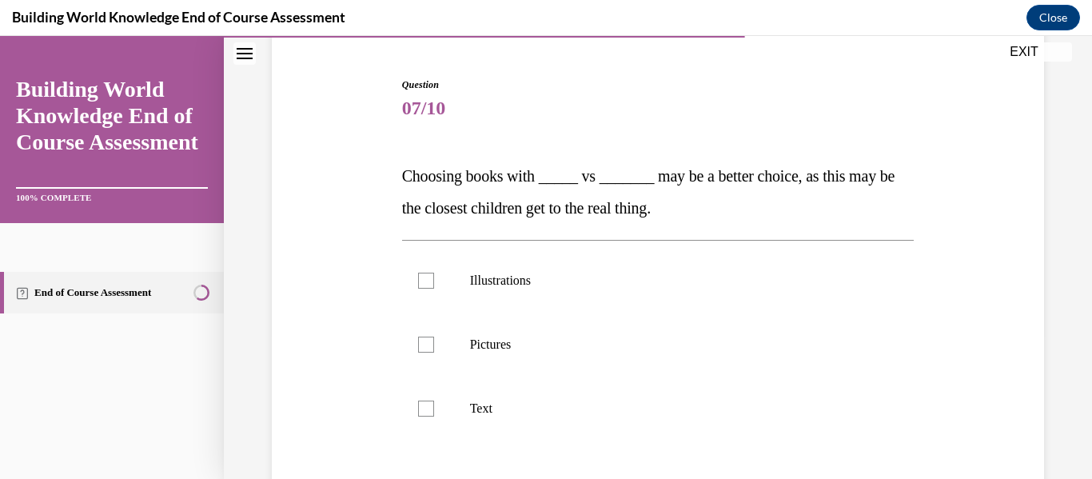
scroll to position [170, 0]
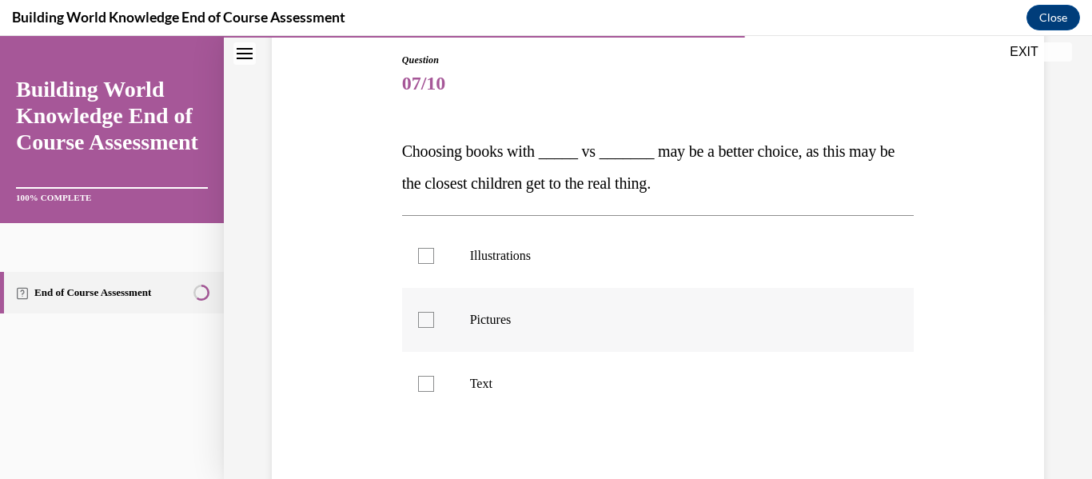
click at [625, 324] on p "Pictures" at bounding box center [672, 320] width 405 height 16
click at [434, 324] on input "Pictures" at bounding box center [426, 320] width 16 height 16
checkbox input "true"
click at [625, 265] on label "Illustrations" at bounding box center [658, 256] width 513 height 64
click at [434, 264] on input "Illustrations" at bounding box center [426, 256] width 16 height 16
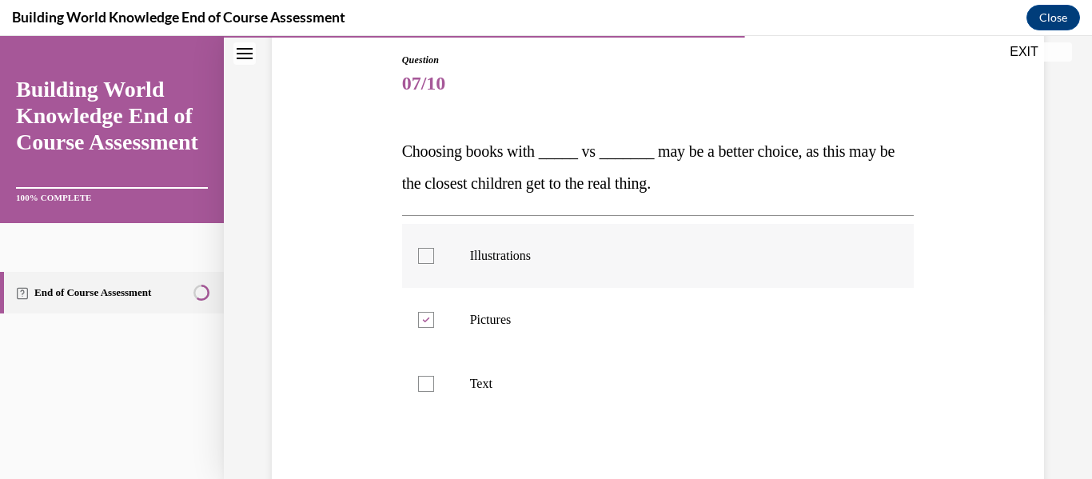
checkbox input "true"
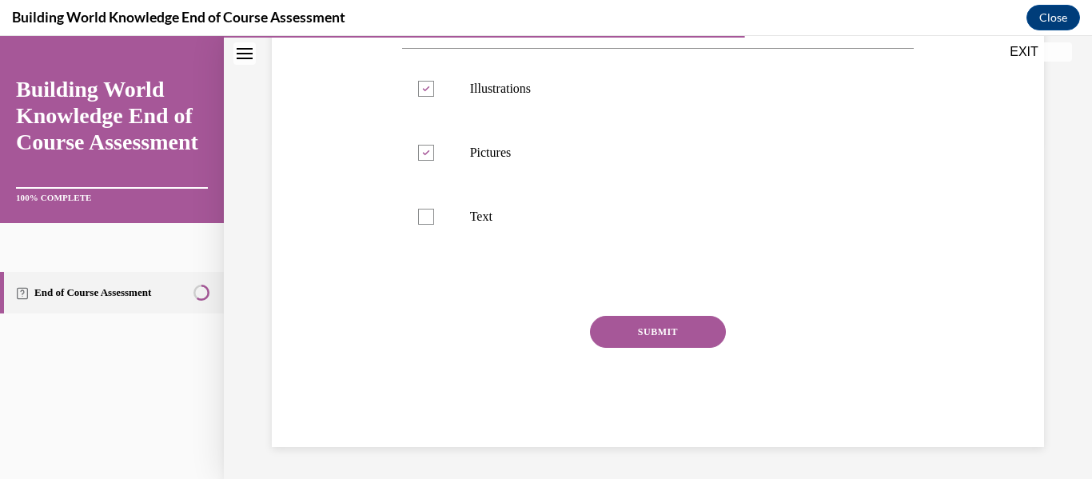
click at [653, 325] on button "SUBMIT" at bounding box center [658, 332] width 136 height 32
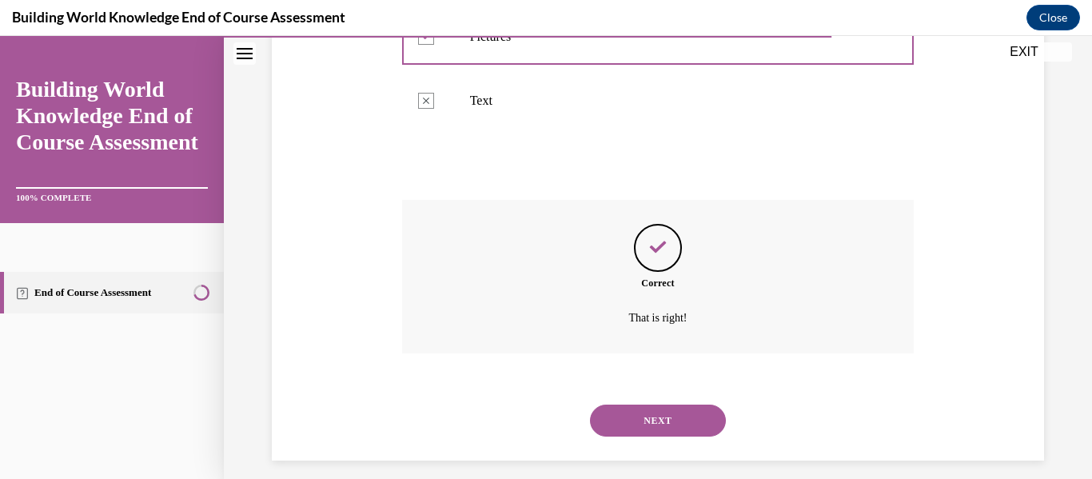
scroll to position [466, 0]
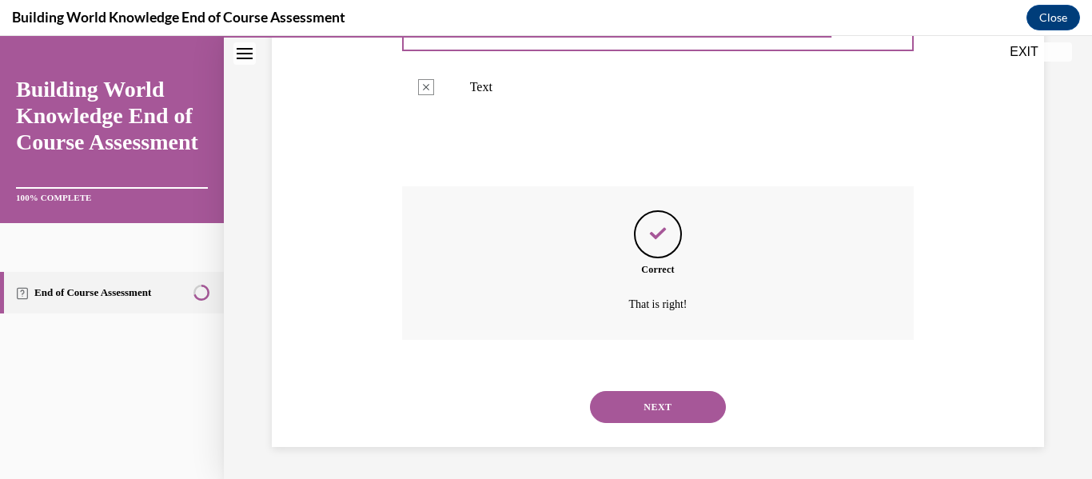
click at [669, 402] on button "NEXT" at bounding box center [658, 407] width 136 height 32
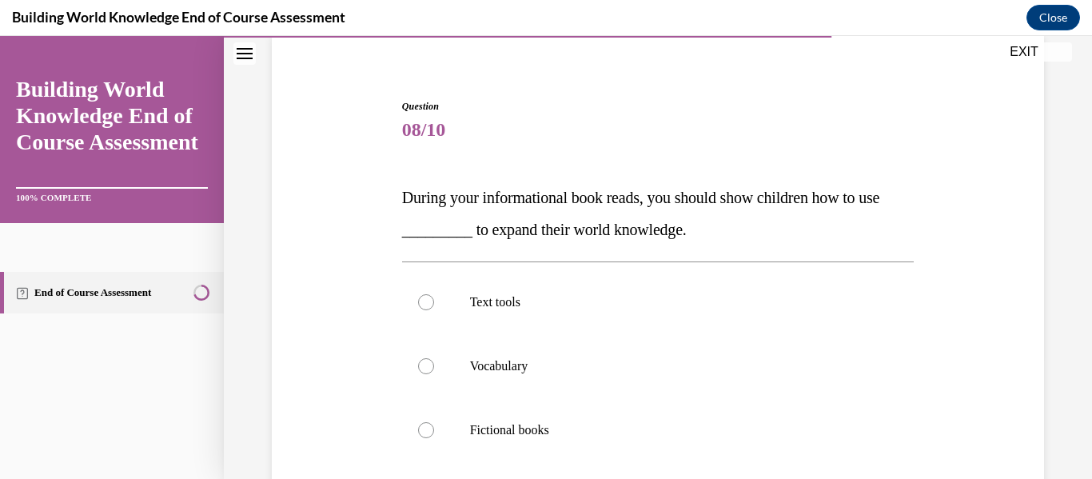
scroll to position [129, 0]
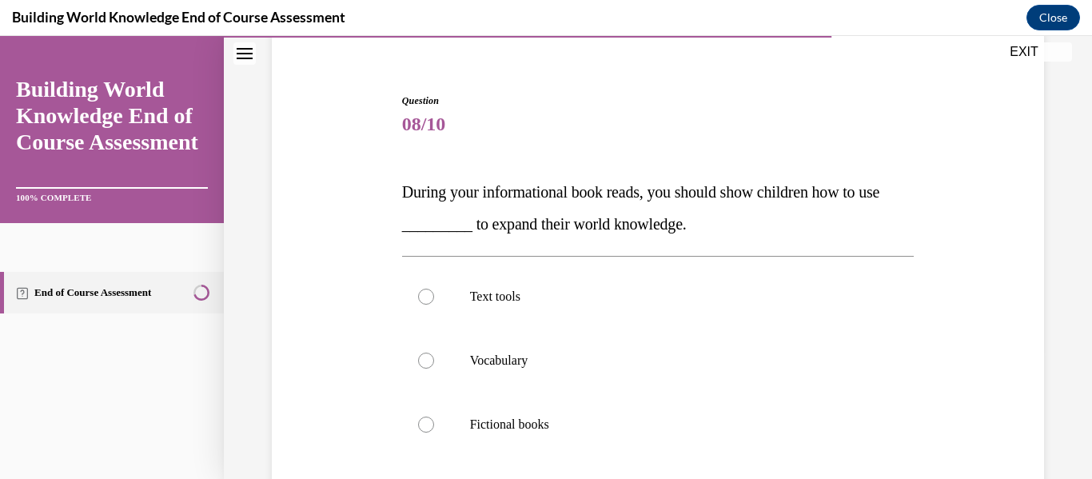
click at [655, 373] on label "Vocabulary" at bounding box center [658, 361] width 513 height 64
click at [434, 369] on input "Vocabulary" at bounding box center [426, 361] width 16 height 16
radio input "true"
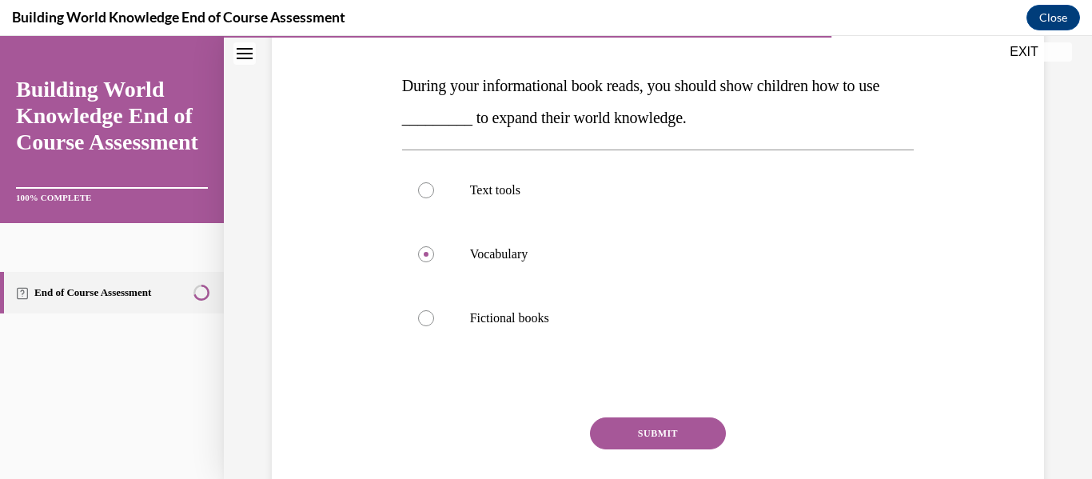
click at [672, 427] on button "SUBMIT" at bounding box center [658, 433] width 136 height 32
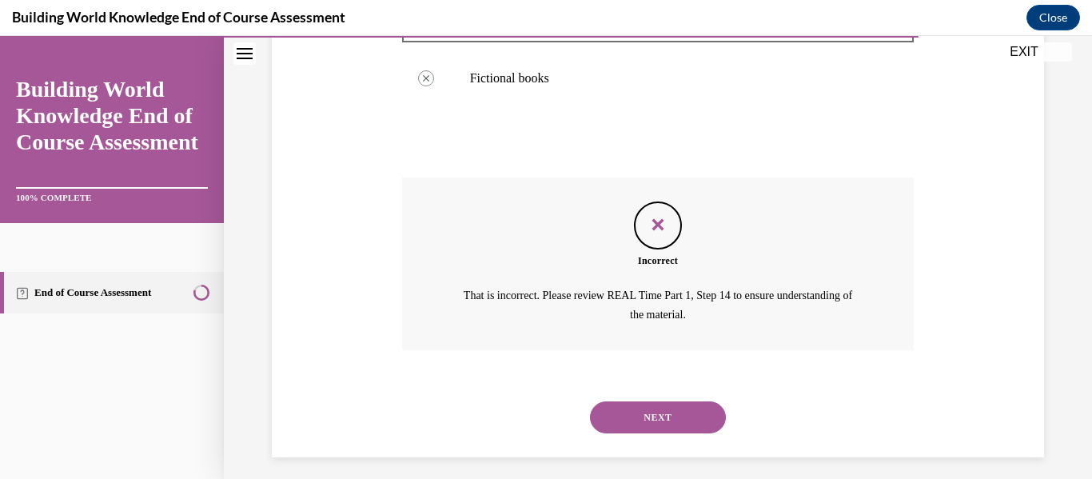
scroll to position [477, 0]
click at [668, 409] on button "NEXT" at bounding box center [658, 416] width 136 height 32
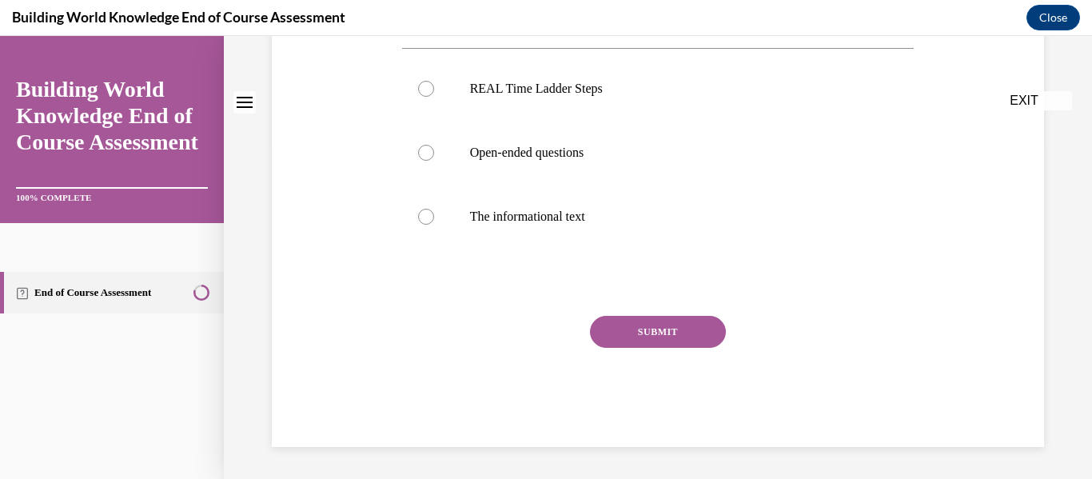
scroll to position [0, 0]
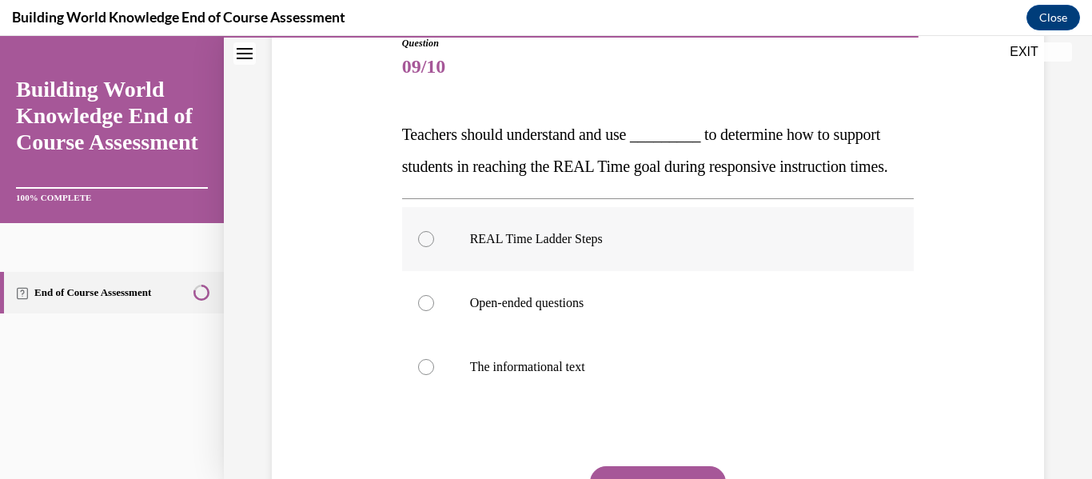
click at [673, 271] on label "REAL Time Ladder Steps" at bounding box center [658, 239] width 513 height 64
click at [434, 247] on input "REAL Time Ladder Steps" at bounding box center [426, 239] width 16 height 16
radio input "true"
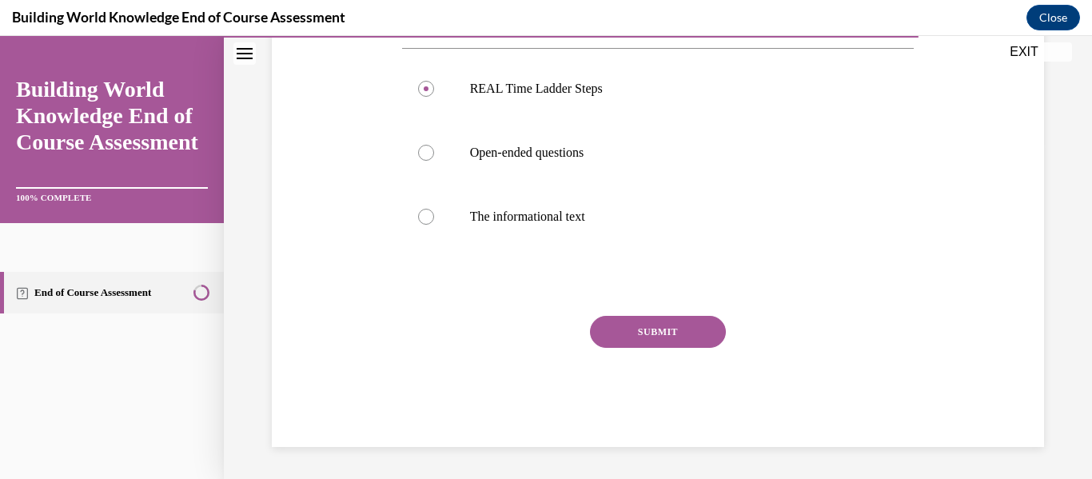
click at [678, 317] on button "SUBMIT" at bounding box center [658, 332] width 136 height 32
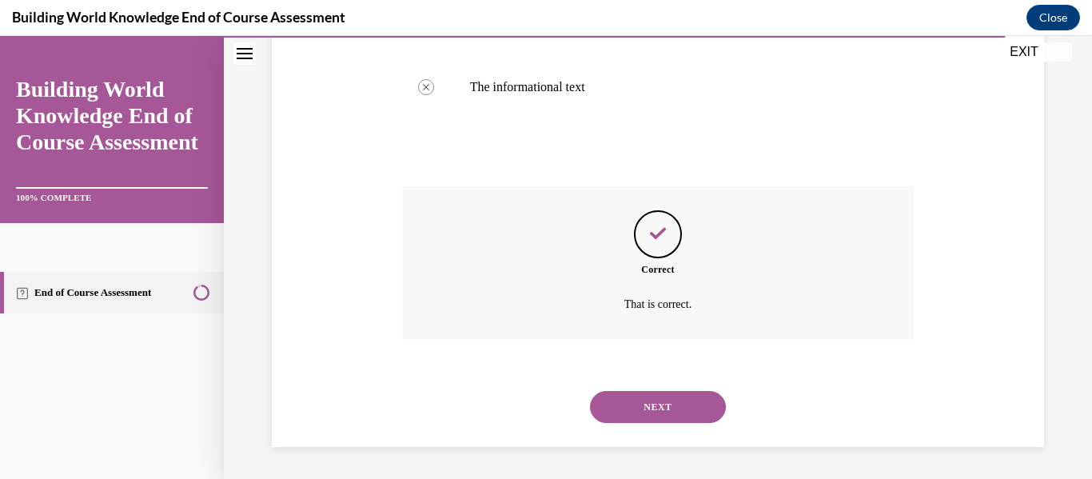
scroll to position [498, 0]
click at [676, 404] on button "NEXT" at bounding box center [658, 407] width 136 height 32
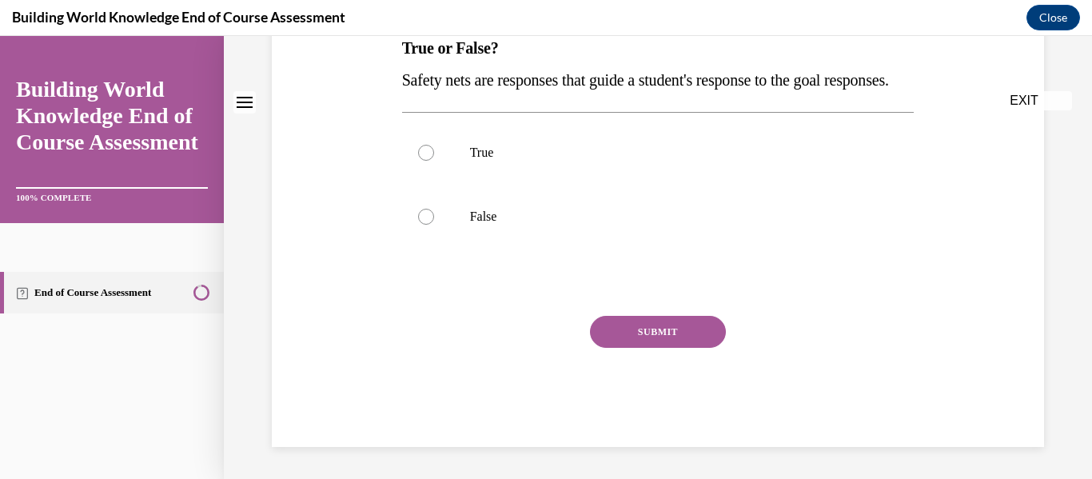
scroll to position [0, 0]
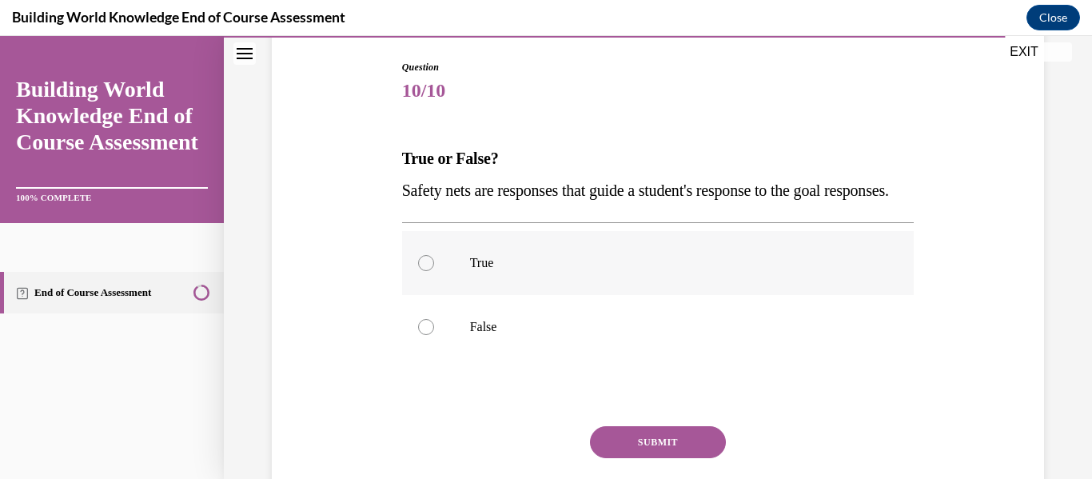
click at [676, 295] on label "True" at bounding box center [658, 263] width 513 height 64
click at [434, 271] on input "True" at bounding box center [426, 263] width 16 height 16
radio input "true"
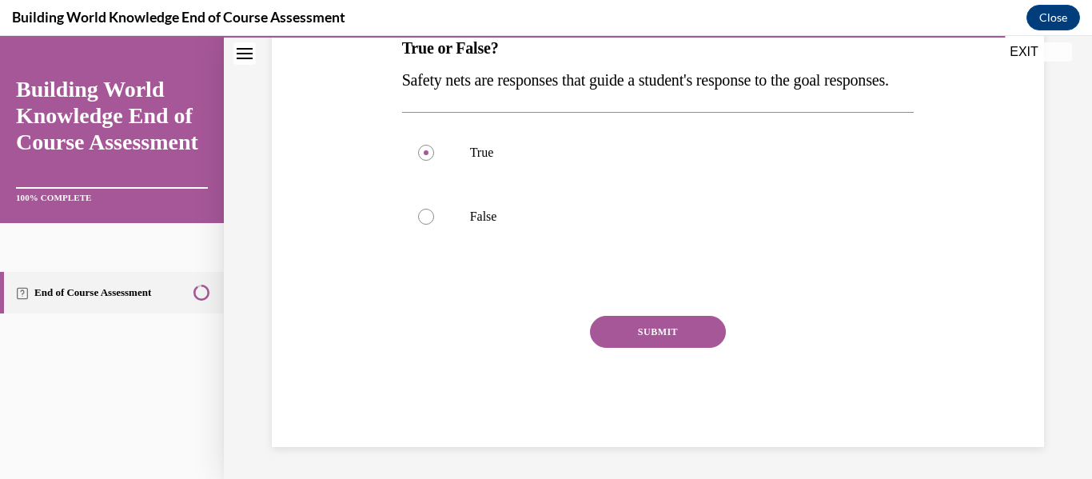
click at [677, 325] on button "SUBMIT" at bounding box center [658, 332] width 136 height 32
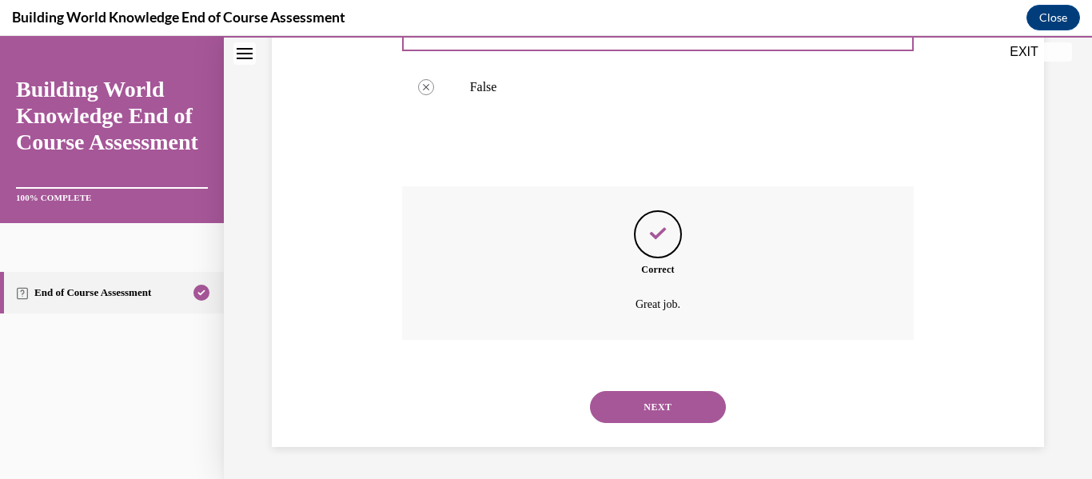
scroll to position [434, 0]
click at [657, 393] on button "NEXT" at bounding box center [658, 407] width 136 height 32
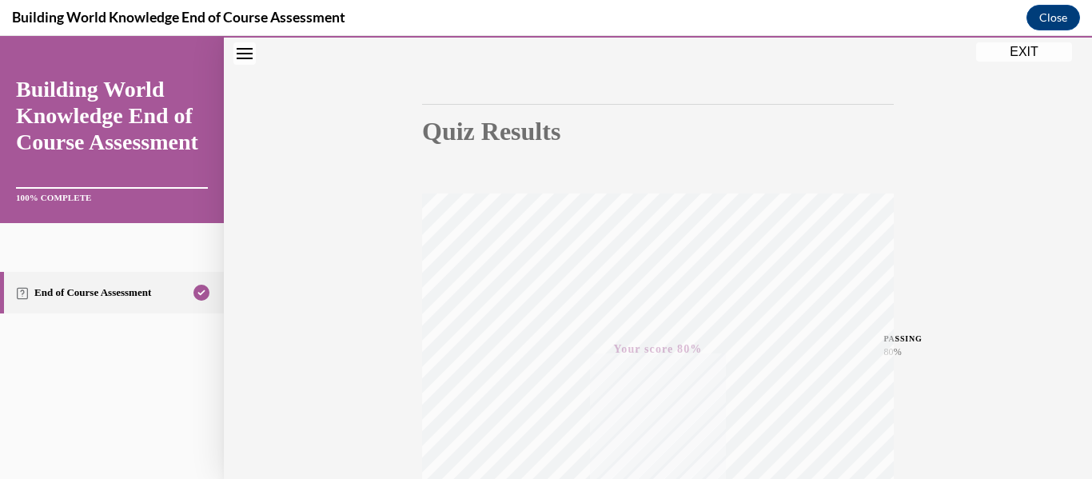
scroll to position [377, 0]
click at [995, 53] on button "EXIT" at bounding box center [1024, 51] width 96 height 19
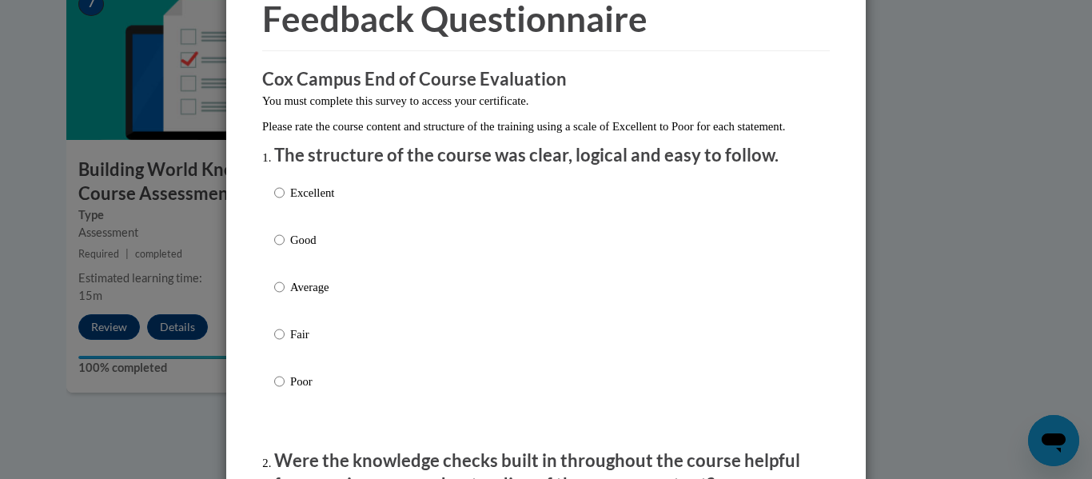
scroll to position [93, 0]
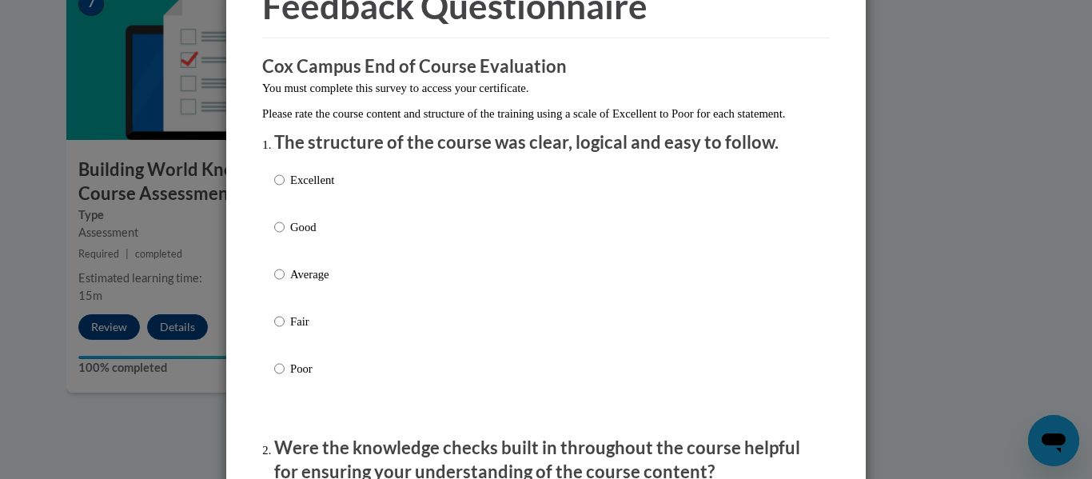
click at [385, 215] on div "Excellent Good Average Fair Poor" at bounding box center [546, 293] width 544 height 261
click at [325, 189] on p "Excellent" at bounding box center [312, 180] width 44 height 18
click at [285, 189] on input "Excellent" at bounding box center [279, 180] width 10 height 18
radio input "true"
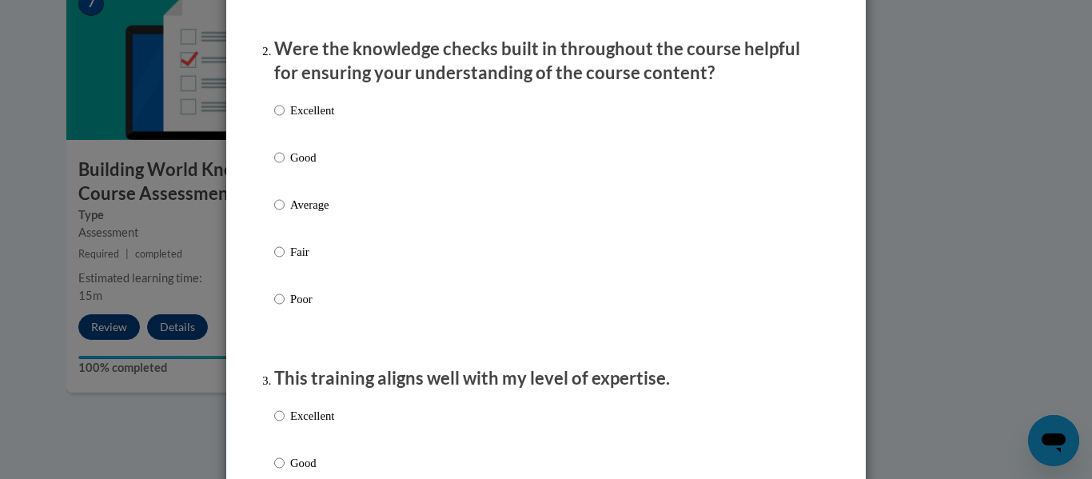
scroll to position [493, 0]
click at [322, 210] on div "Excellent Good Average Fair Poor" at bounding box center [304, 216] width 60 height 248
click at [321, 212] on p "Average" at bounding box center [312, 203] width 44 height 18
click at [285, 212] on input "Average" at bounding box center [279, 203] width 10 height 18
radio input "true"
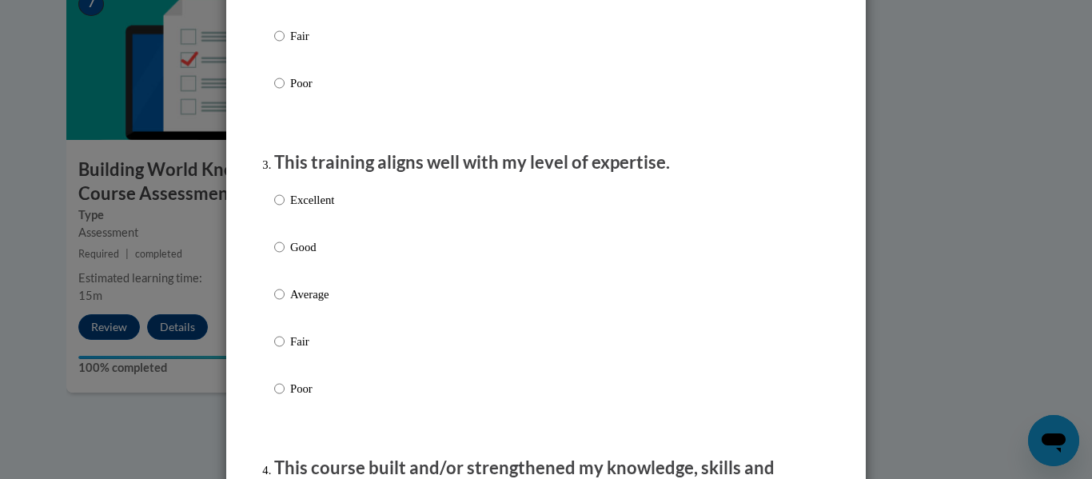
scroll to position [716, 0]
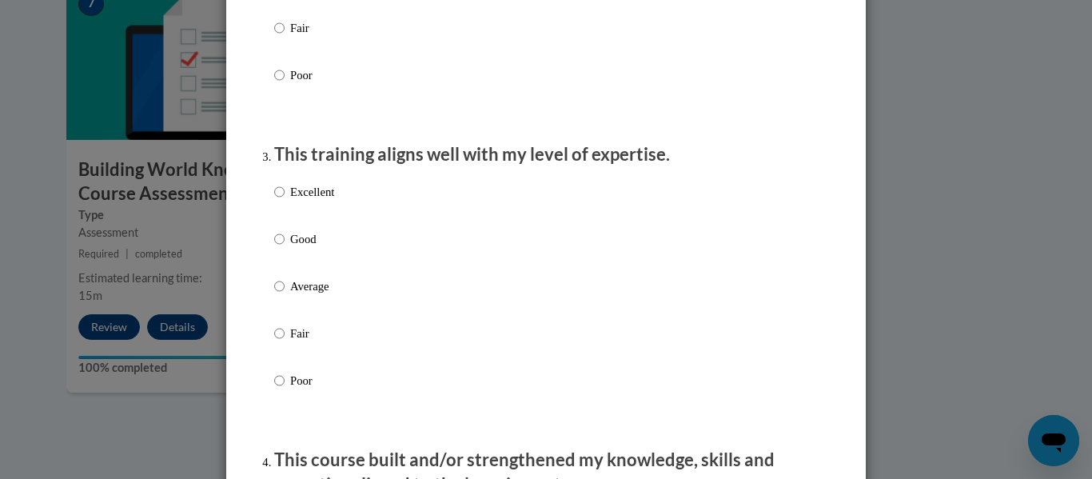
click at [306, 201] on p "Excellent" at bounding box center [312, 192] width 44 height 18
click at [285, 201] on input "Excellent" at bounding box center [279, 192] width 10 height 18
radio input "true"
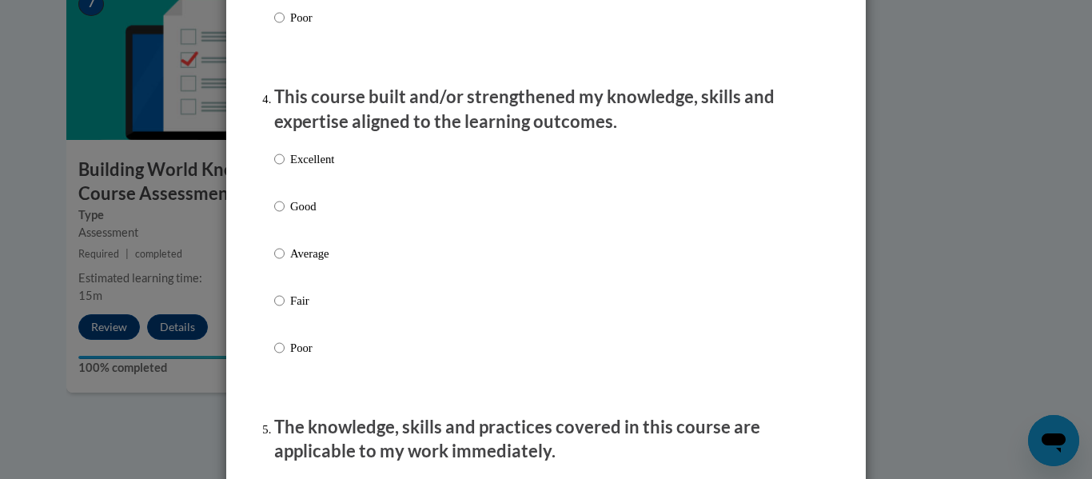
scroll to position [1112, 0]
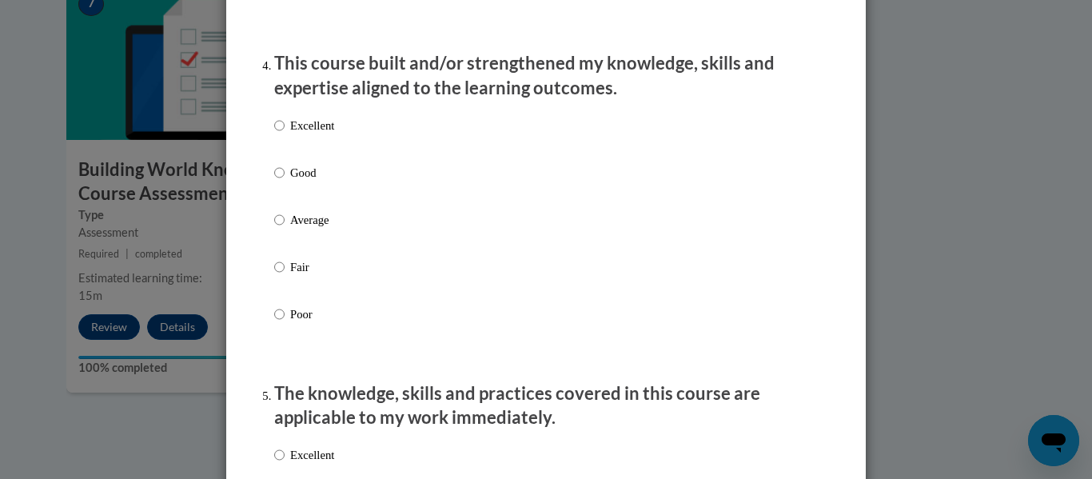
click at [297, 182] on p "Good" at bounding box center [312, 173] width 44 height 18
click at [285, 182] on input "Good" at bounding box center [279, 173] width 10 height 18
radio input "true"
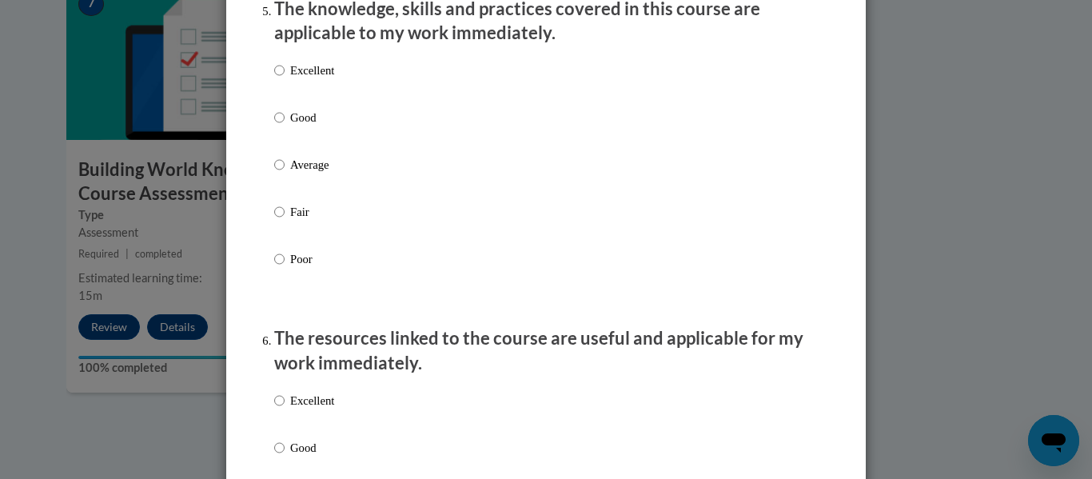
scroll to position [1502, 0]
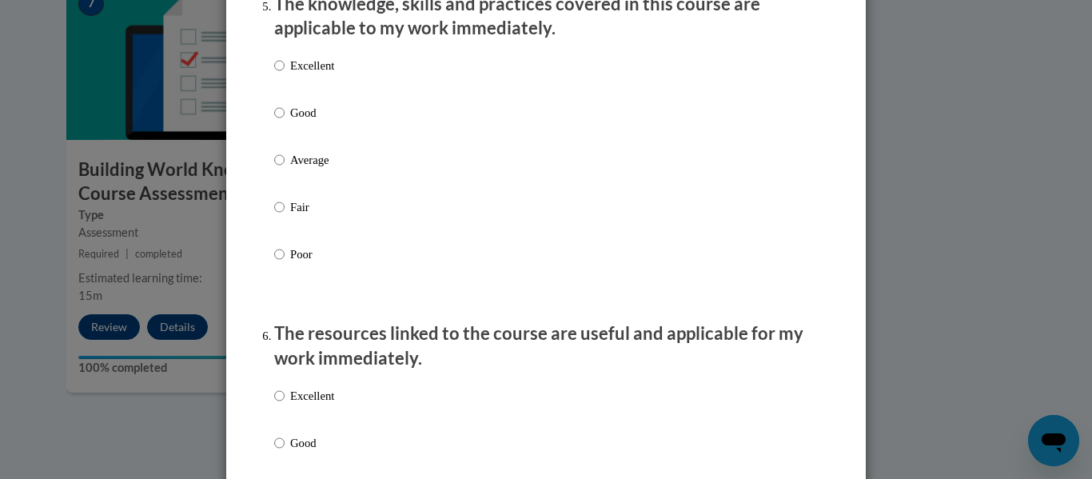
click at [294, 183] on label "Average" at bounding box center [304, 172] width 60 height 43
click at [285, 169] on input "Average" at bounding box center [279, 160] width 10 height 18
radio input "true"
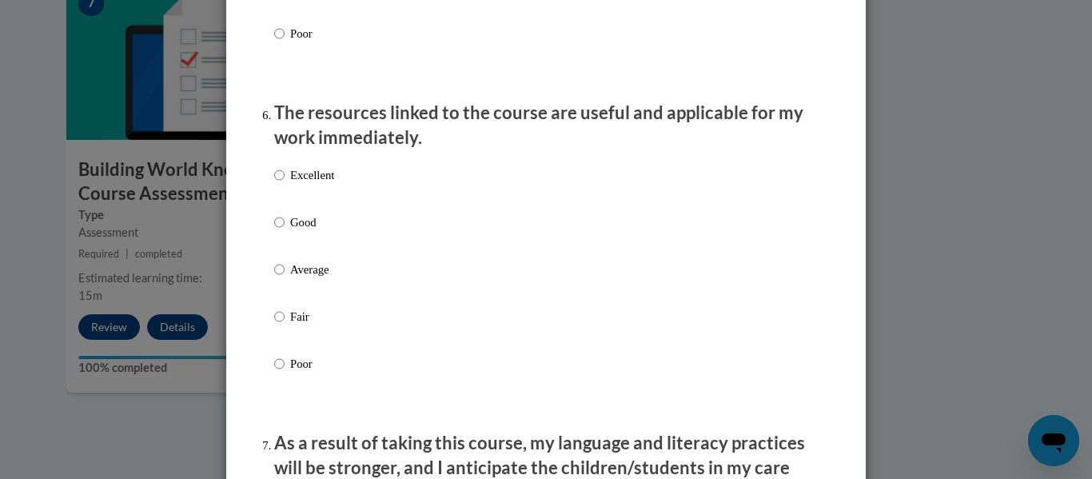
click at [294, 183] on p "Excellent" at bounding box center [312, 175] width 44 height 18
click at [285, 183] on input "Excellent" at bounding box center [279, 175] width 10 height 18
radio input "true"
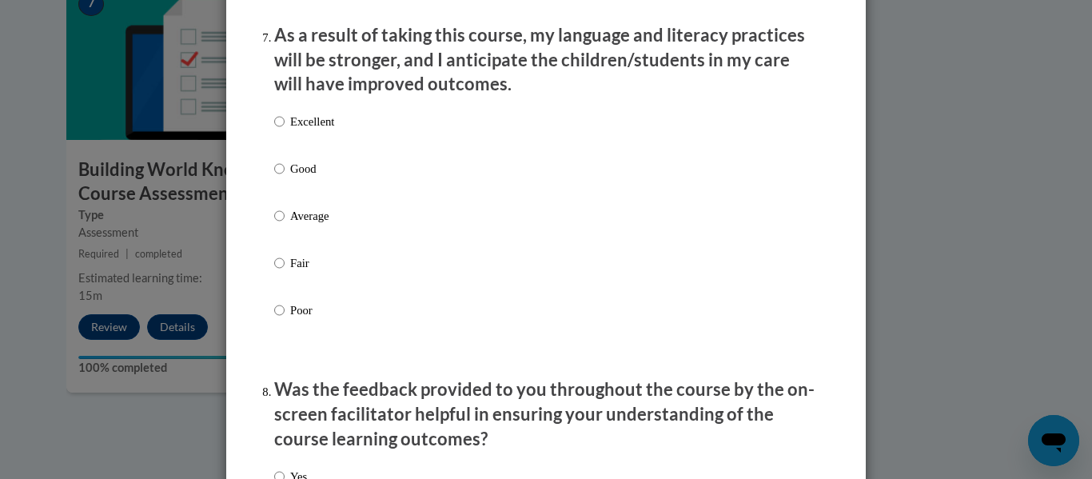
click at [294, 178] on p "Good" at bounding box center [312, 169] width 44 height 18
click at [285, 178] on input "Good" at bounding box center [279, 169] width 10 height 18
radio input "true"
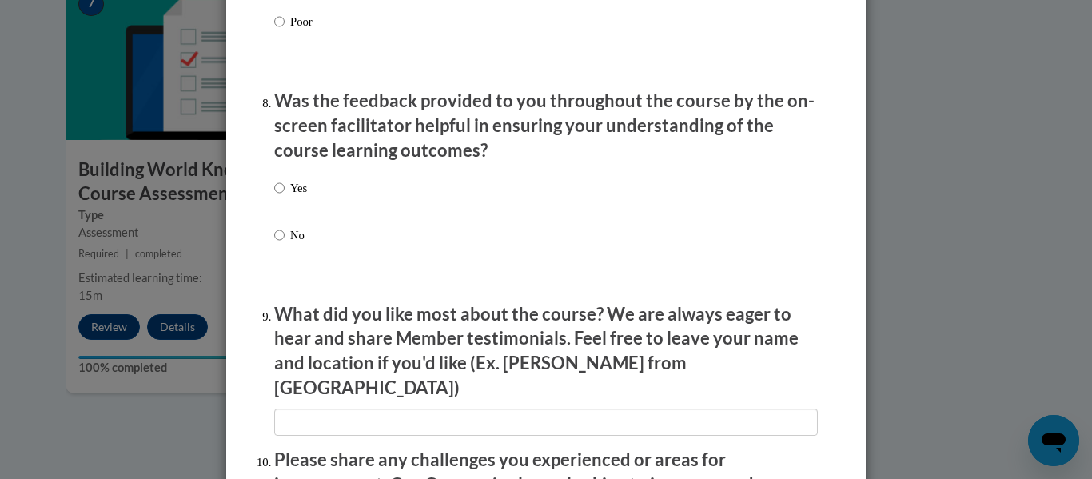
scroll to position [2411, 0]
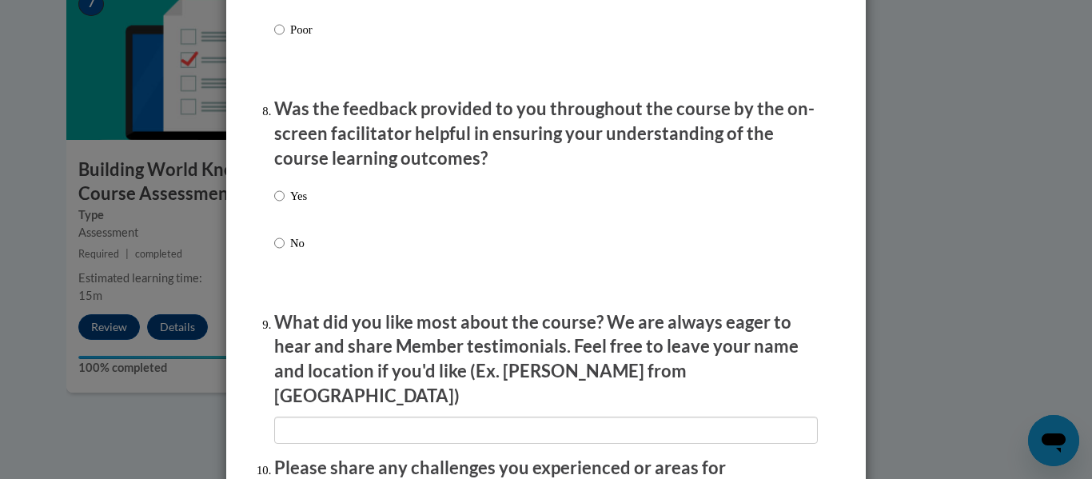
click at [298, 205] on p "Yes" at bounding box center [298, 196] width 17 height 18
click at [285, 205] on input "Yes" at bounding box center [279, 196] width 10 height 18
radio input "true"
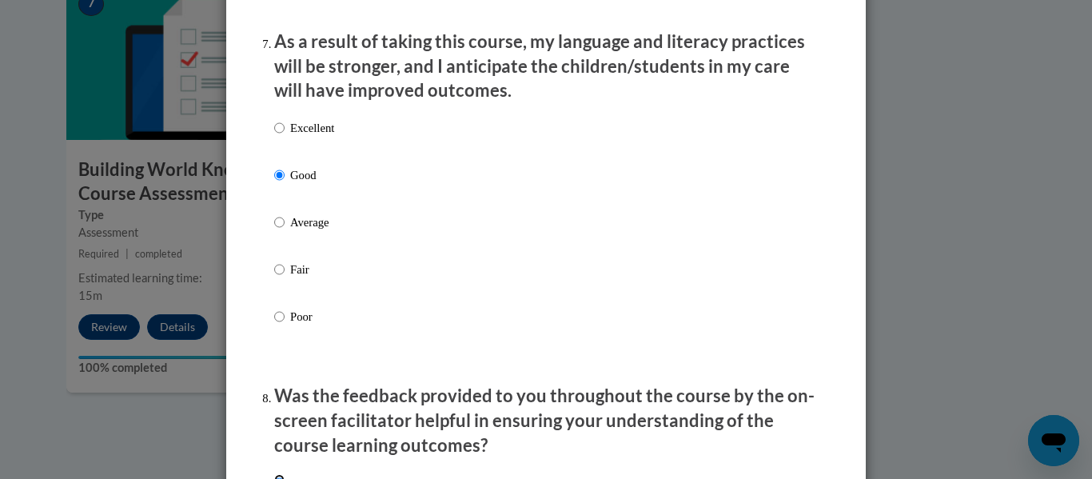
scroll to position [2843, 0]
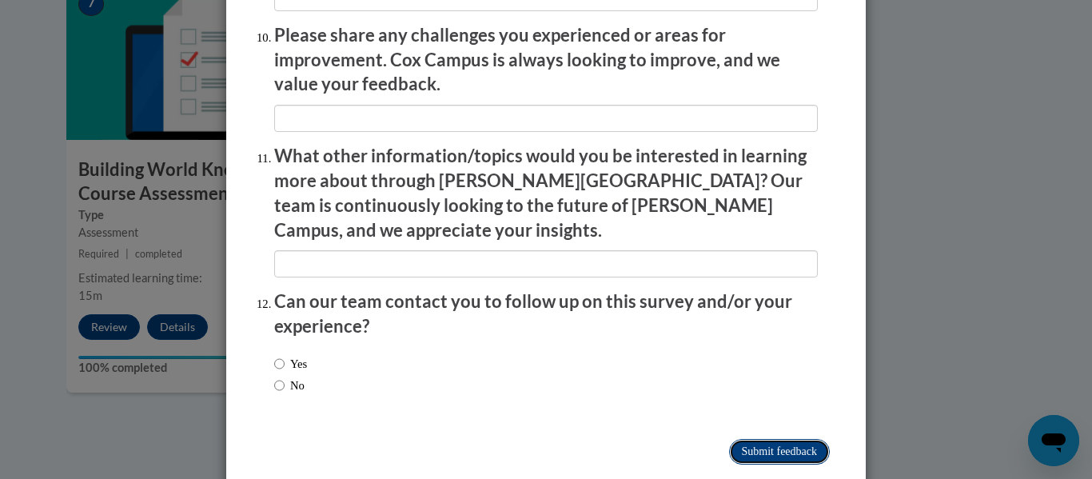
click at [807, 439] on input "Submit feedback" at bounding box center [779, 452] width 101 height 26
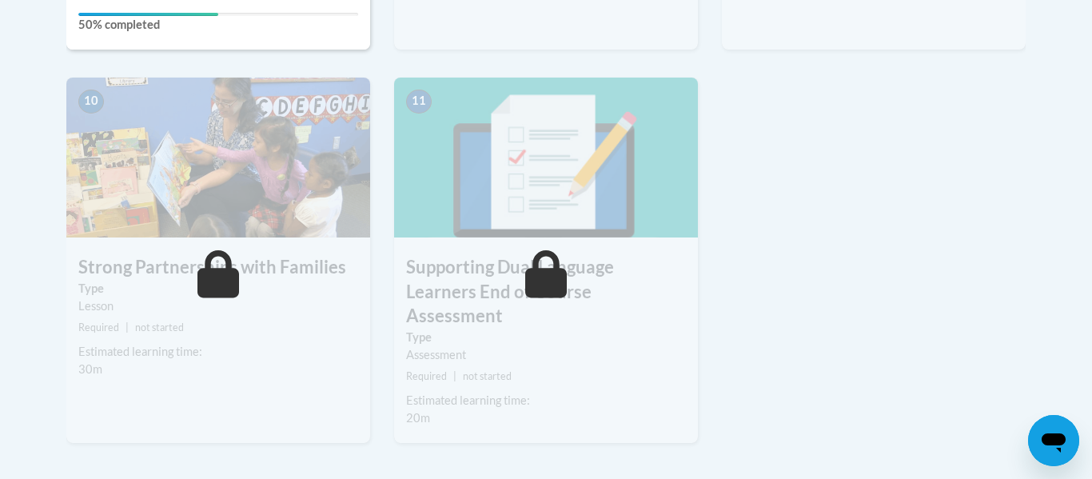
scroll to position [1850, 0]
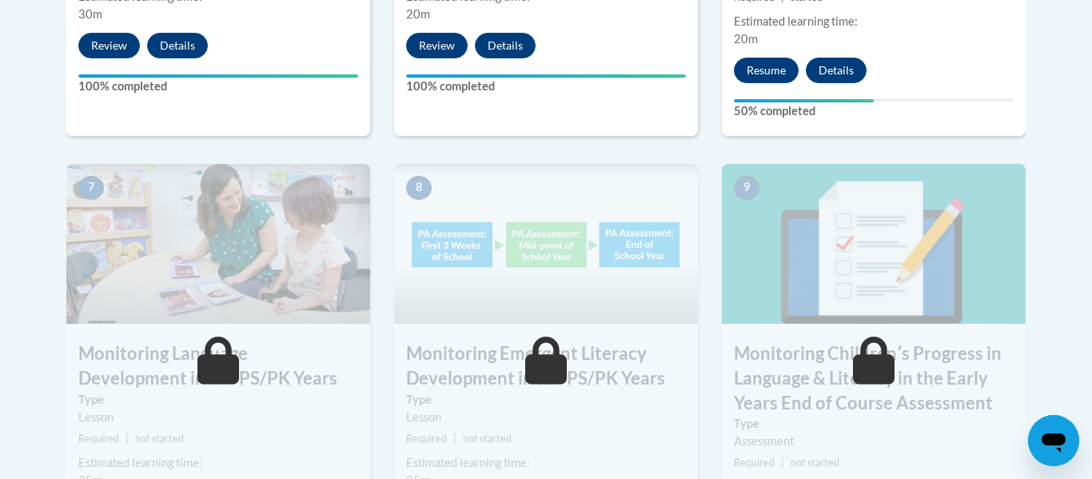
scroll to position [1302, 0]
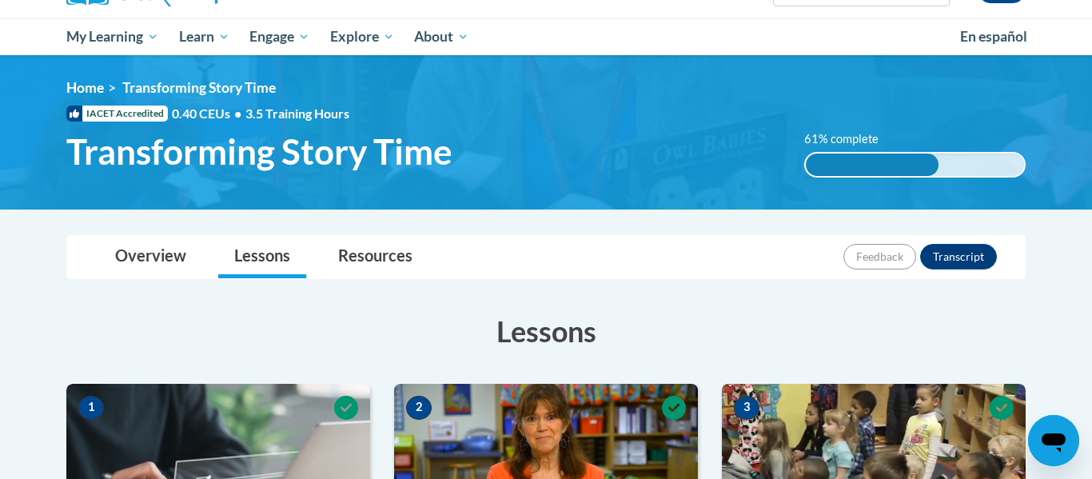
scroll to position [104, 0]
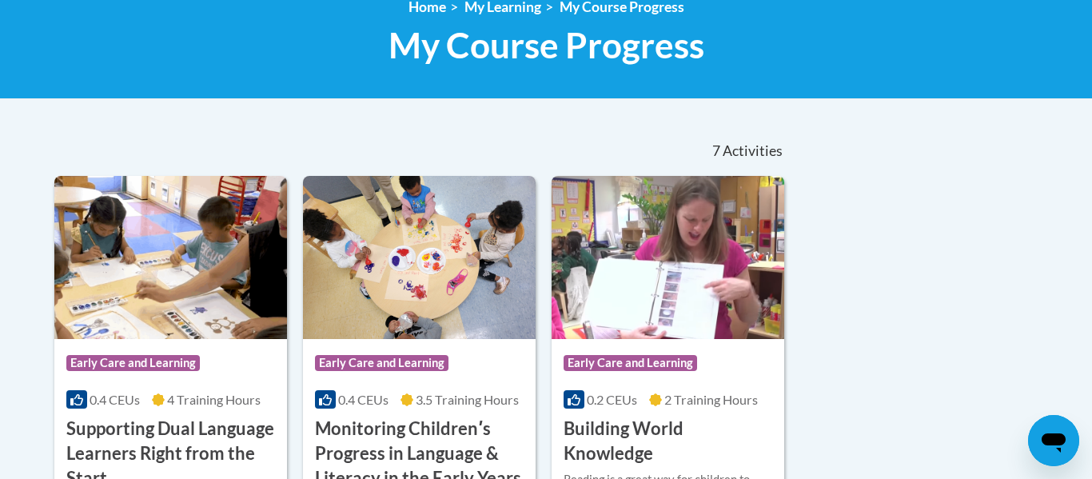
scroll to position [233, 0]
